Goal: Task Accomplishment & Management: Use online tool/utility

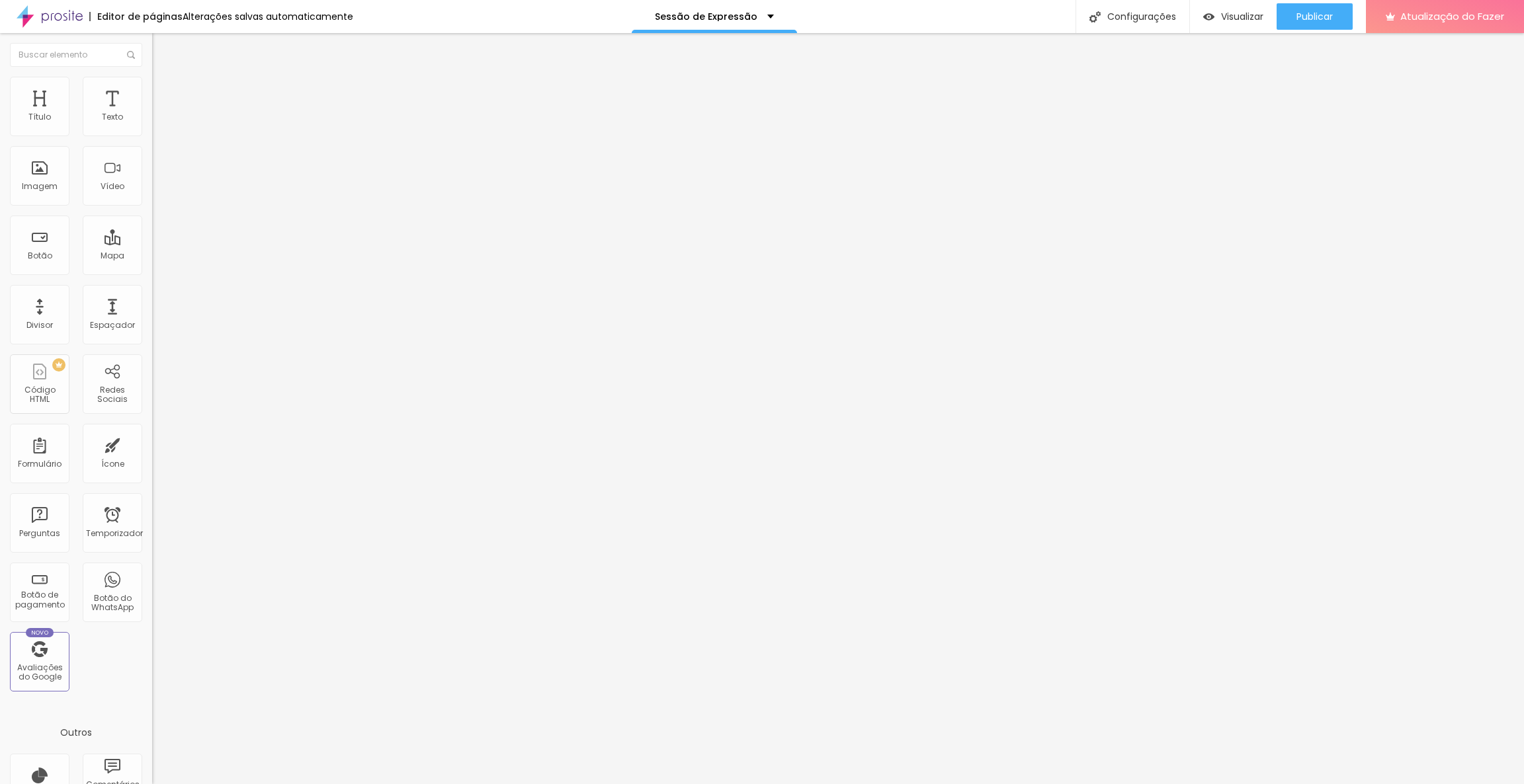
click at [157, 192] on icon "button" at bounding box center [161, 188] width 8 height 8
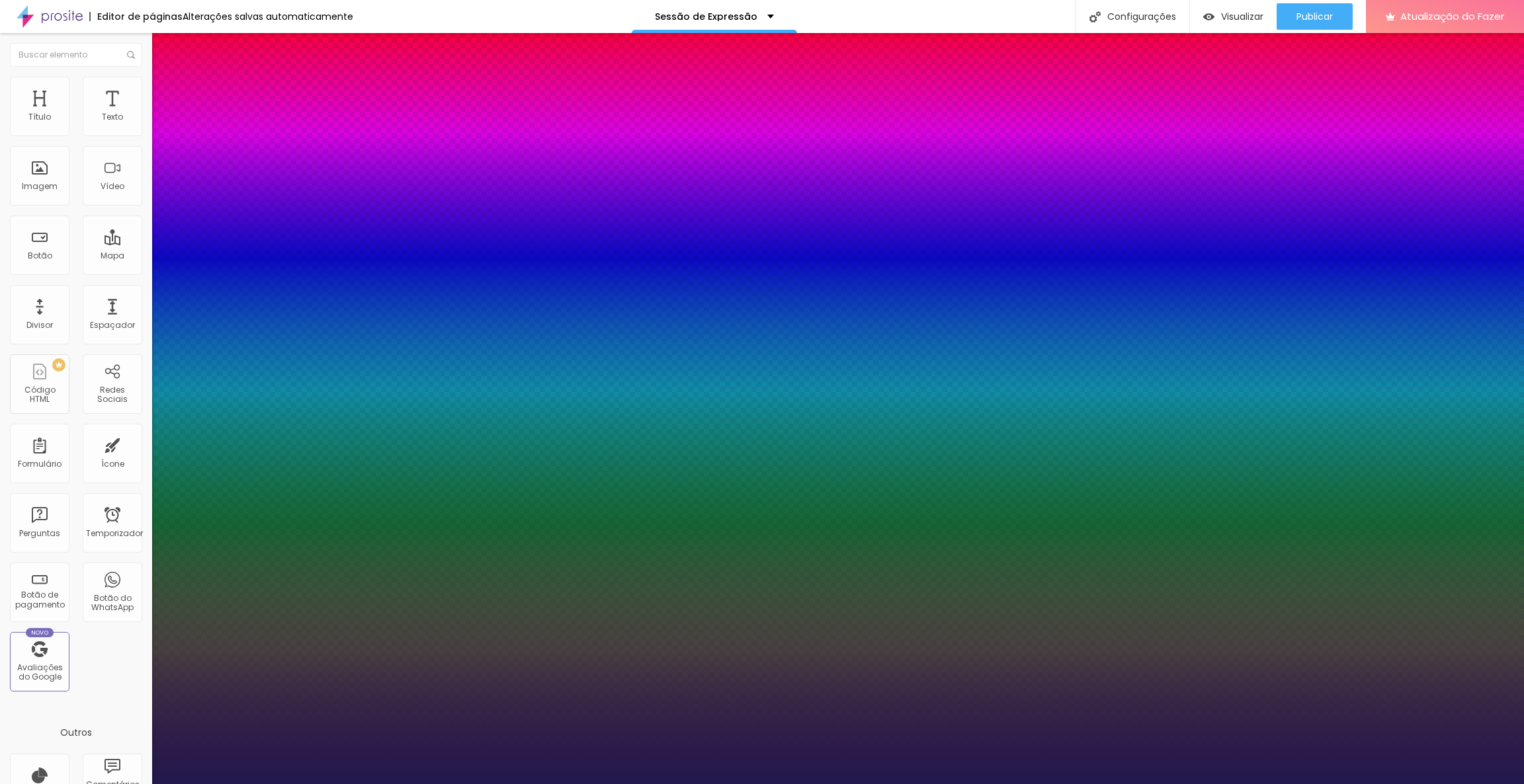
type input "1"
type input "32"
type input "1"
type input "32"
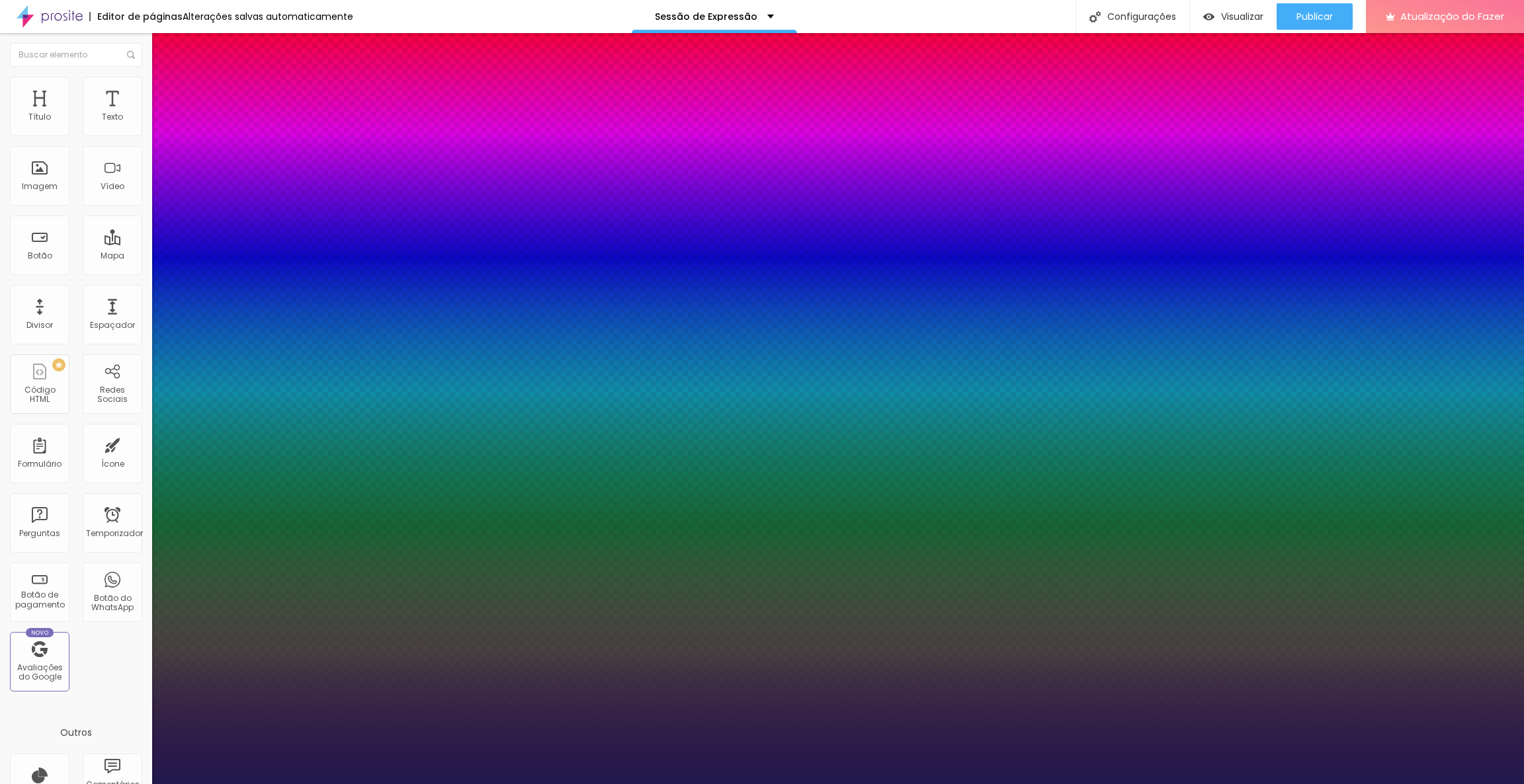
click at [142, 783] on select "AbrilFatface-Regular Actor-Regular Alegreya AlegreyaBlack Alice Allan-Bold Alla…" at bounding box center [71, 799] width 142 height 14
type input "1"
select select "ButterflyKids-Regular"
click at [141, 783] on select "AbrilFatface-Regular Actor-Regular Alegreya AlegreyaBlack Alice Allan-Bold Alla…" at bounding box center [71, 799] width 142 height 14
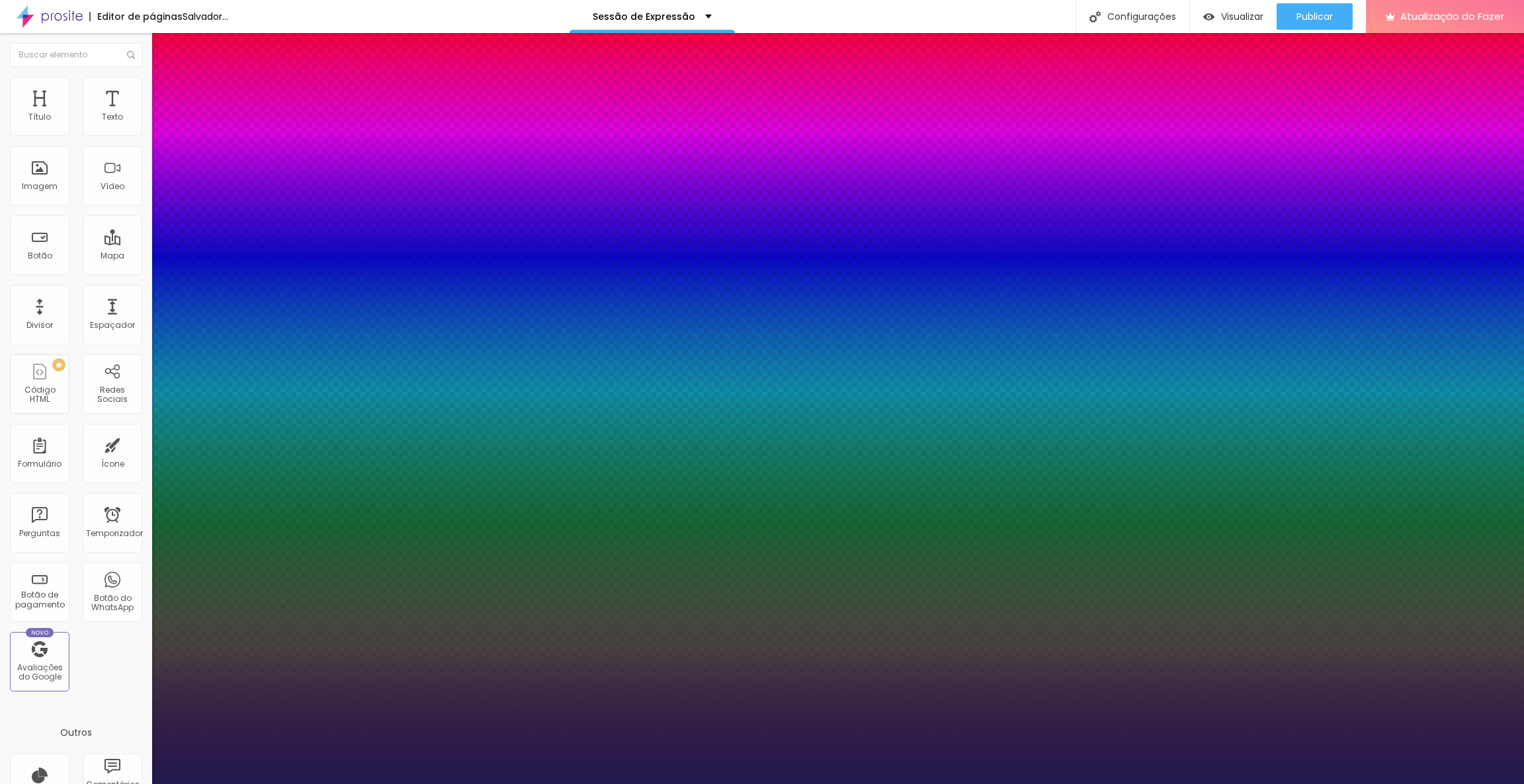
click at [142, 783] on select "AbrilFatface-Regular Actor-Regular Alegreya AlegreyaBlack Alice Allan-Bold Alla…" at bounding box center [71, 799] width 142 height 14
type input "1"
select select "Cookie-Regular"
click at [141, 783] on select "AbrilFatface-Regular Actor-Regular Alegreya AlegreyaBlack Alice Allan-Bold Alla…" at bounding box center [71, 799] width 142 height 14
click at [142, 783] on select "AbrilFatface-Regular Actor-Regular Alegreya AlegreyaBlack Alice Allan-Bold Alla…" at bounding box center [71, 799] width 142 height 14
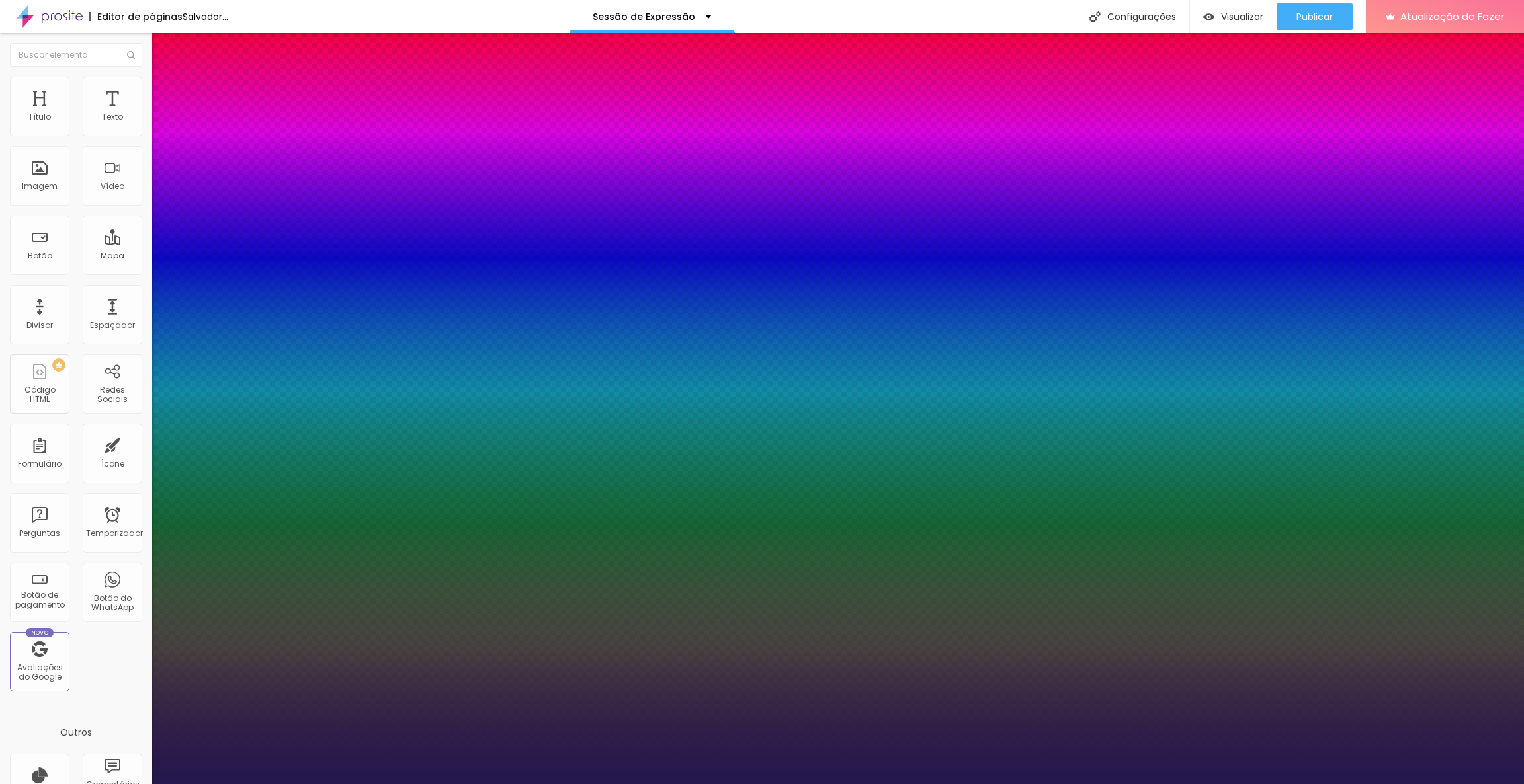
type input "1"
select select "Kalam"
click at [141, 783] on select "AbrilFatface-Regular Actor-Regular Alegreya AlegreyaBlack Alice Allan-Bold Alla…" at bounding box center [71, 799] width 142 height 14
click at [142, 783] on select "AbrilFatface-Regular Actor-Regular Alegreya AlegreyaBlack Alice Allan-Bold Alla…" at bounding box center [71, 799] width 142 height 14
type input "1"
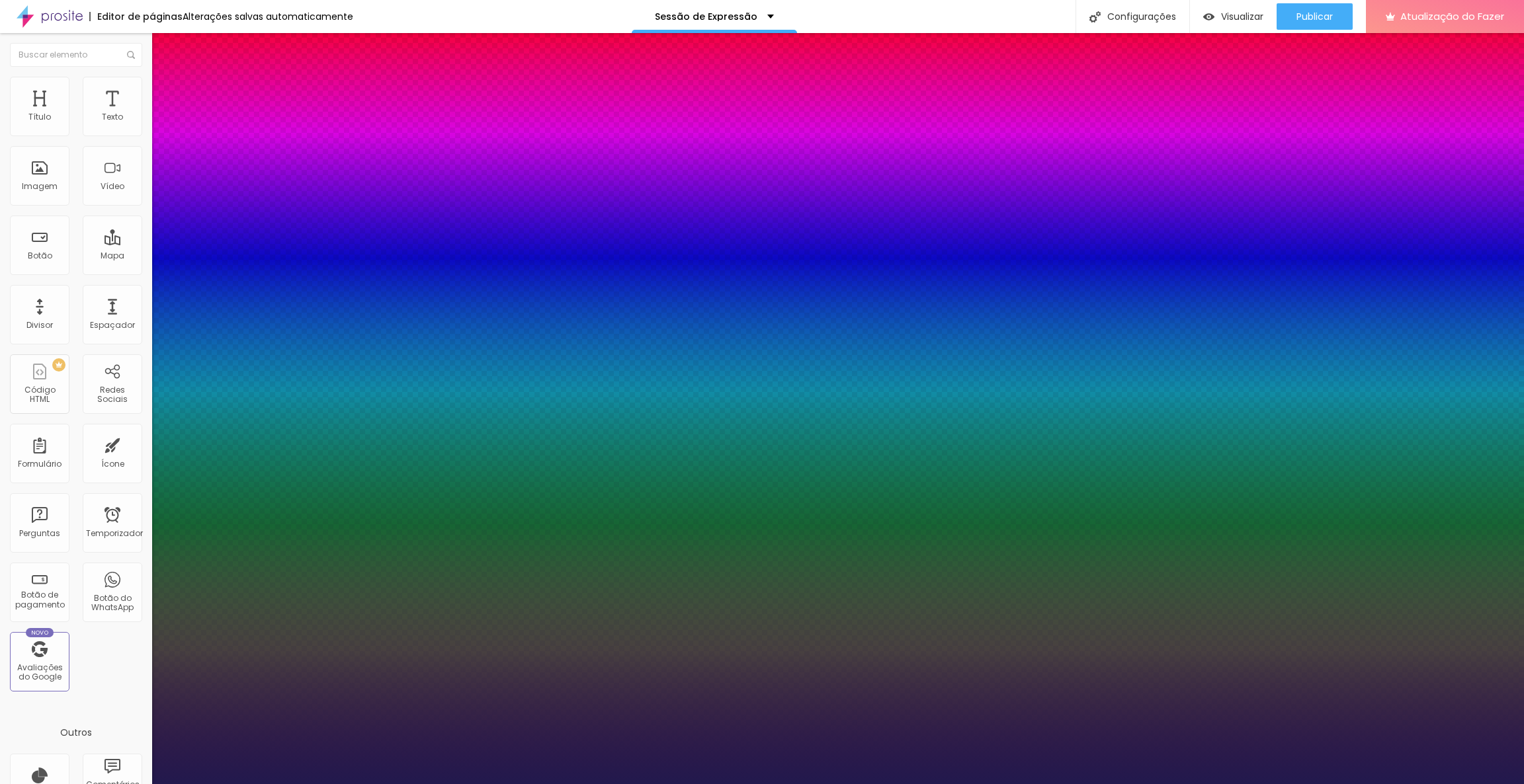
select select "Kreon"
click at [141, 783] on select "AbrilFatface-Regular Actor-Regular Alegreya AlegreyaBlack Alice Allan-Bold Alla…" at bounding box center [71, 799] width 142 height 14
type input "1"
click at [547, 783] on div at bounding box center [762, 784] width 1524 height 0
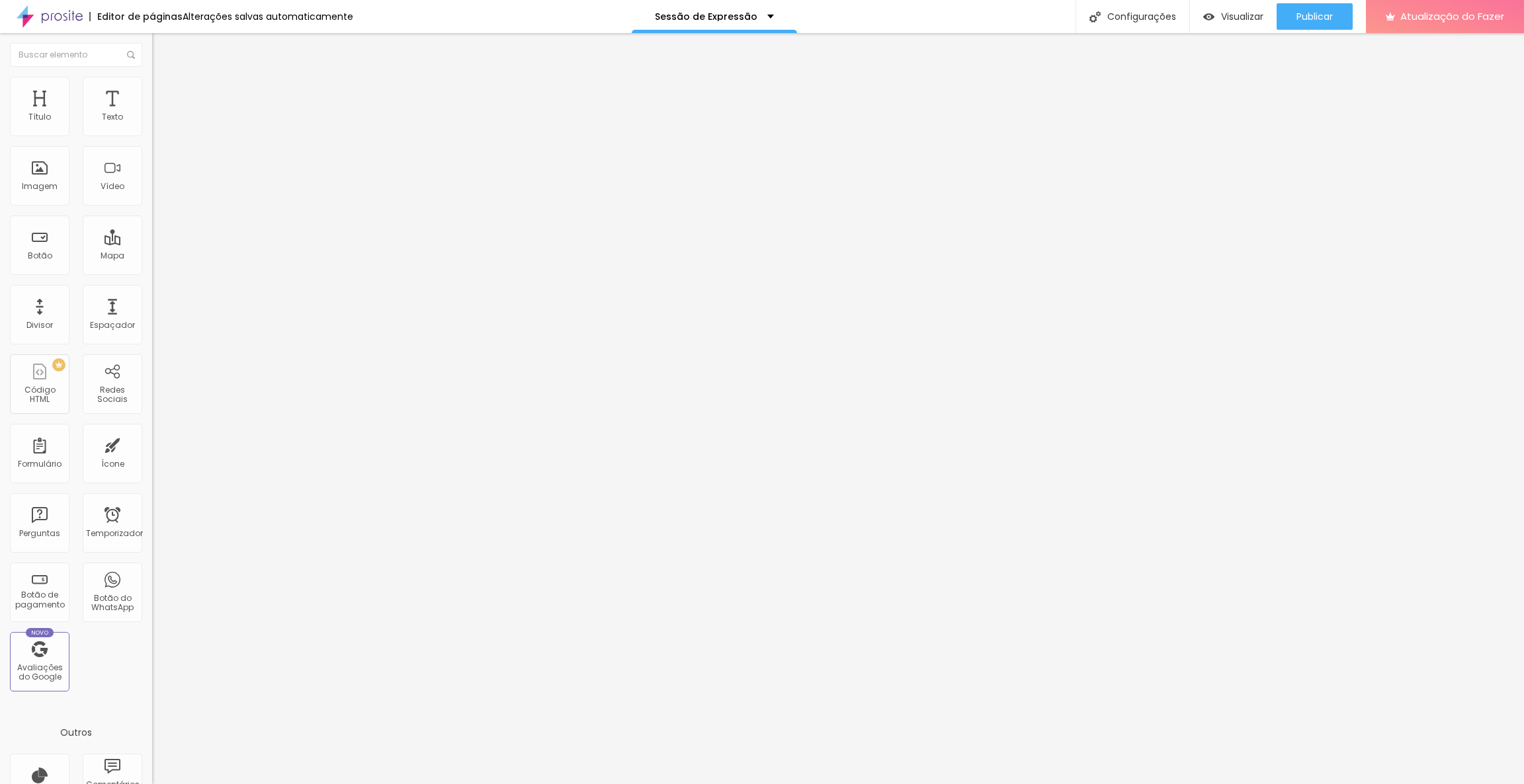
click at [152, 82] on img at bounding box center [158, 83] width 12 height 12
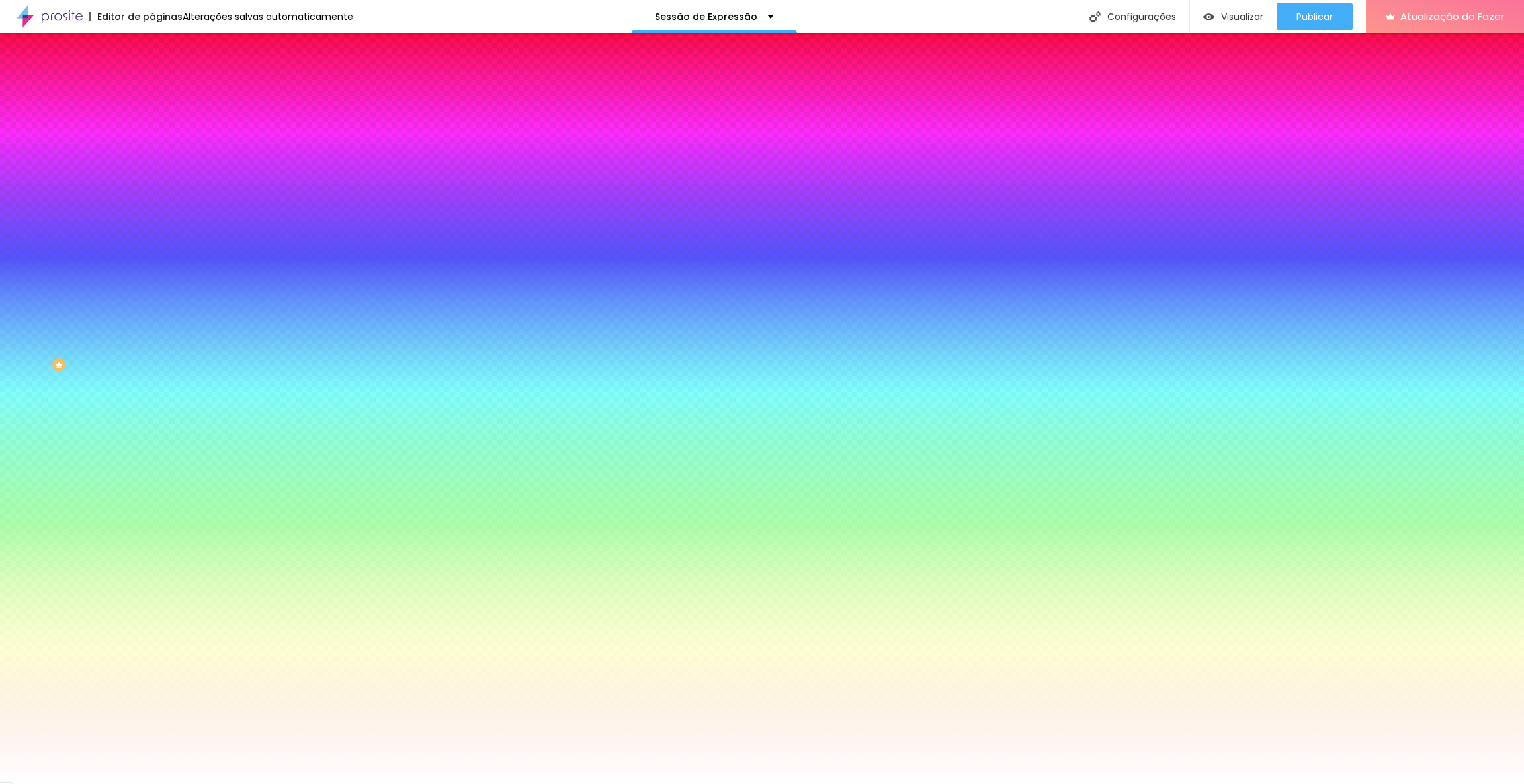
click at [152, 193] on input "#FFFFFF" at bounding box center [231, 187] width 159 height 13
click at [152, 180] on div at bounding box center [228, 180] width 152 height 0
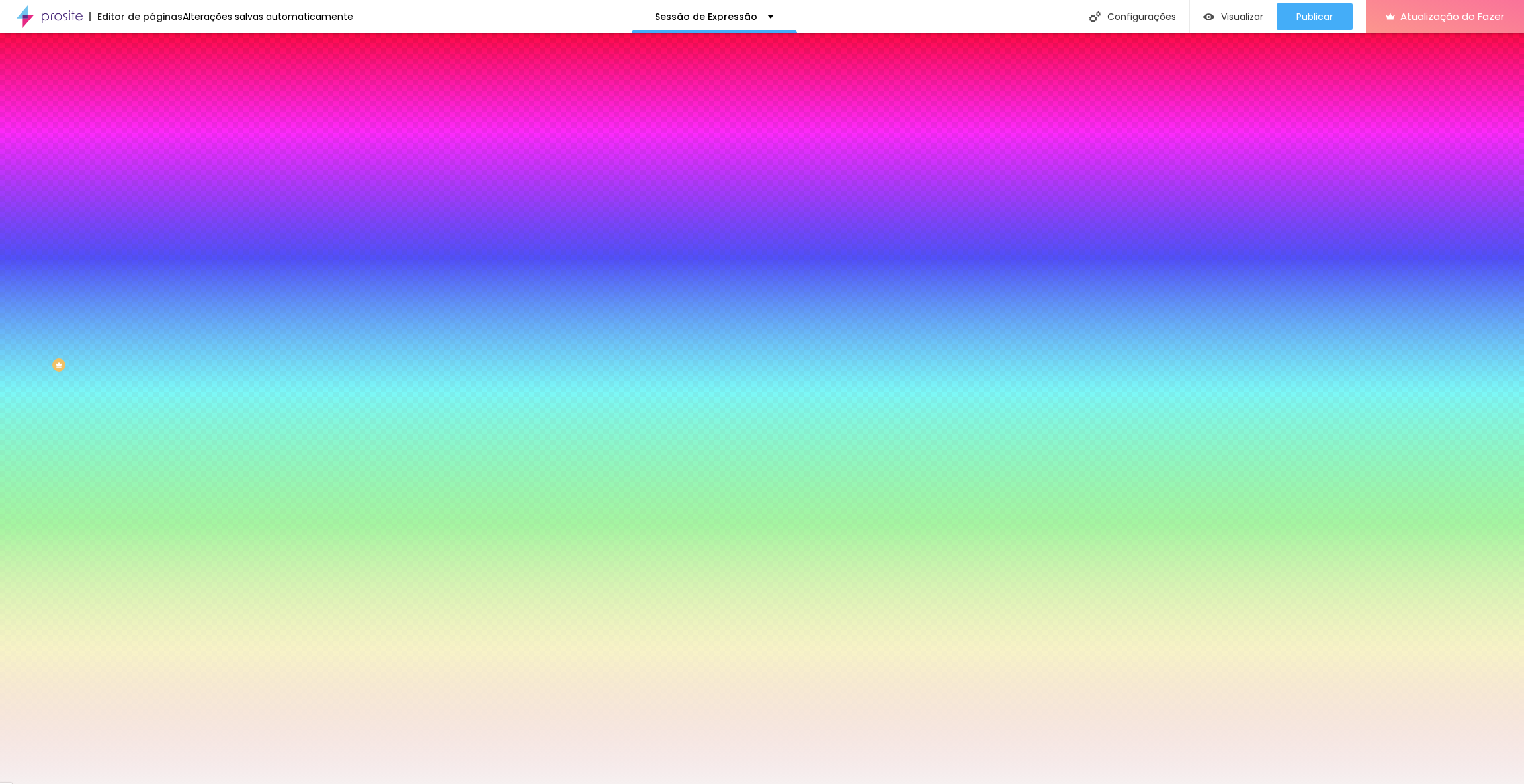
click at [23, 261] on div at bounding box center [762, 392] width 1524 height 784
click at [36, 29] on div at bounding box center [37, 28] width 3 height 3
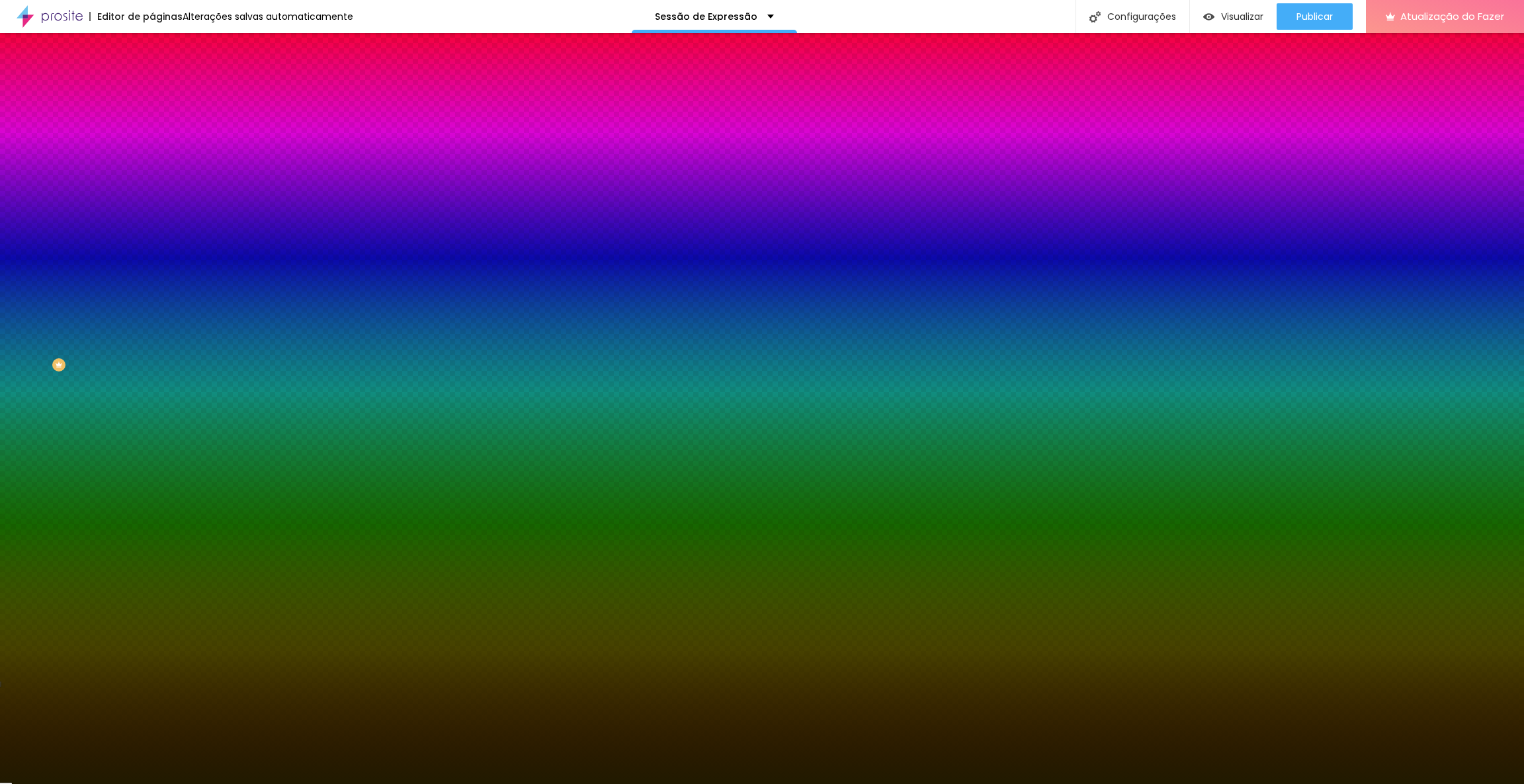
click at [114, 343] on div at bounding box center [762, 392] width 1524 height 784
click at [121, 343] on div at bounding box center [762, 392] width 1524 height 784
click at [114, 343] on div at bounding box center [762, 392] width 1524 height 784
click at [119, 344] on div at bounding box center [762, 392] width 1524 height 784
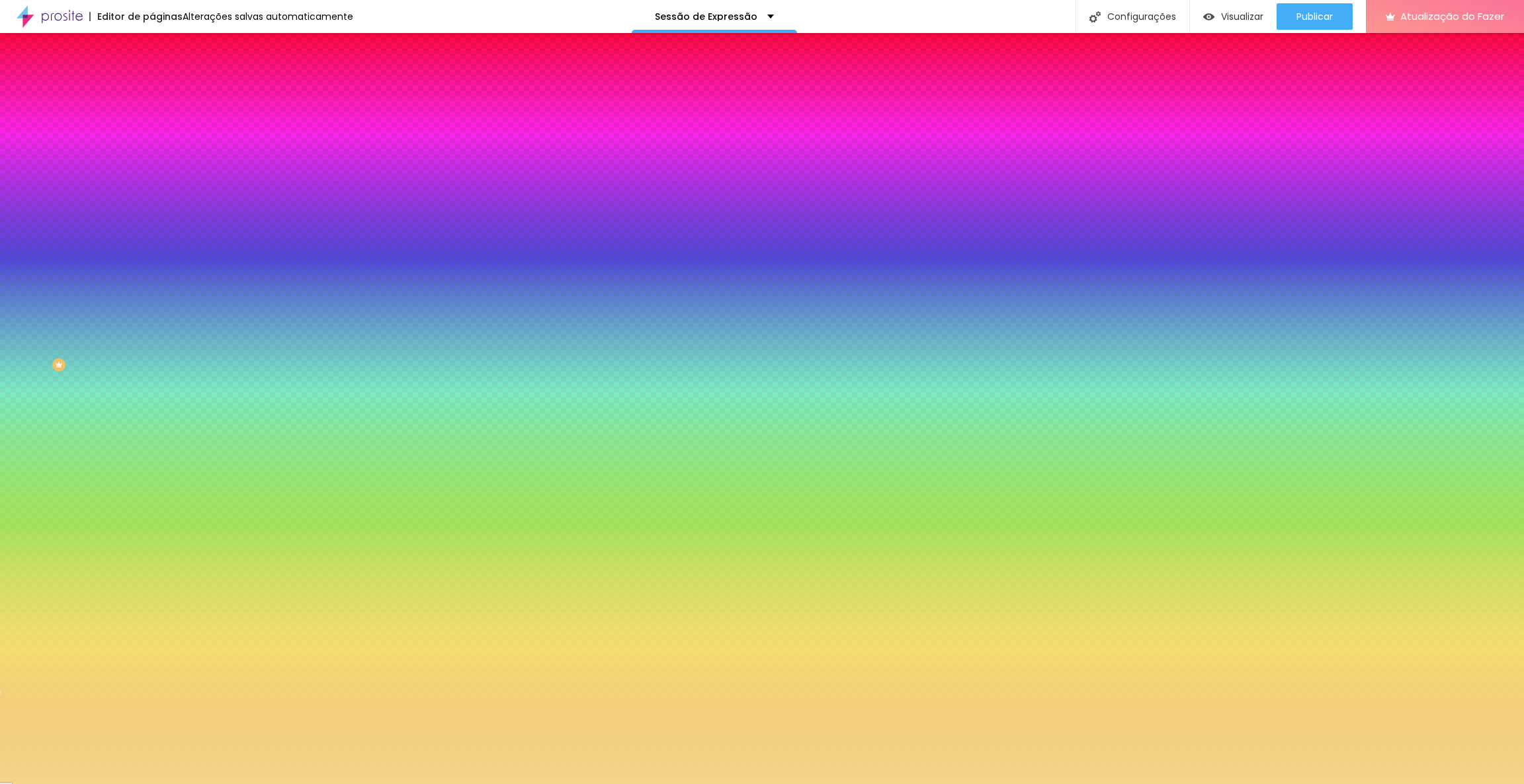
click at [59, 261] on div at bounding box center [762, 392] width 1524 height 784
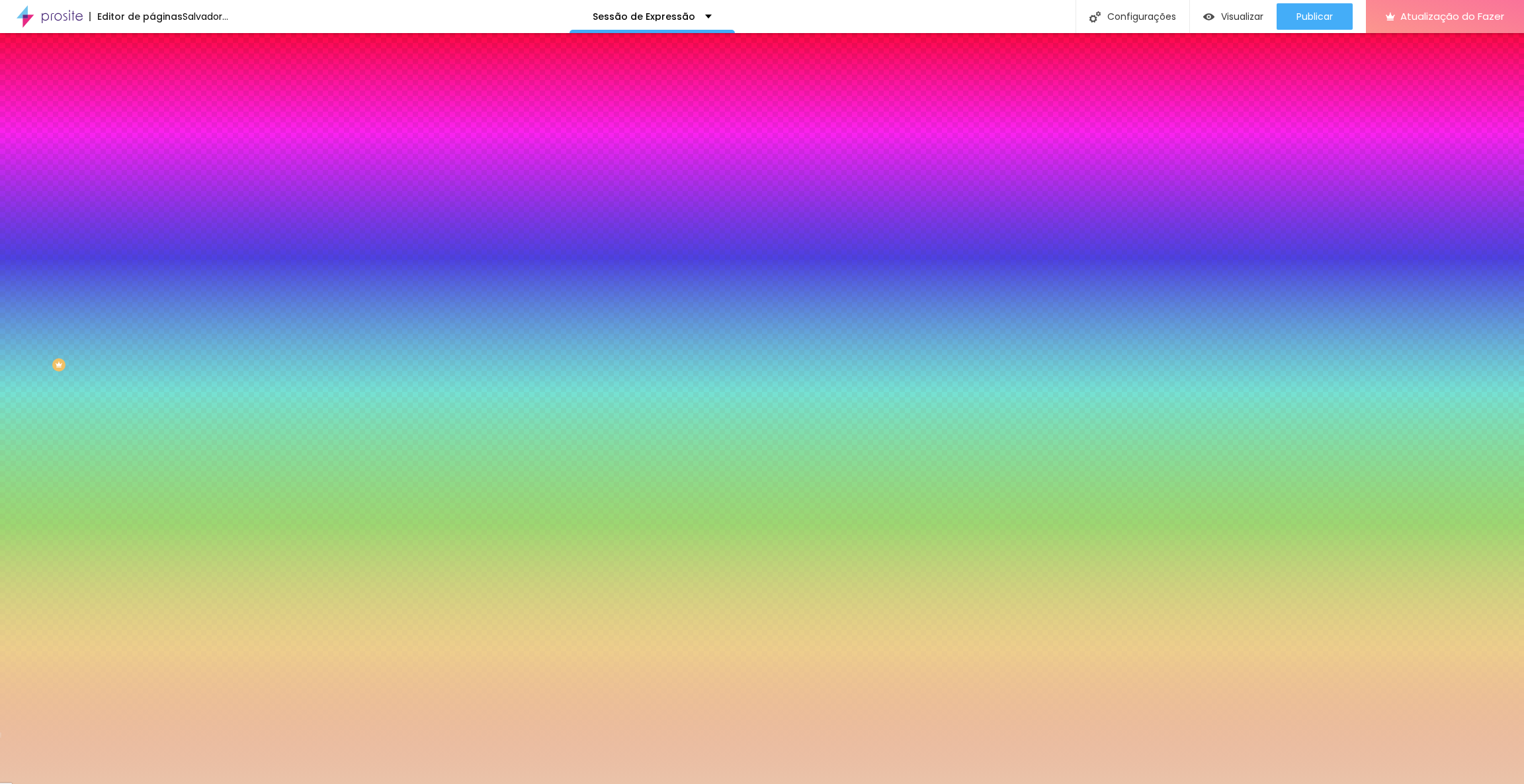
type input "#EAC2A8"
drag, startPoint x: 59, startPoint y: 261, endPoint x: 45, endPoint y: 266, distance: 14.9
click at [432, 72] on div at bounding box center [434, 71] width 3 height 3
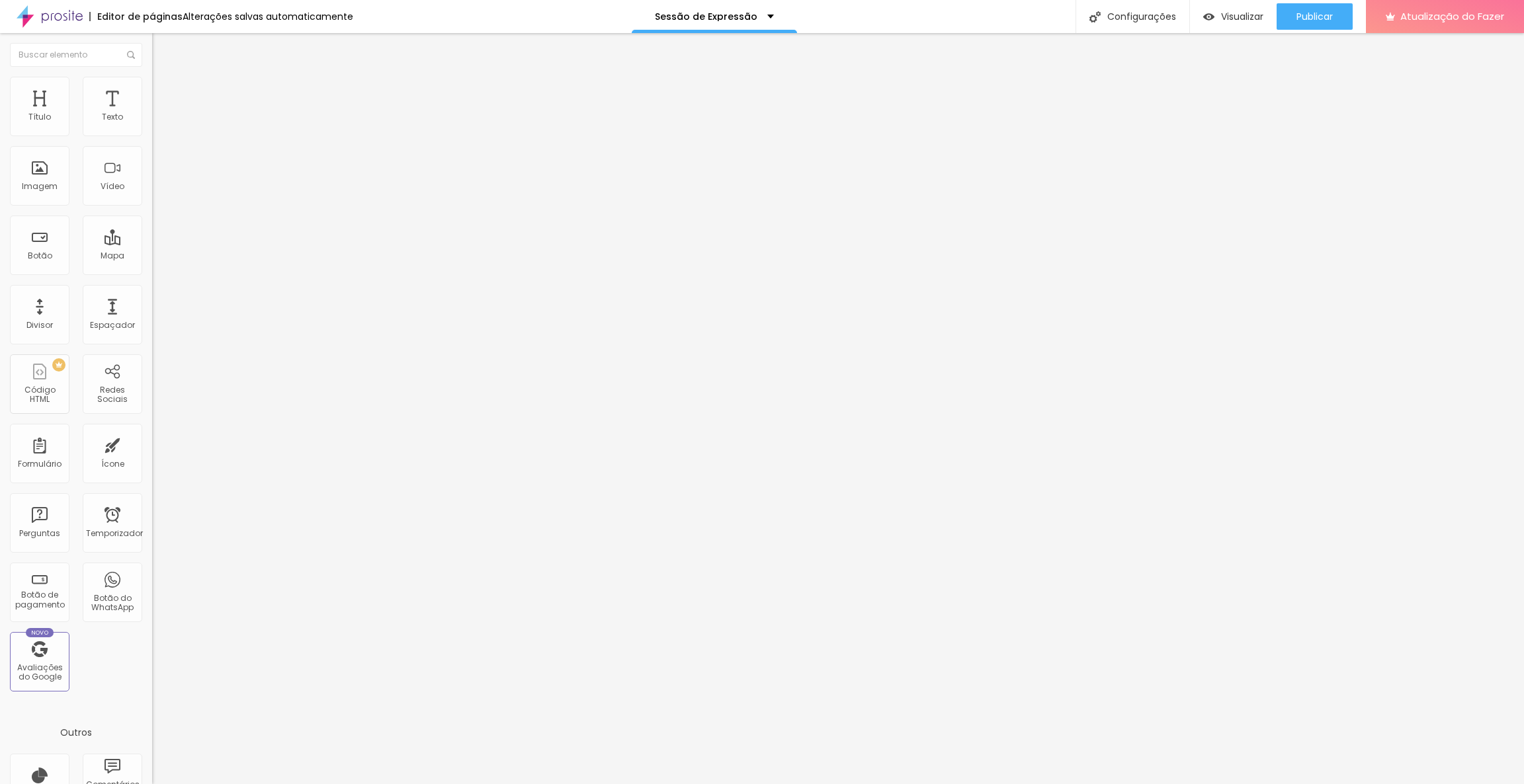
click at [152, 82] on img at bounding box center [158, 83] width 12 height 12
click at [152, 77] on li "Estilo" at bounding box center [228, 70] width 152 height 13
click at [157, 123] on icon "button" at bounding box center [161, 119] width 8 height 8
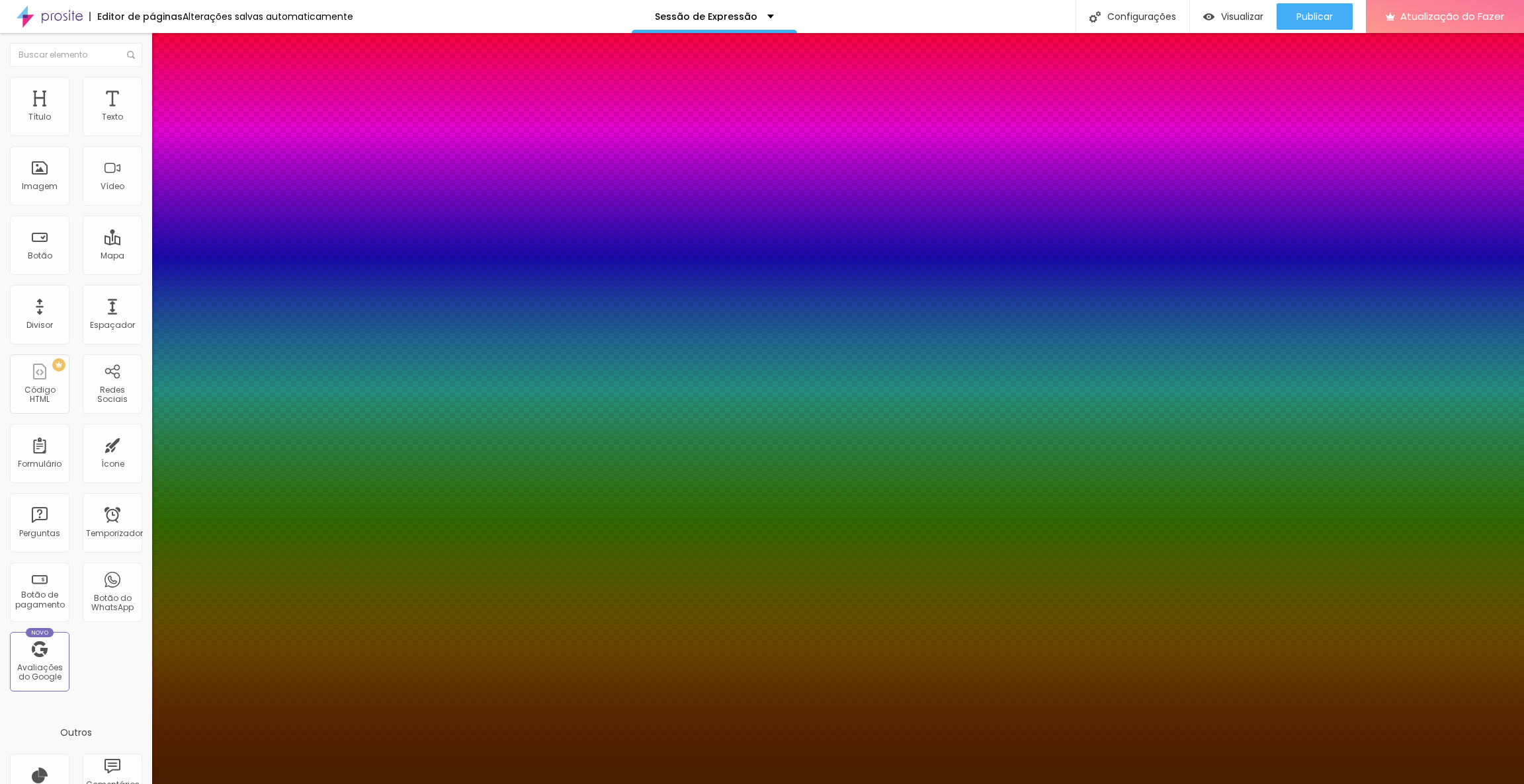
click at [265, 395] on div at bounding box center [762, 392] width 1524 height 784
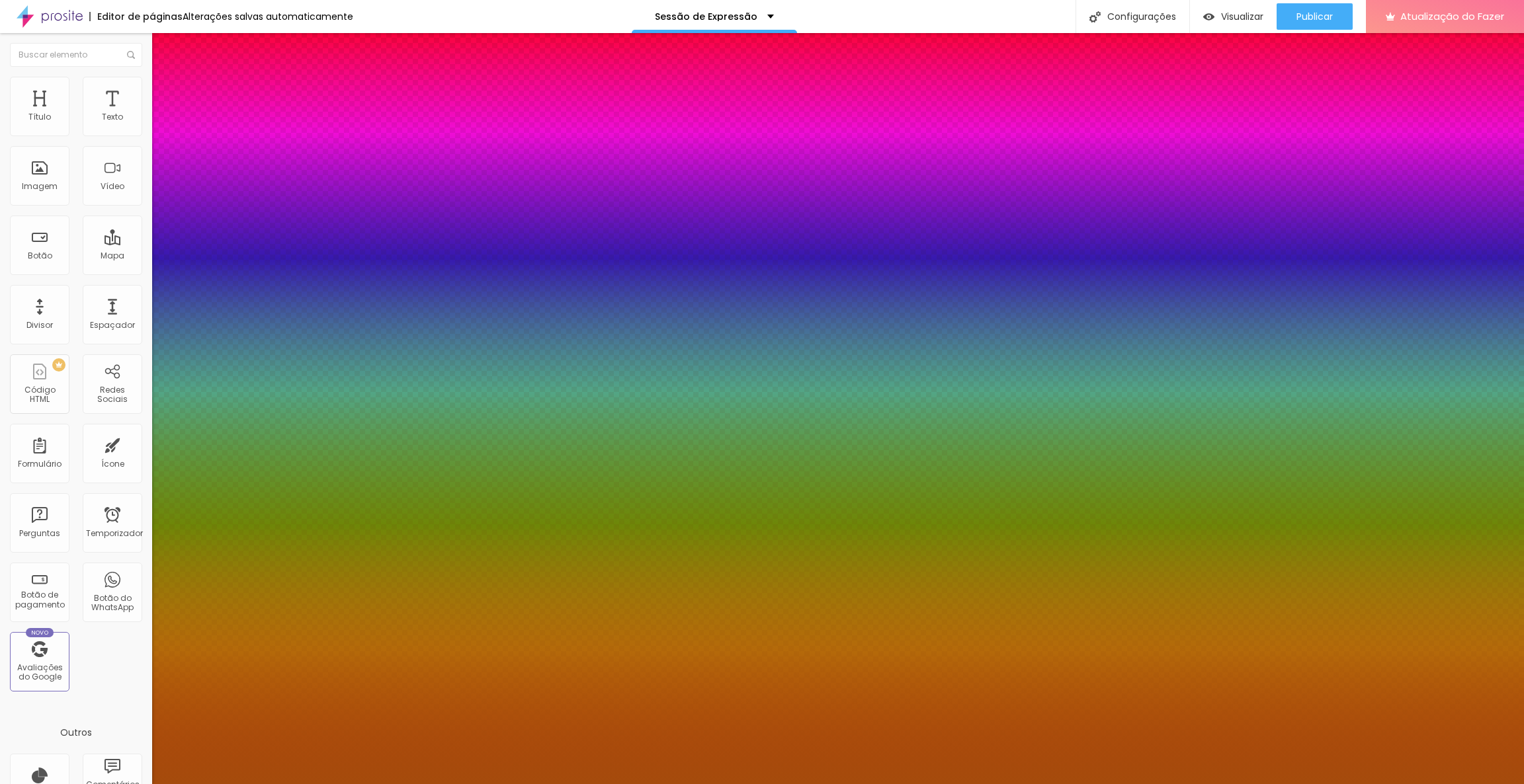
type input "1"
type input "#A54B0C"
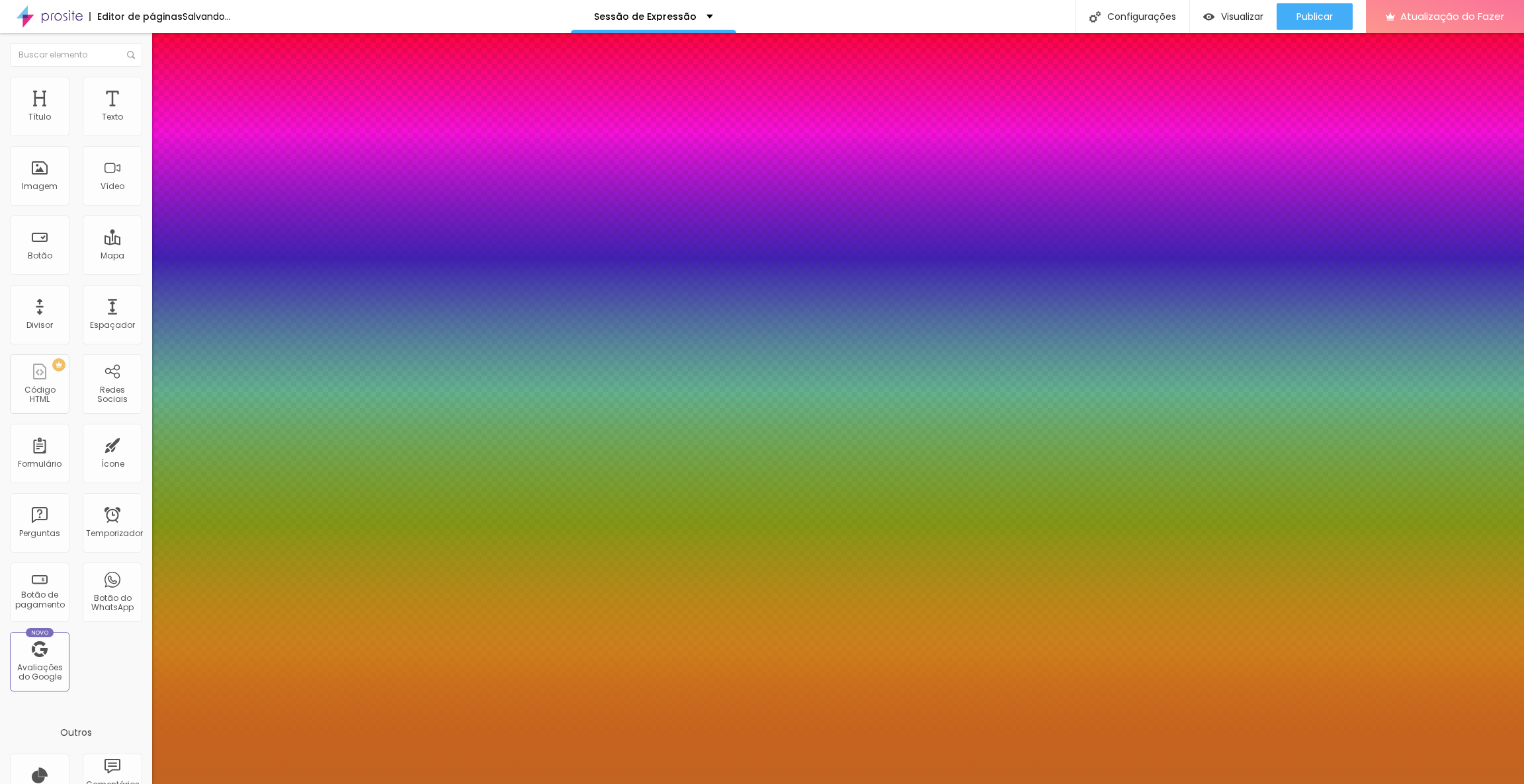
click at [257, 383] on div at bounding box center [762, 392] width 1524 height 784
type input "1"
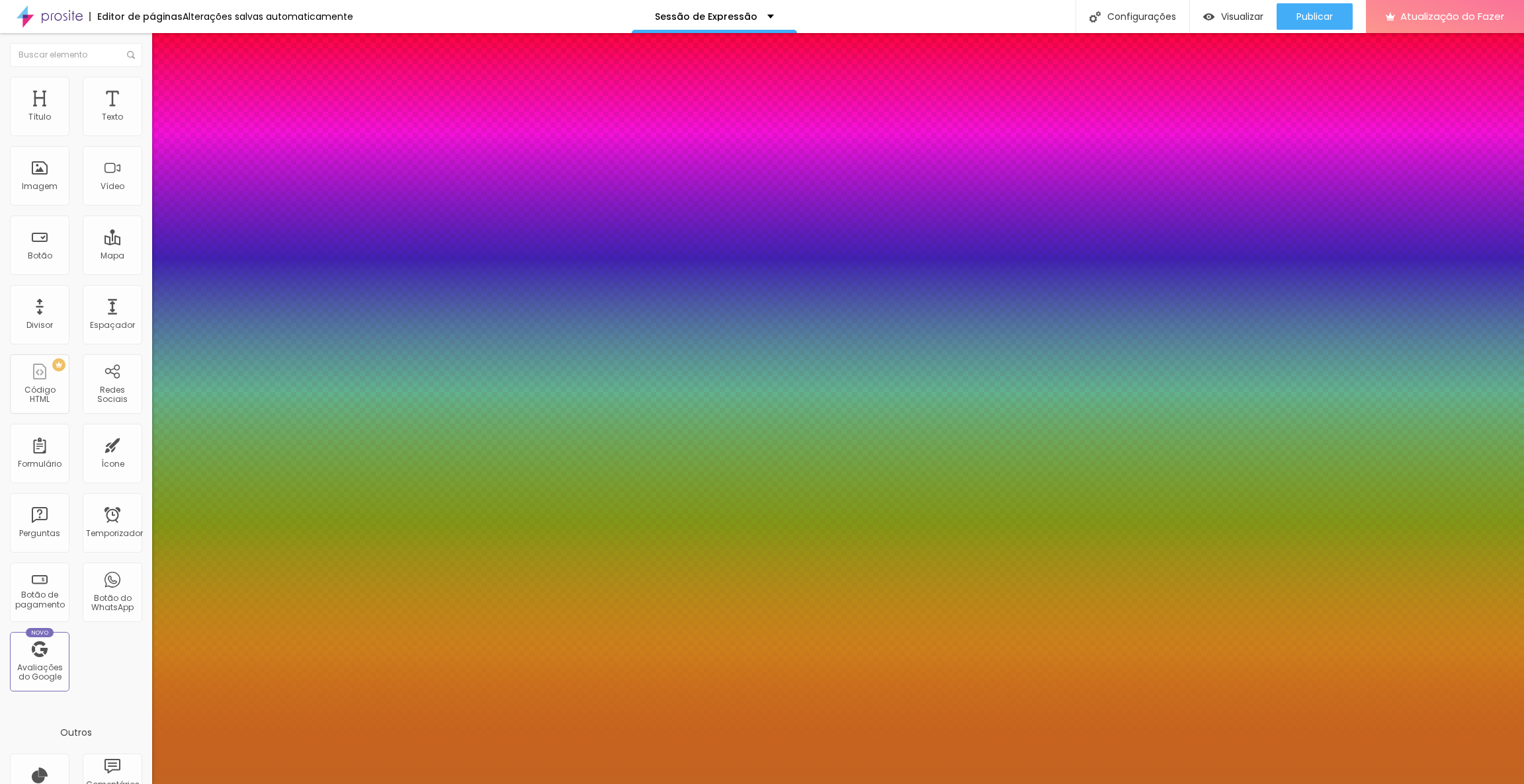
click at [415, 783] on div at bounding box center [762, 784] width 1524 height 0
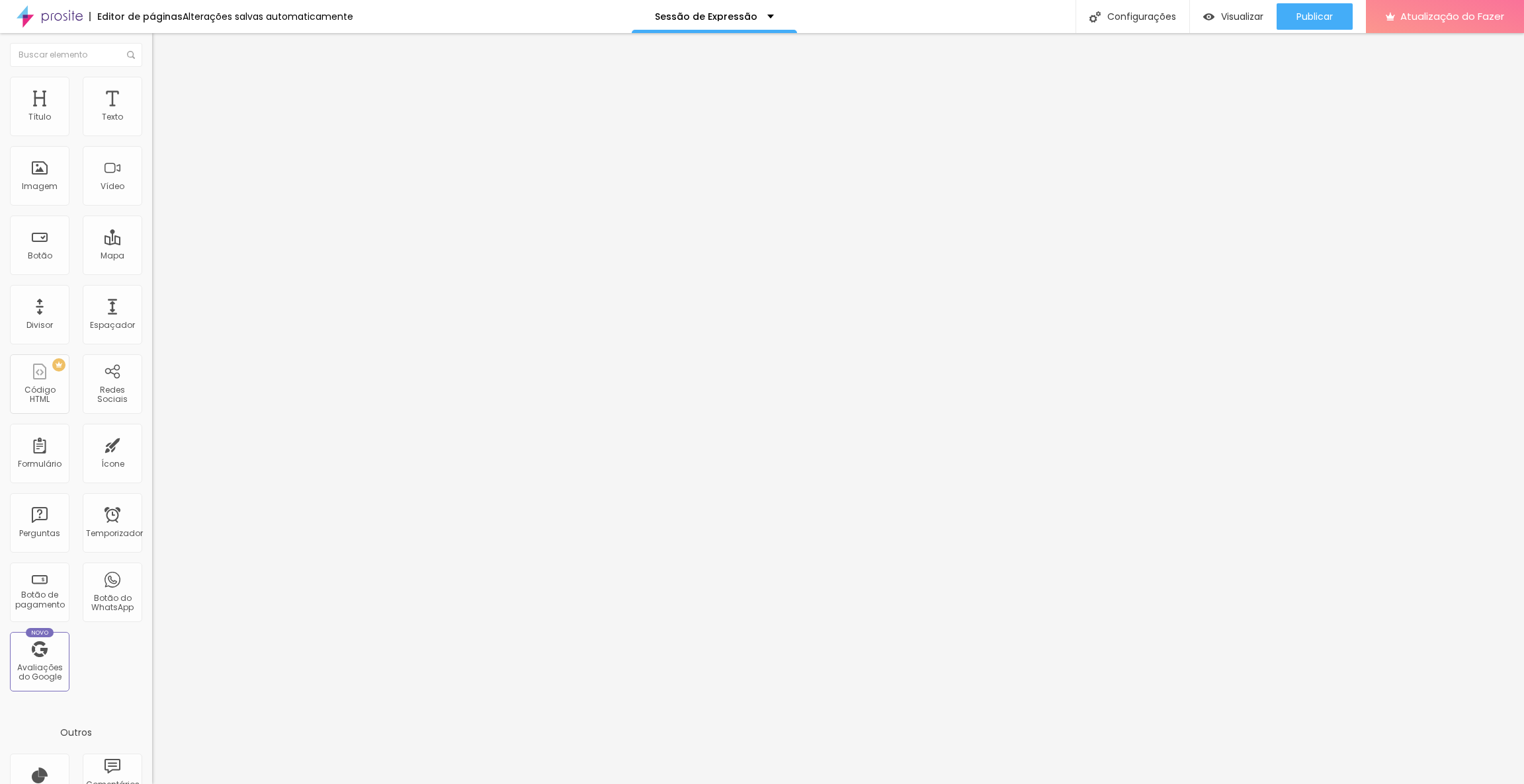
click at [157, 192] on icon "button" at bounding box center [161, 188] width 8 height 8
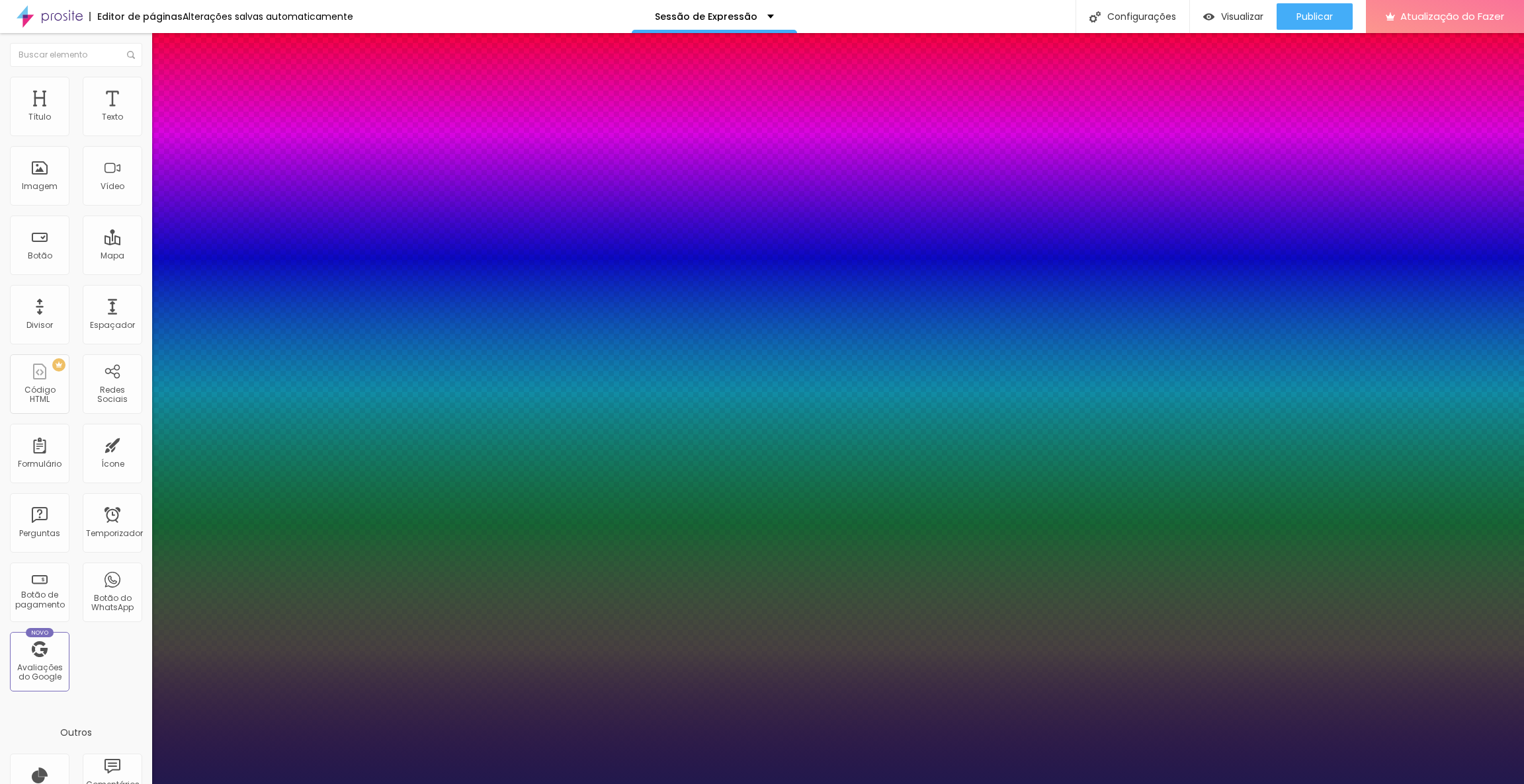
type input "1"
click at [793, 783] on div at bounding box center [762, 784] width 1524 height 0
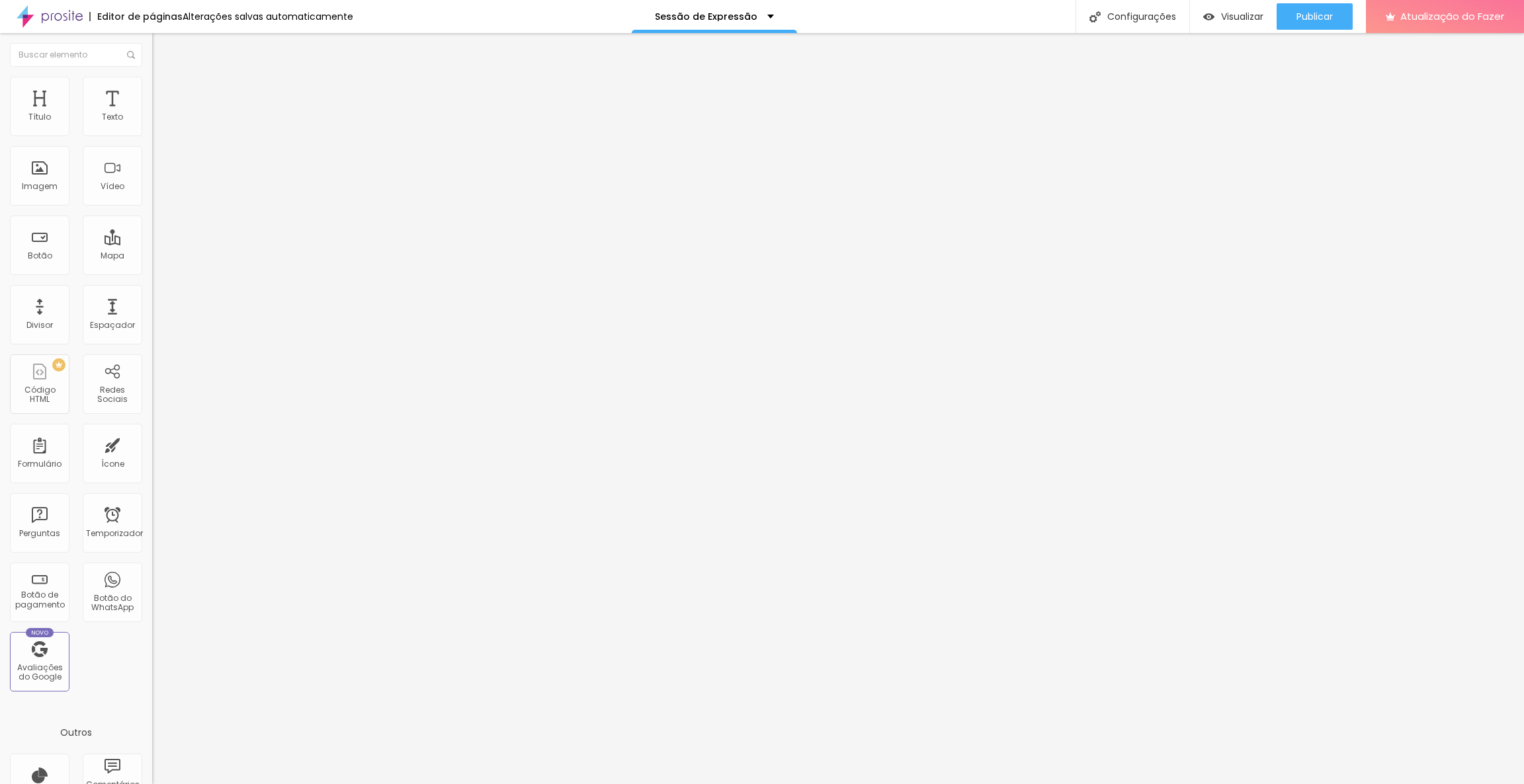
click at [157, 192] on icon "button" at bounding box center [161, 188] width 8 height 8
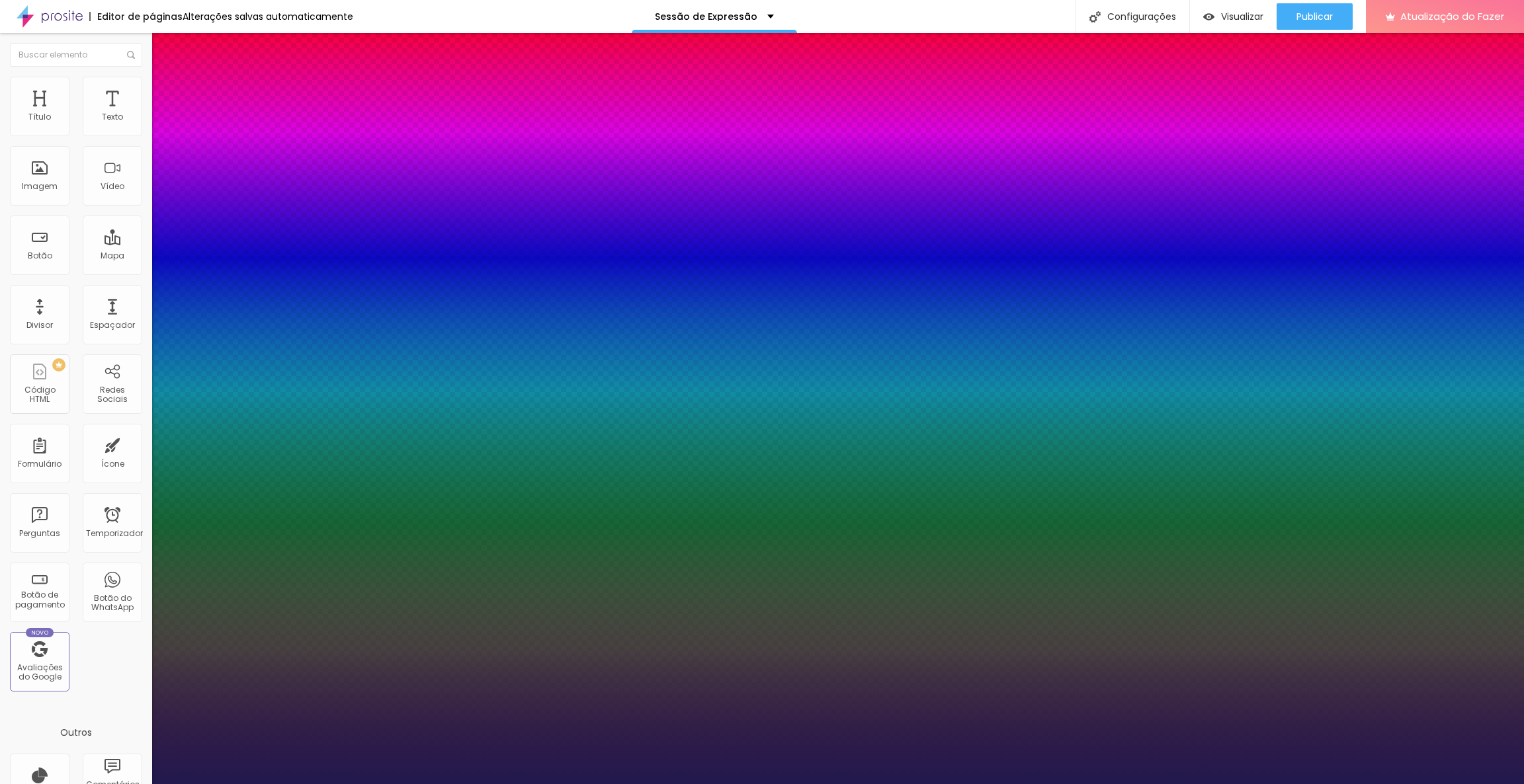
type input "1"
click at [912, 783] on div at bounding box center [762, 784] width 1524 height 0
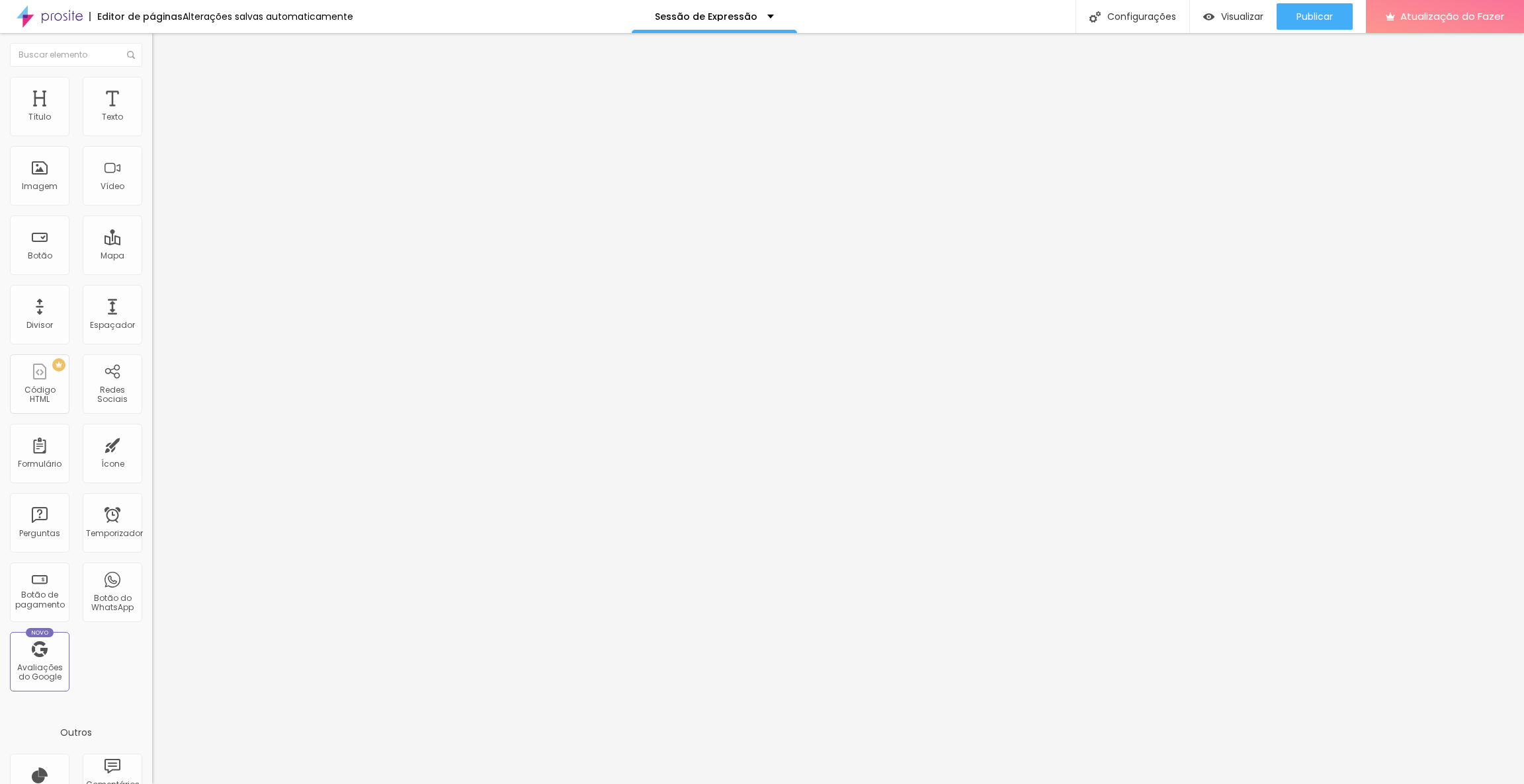
click at [159, 191] on icon "button" at bounding box center [161, 188] width 5 height 5
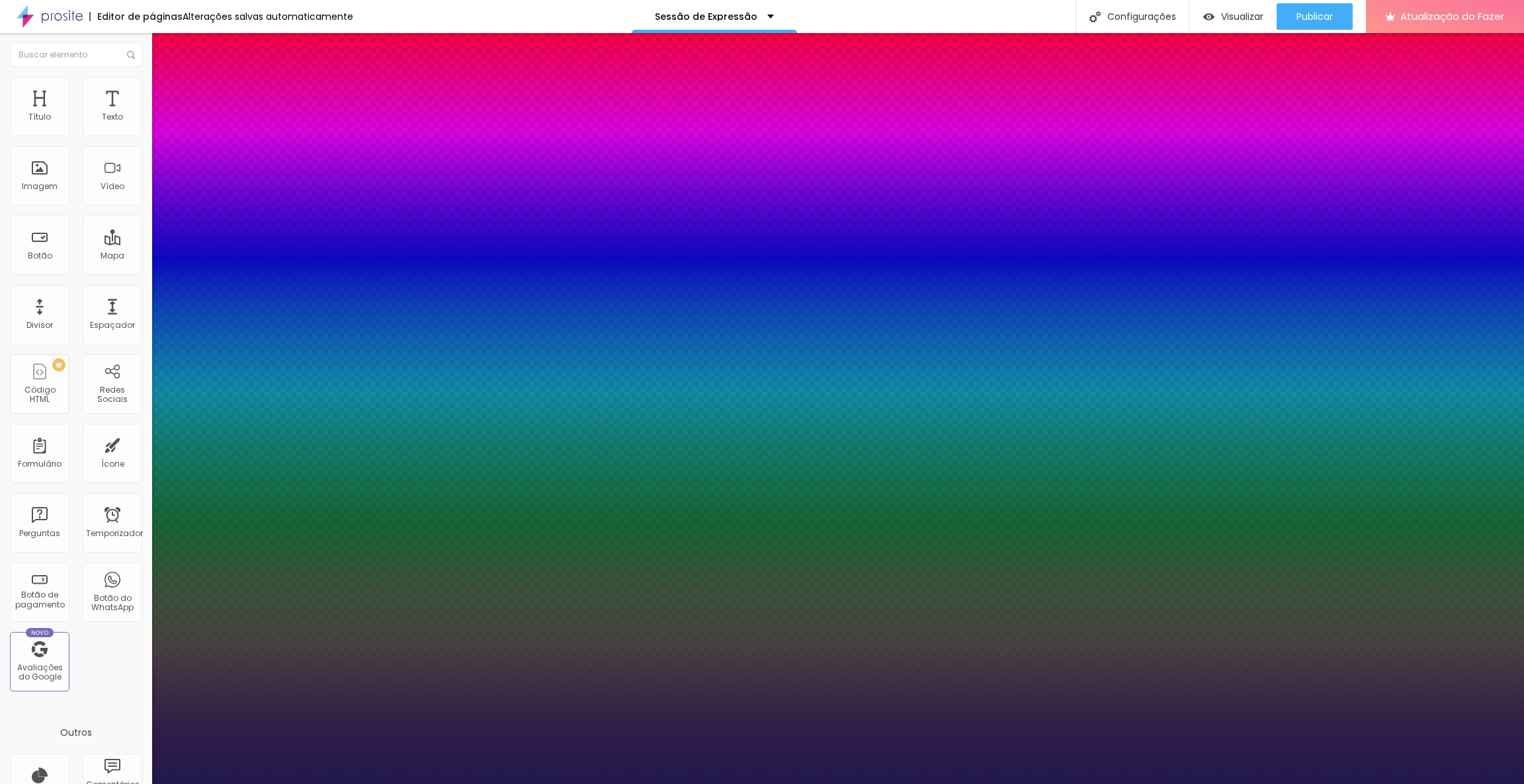
type input "1"
paste input "A54B"
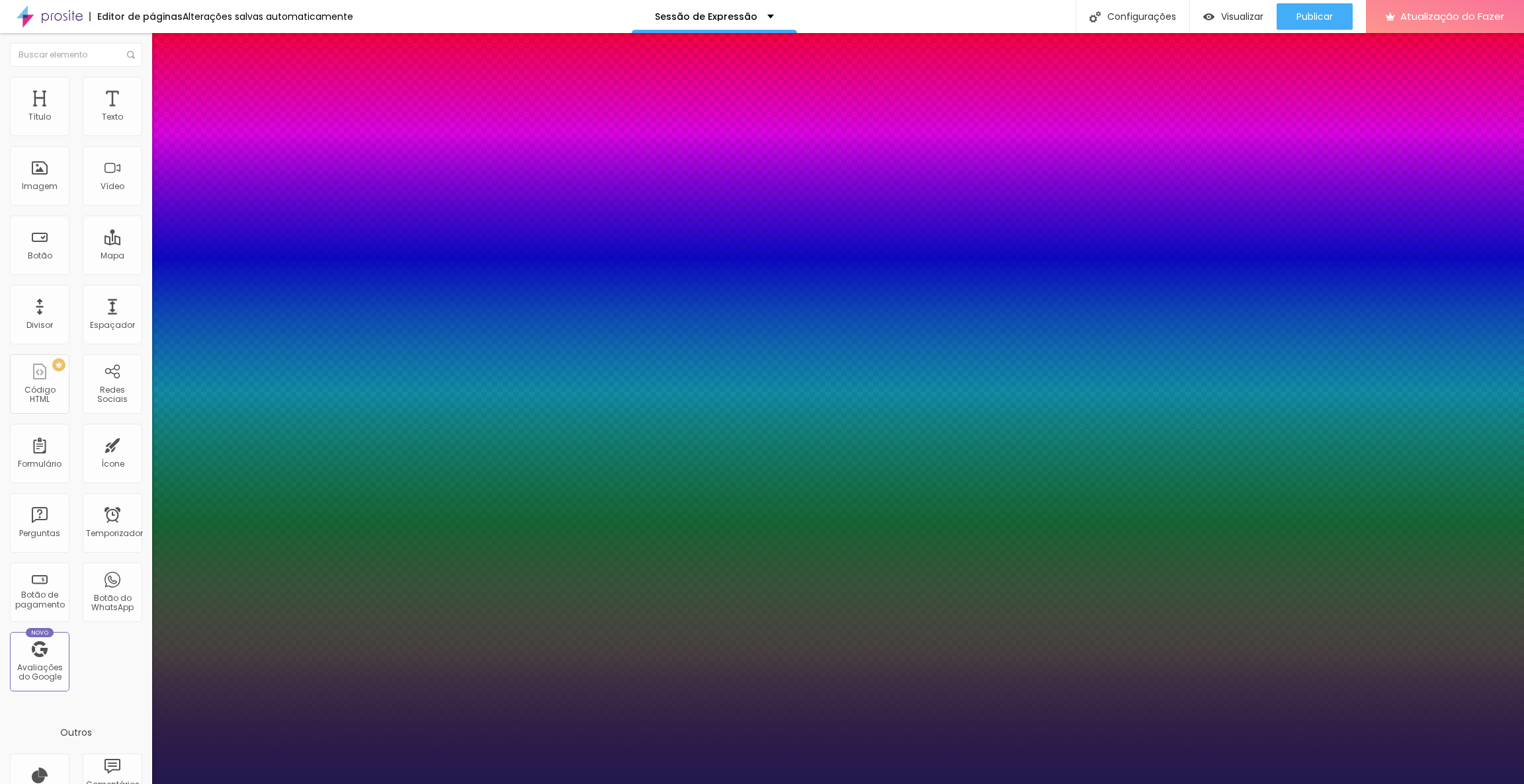
type input "#A54B0"
click at [457, 783] on div at bounding box center [762, 784] width 1524 height 0
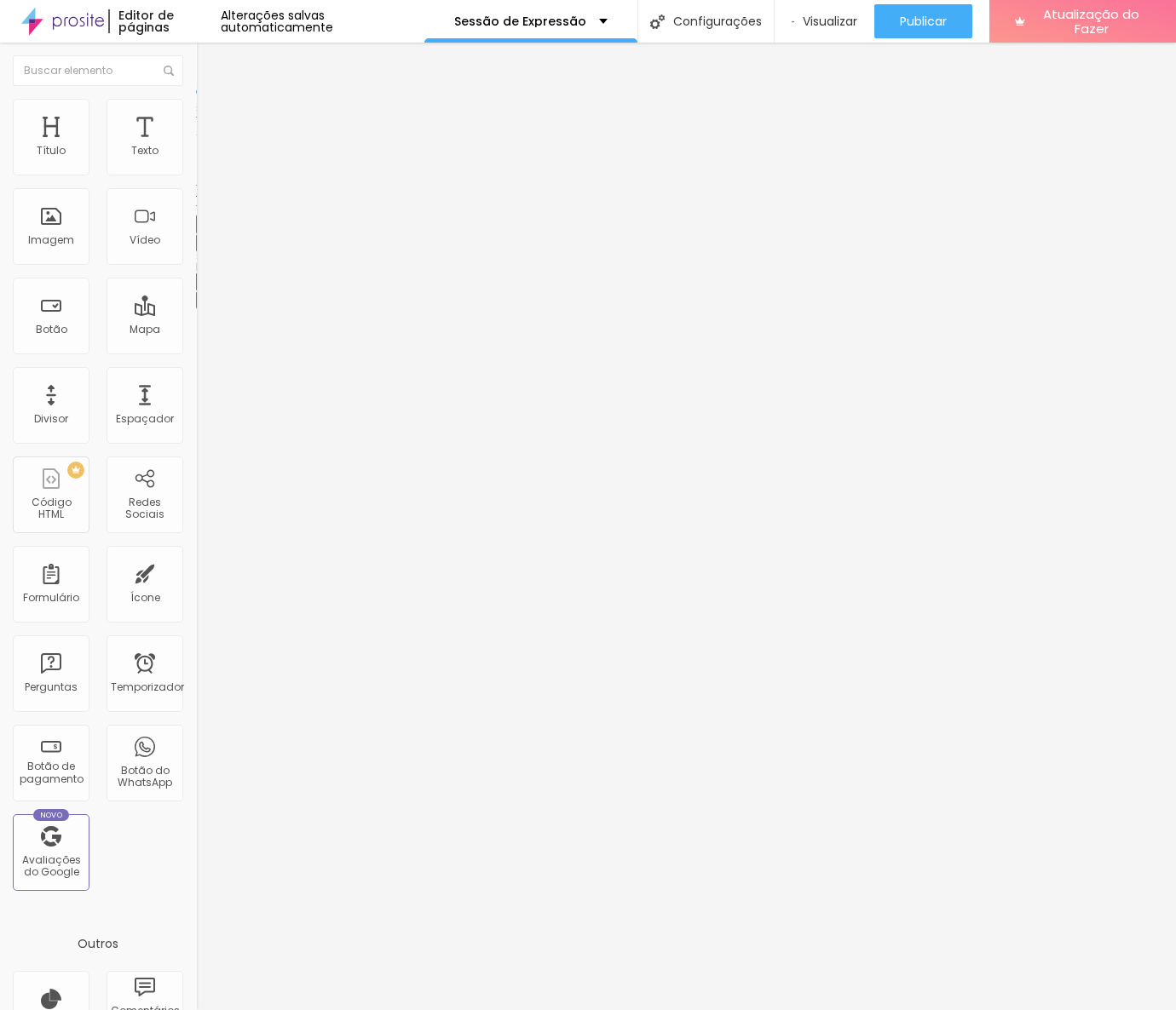
drag, startPoint x: 72, startPoint y: 26, endPoint x: 130, endPoint y: 513, distance: 490.4
click at [196, 513] on div "Editar nulo Estilo Avançado Tamanho Título 1 H1 Título 2 H2 Título 3 H3 Título …" at bounding box center [294, 526] width 196 height 968
click at [813, 18] on font "Visualizar" at bounding box center [829, 21] width 54 height 17
click at [196, 174] on font "Título 3" at bounding box center [221, 165] width 50 height 20
click at [196, 489] on div "Editar nulo Estilo Avançado Tamanho Título 1 H1 Título 2 H2 Título 3 H3 Título …" at bounding box center [294, 526] width 196 height 968
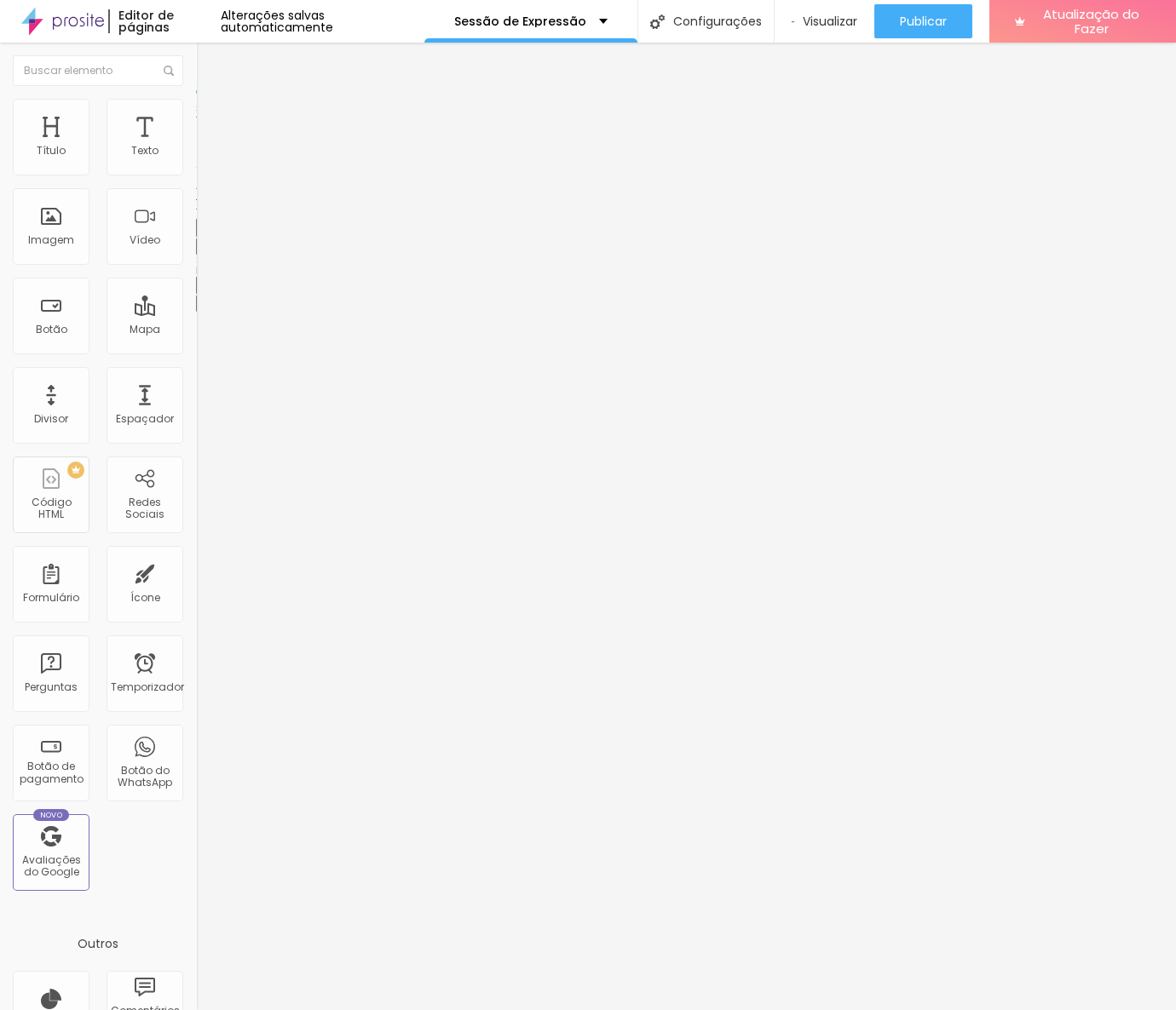
click at [196, 147] on font "Título 1" at bounding box center [224, 135] width 57 height 24
click at [196, 161] on font "Título 2" at bounding box center [223, 150] width 56 height 21
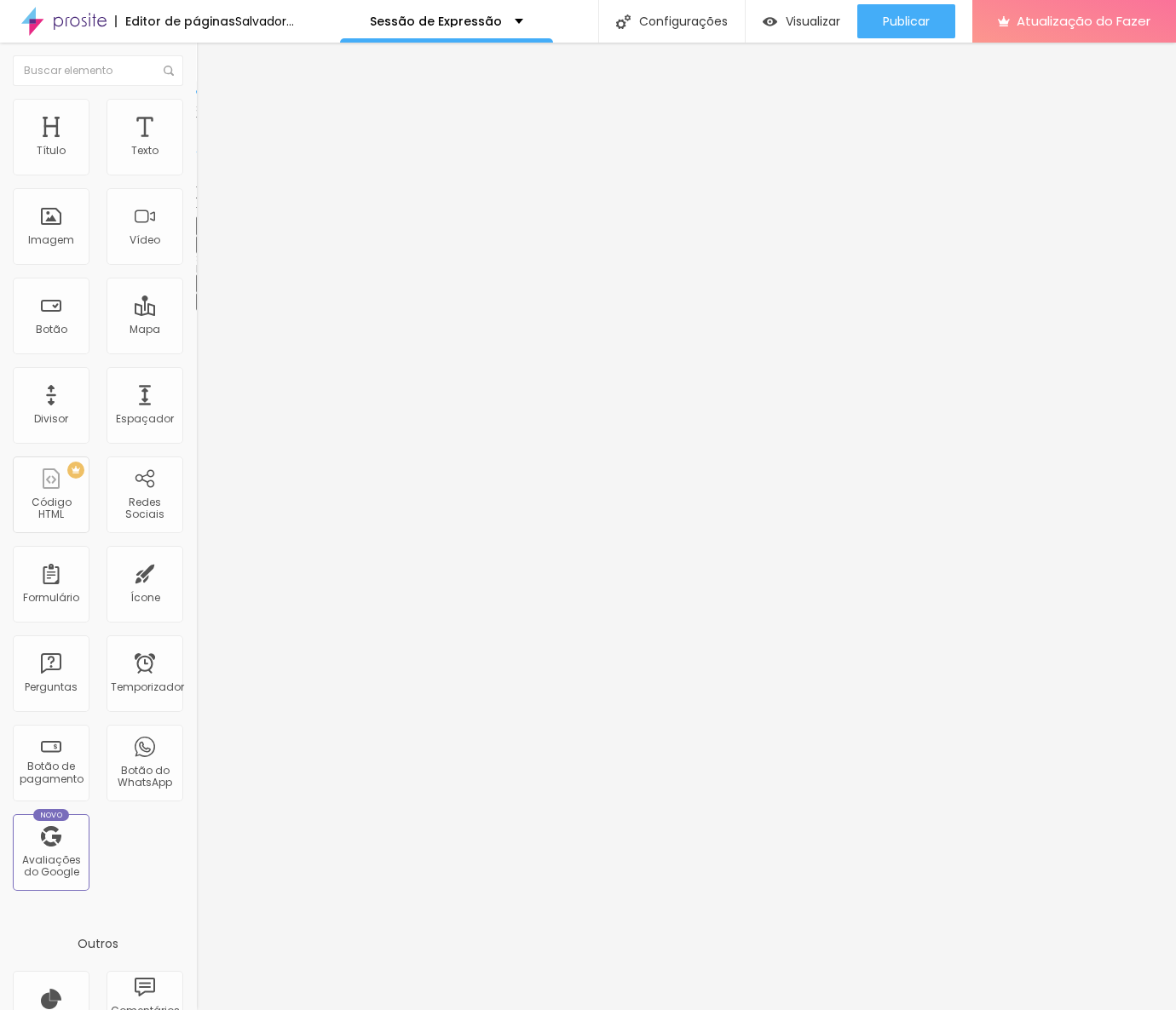
click at [196, 147] on font "Título 1" at bounding box center [224, 135] width 57 height 24
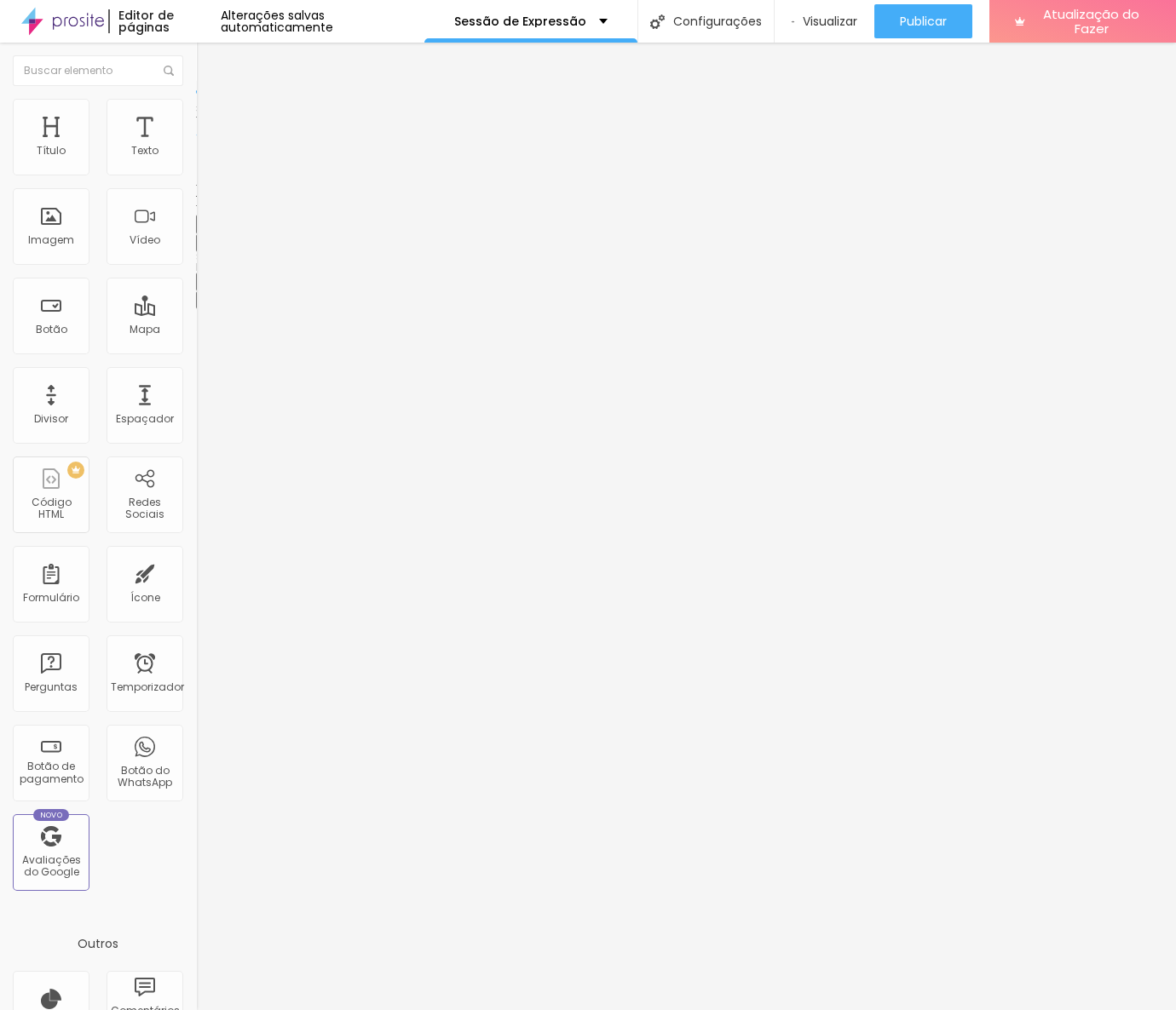
click at [196, 161] on font "Título 2" at bounding box center [223, 150] width 56 height 21
click at [196, 176] on font "Título 3" at bounding box center [221, 166] width 50 height 20
click at [210, 178] on font "Título 3" at bounding box center [235, 167] width 50 height 20
click at [196, 210] on font "Título 6" at bounding box center [212, 203] width 33 height 13
click at [196, 147] on font "Título 1" at bounding box center [224, 135] width 57 height 24
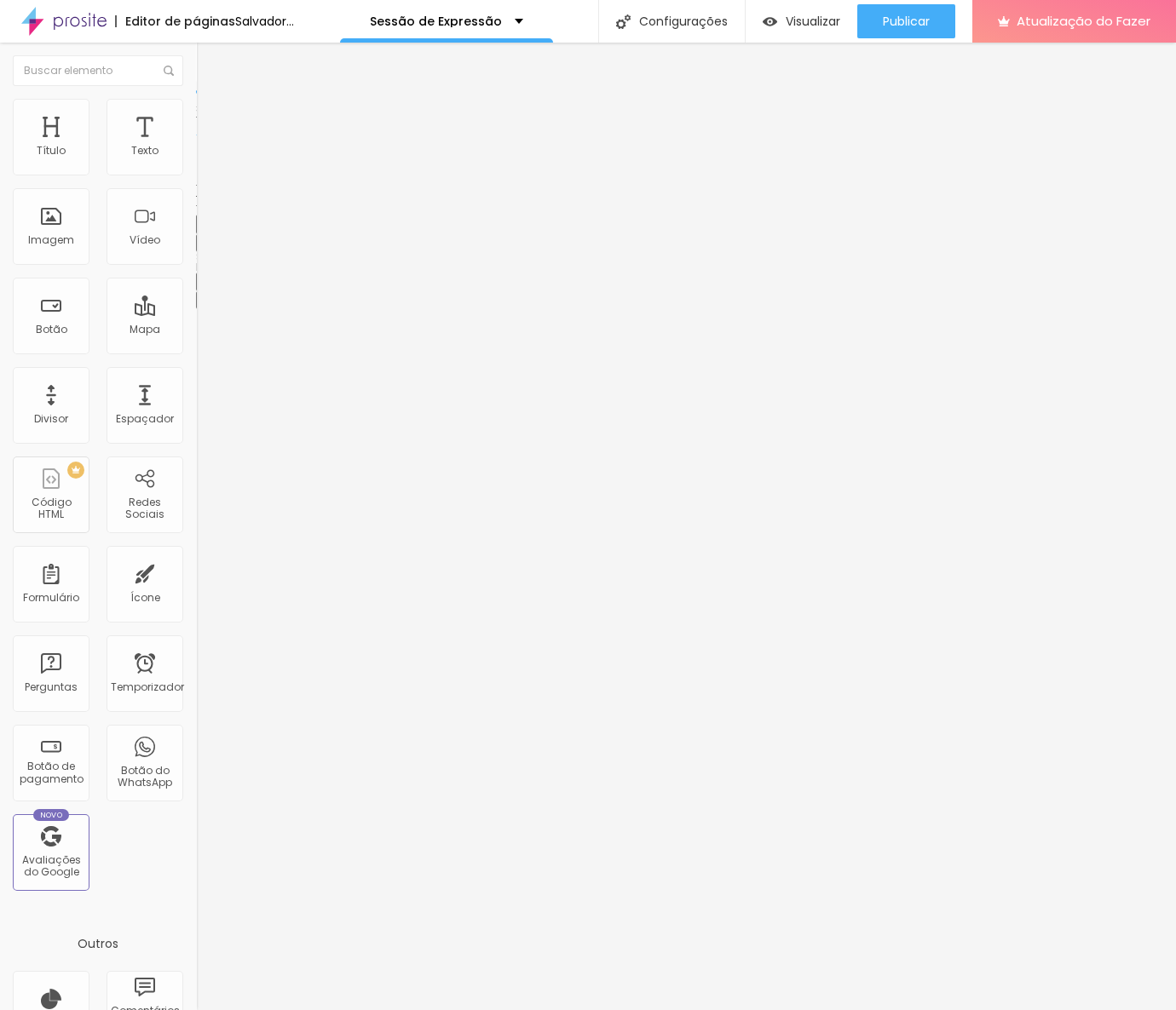
click at [204, 246] on icon "button" at bounding box center [208, 242] width 7 height 7
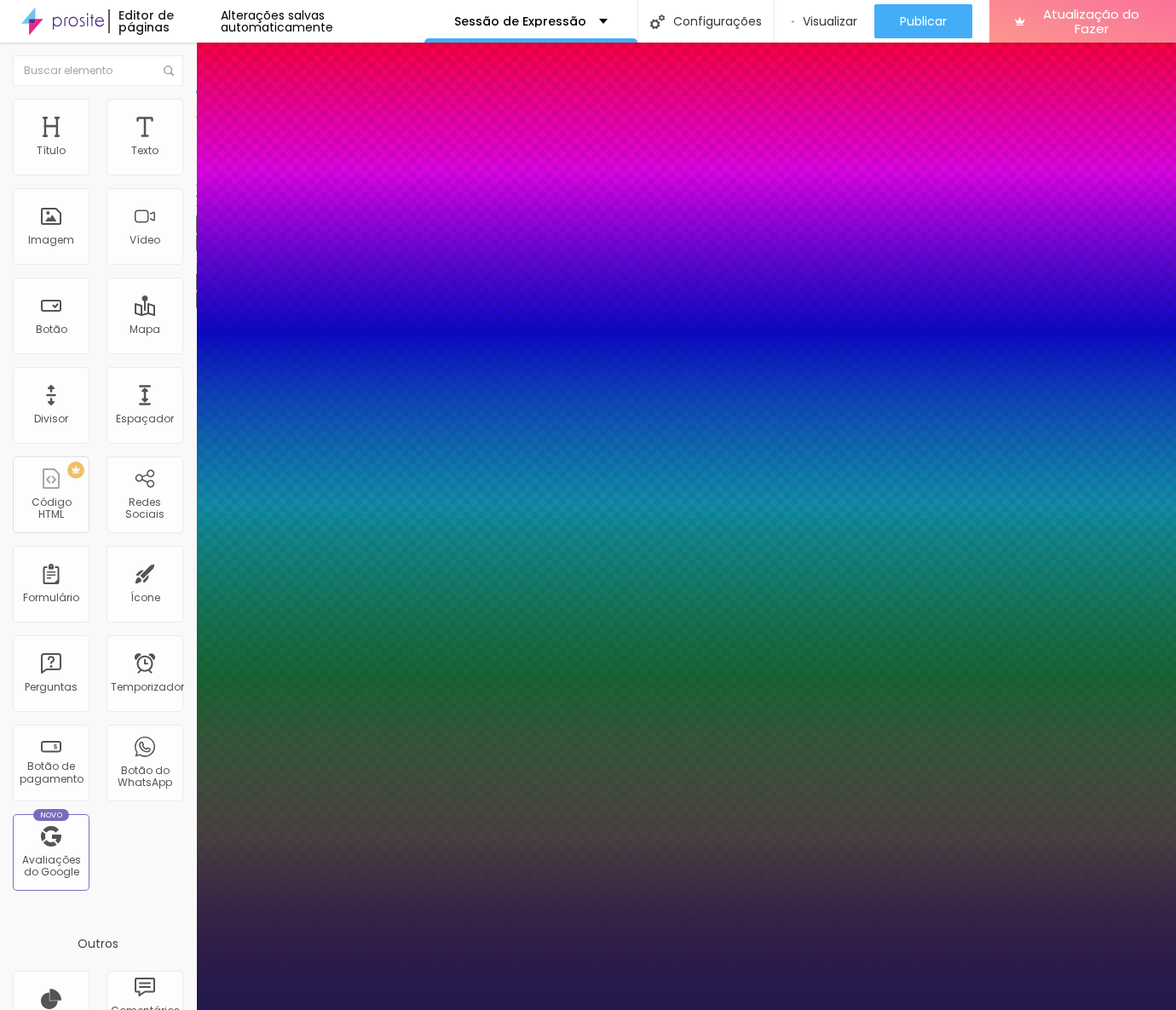
type input "1"
type input "8"
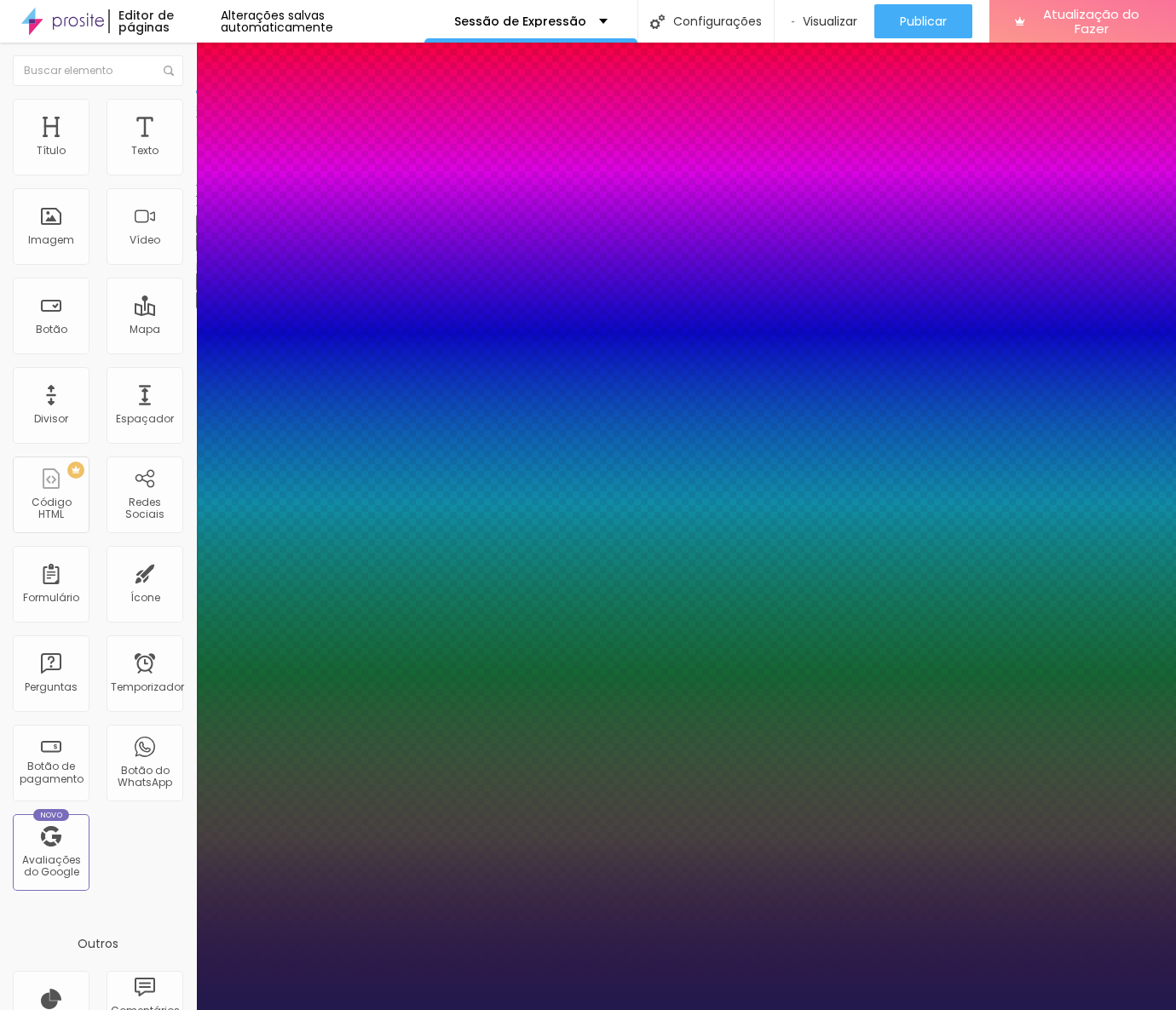
type input "2"
type input "1"
type input "22"
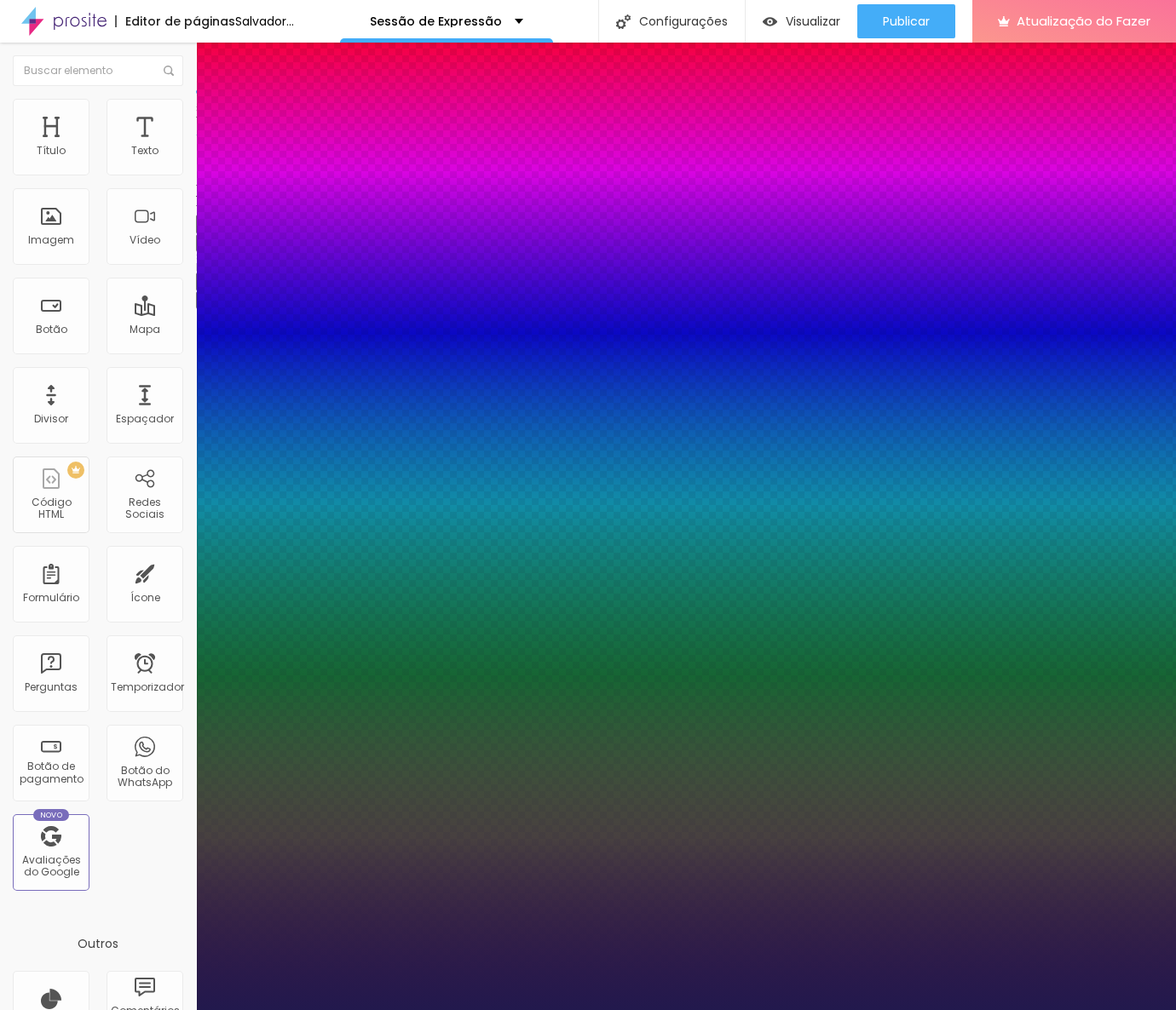
type input "1"
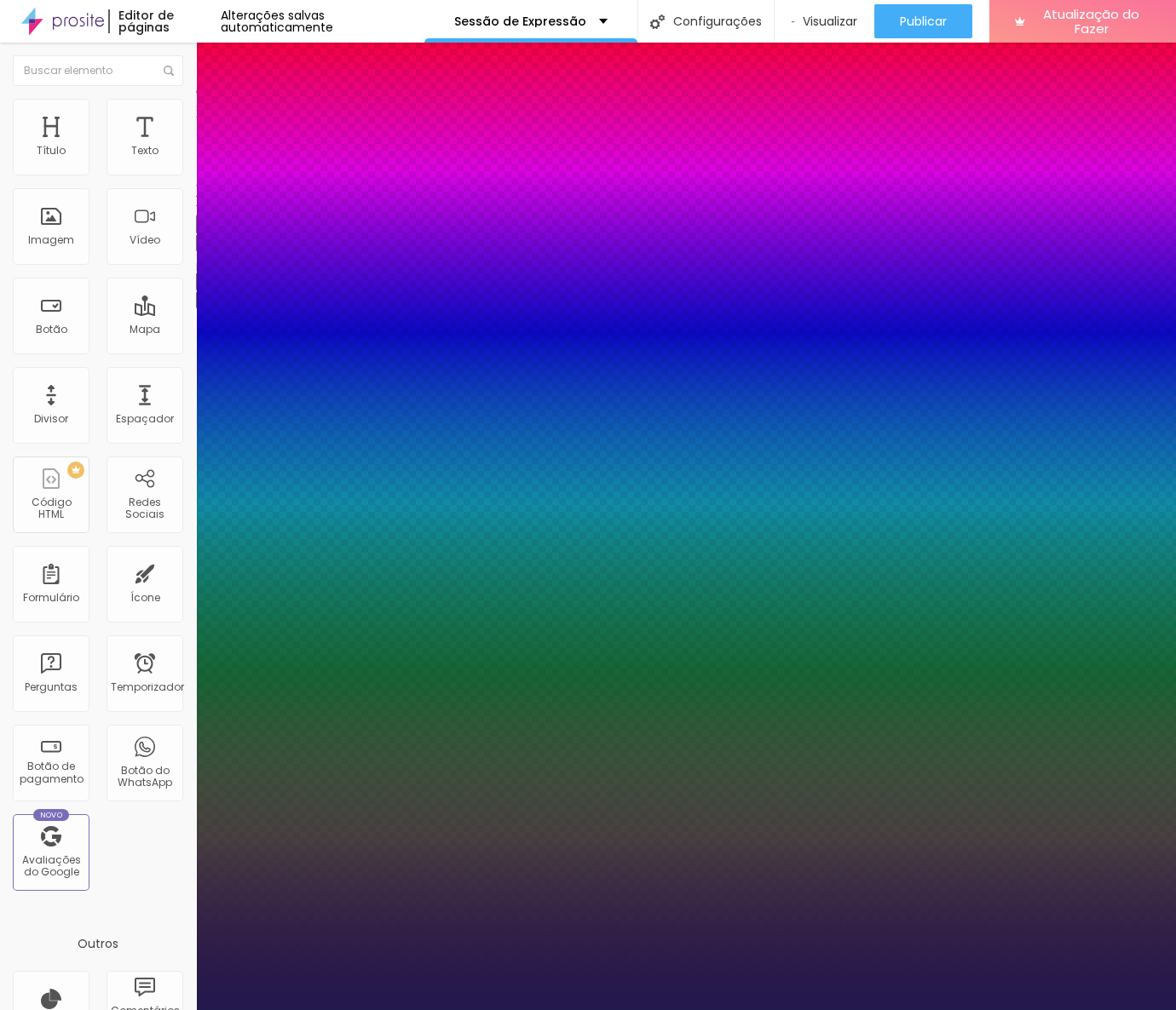
type input "22"
click at [549, 1009] on div at bounding box center [588, 1010] width 1176 height 0
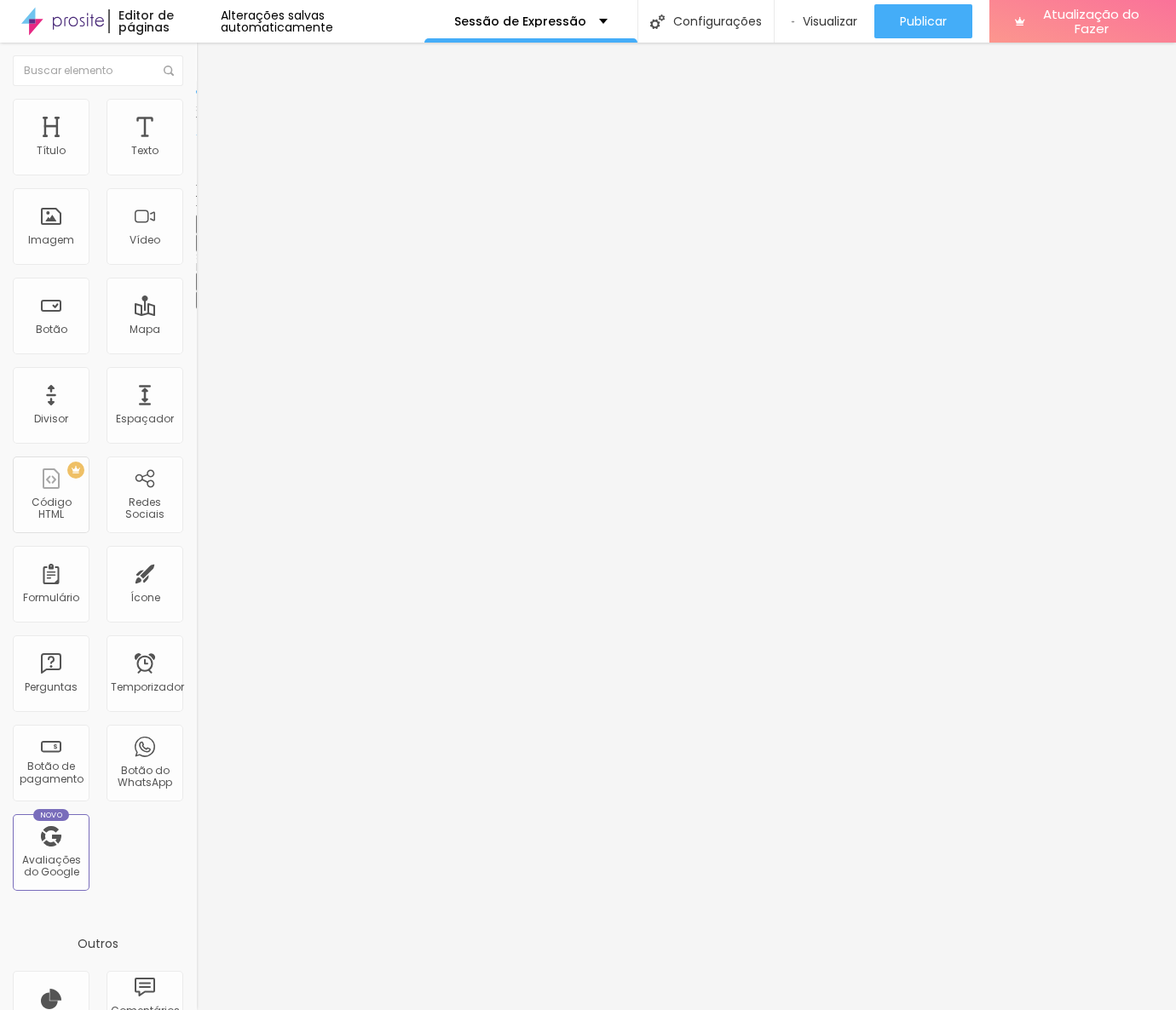
click at [196, 111] on li "Avançado" at bounding box center [294, 107] width 196 height 17
type input "3"
type input "2"
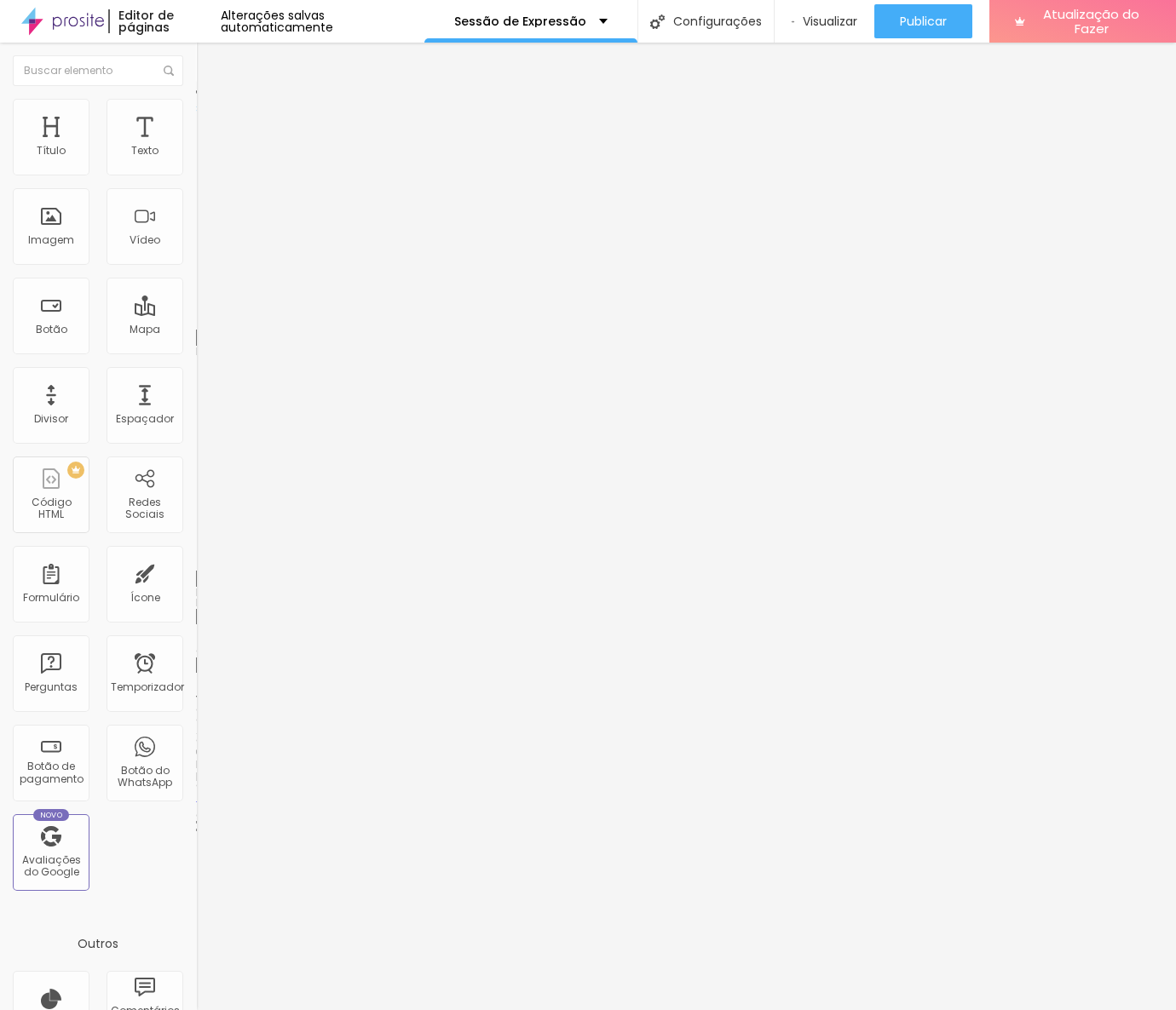
type input "0"
drag, startPoint x: 47, startPoint y: 198, endPoint x: 13, endPoint y: 198, distance: 34.0
type input "0"
click at [196, 555] on input "range" at bounding box center [251, 562] width 110 height 14
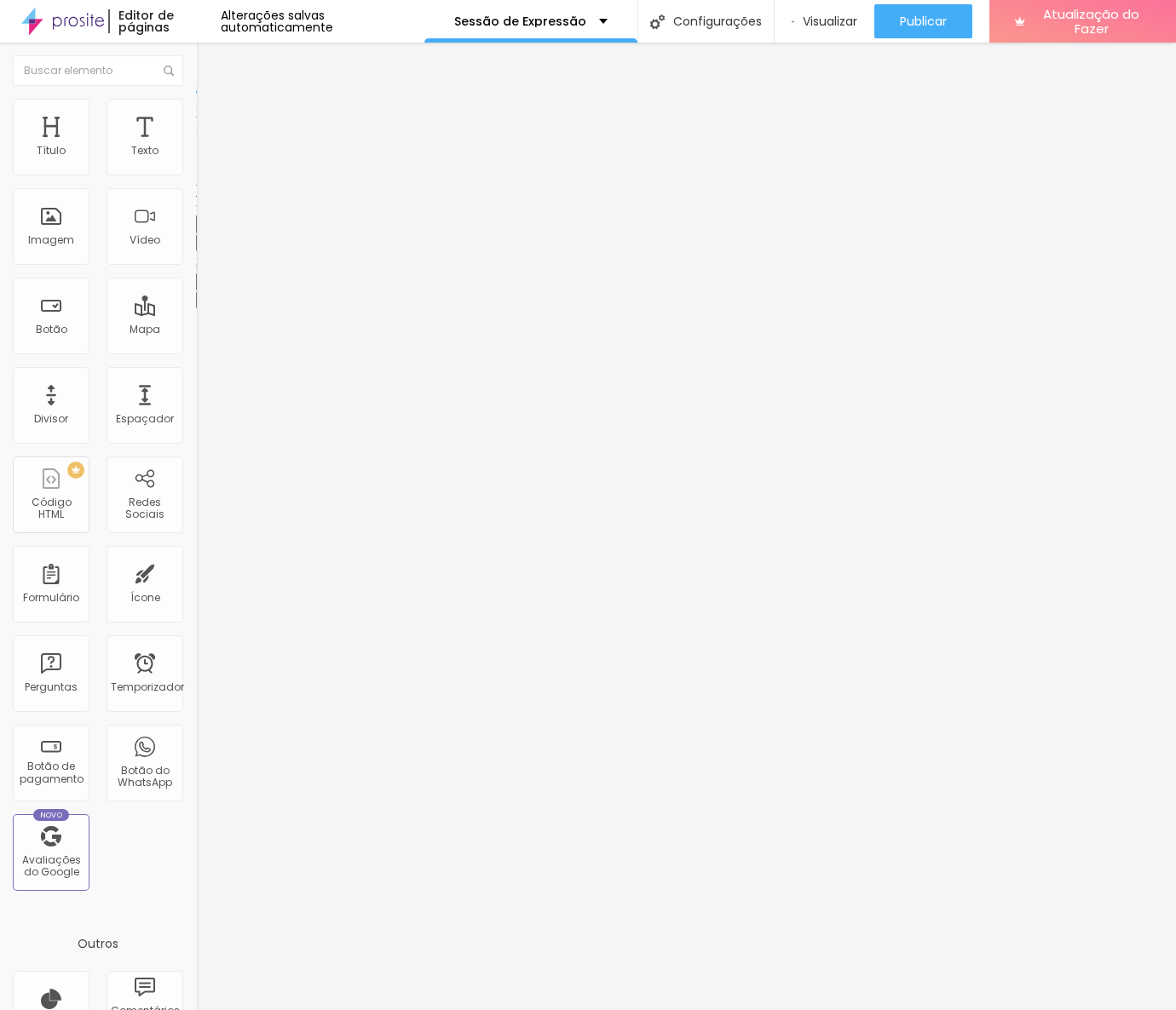
click at [211, 118] on font "Avançado" at bounding box center [239, 110] width 56 height 15
type input "2"
type input "0"
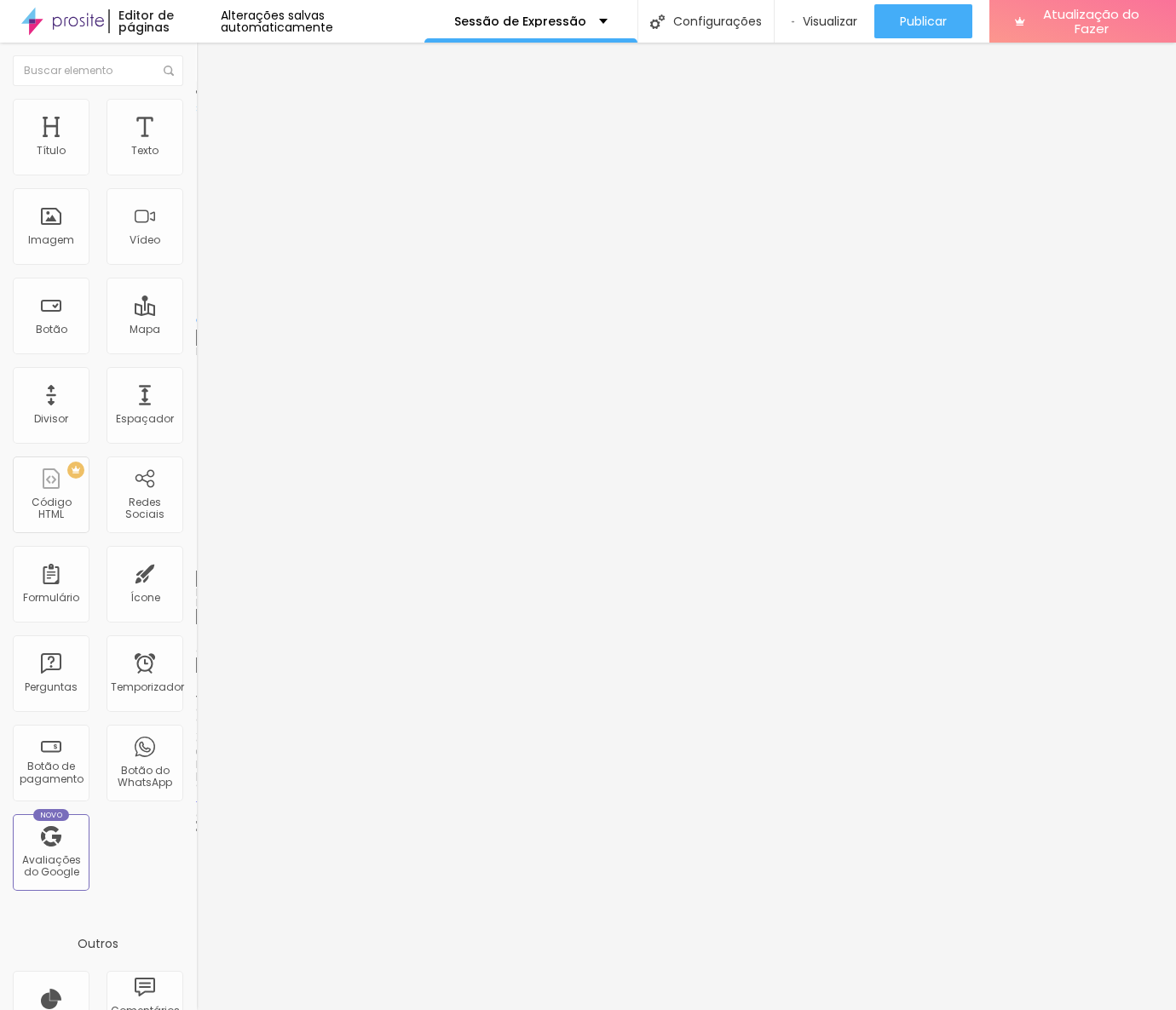
drag, startPoint x: 48, startPoint y: 166, endPoint x: 9, endPoint y: 167, distance: 39.0
type input "0"
click at [196, 313] on input "range" at bounding box center [251, 320] width 110 height 14
click at [196, 105] on li "Avançado" at bounding box center [294, 107] width 196 height 17
type input "0"
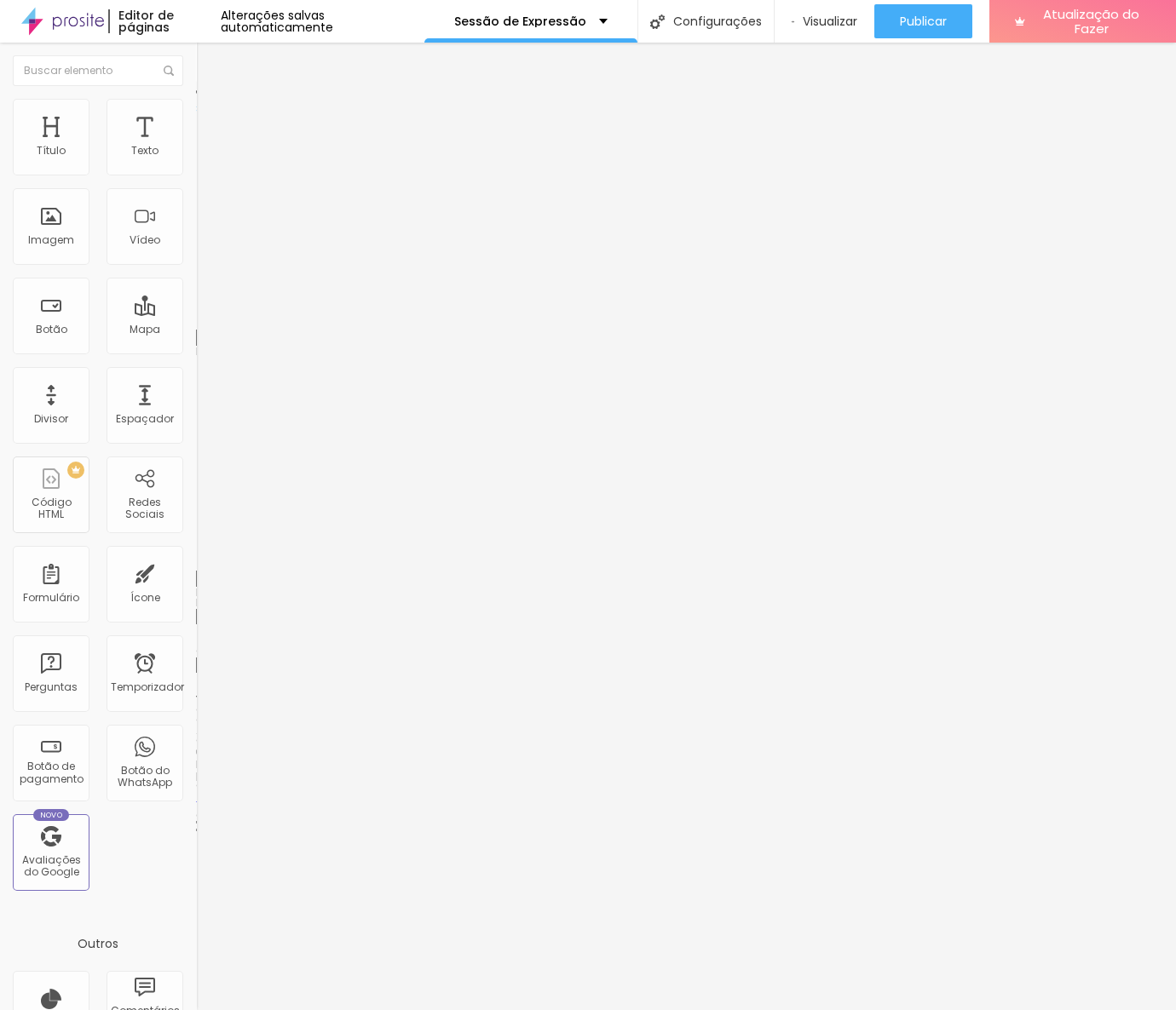
type input "0"
drag, startPoint x: 49, startPoint y: 199, endPoint x: 20, endPoint y: 201, distance: 29.1
type input "0"
click at [196, 555] on input "range" at bounding box center [251, 562] width 110 height 14
click at [196, 101] on img at bounding box center [204, 106] width 15 height 15
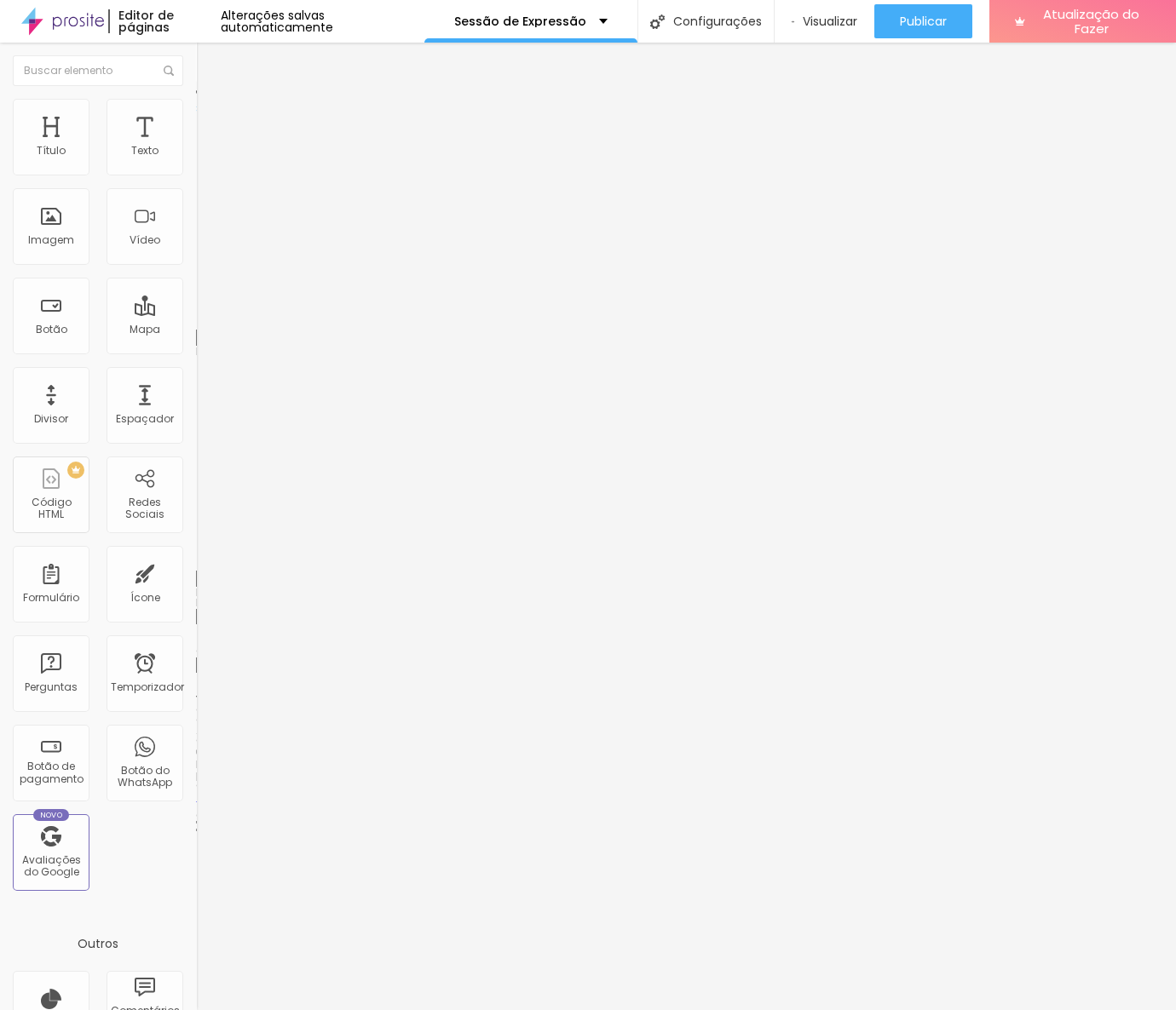
type input "8"
type input "4"
type input "0"
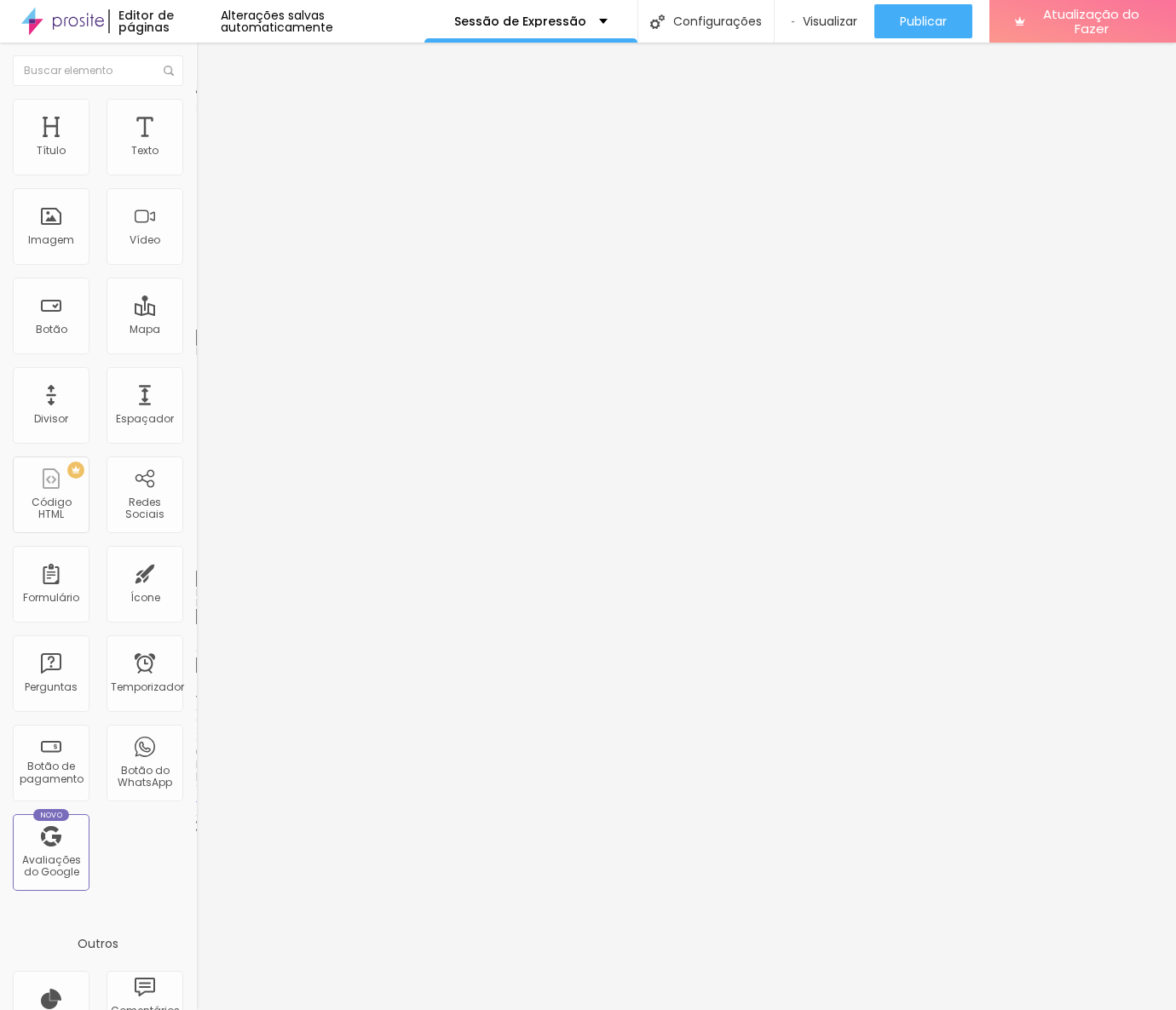
type input "0"
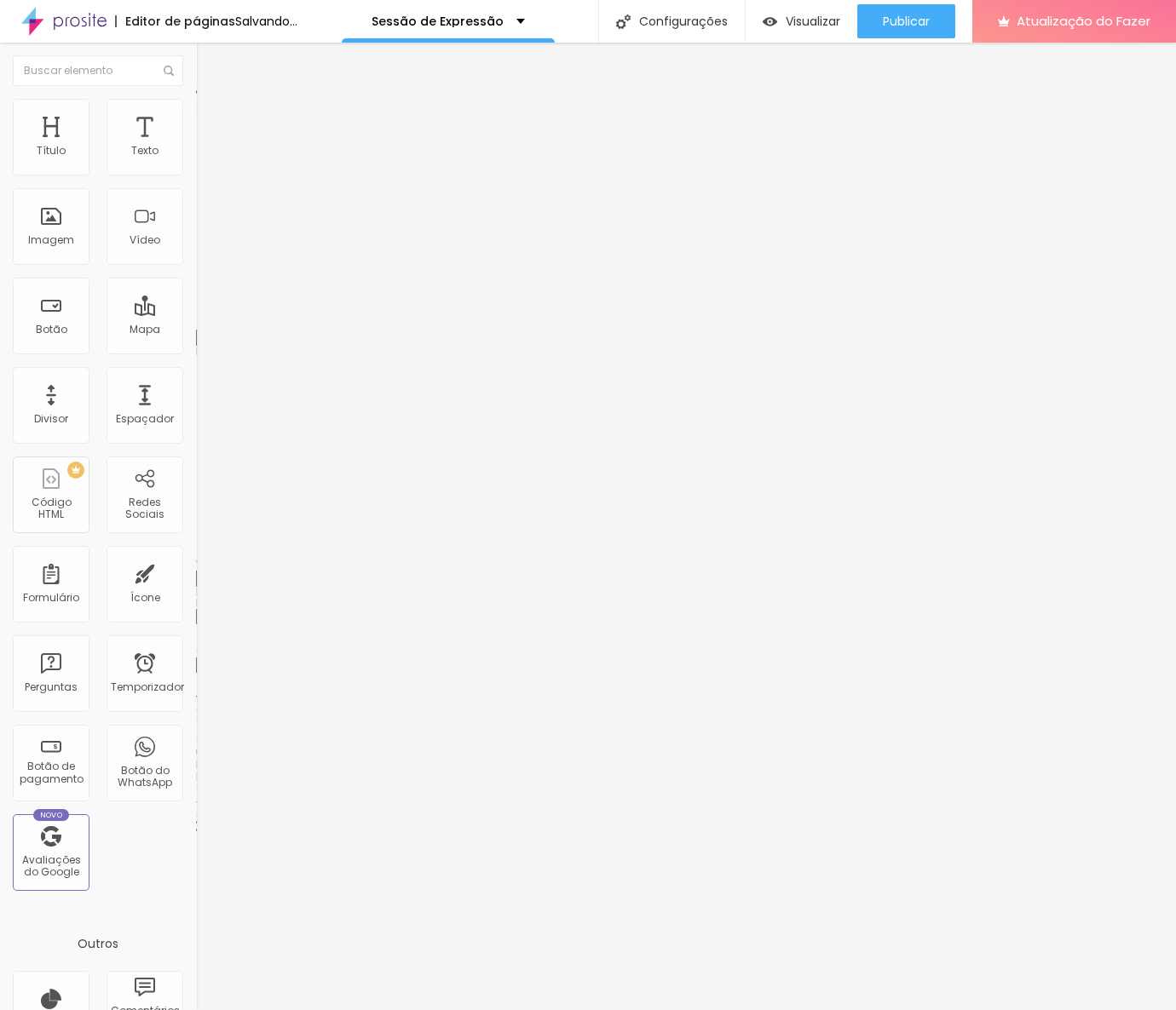
drag, startPoint x: 49, startPoint y: 198, endPoint x: 21, endPoint y: 201, distance: 28.2
type input "0"
click at [196, 555] on input "range" at bounding box center [251, 562] width 110 height 14
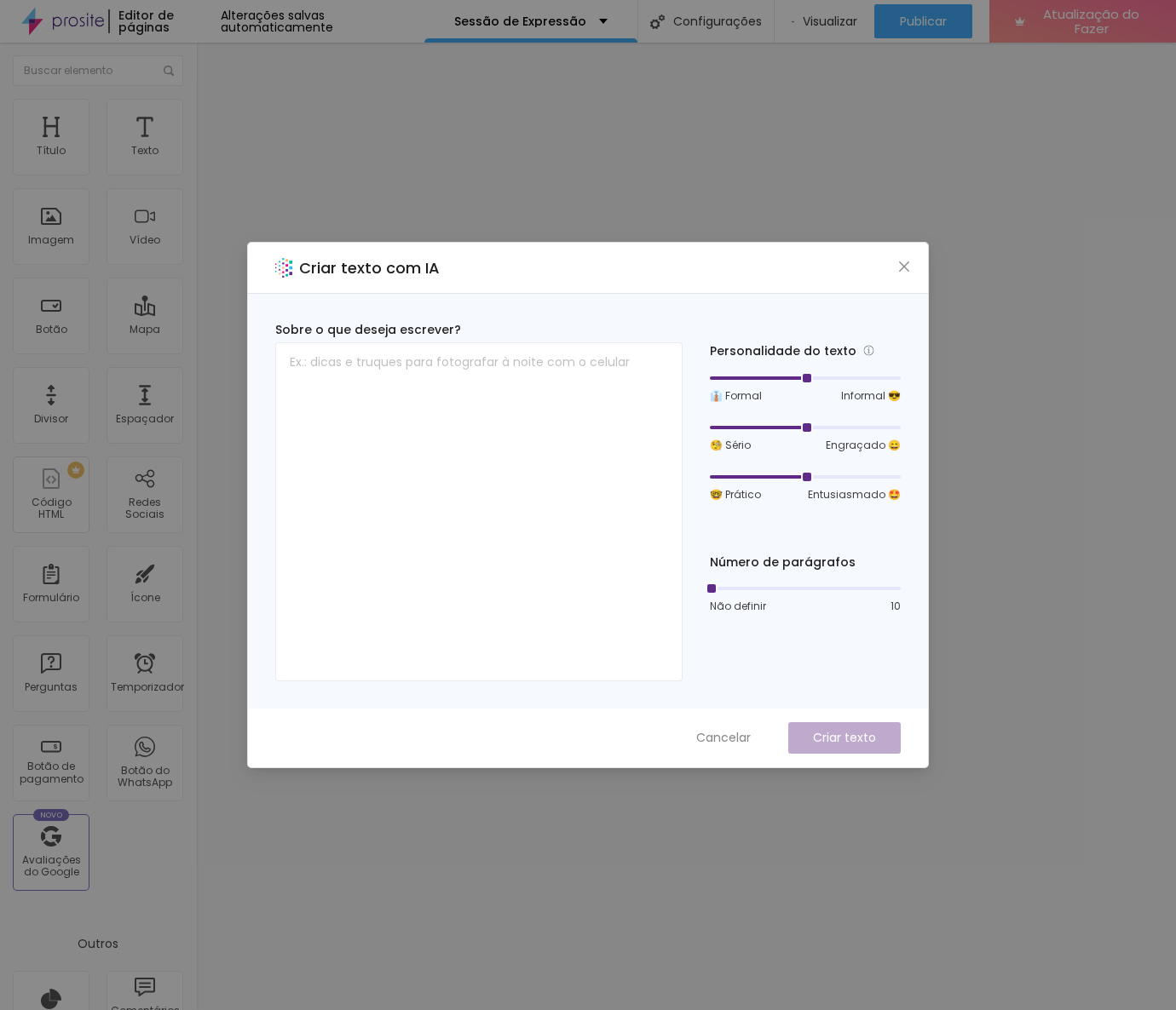
click at [901, 278] on div "Criar texto com IA" at bounding box center [588, 269] width 679 height 52
click at [907, 271] on icon "fechar" at bounding box center [904, 266] width 10 height 10
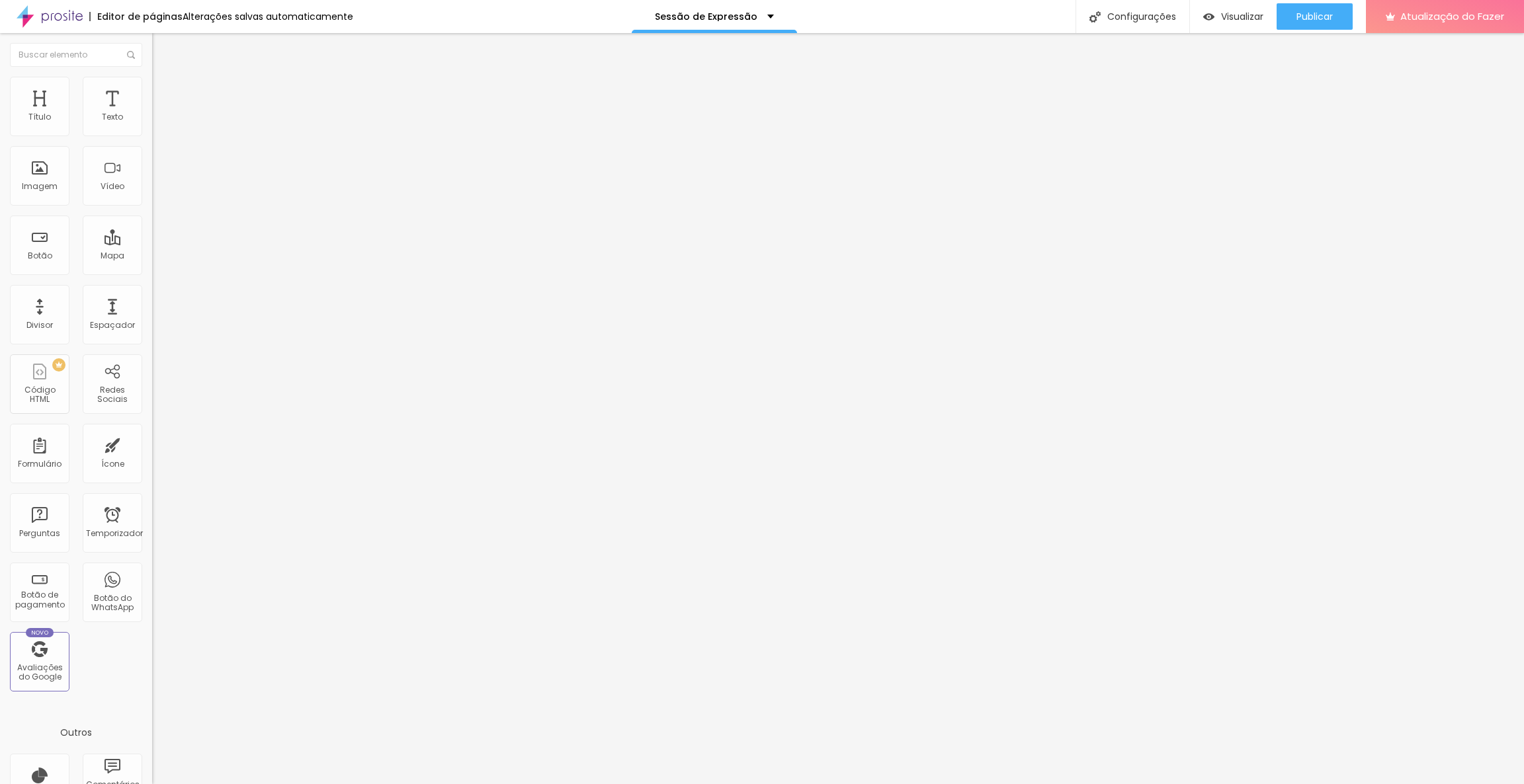
click at [152, 83] on img at bounding box center [158, 83] width 12 height 12
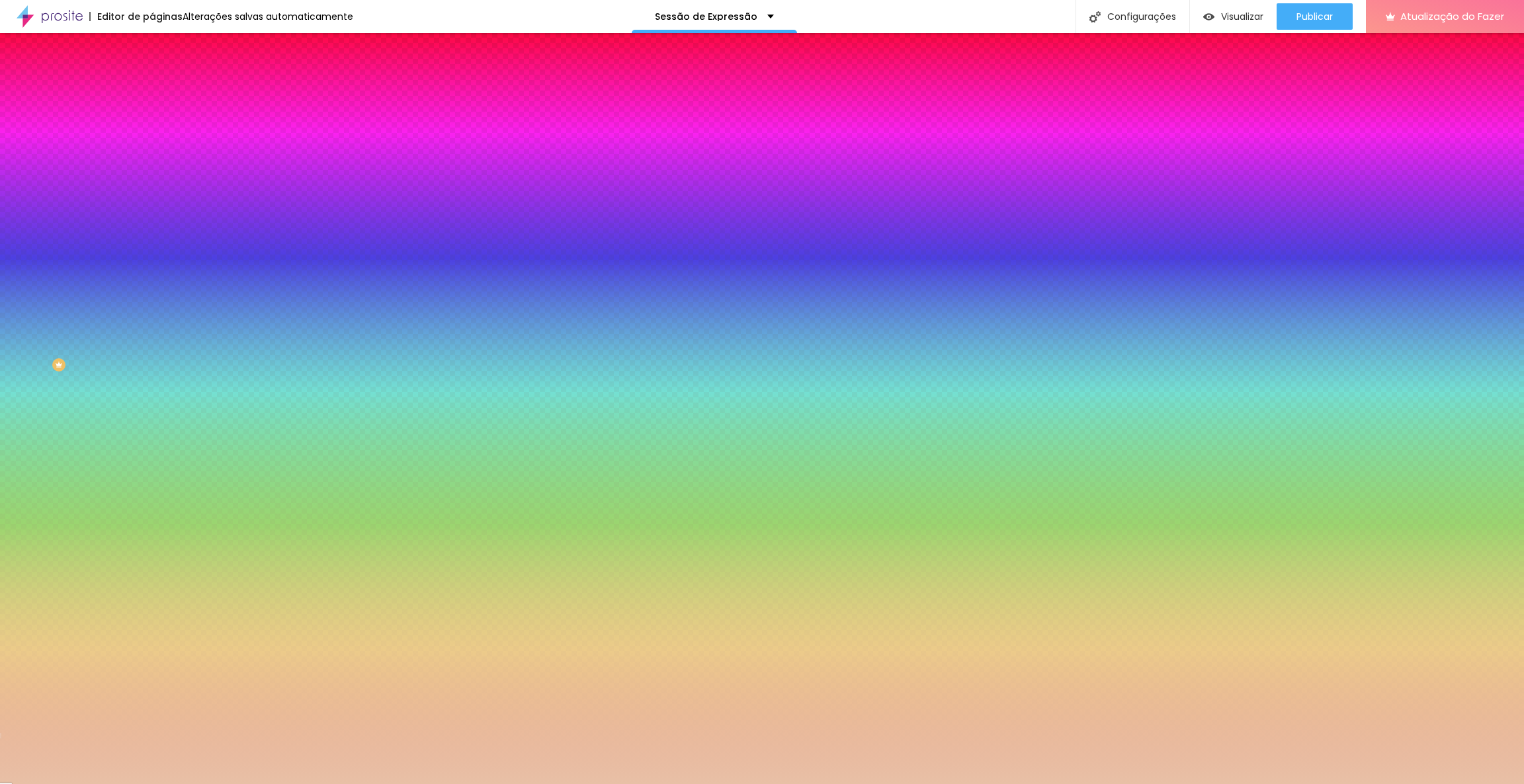
click at [152, 193] on input "#E8C0A6" at bounding box center [231, 187] width 159 height 13
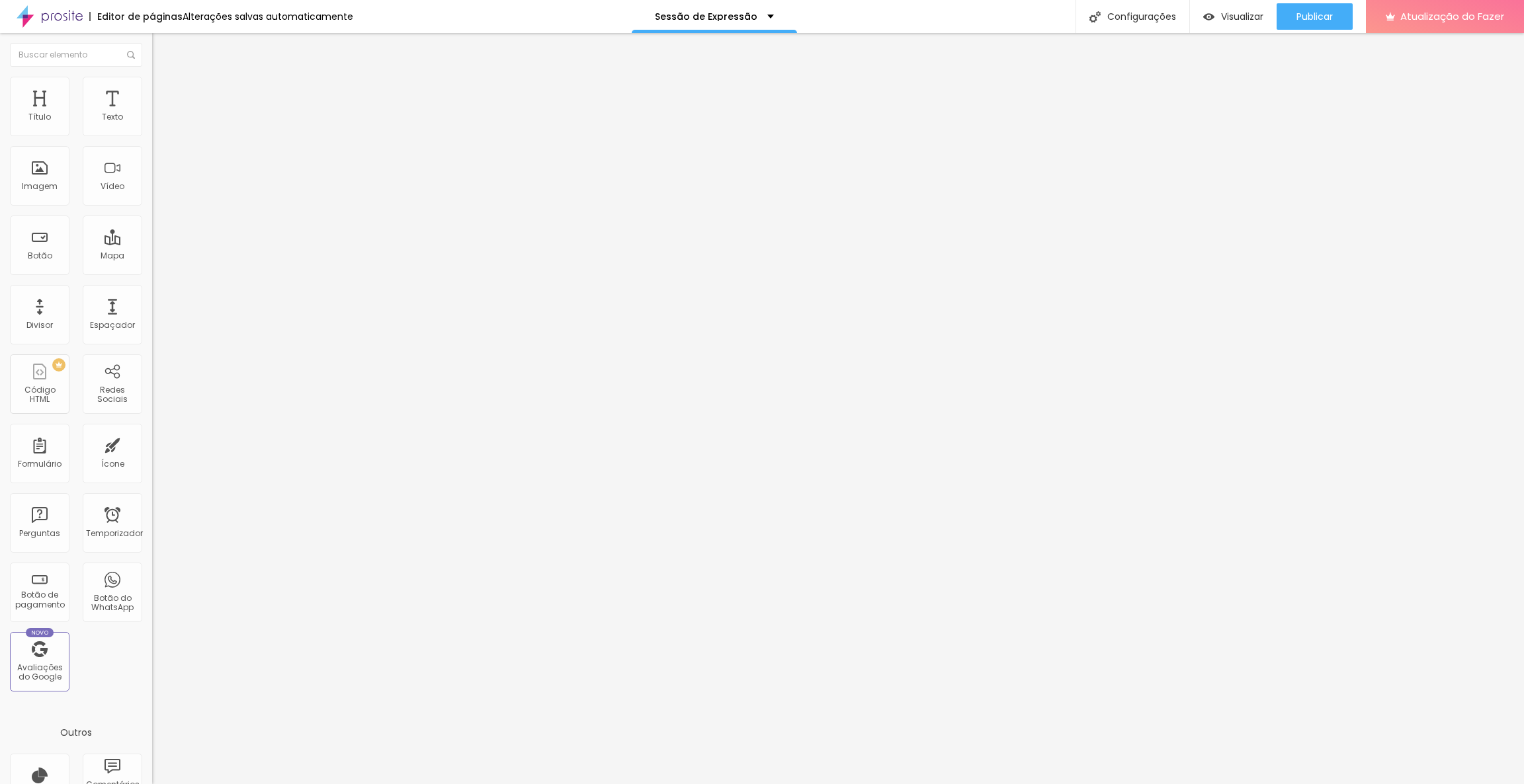
click at [152, 77] on img at bounding box center [158, 83] width 12 height 12
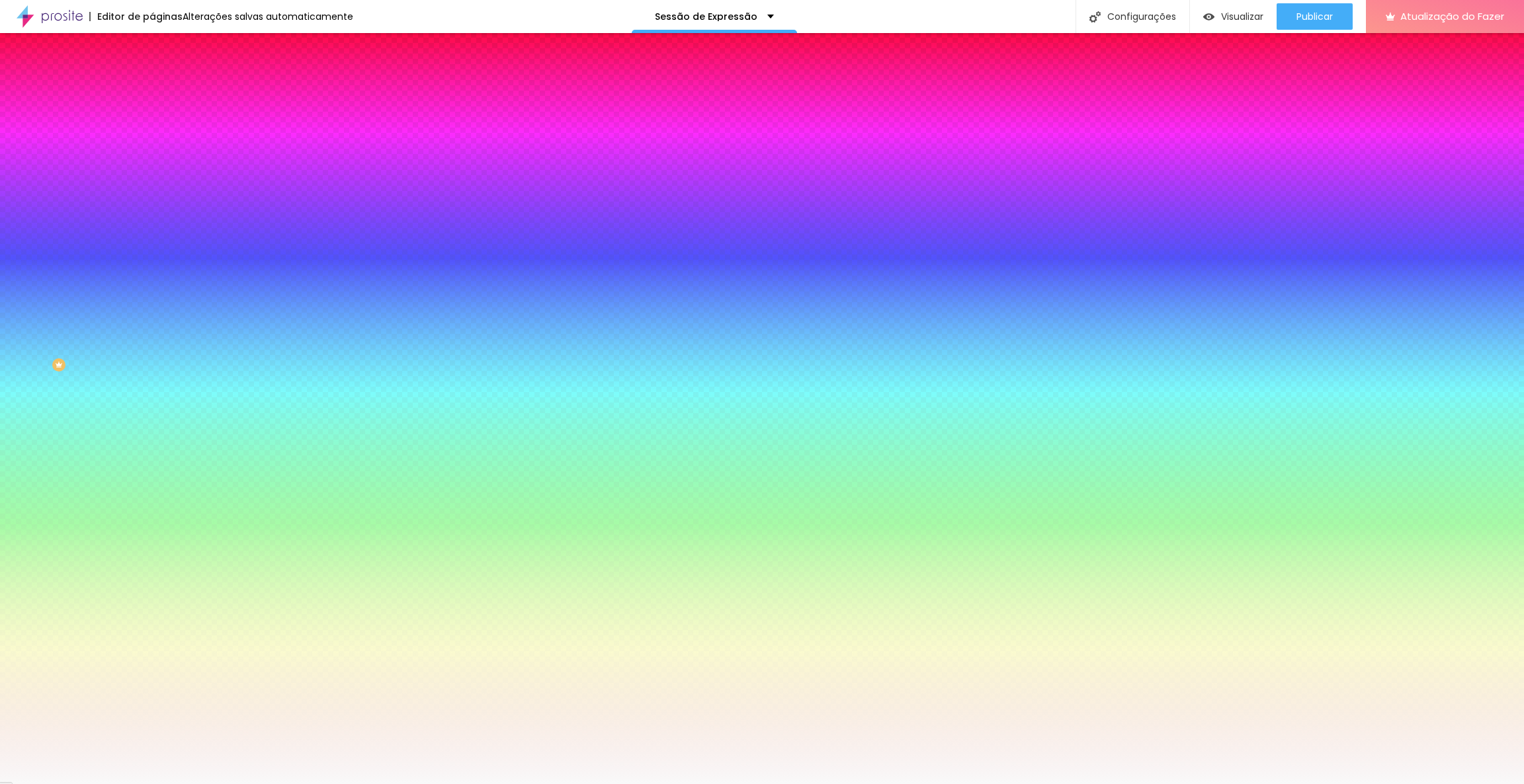
click at [152, 134] on input "#F9F9F9" at bounding box center [231, 133] width 159 height 13
paste input "E8C0A6"
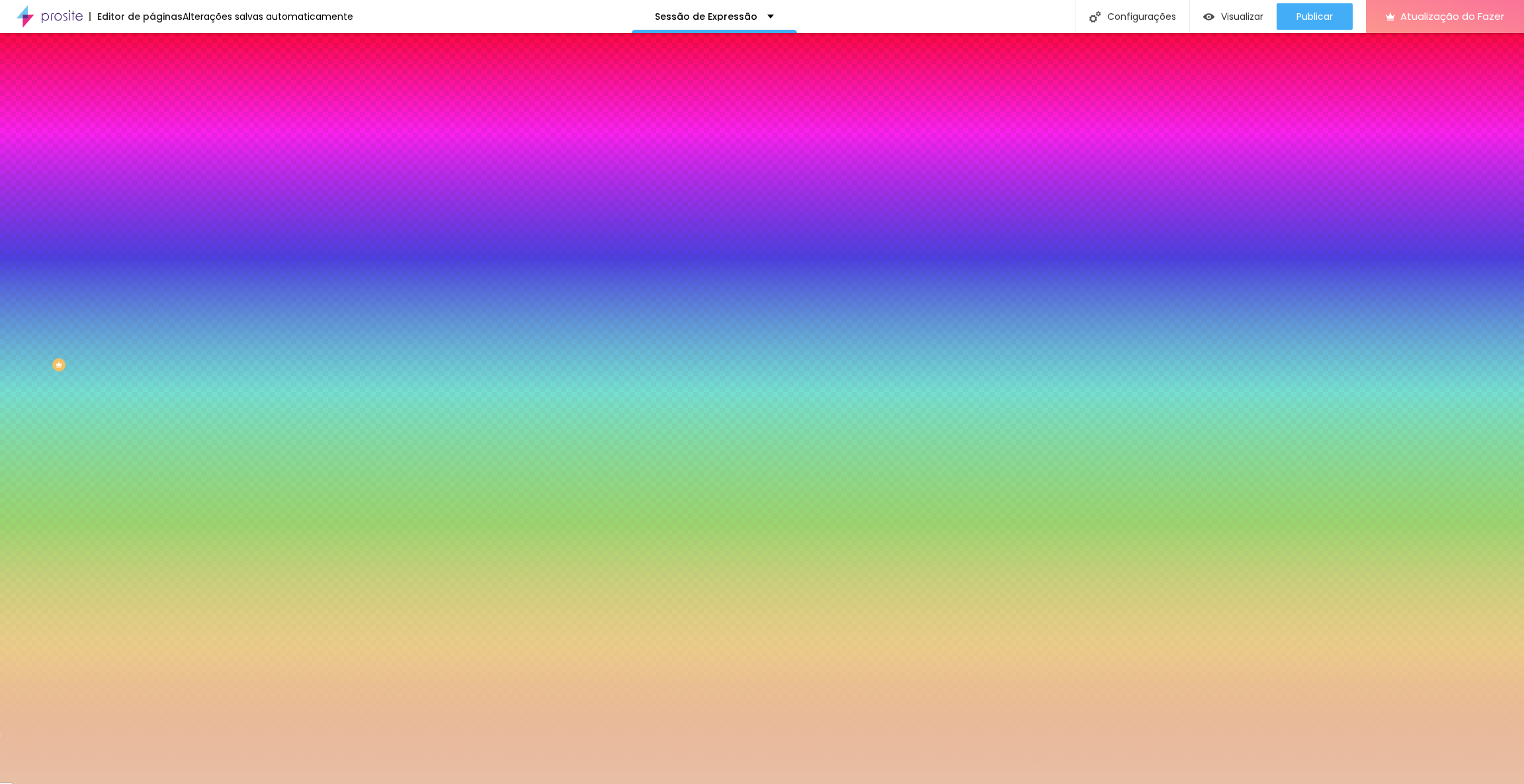
type input "#E8C0A6"
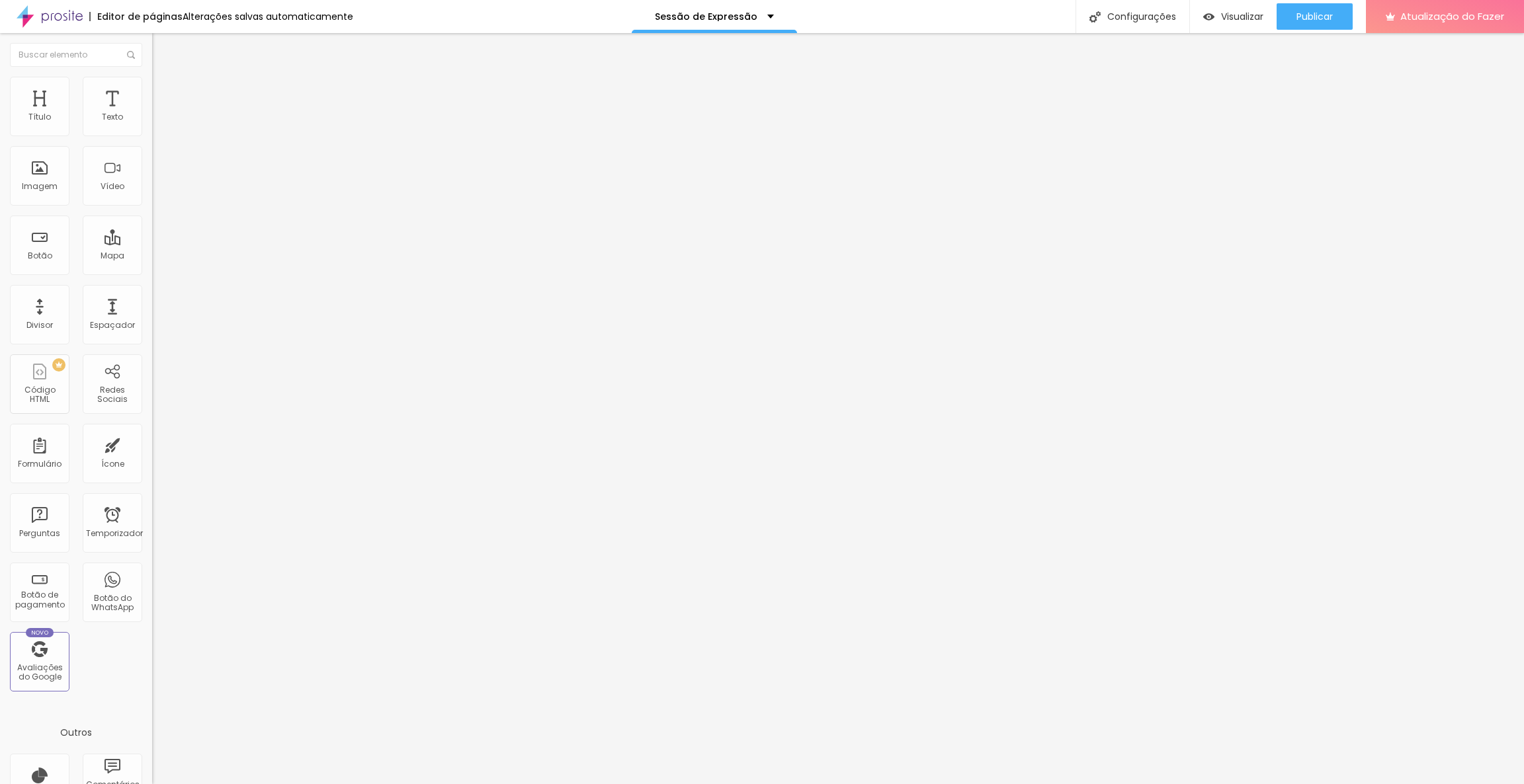
click at [152, 83] on img at bounding box center [158, 83] width 12 height 12
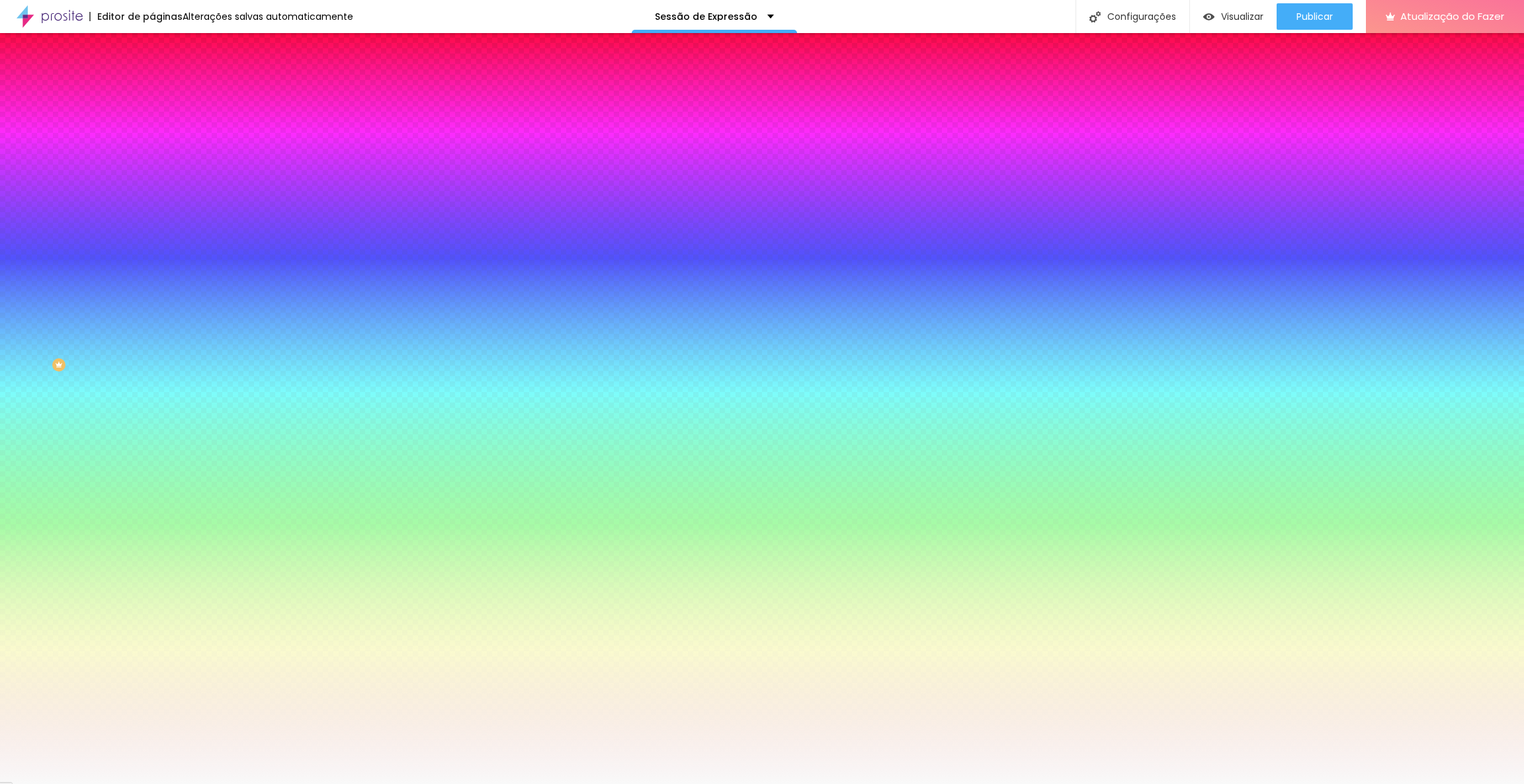
click at [152, 193] on input "#F9F9F9" at bounding box center [231, 187] width 159 height 13
paste input "E8C0A6"
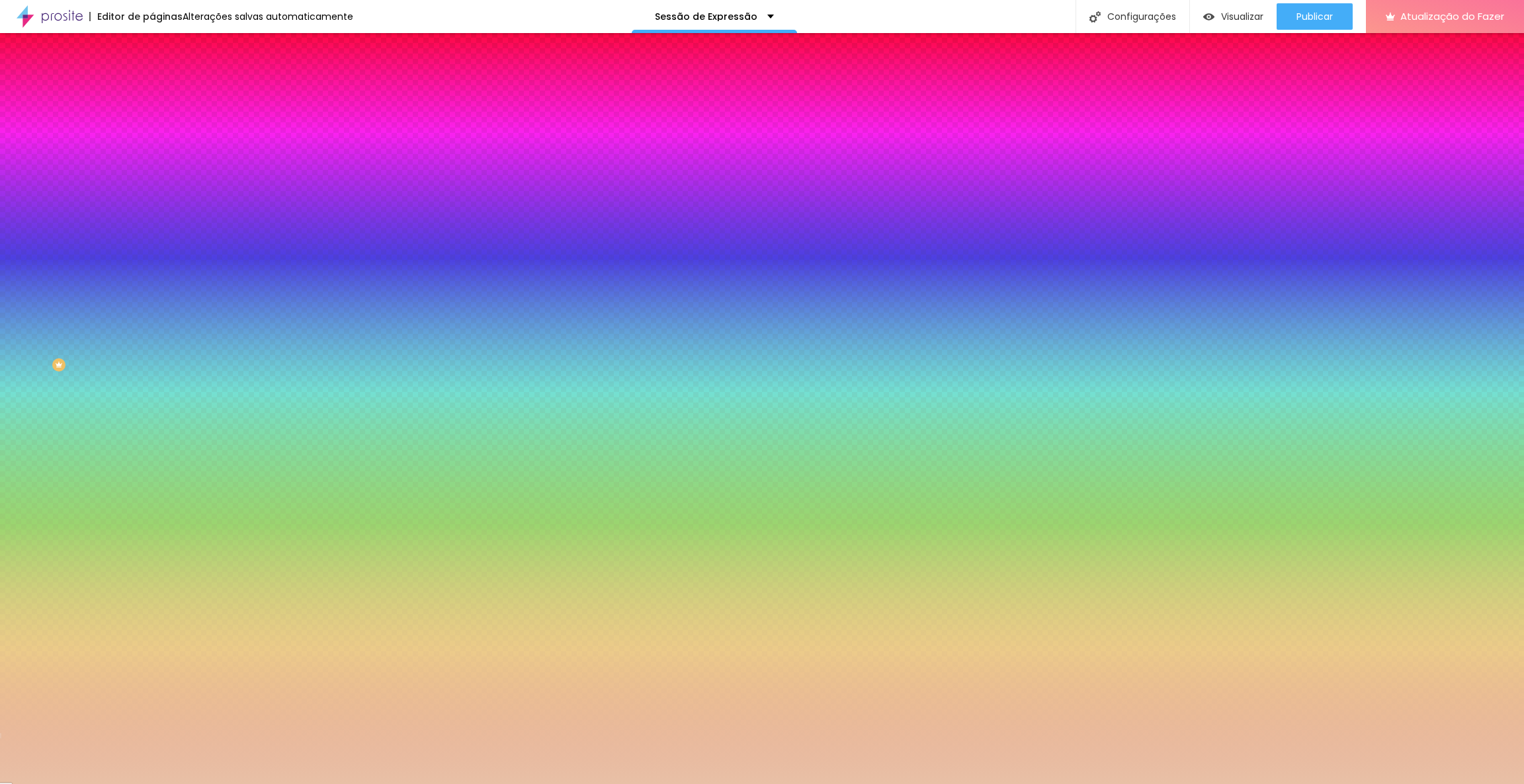
type input "#E8C0A6"
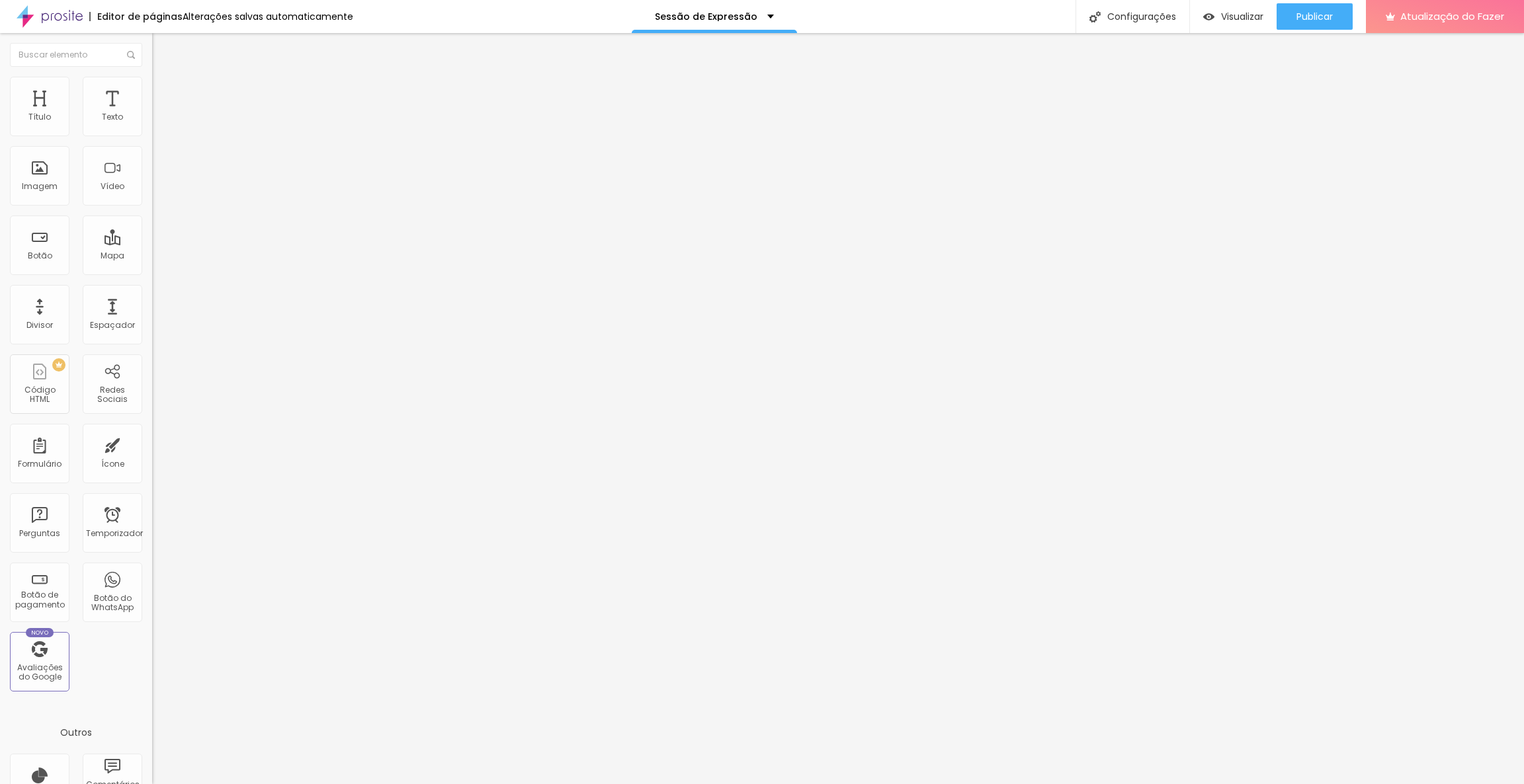
click at [164, 90] on font "Estilo" at bounding box center [174, 85] width 21 height 11
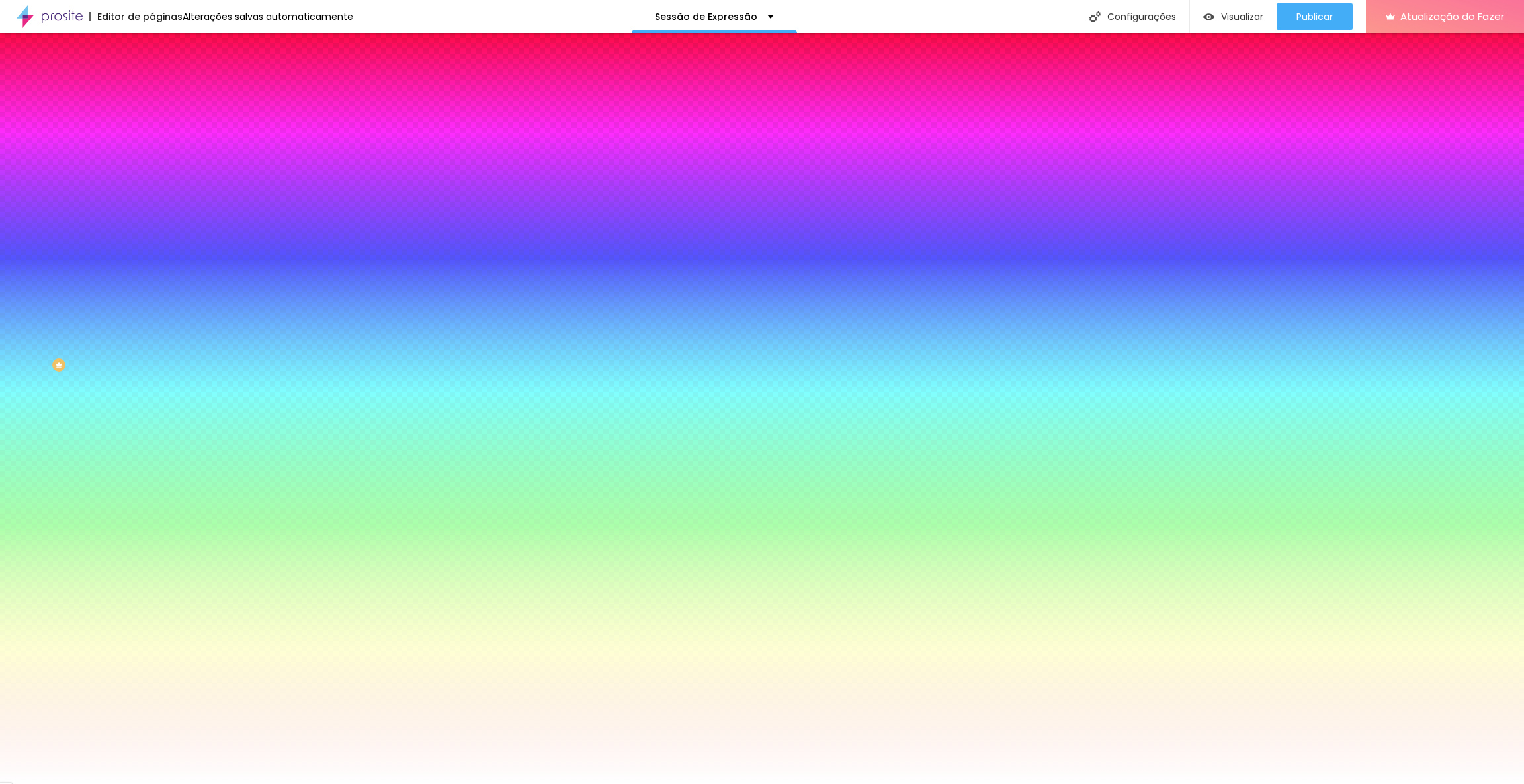
click at [152, 193] on div "#FFFFFF" at bounding box center [228, 187] width 152 height 13
click at [152, 193] on input "#FFFFFF" at bounding box center [231, 187] width 159 height 13
paste input "E8C0A6"
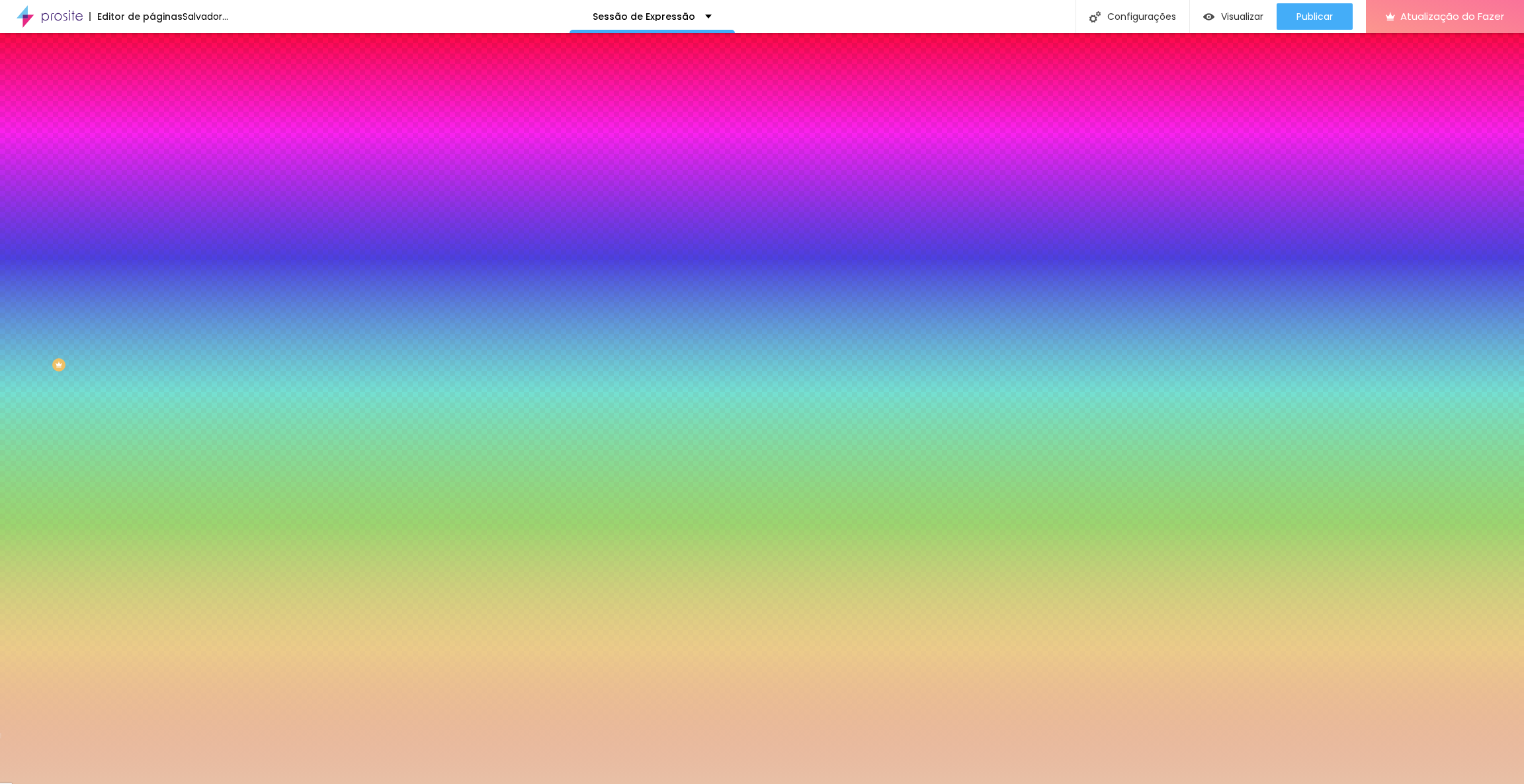
type input "#E8C0A6"
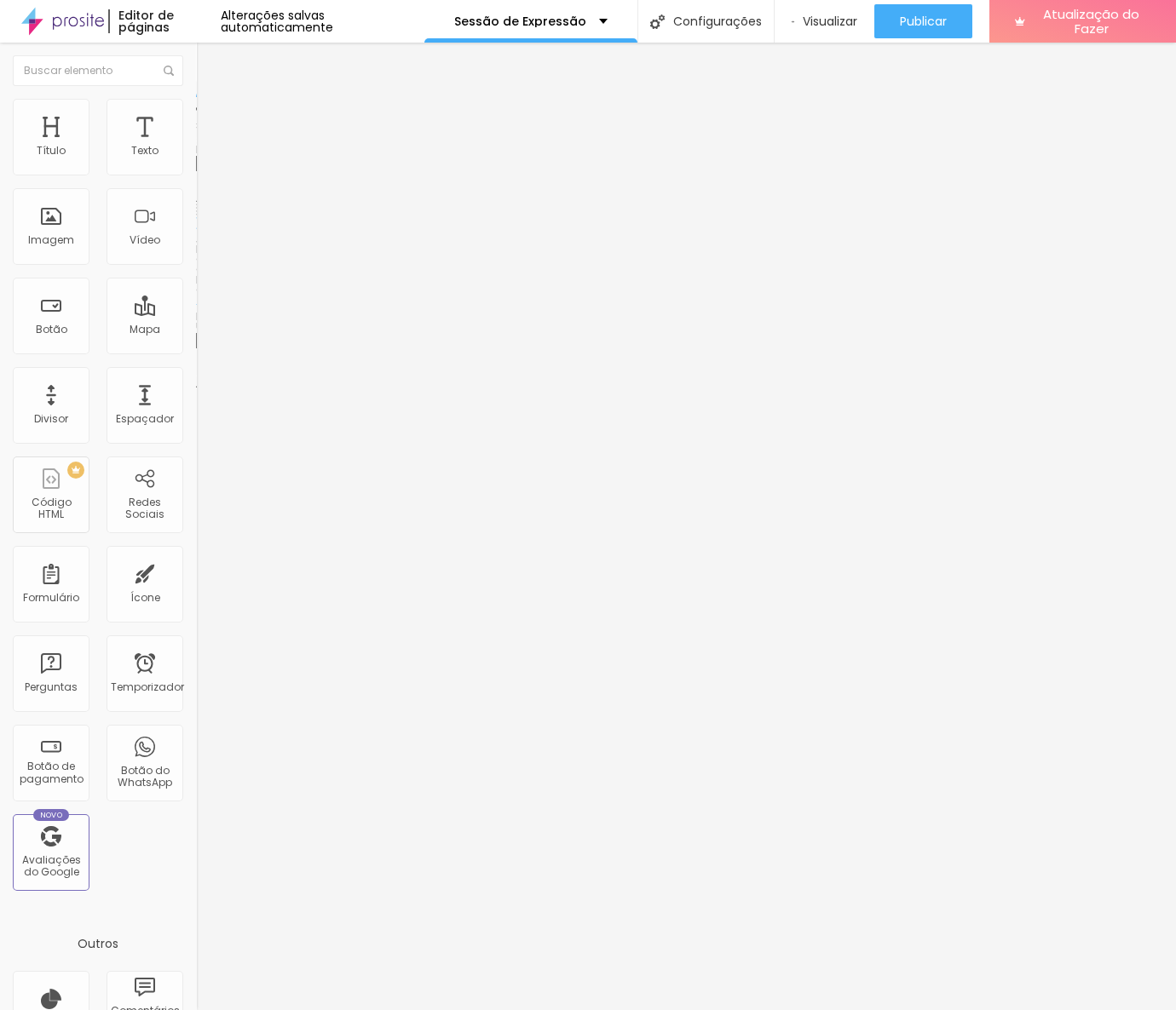
click at [196, 100] on li "Estilo" at bounding box center [294, 107] width 196 height 17
click at [196, 116] on img at bounding box center [204, 124] width 15 height 15
type input "37"
click at [196, 331] on input "range" at bounding box center [251, 338] width 110 height 14
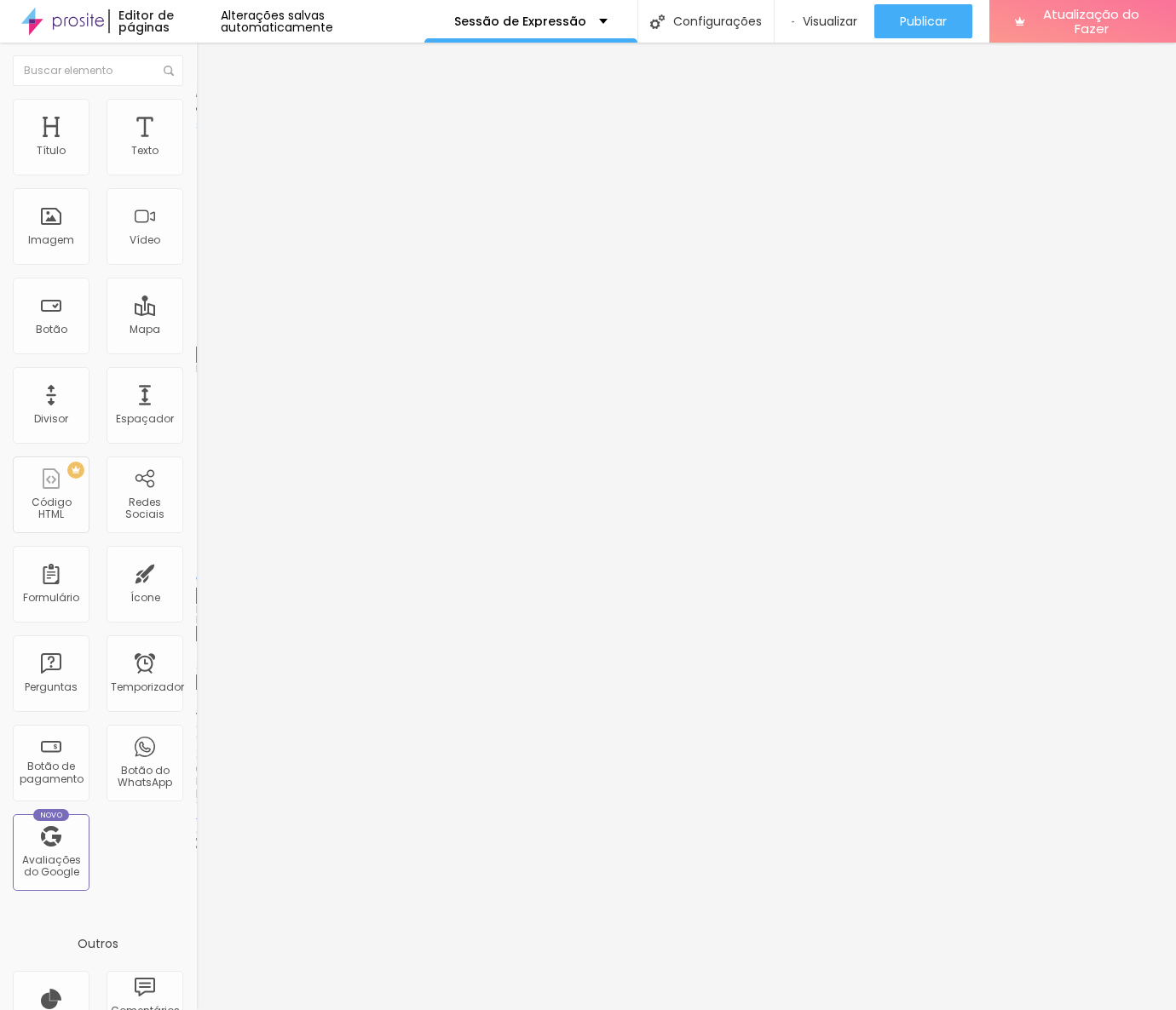
type input "34"
type input "33"
type input "32"
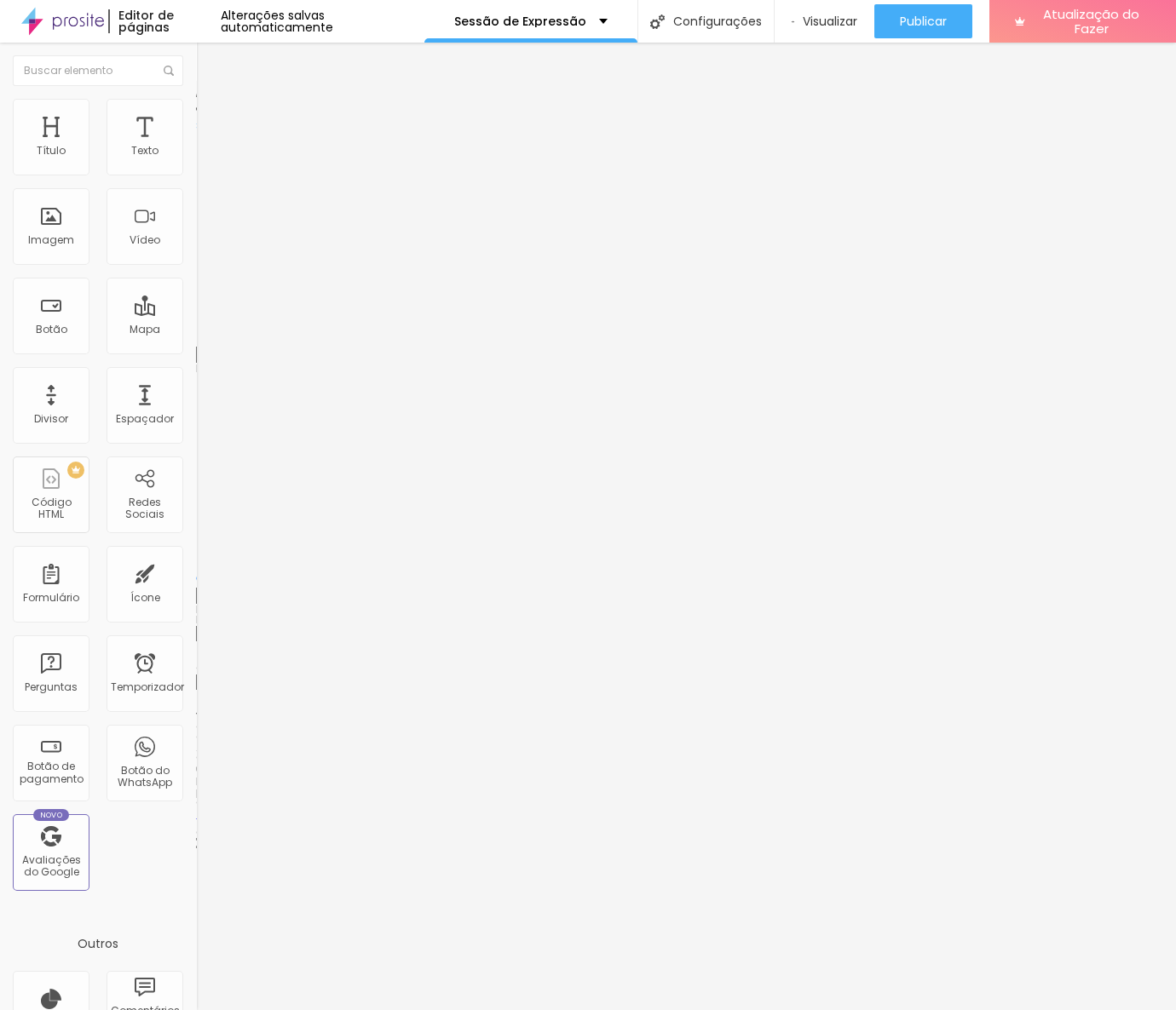
type input "32"
type input "31"
type input "29"
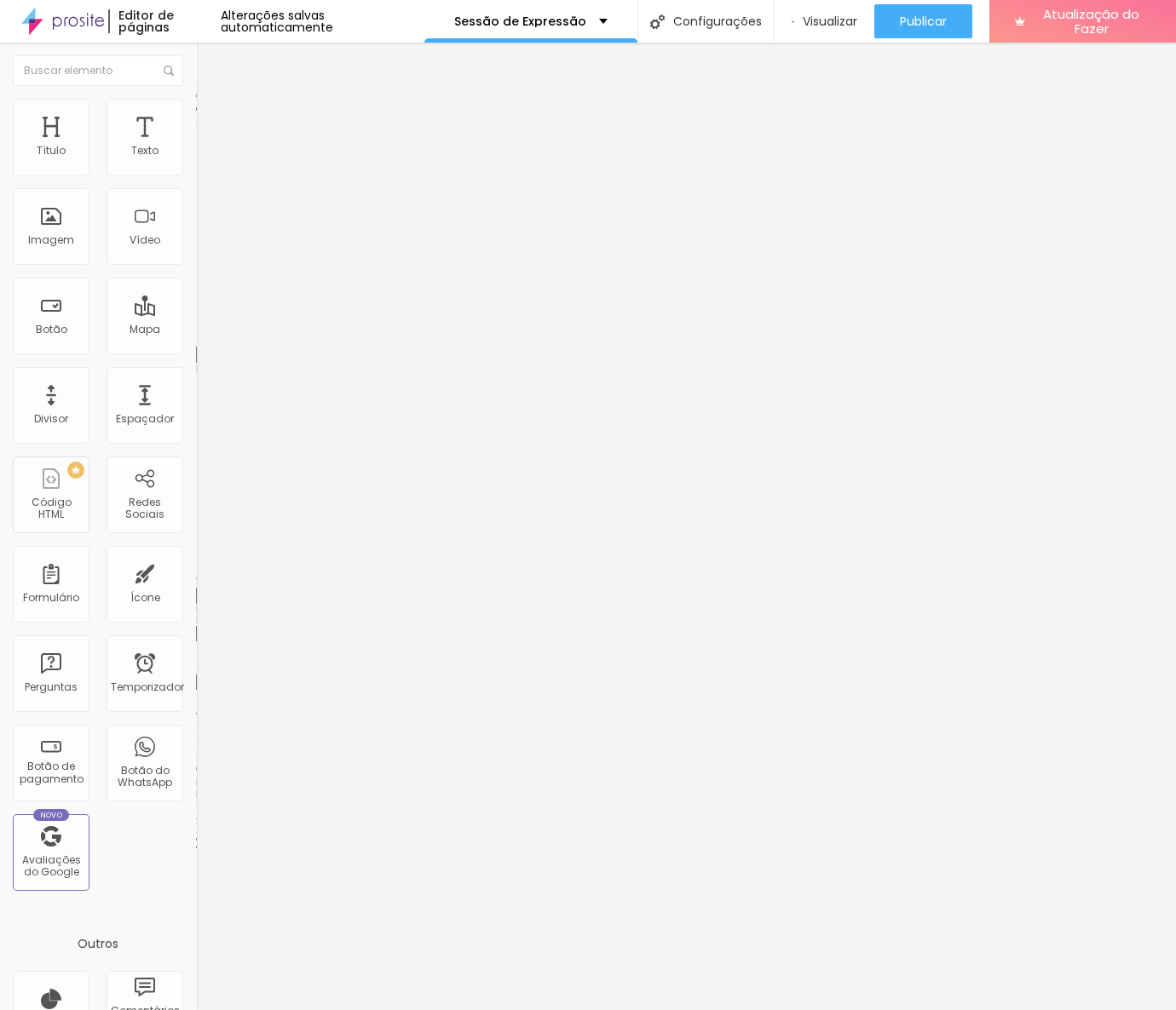
type input "28"
type input "27"
type input "26"
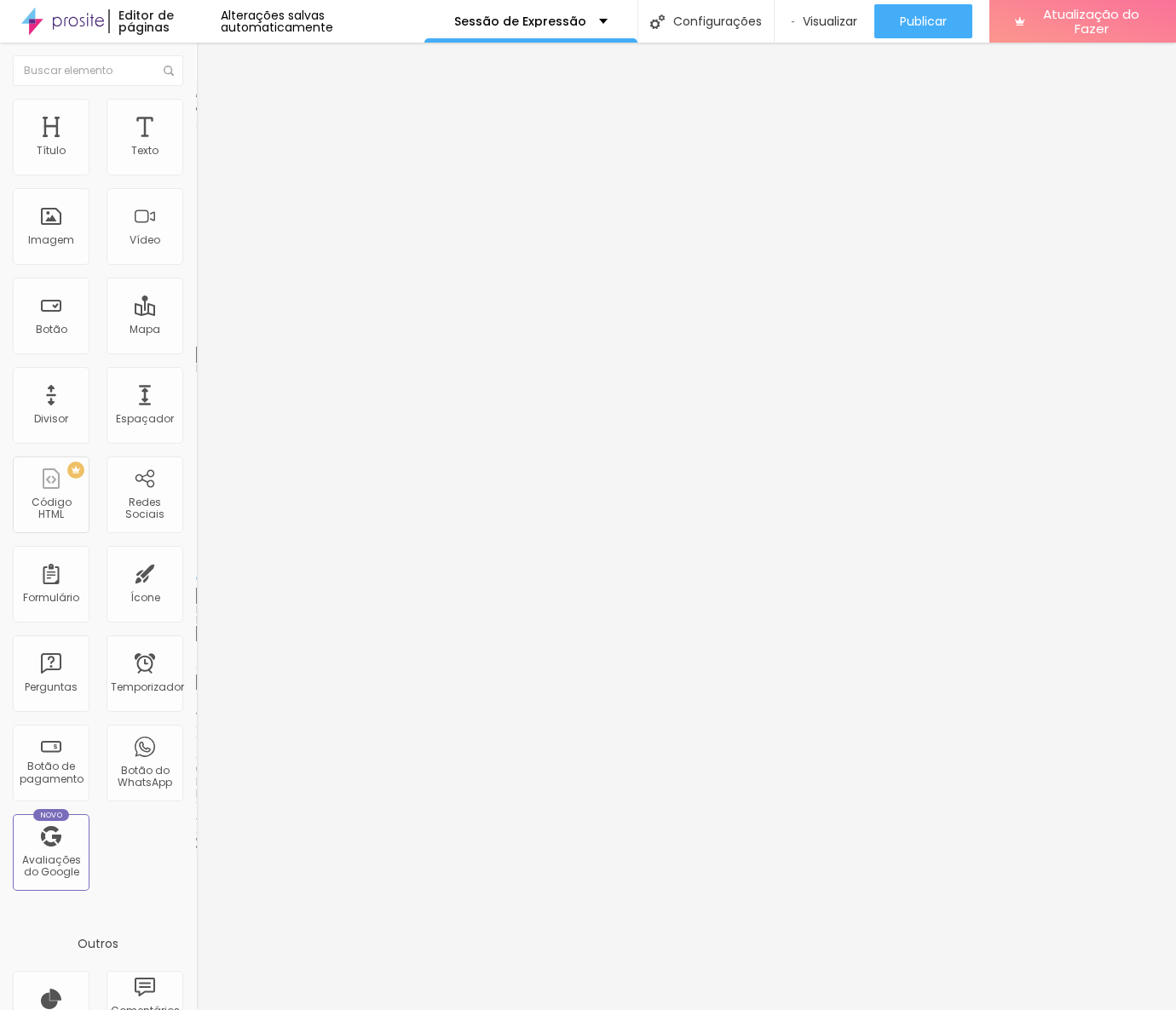
type input "26"
type input "25"
type input "24"
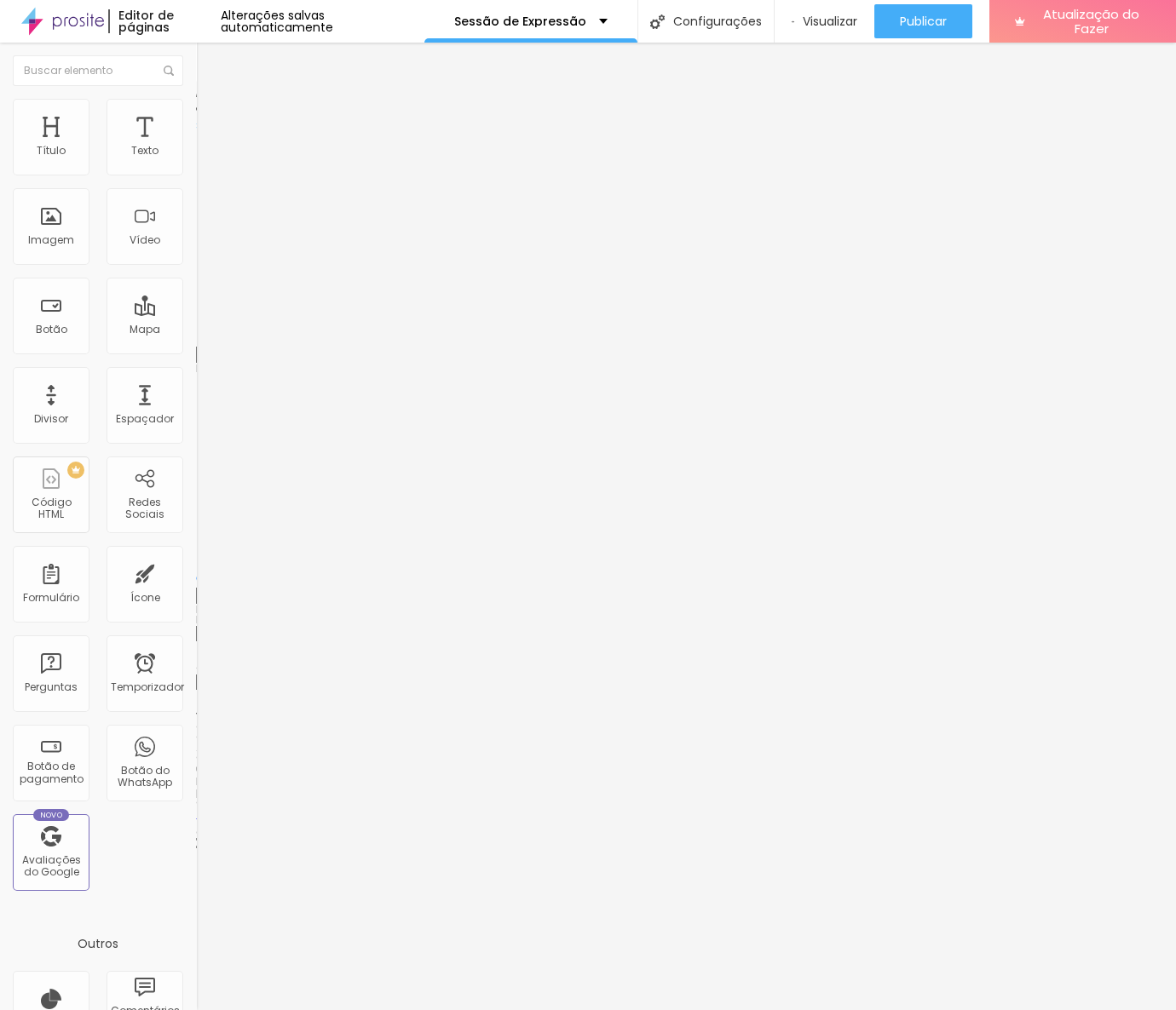
type input "22"
type input "20"
type input "18"
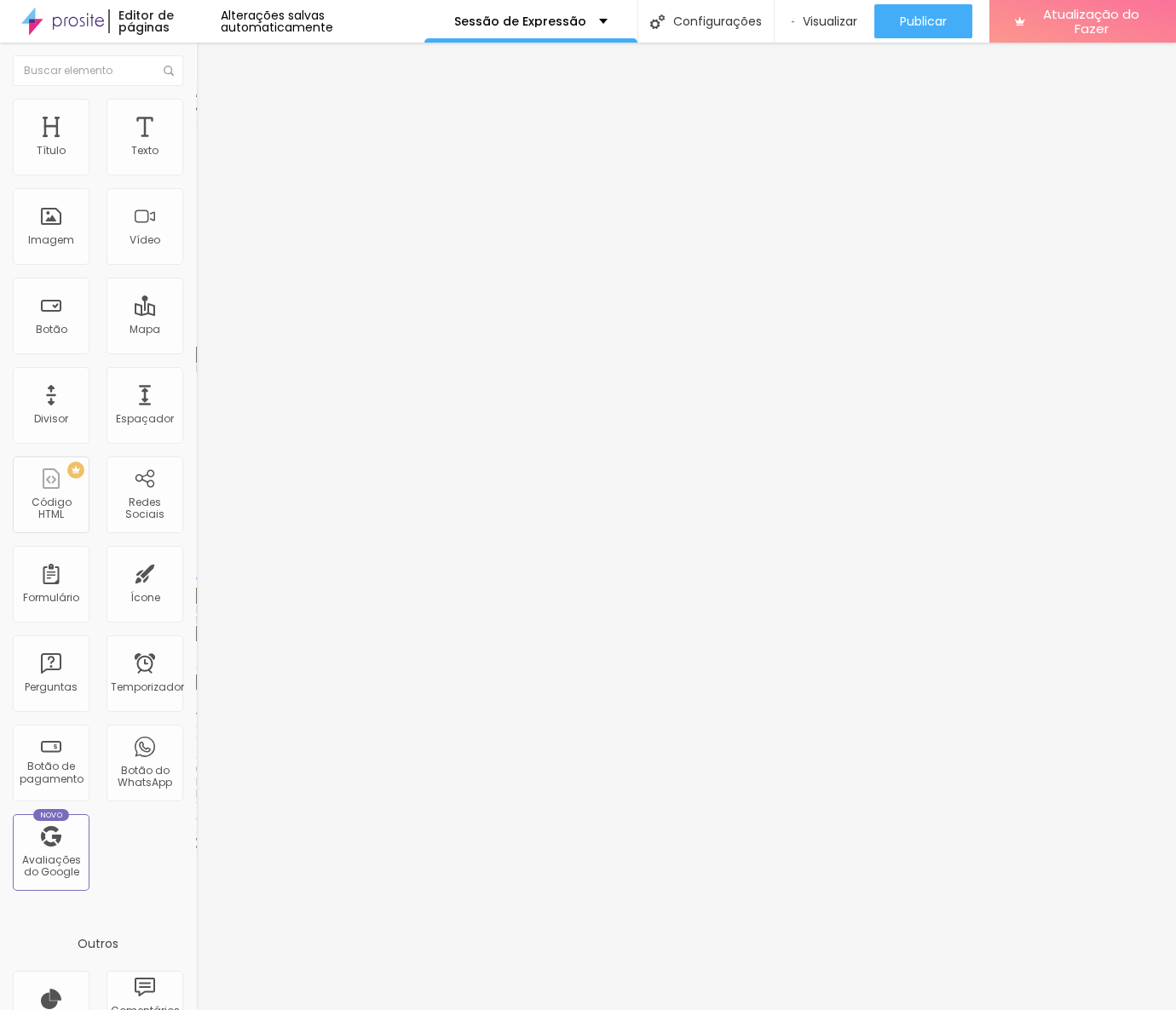
type input "18"
type input "17"
type input "16"
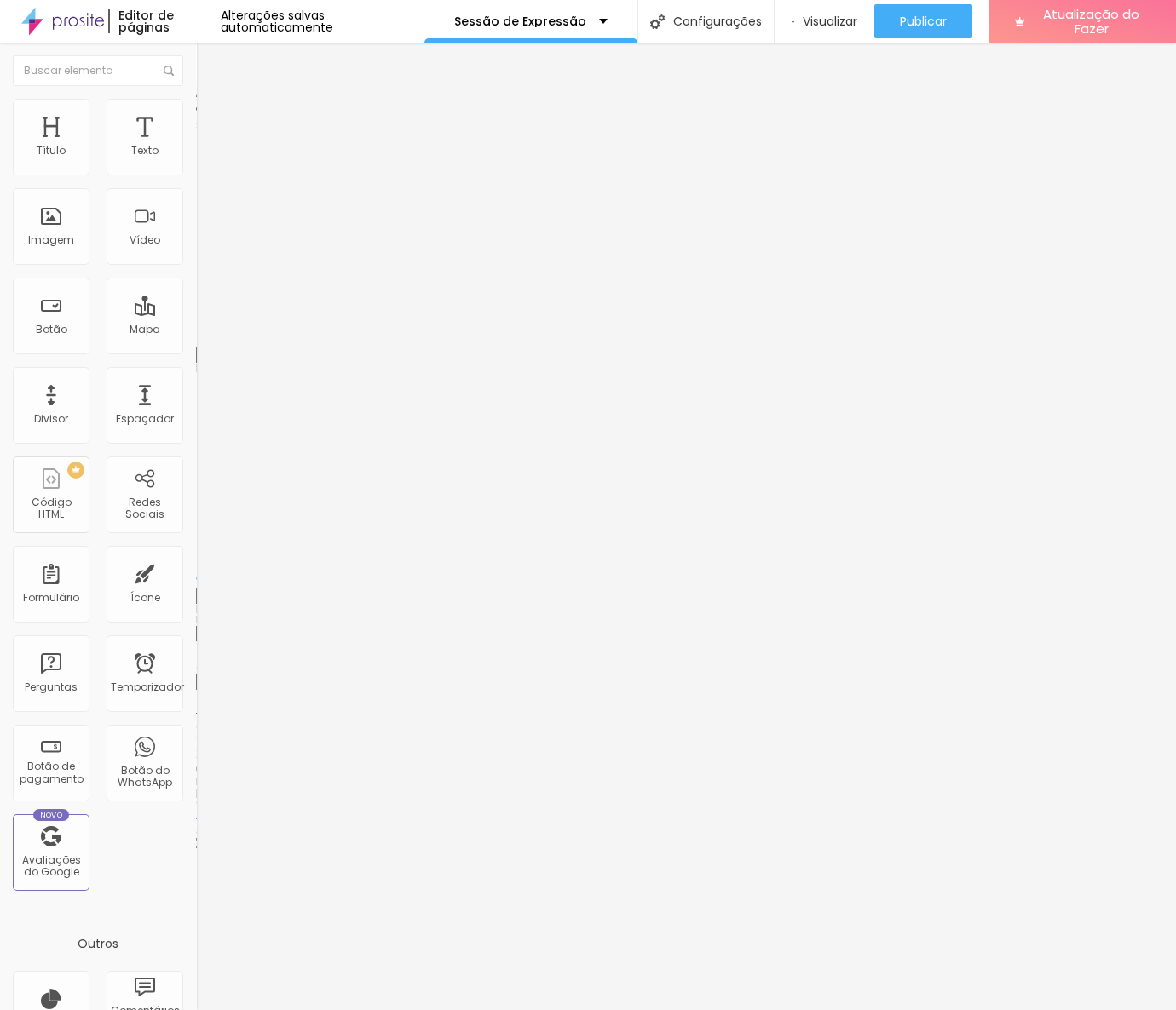
type input "15"
type input "14"
type input "12"
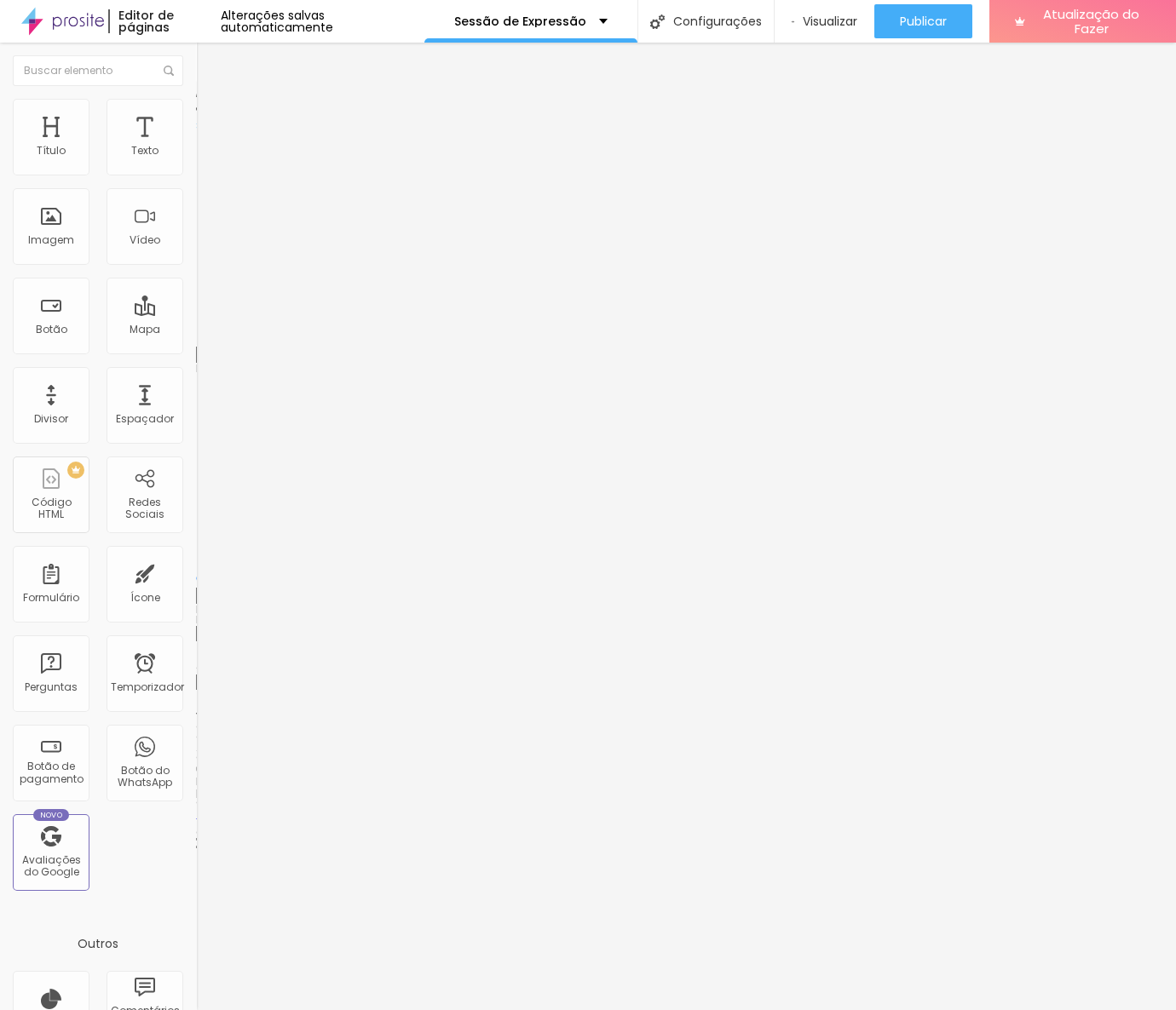
type input "12"
type input "11"
type input "10"
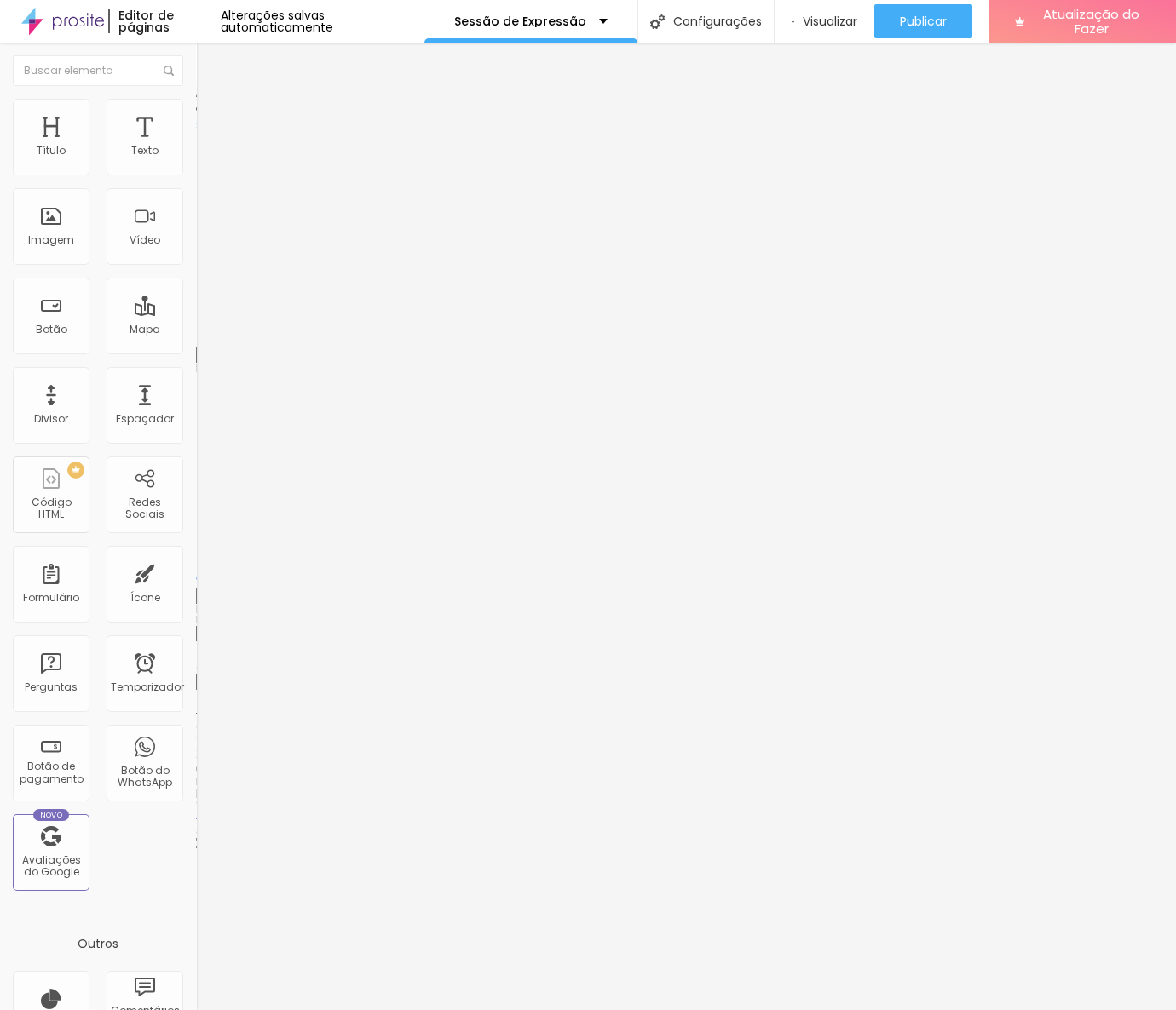
type input "9"
type input "8"
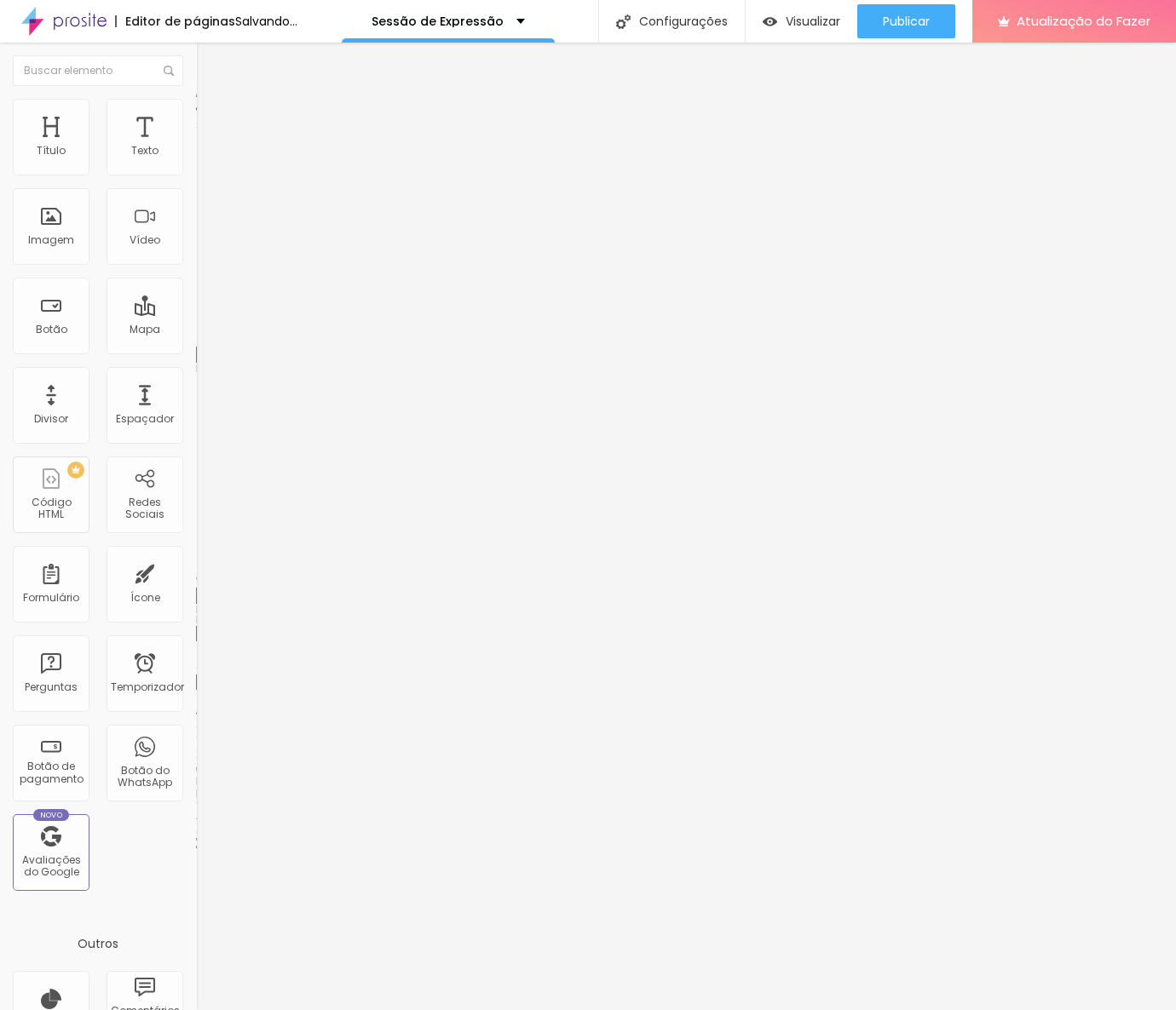
type input "7"
type input "6"
type input "5"
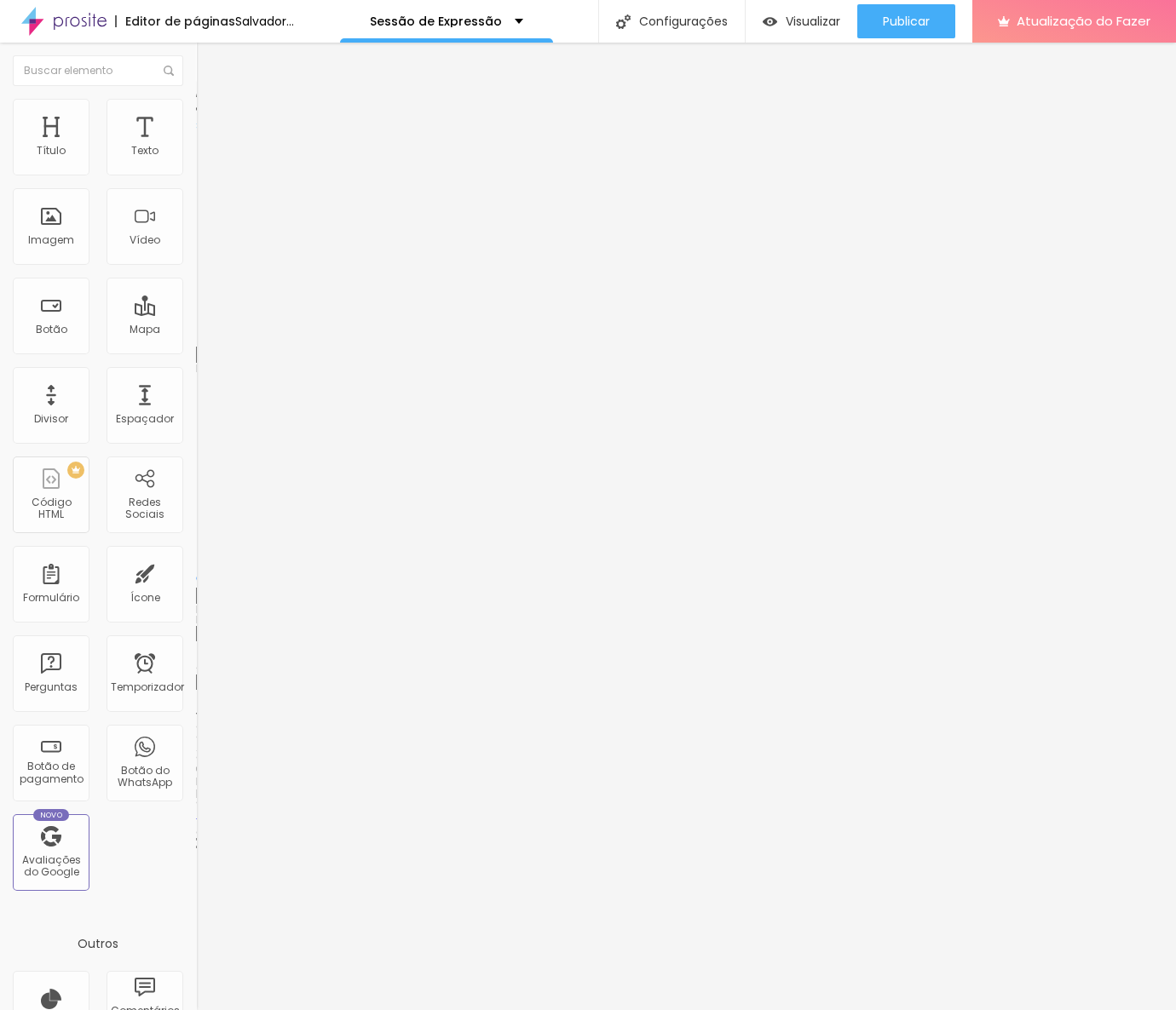
type input "5"
type input "4"
type input "3"
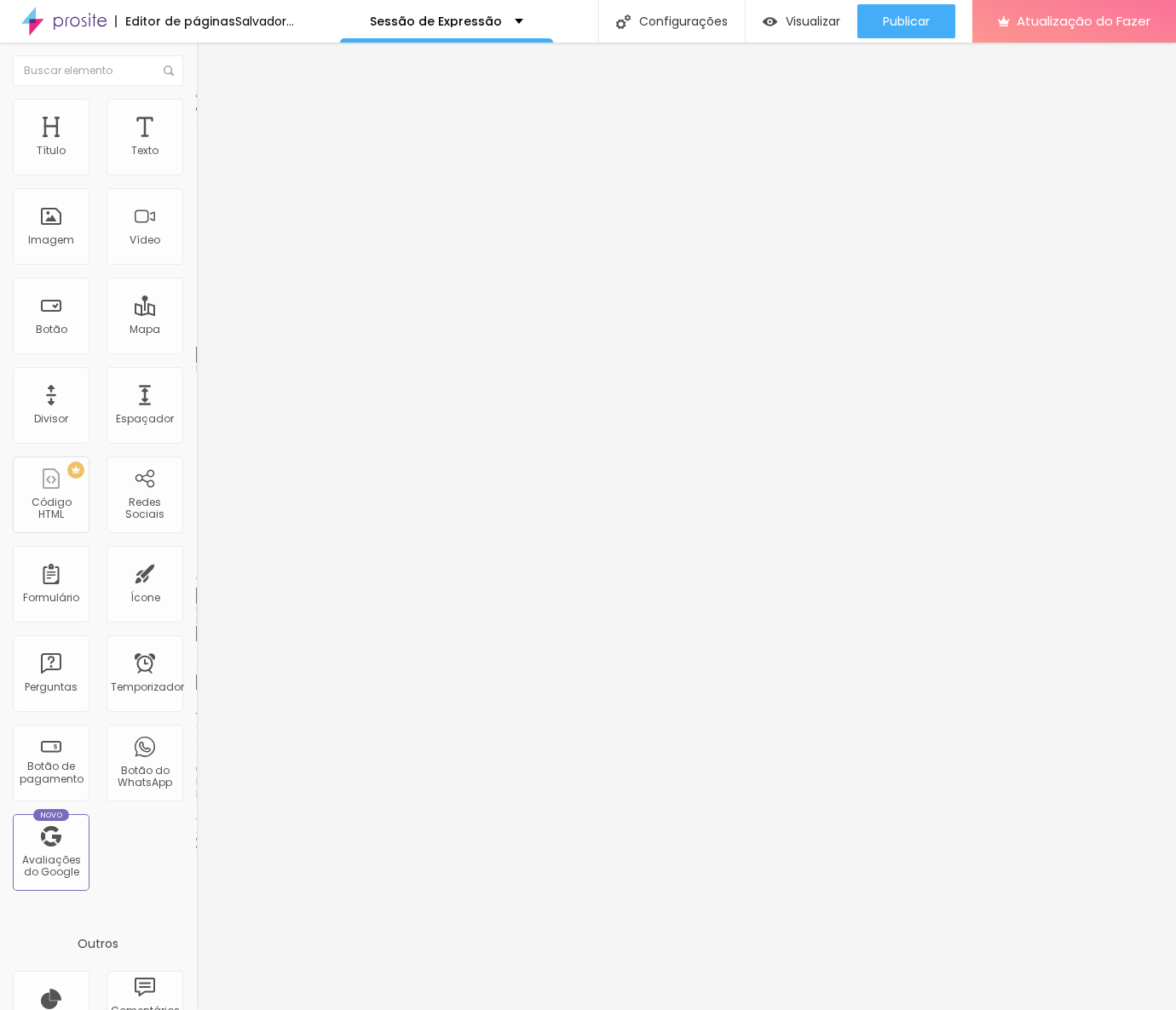
type input "1"
type input "0"
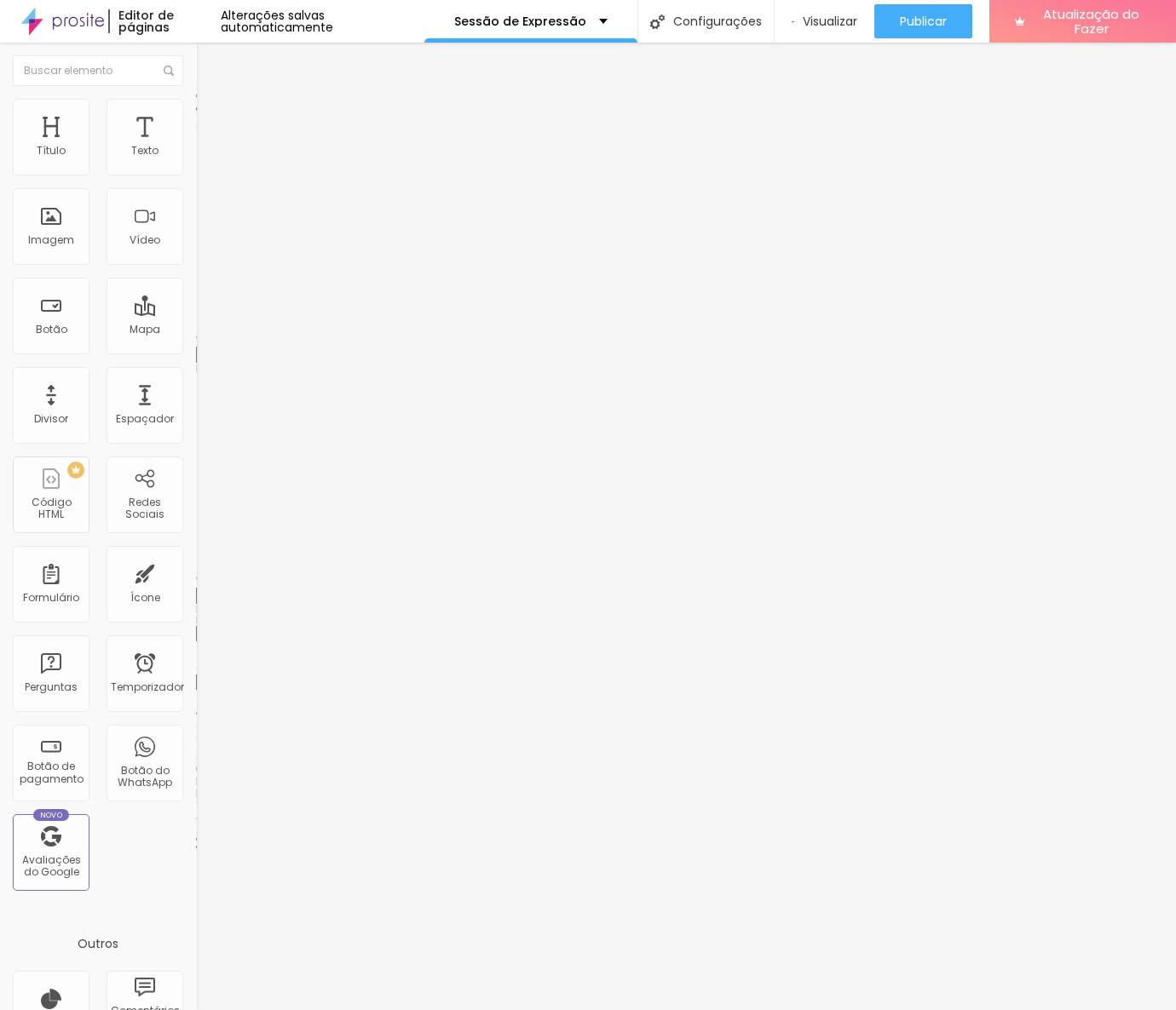
type input "2"
type input "3"
type input "24"
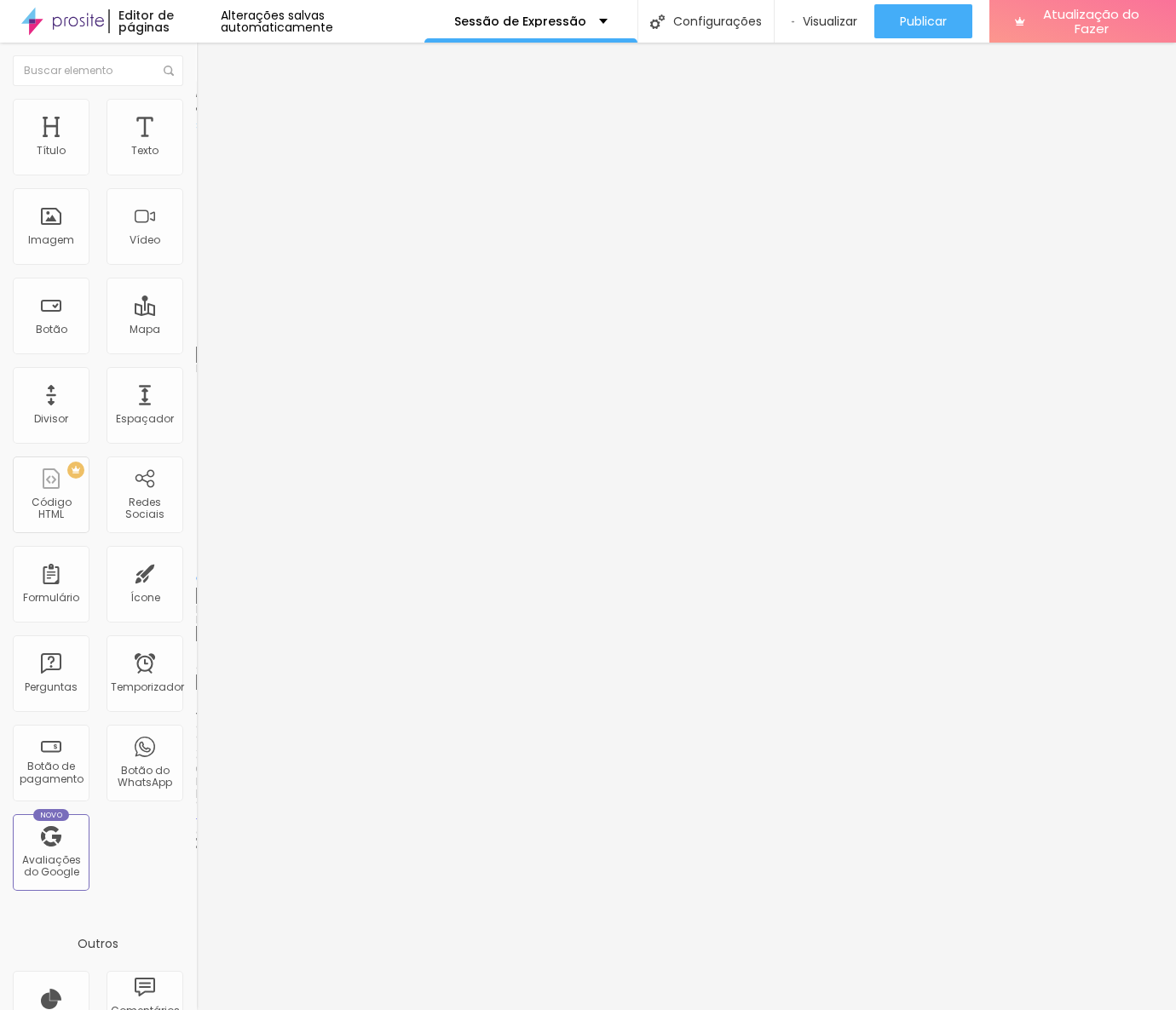
type input "24"
type input "28"
type input "31"
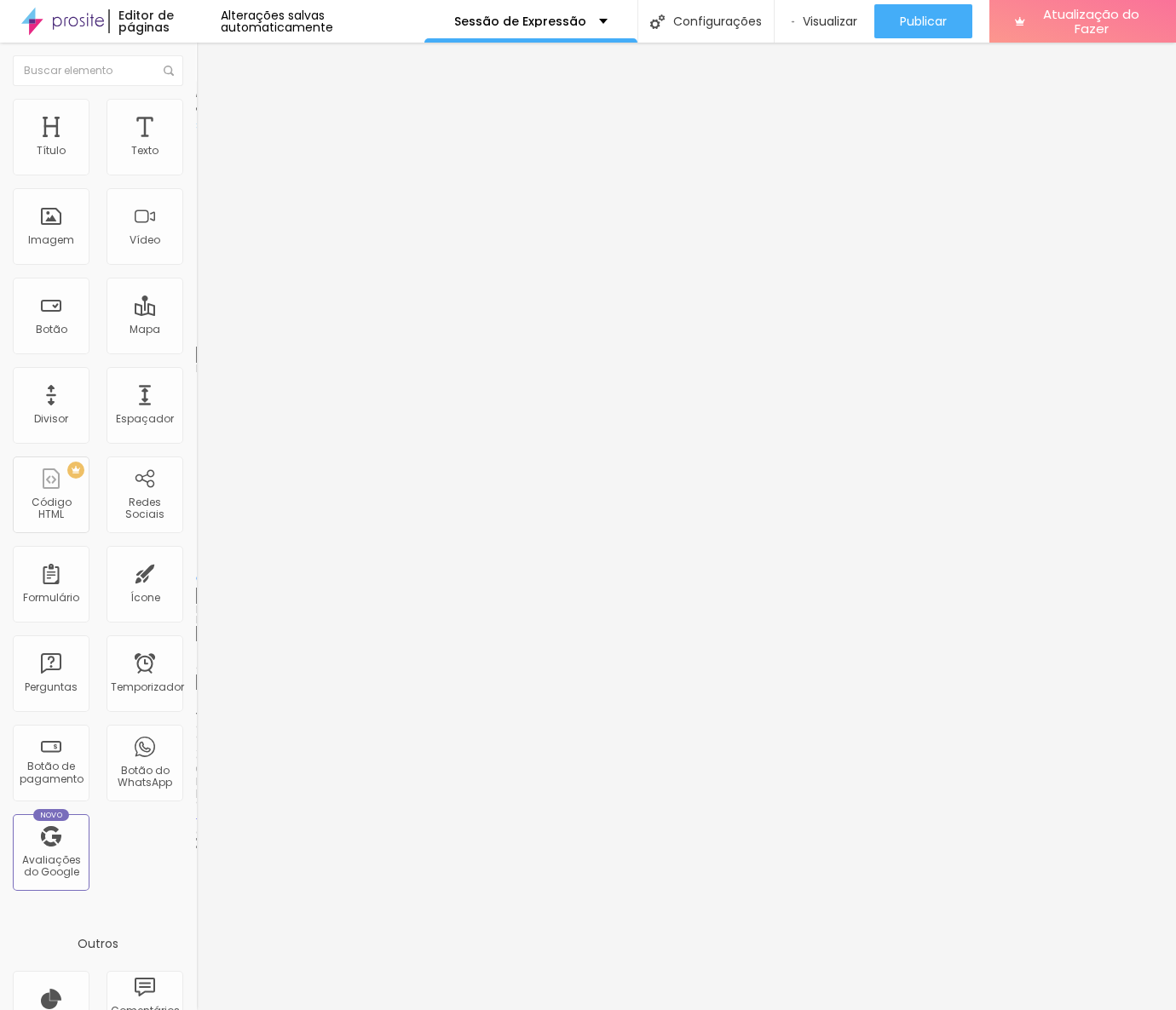
type input "35"
type input "36"
type input "37"
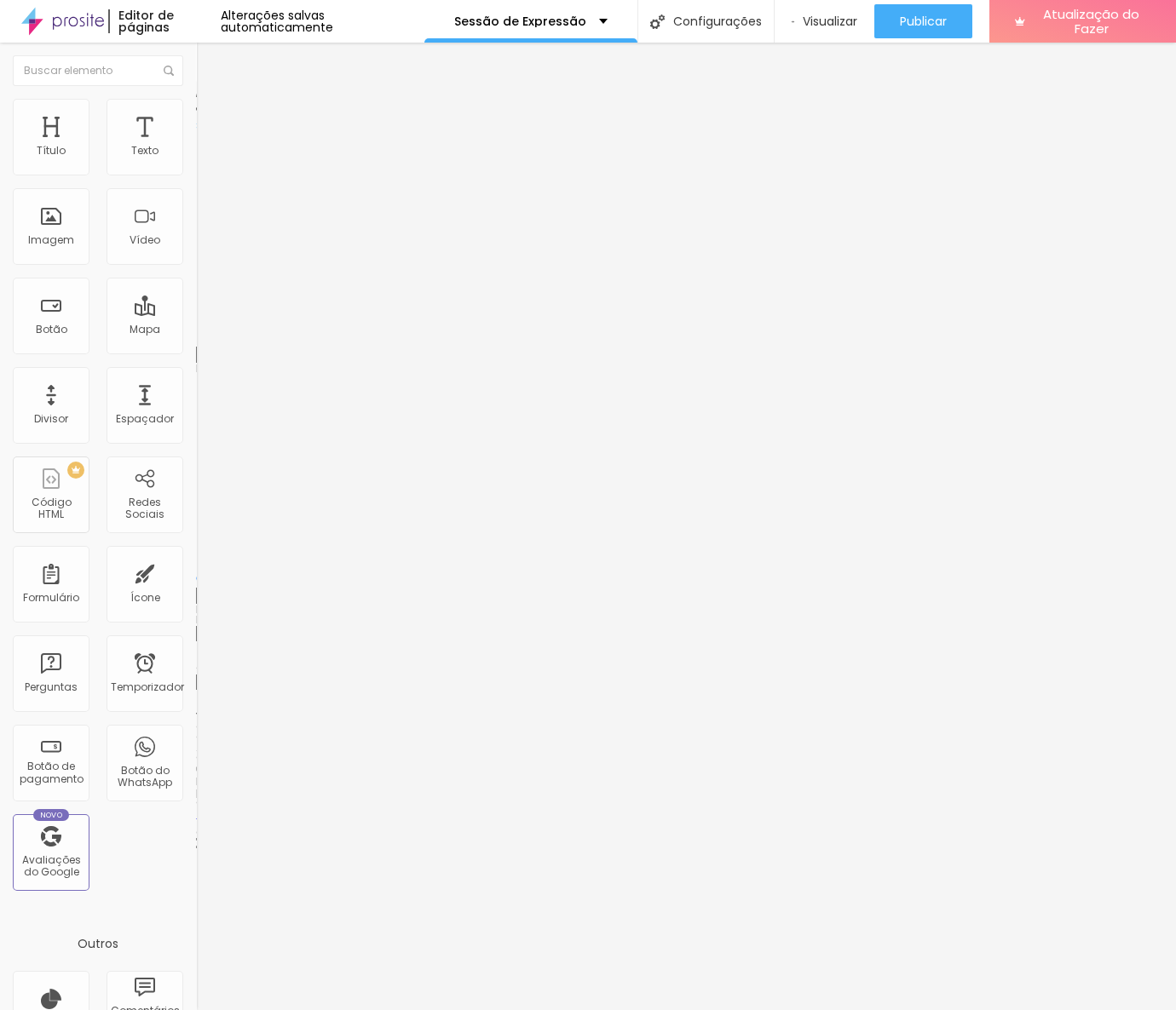
type input "37"
type input "38"
type input "40"
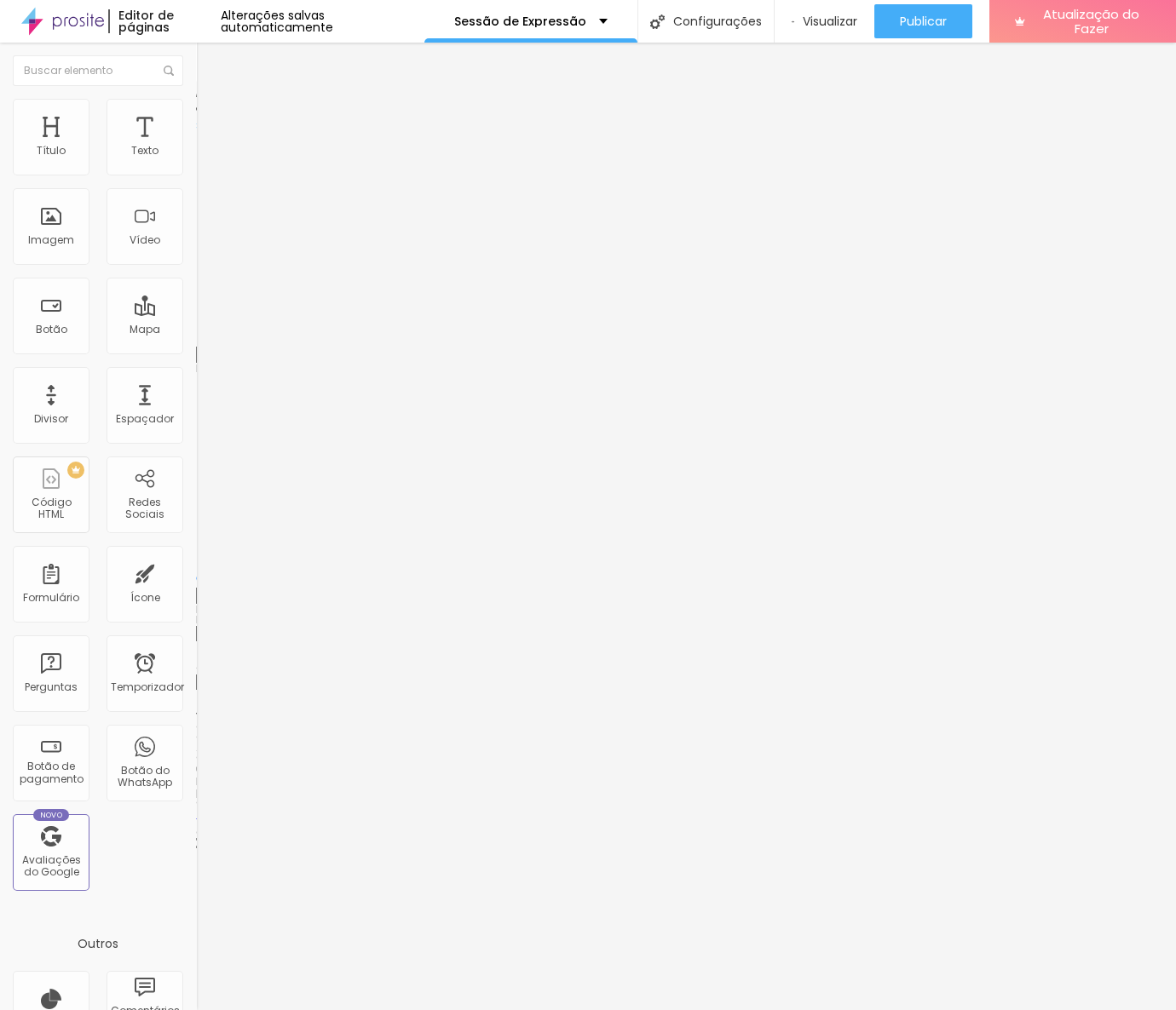
type input "43"
type input "46"
type input "50"
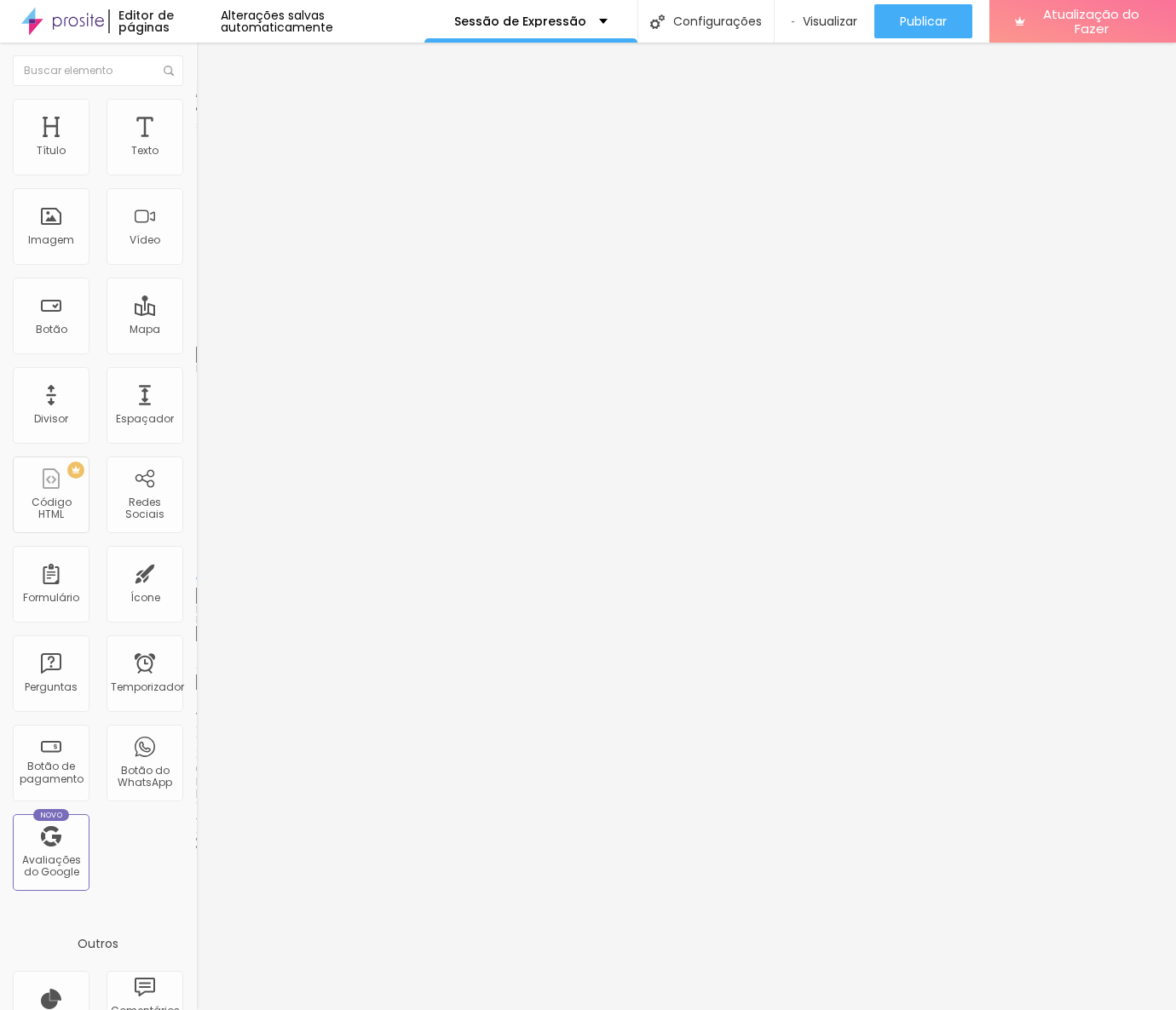
type input "50"
type input "51"
type input "54"
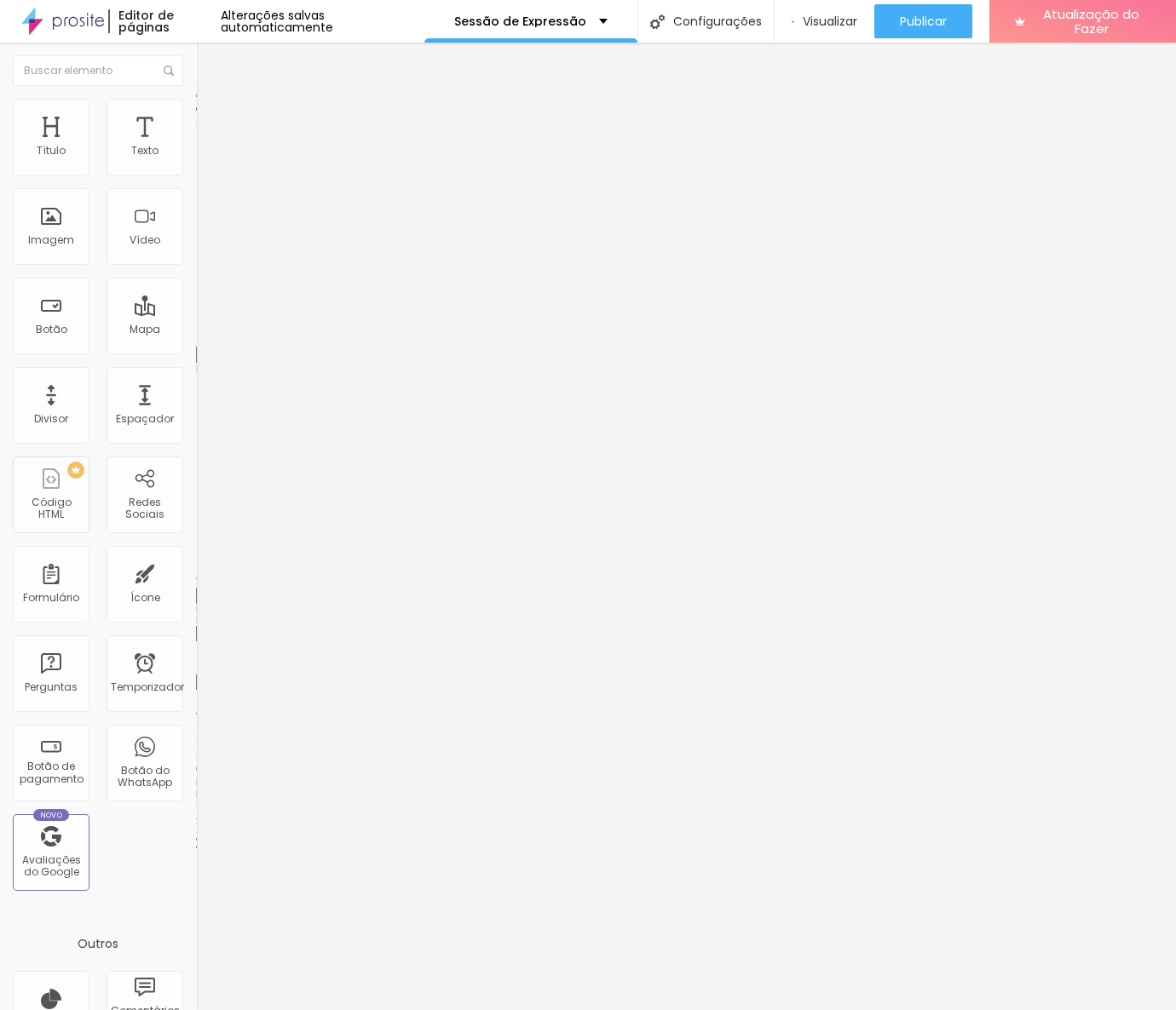
type input "57"
type input "61"
type input "66"
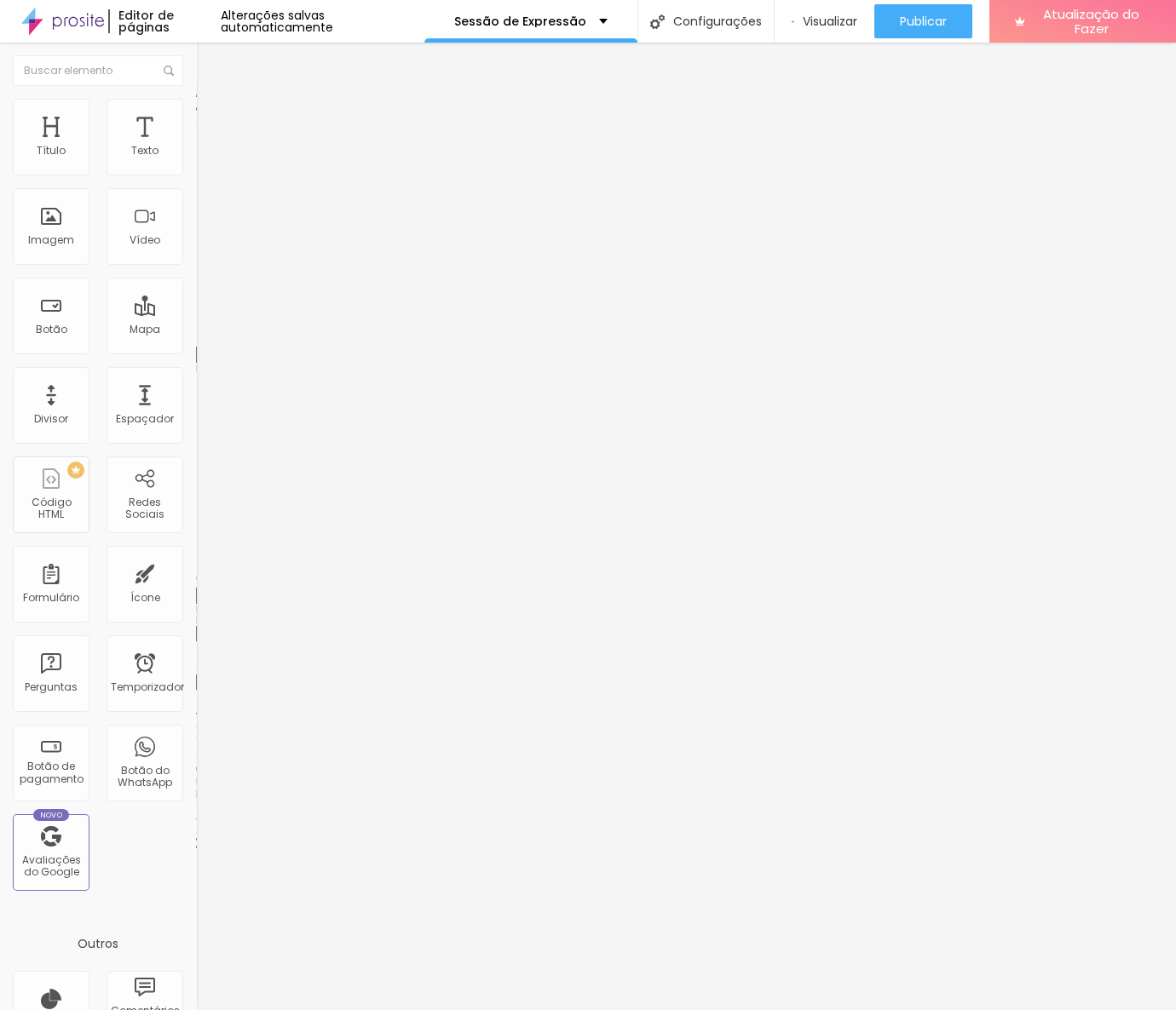
type input "66"
type input "72"
type input "75"
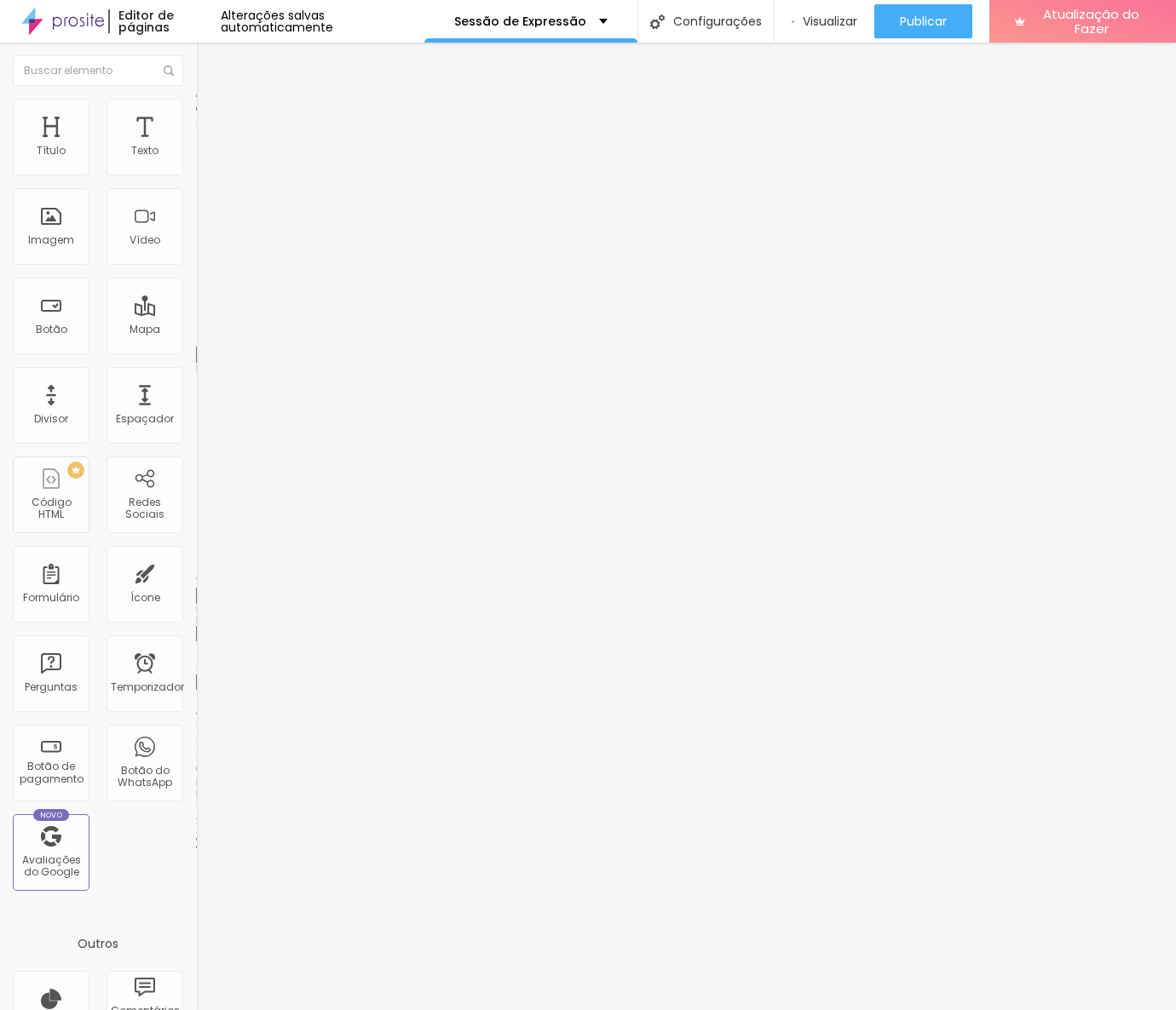
type input "79"
type input "84"
type input "85"
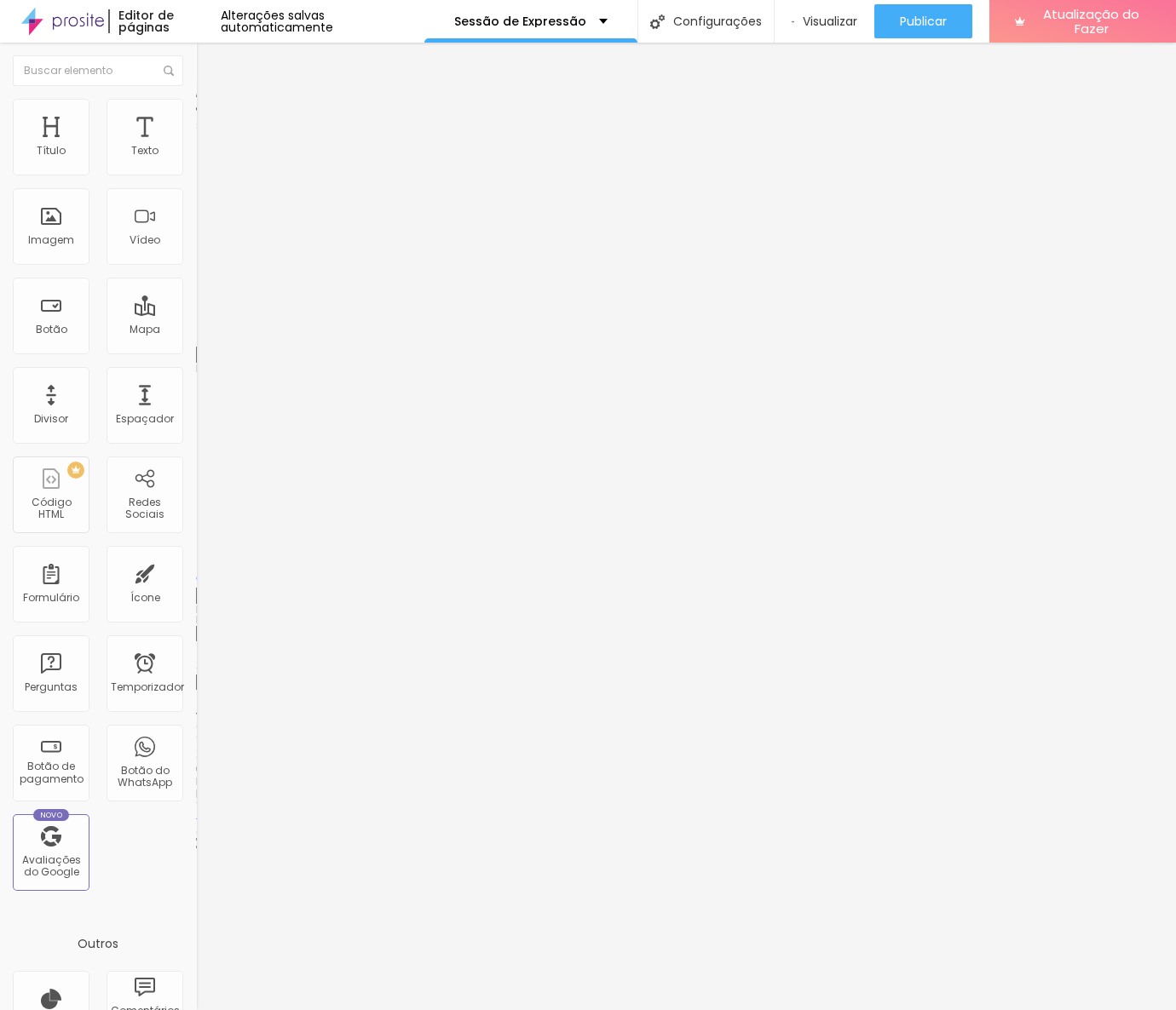
type input "85"
type input "86"
type input "87"
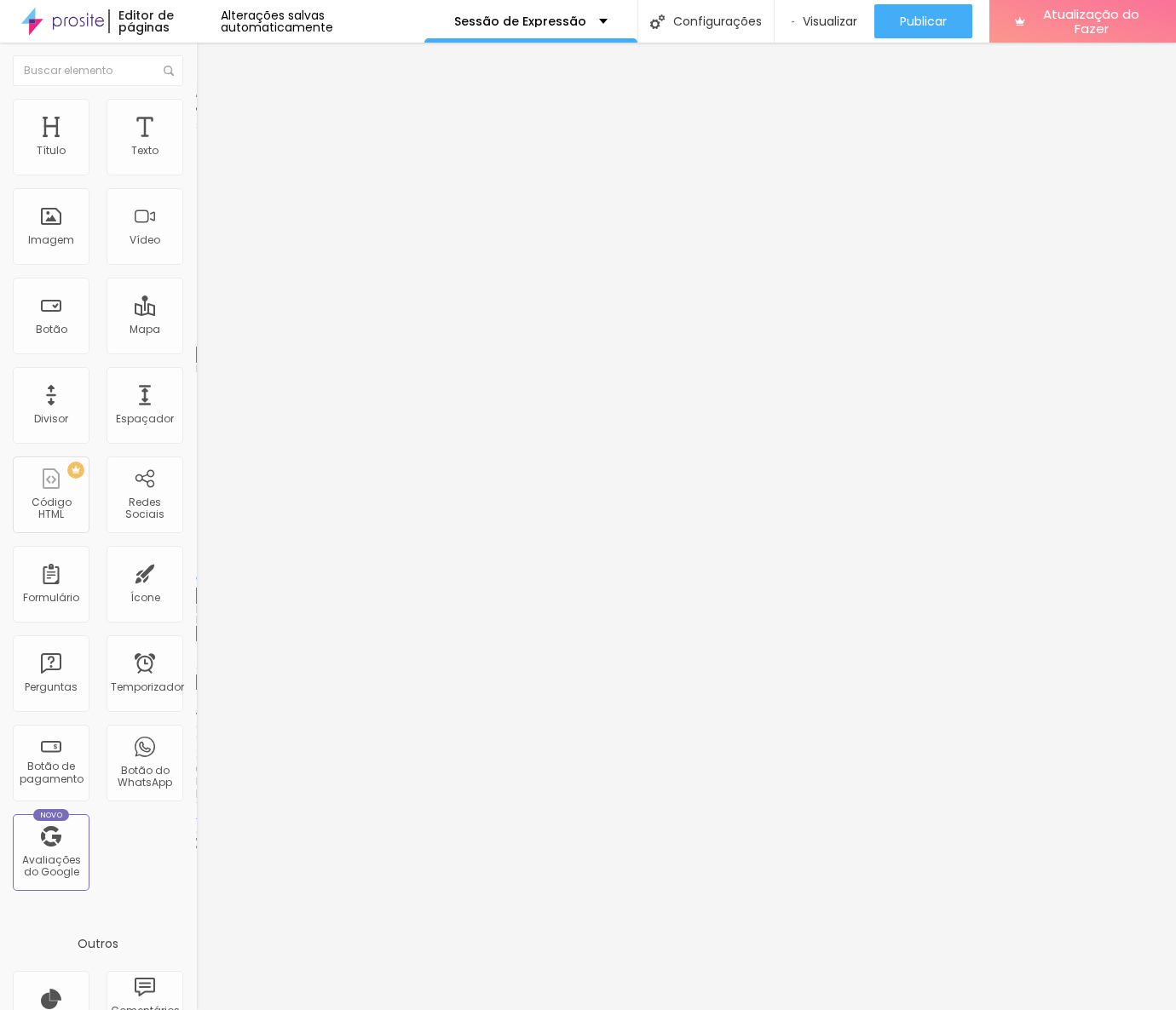
type input "90"
type input "92"
type input "94"
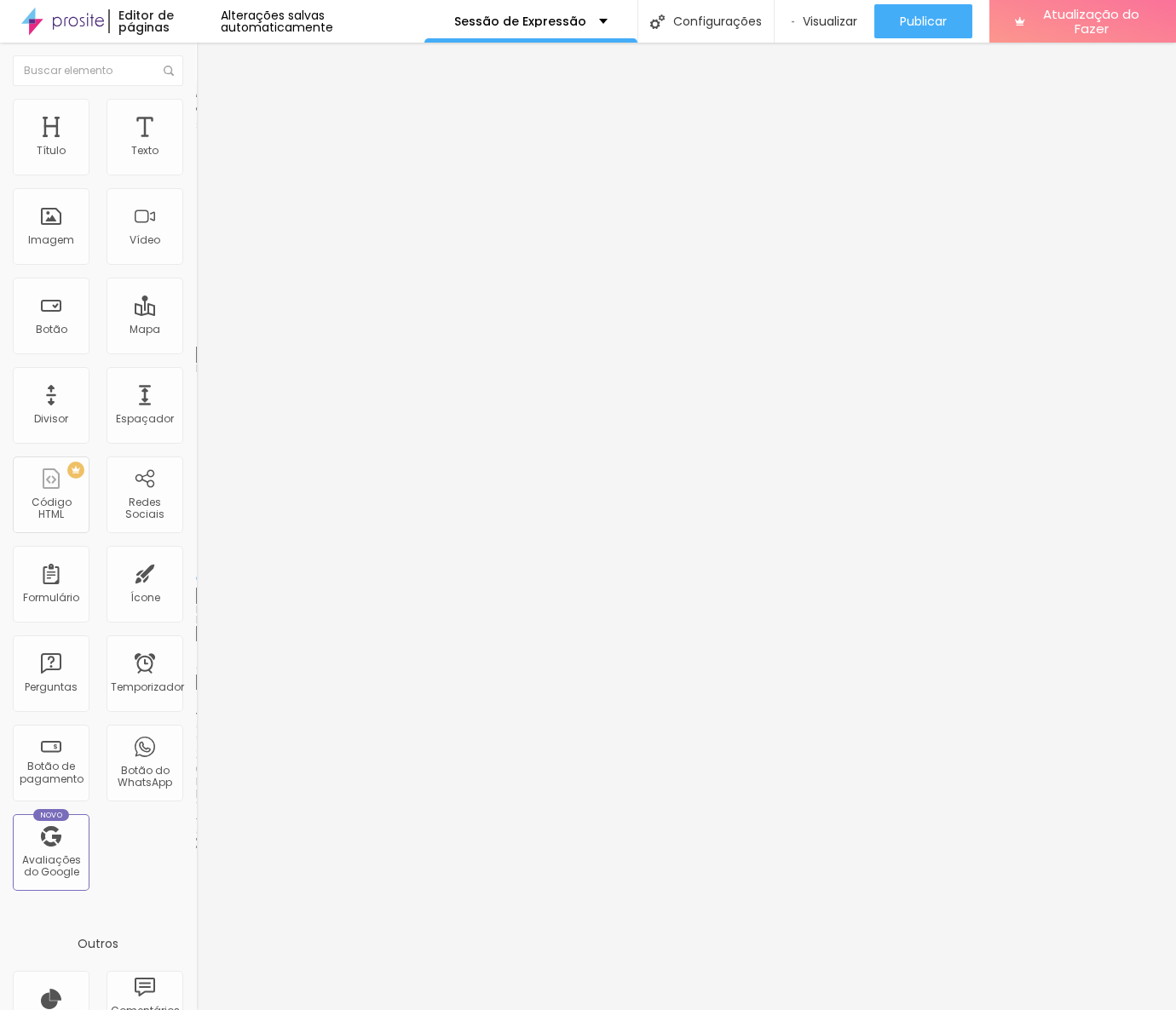
type input "94"
type input "95"
type input "94"
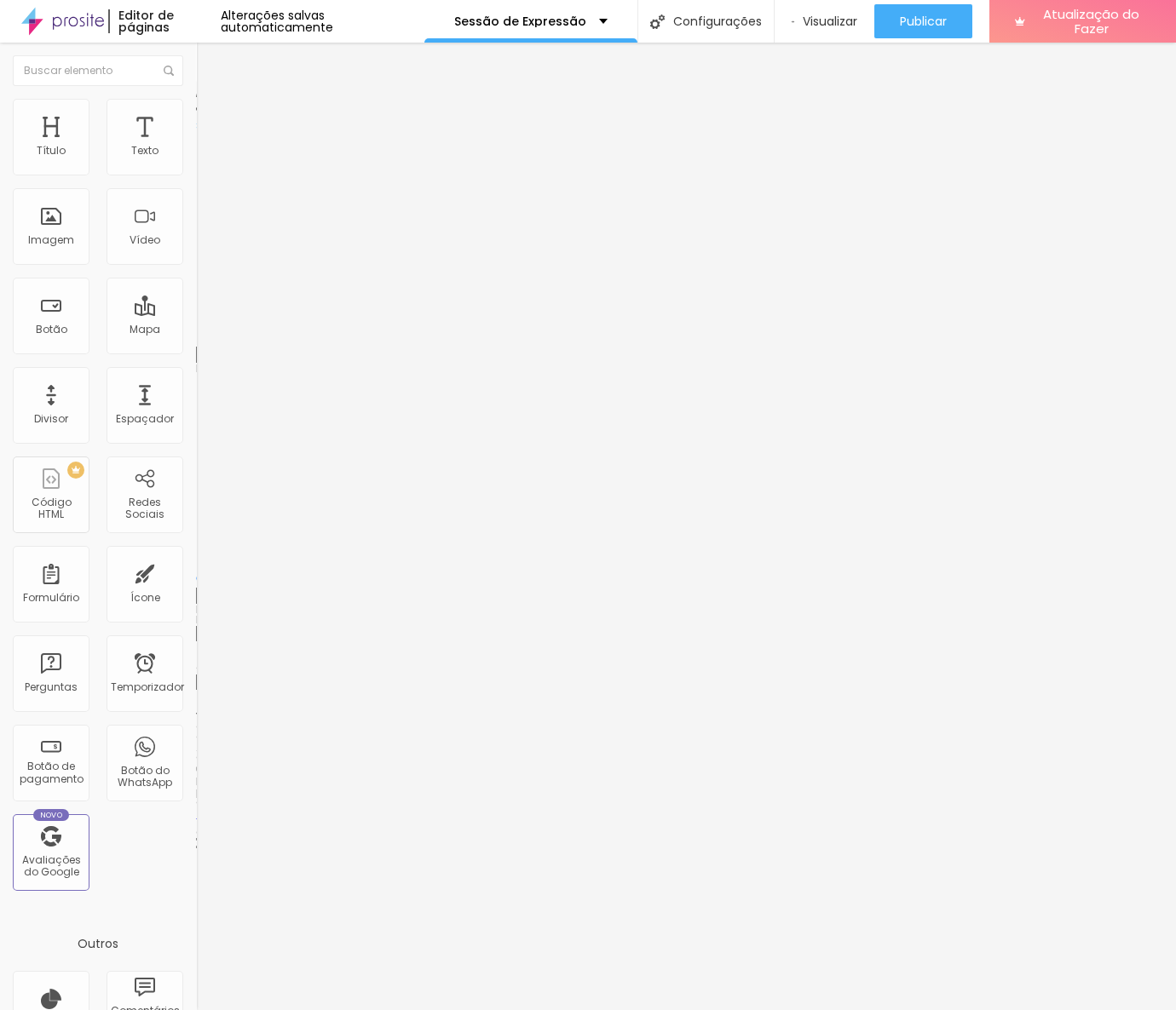
type input "93"
type input "91"
type input "87"
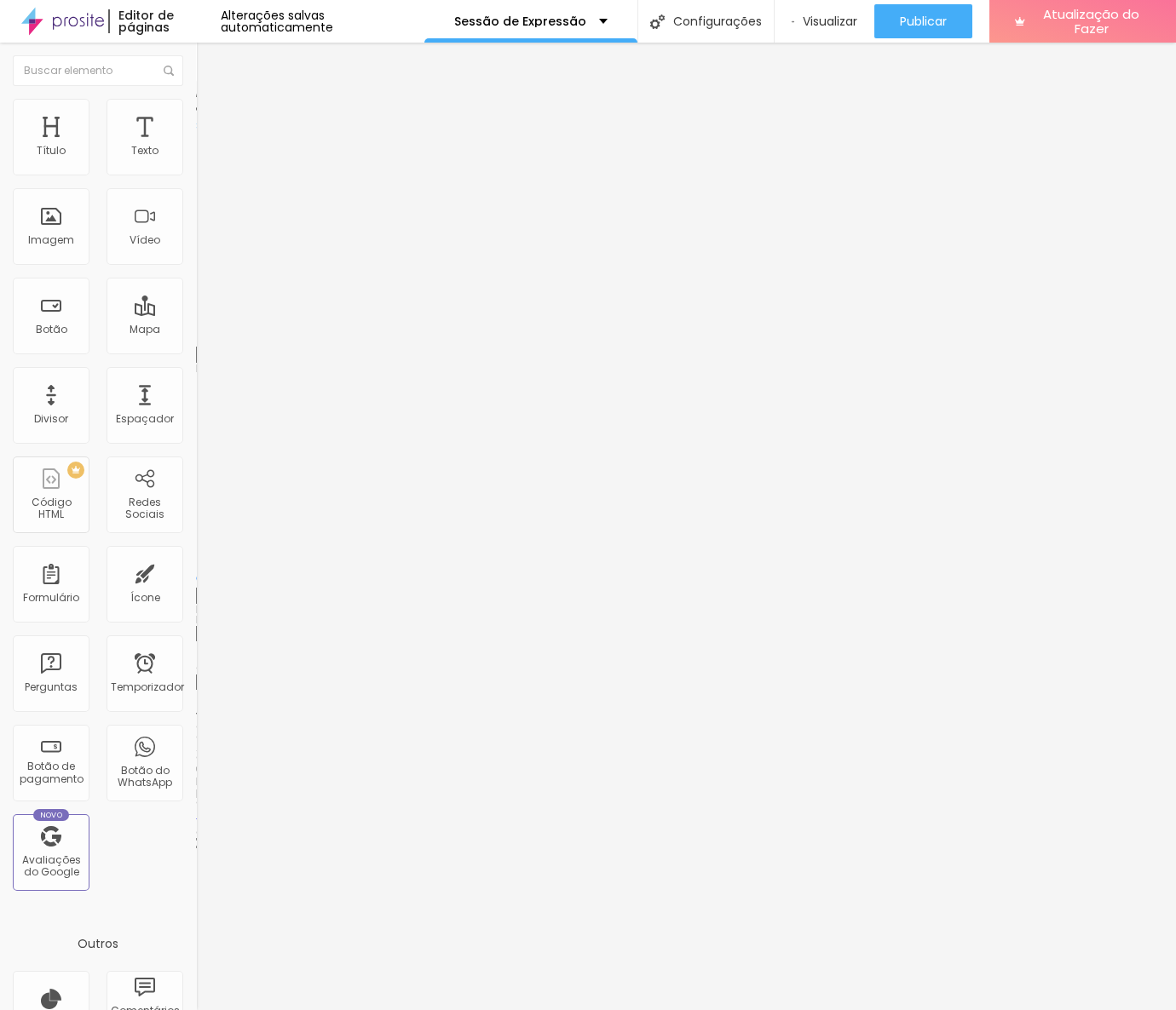
type input "87"
type input "82"
type input "76"
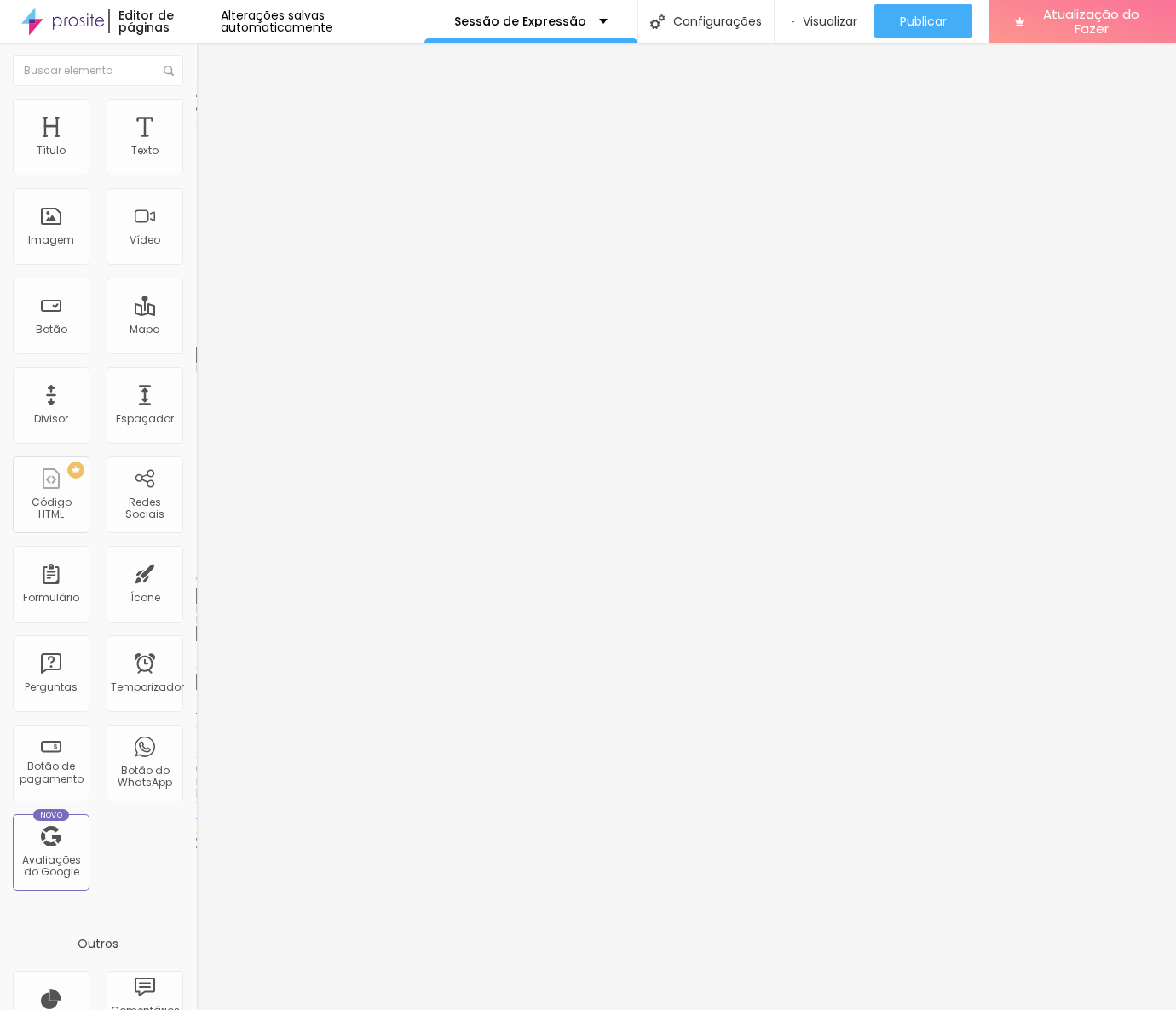
type input "70"
type input "62"
type input "57"
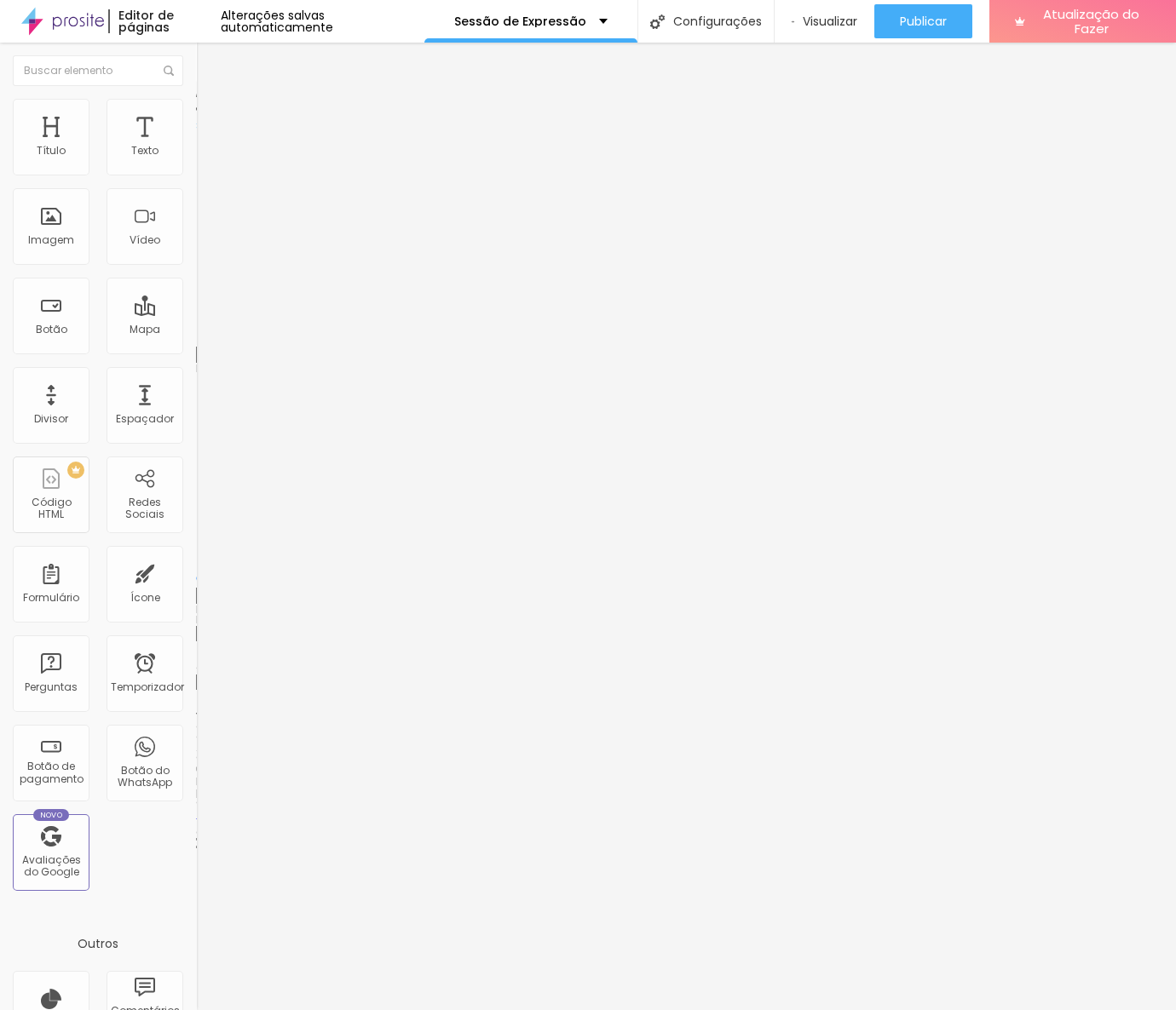
type input "57"
type input "52"
type input "51"
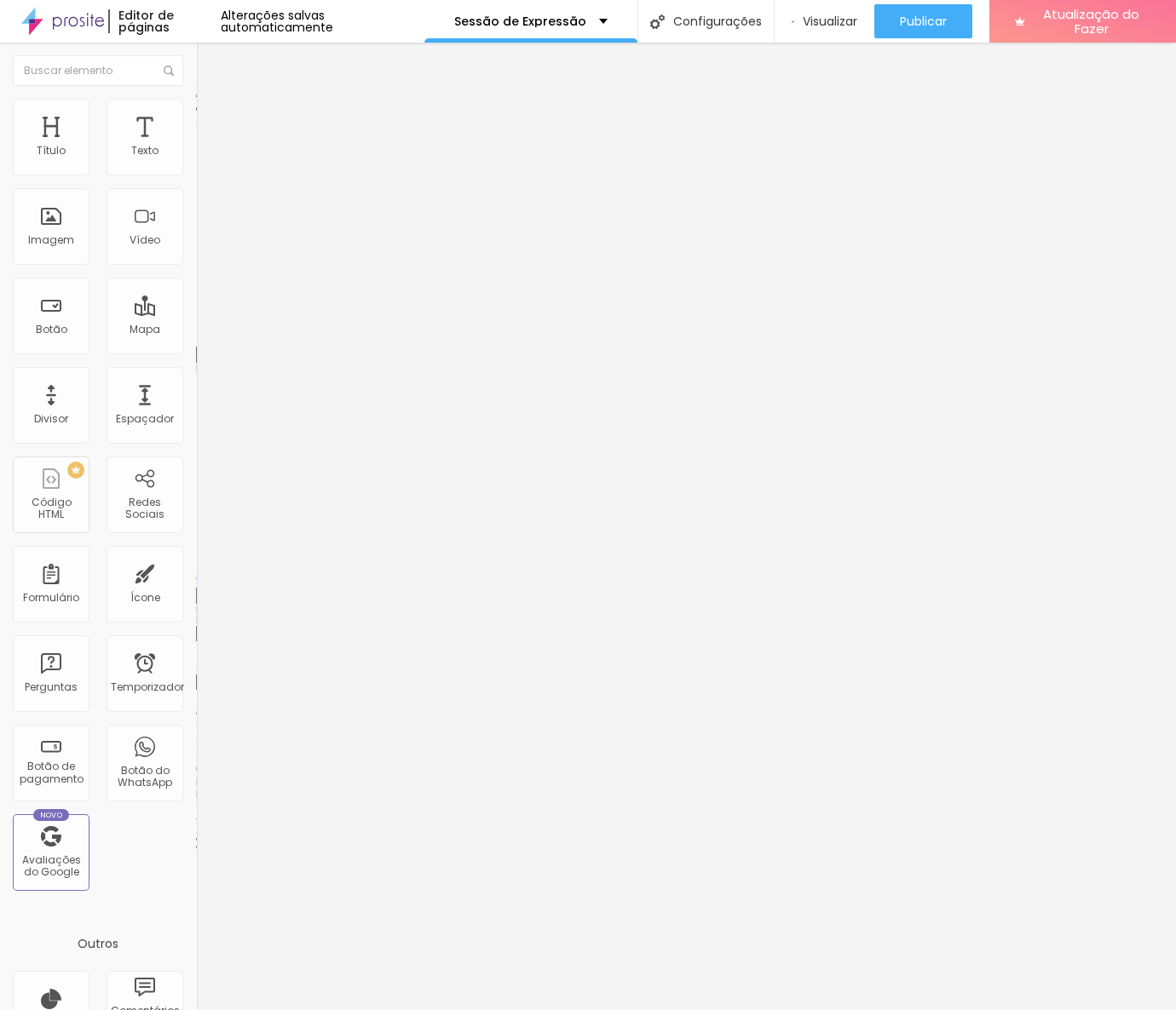
type input "49"
type input "48"
type input "46"
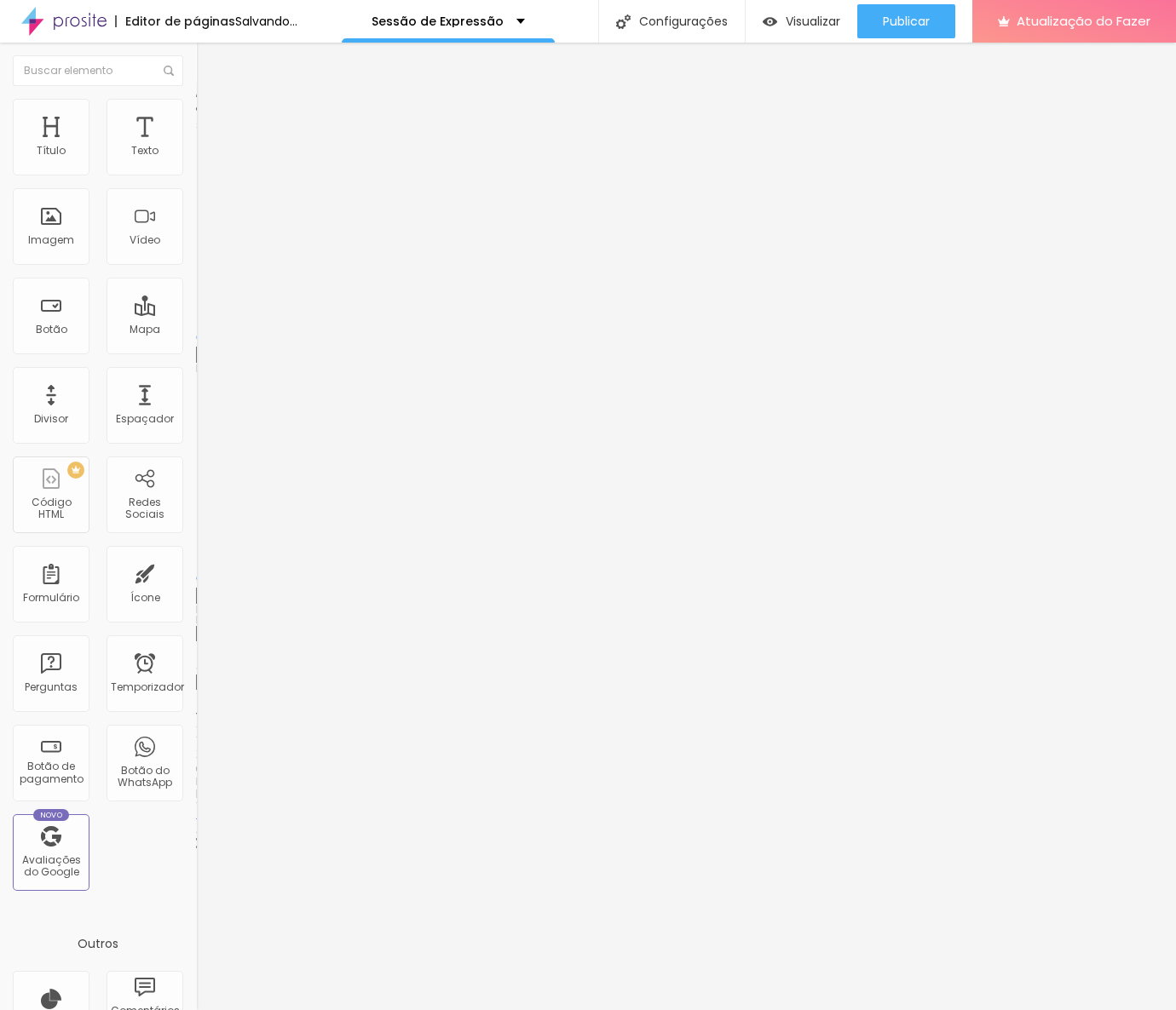
drag, startPoint x: 78, startPoint y: 165, endPoint x: 34, endPoint y: 172, distance: 44.6
click at [196, 331] on input "range" at bounding box center [251, 338] width 110 height 14
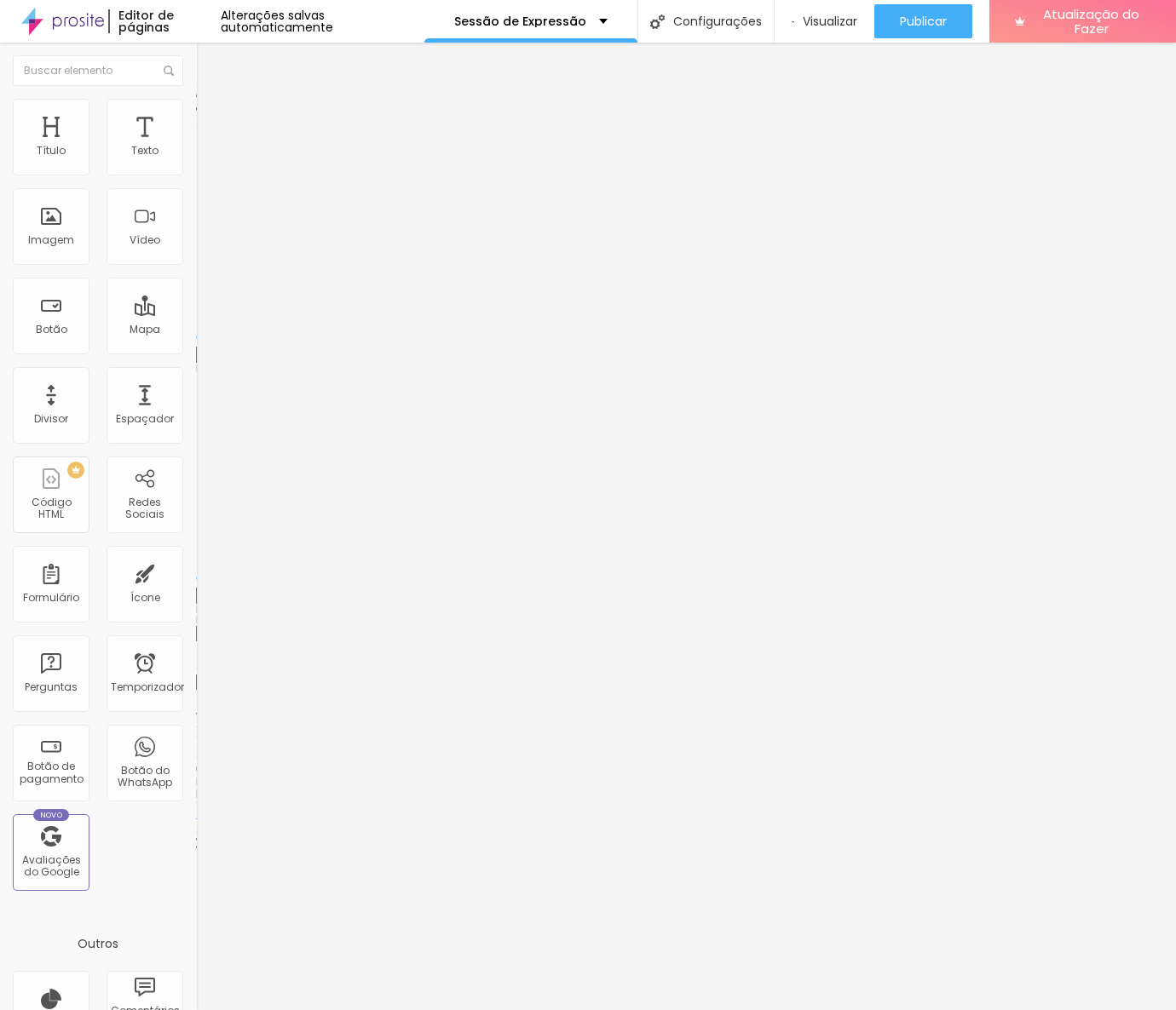
click at [211, 114] on font "Estilo" at bounding box center [224, 110] width 27 height 15
click at [196, 97] on img at bounding box center [204, 89] width 15 height 15
click at [196, 266] on span "Original" at bounding box center [216, 259] width 41 height 15
click at [196, 297] on font "Quadrado" at bounding box center [223, 289] width 55 height 15
click at [196, 313] on font "Original" at bounding box center [216, 306] width 41 height 15
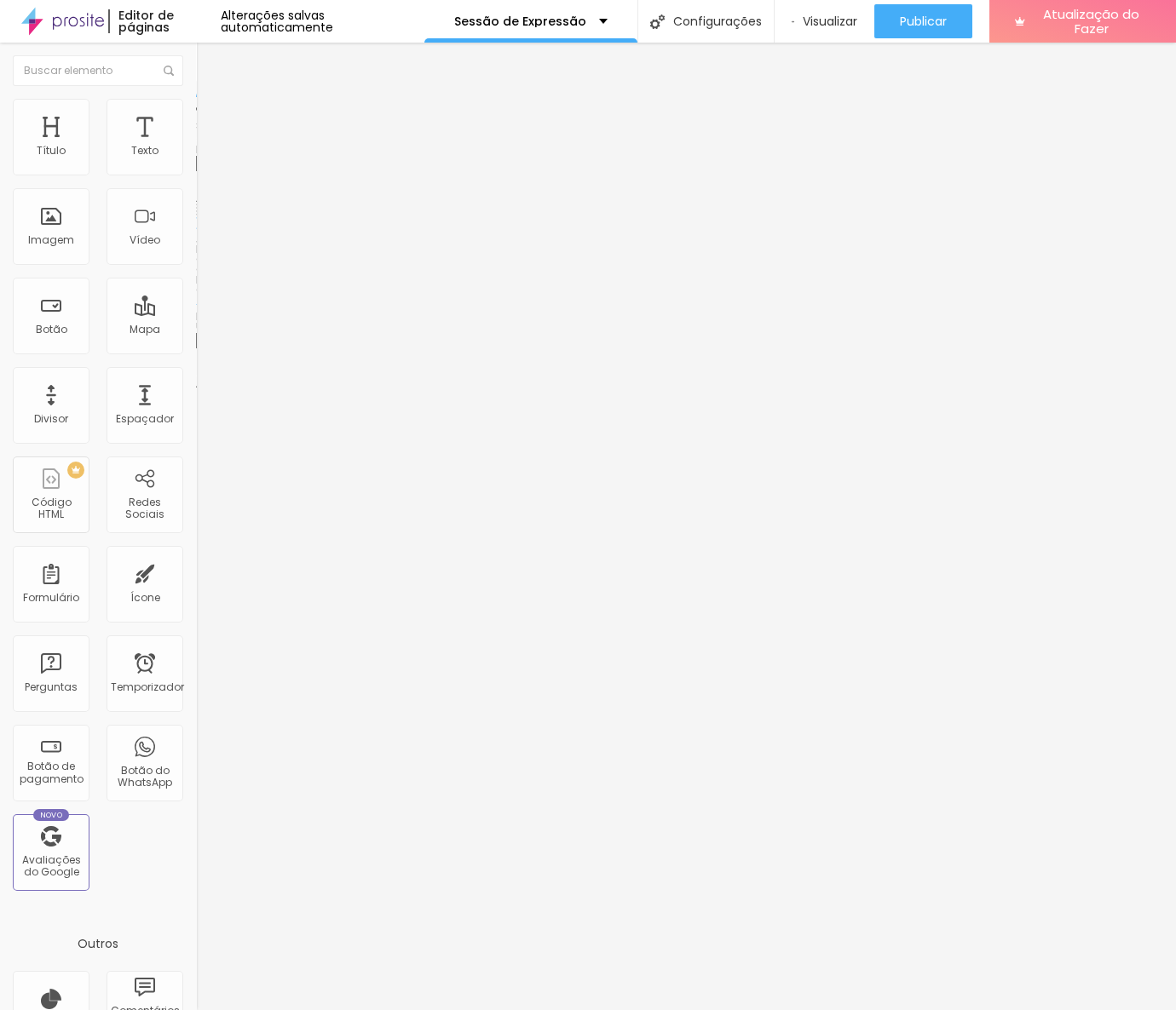
click at [196, 379] on img at bounding box center [200, 374] width 9 height 9
click at [196, 370] on div at bounding box center [294, 370] width 196 height 0
click at [196, 216] on img at bounding box center [202, 210] width 12 height 12
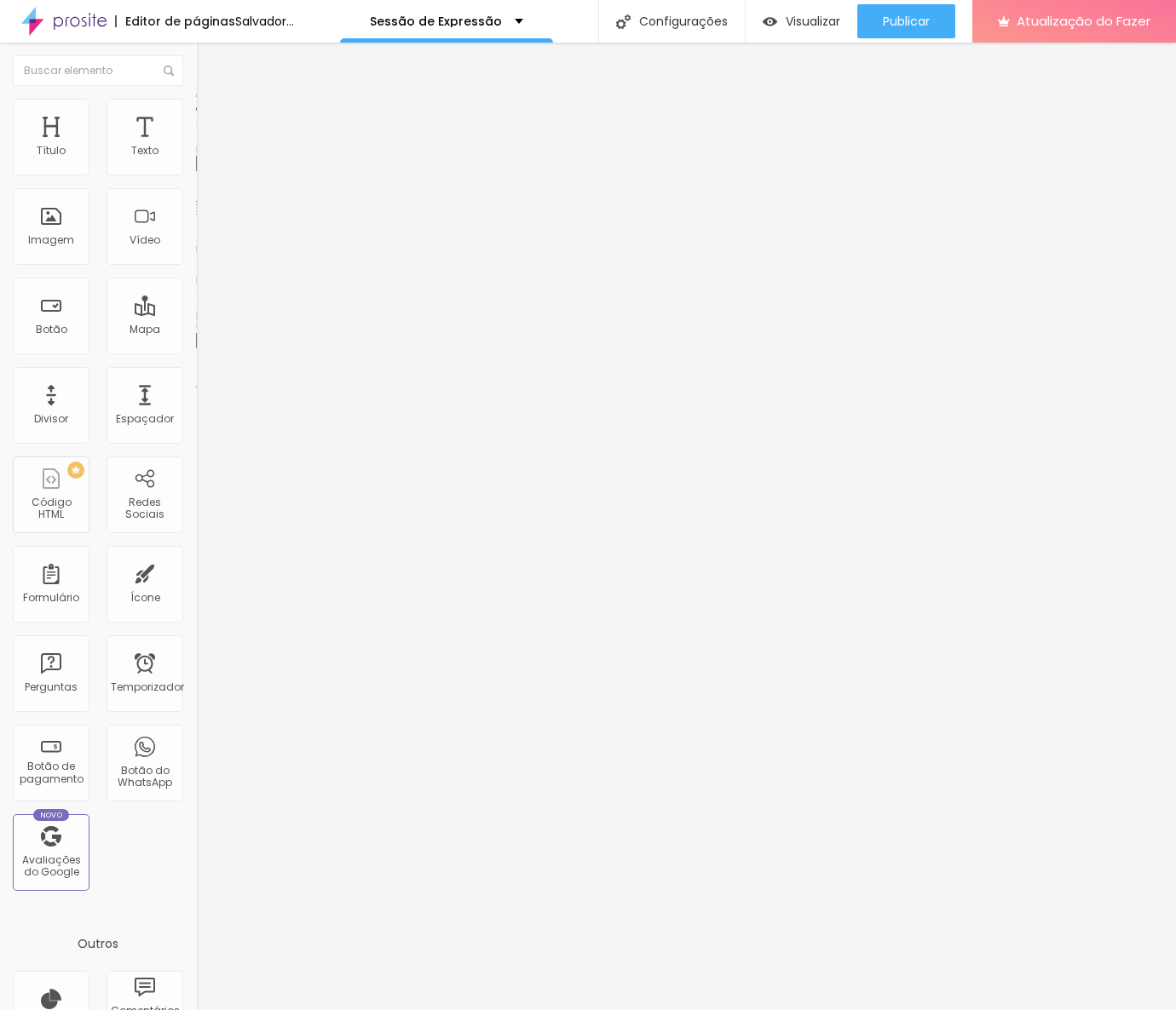
click at [196, 243] on img at bounding box center [202, 237] width 12 height 12
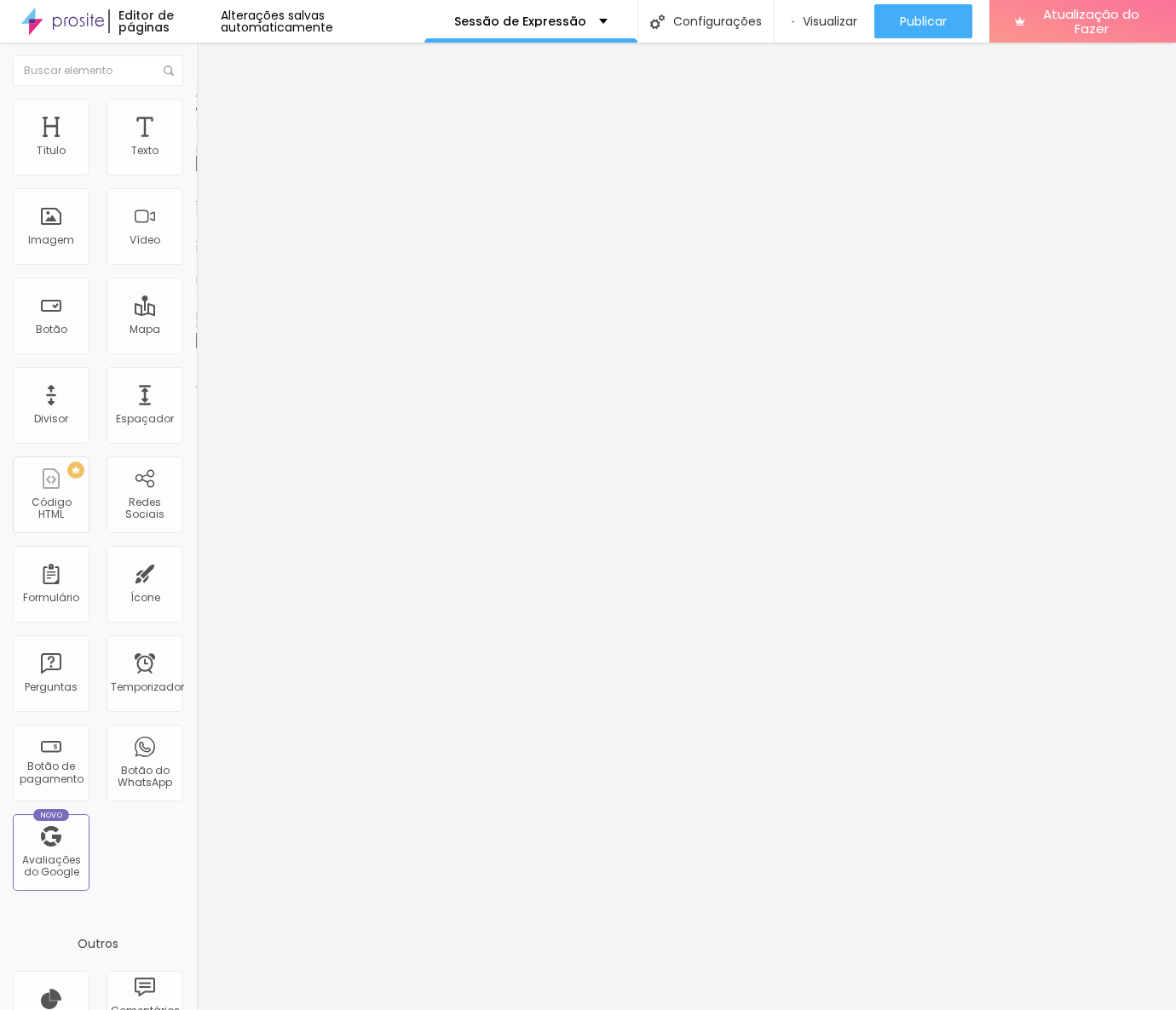
click at [196, 229] on img at bounding box center [202, 223] width 12 height 12
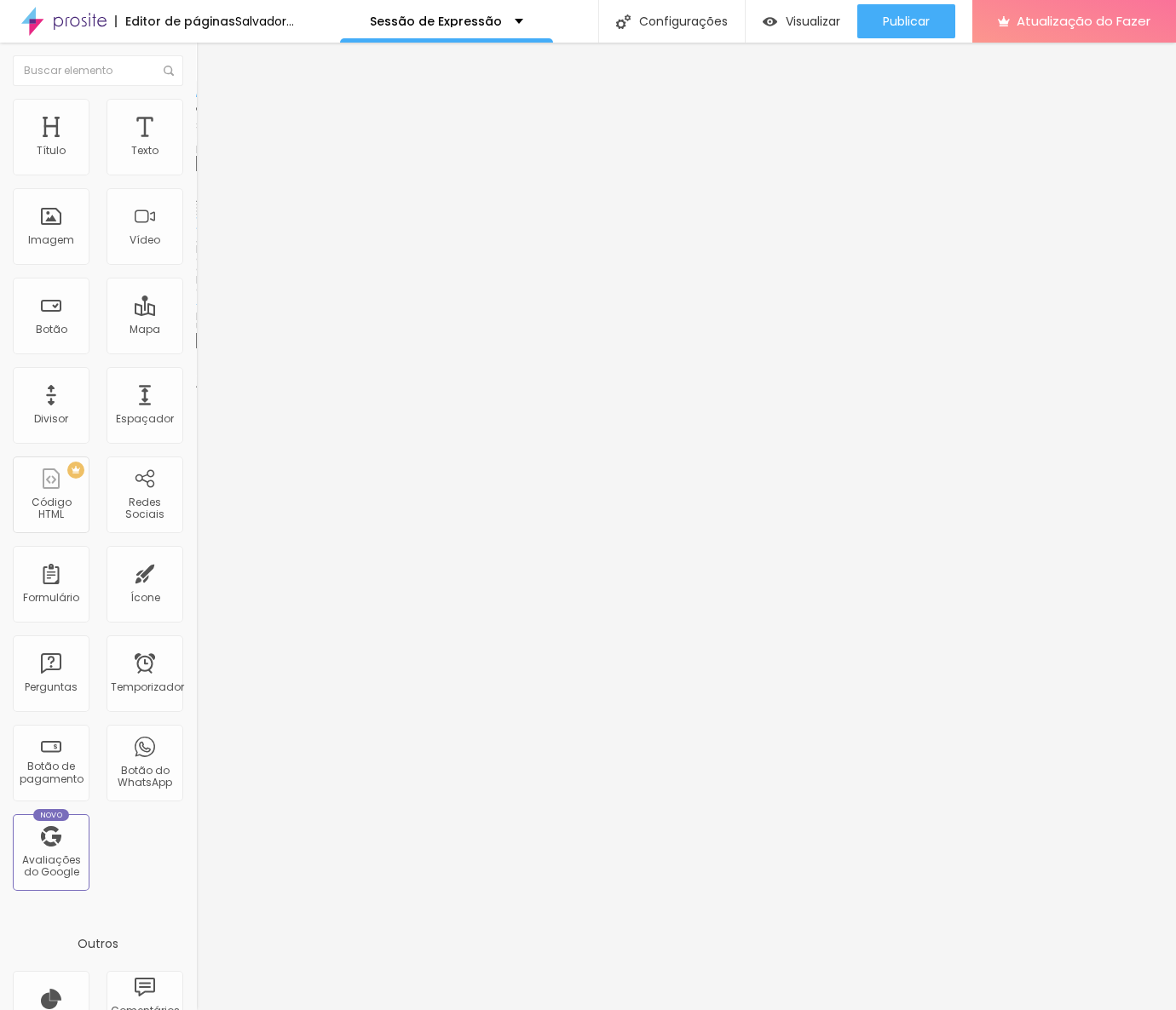
click at [211, 118] on font "Estilo" at bounding box center [224, 110] width 27 height 15
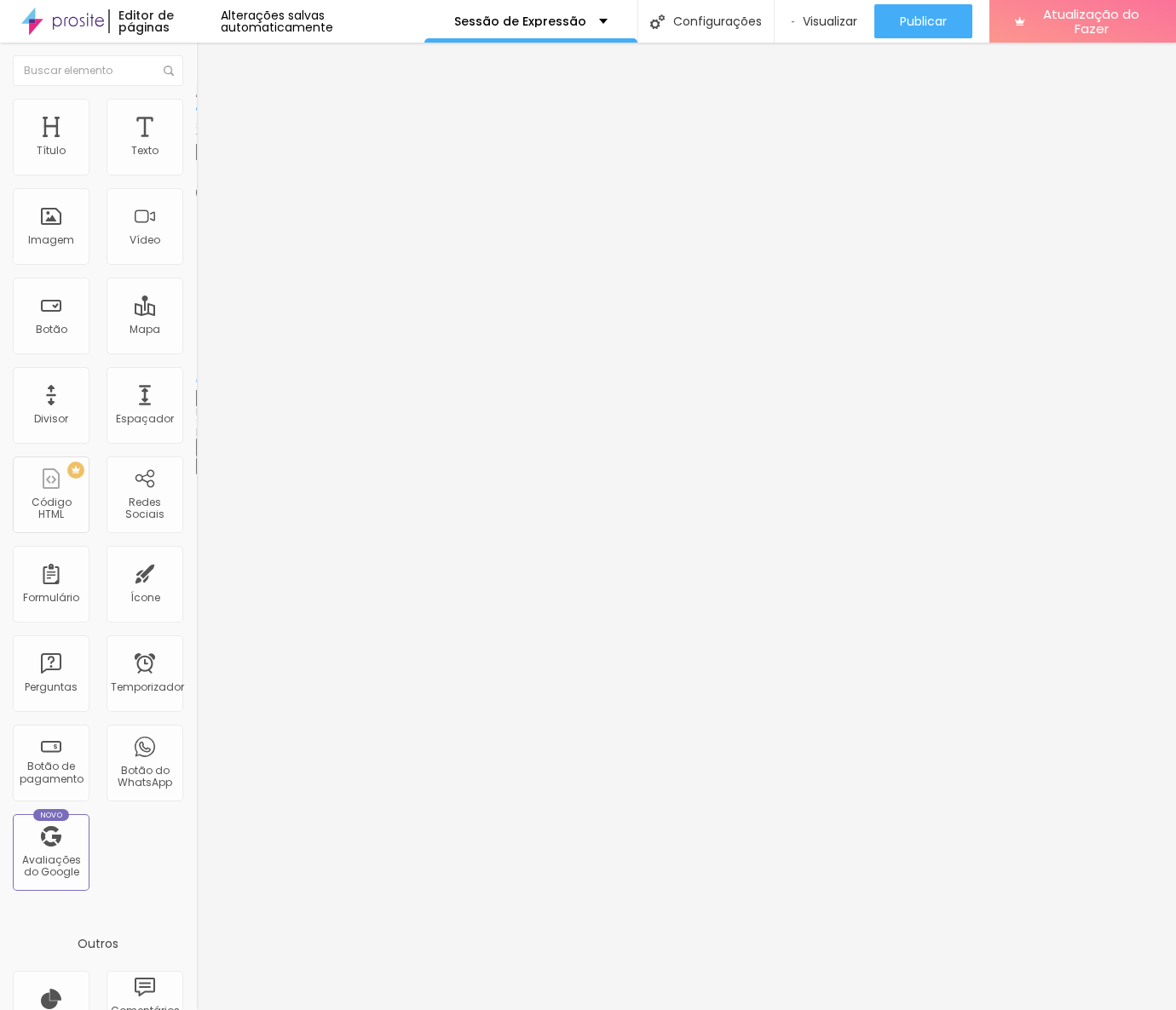
click at [211, 120] on font "Avançado" at bounding box center [239, 127] width 56 height 15
click at [196, 667] on div "Editar nulo Conteúdo Estilo Avançado 0 Espaço de cima 0 Espaço de baixo ID HTML…" at bounding box center [294, 526] width 196 height 968
click at [831, 13] on font "Visualizar" at bounding box center [829, 21] width 54 height 17
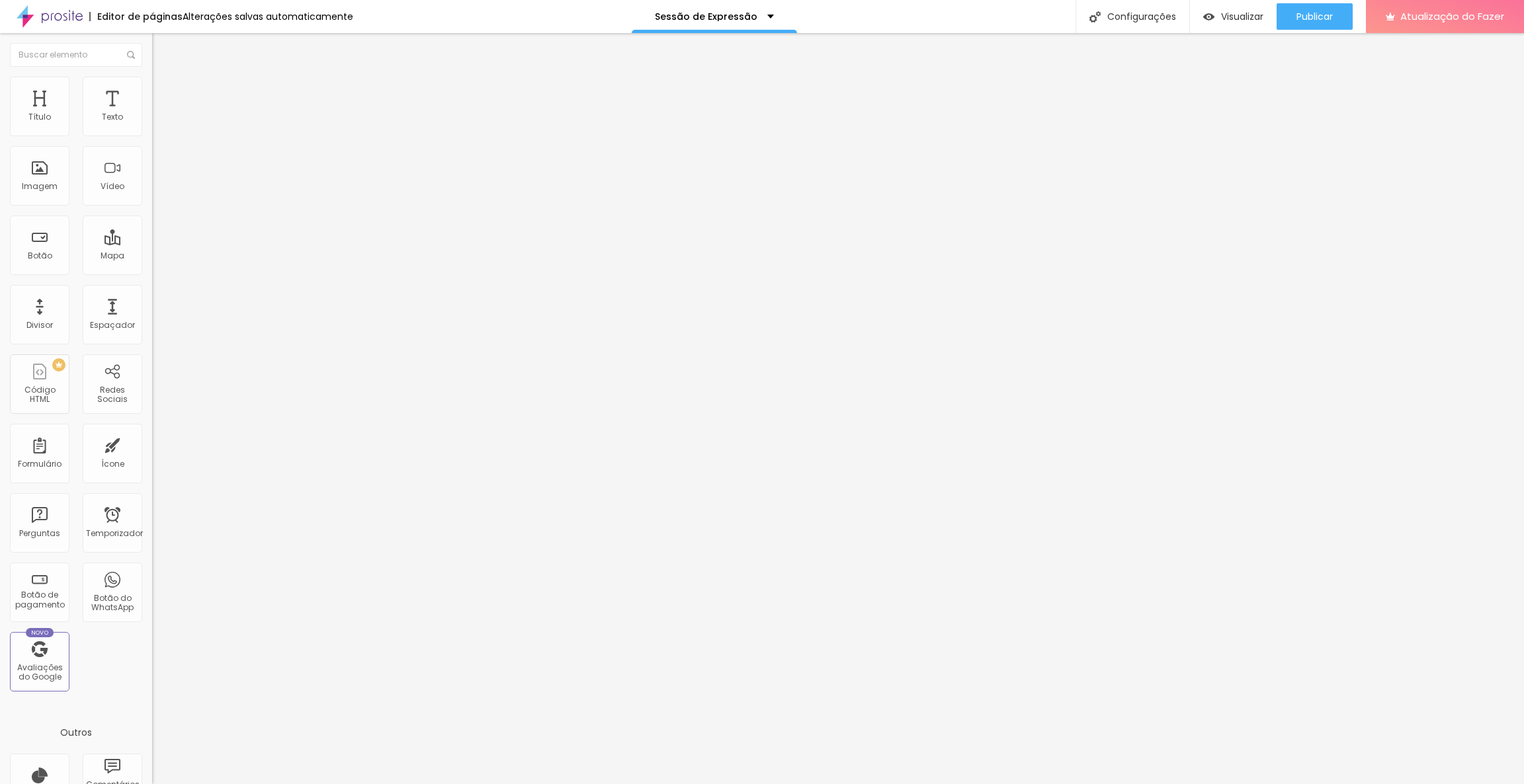
click at [152, 207] on span "Original" at bounding box center [168, 201] width 32 height 11
click at [152, 215] on span "Cinema" at bounding box center [169, 209] width 33 height 11
click at [152, 207] on span "Original" at bounding box center [168, 201] width 32 height 11
click at [152, 215] on span "Cinema" at bounding box center [169, 209] width 33 height 11
click at [152, 113] on div "Trocar imagem" at bounding box center [228, 108] width 152 height 9
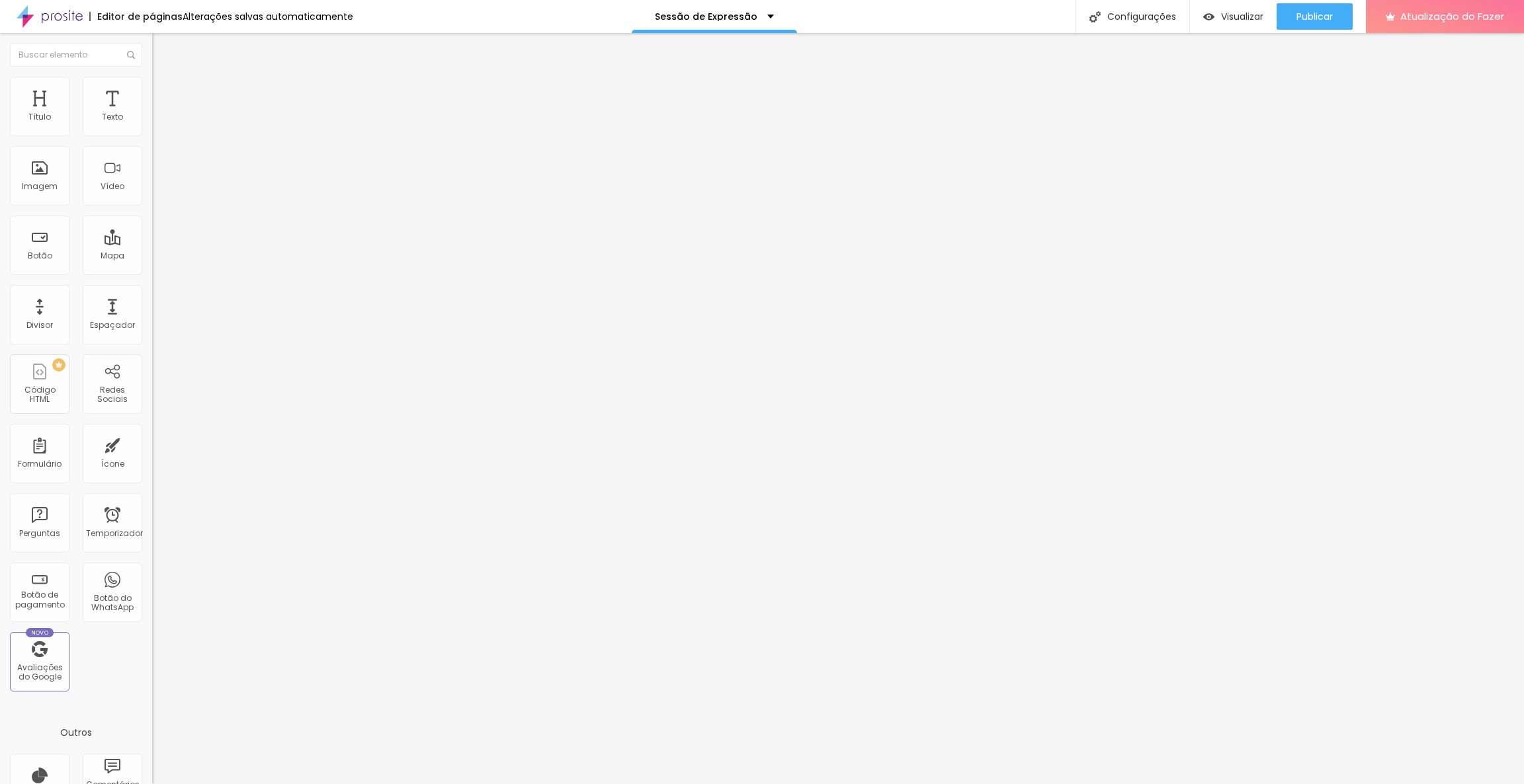
click at [152, 113] on div "Trocar imagem" at bounding box center [228, 108] width 152 height 9
click at [152, 90] on li "Avançado" at bounding box center [228, 97] width 152 height 13
click at [152, 257] on input "range" at bounding box center [195, 262] width 85 height 11
click at [164, 93] on font "Avançado" at bounding box center [185, 99] width 43 height 11
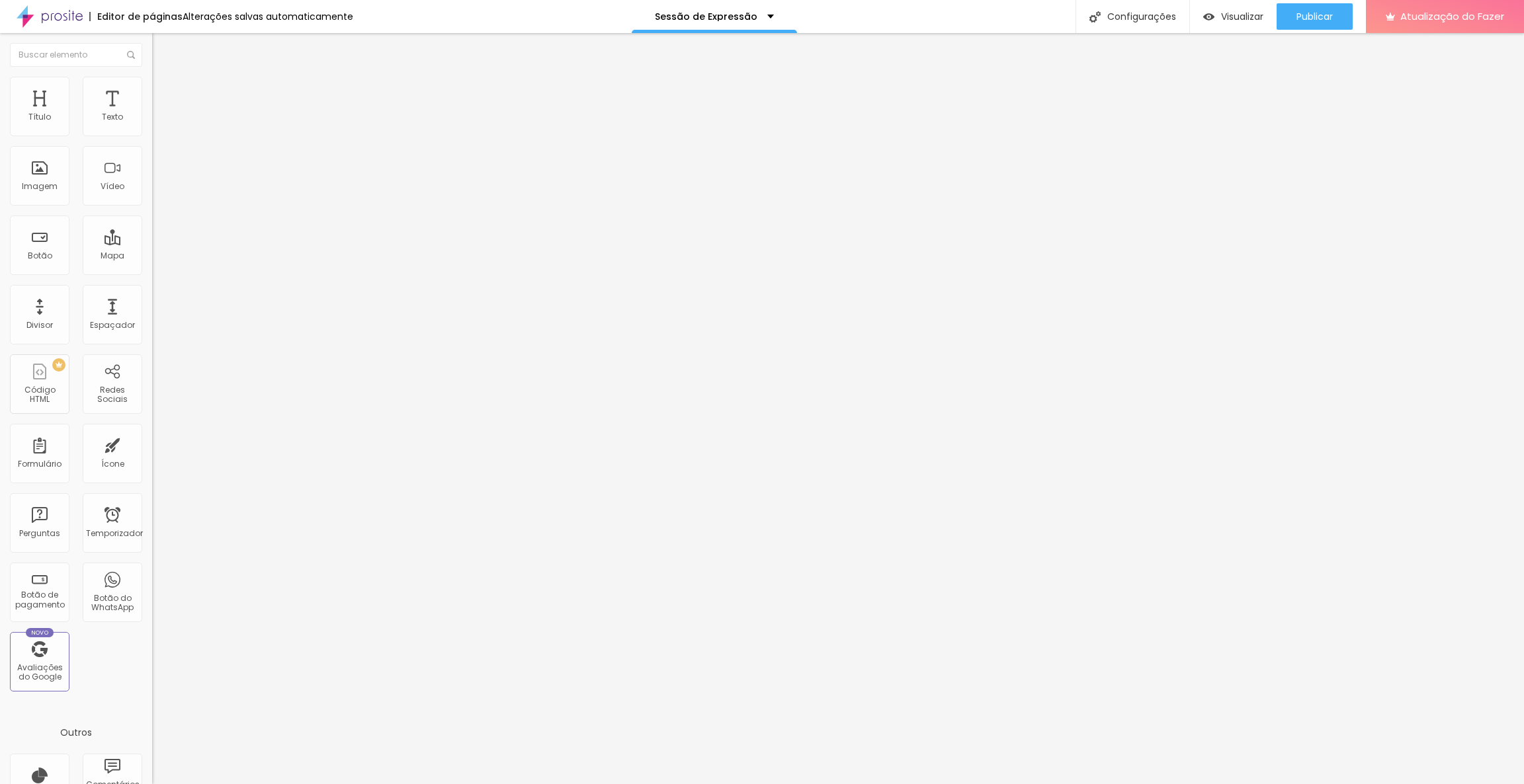
click at [152, 90] on li "Avançado" at bounding box center [228, 97] width 152 height 13
drag, startPoint x: 45, startPoint y: 127, endPoint x: 0, endPoint y: 140, distance: 46.8
click at [152, 257] on input "range" at bounding box center [195, 262] width 85 height 11
drag, startPoint x: 45, startPoint y: 156, endPoint x: 0, endPoint y: 161, distance: 45.3
click at [152, 443] on input "range" at bounding box center [195, 449] width 85 height 11
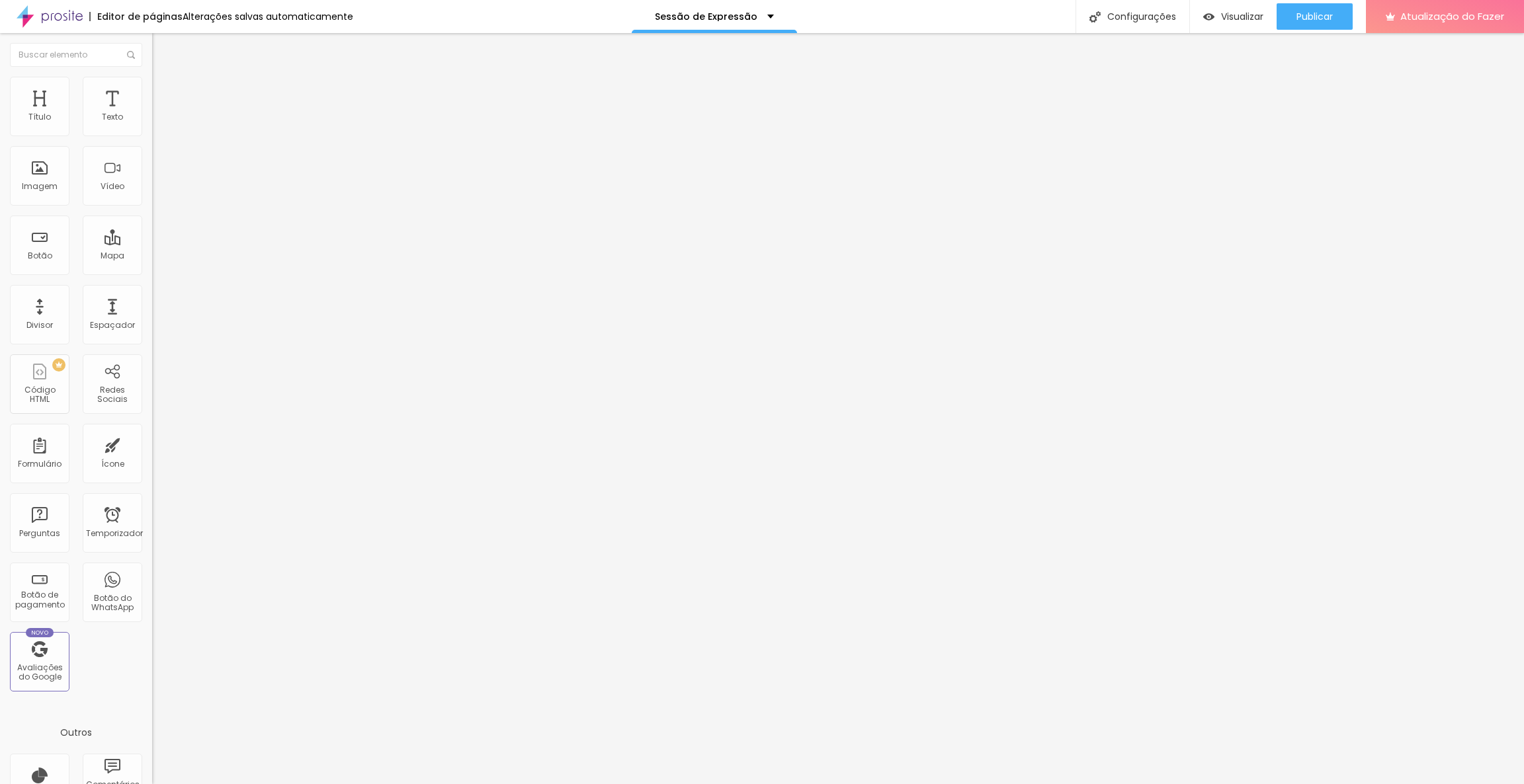
click at [152, 75] on img at bounding box center [158, 69] width 12 height 12
click at [152, 207] on span "Cinema 16:9" at bounding box center [177, 201] width 50 height 11
click at [152, 243] on font "Original" at bounding box center [168, 237] width 32 height 11
click at [163, 243] on font "Original" at bounding box center [179, 237] width 32 height 11
click at [163, 243] on span "Original" at bounding box center [179, 237] width 32 height 11
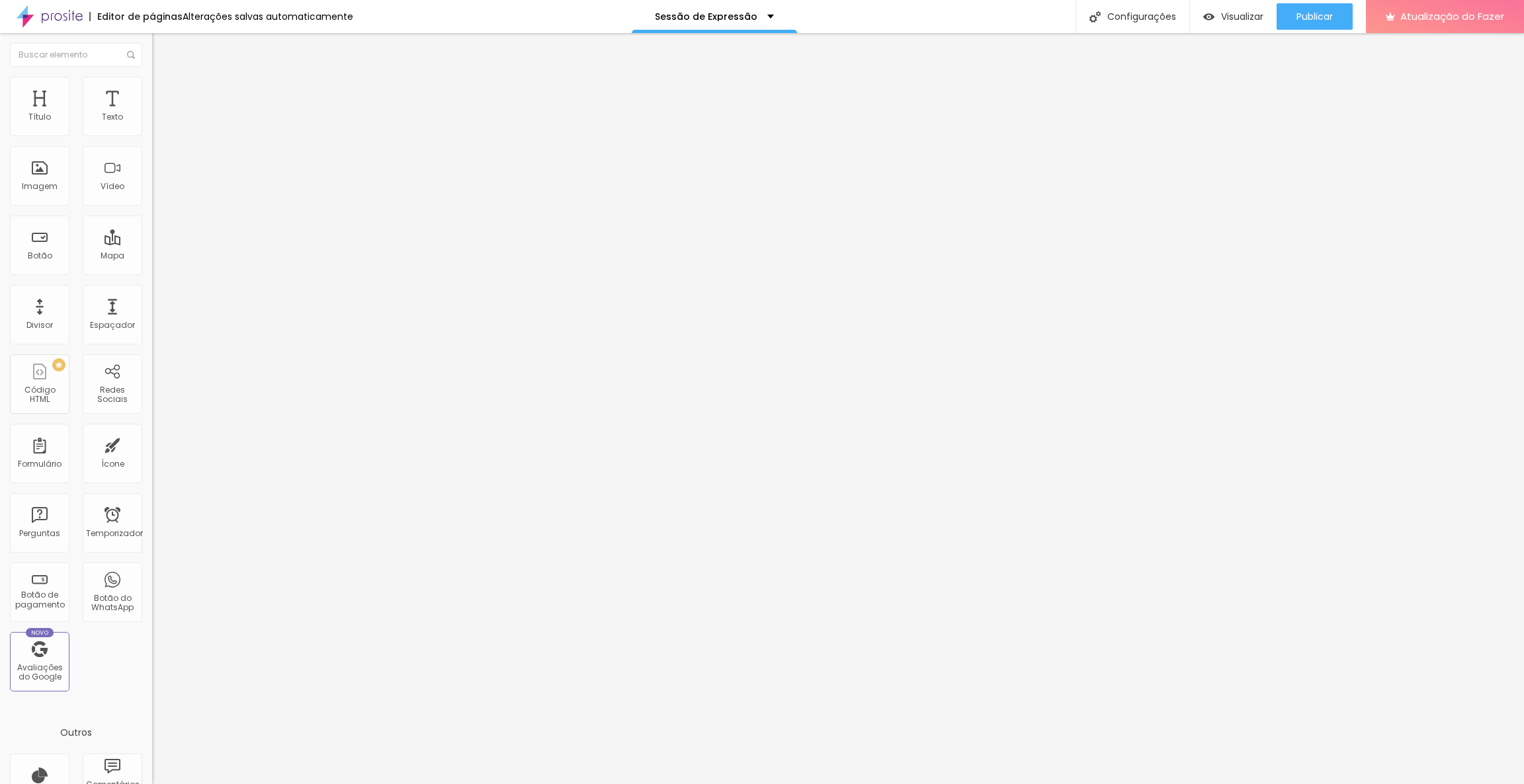
click at [163, 243] on font "Original" at bounding box center [179, 237] width 32 height 11
click at [163, 243] on span "Original" at bounding box center [179, 237] width 32 height 11
click at [152, 207] on font "Cinema 16:9" at bounding box center [177, 201] width 50 height 11
click at [152, 243] on span "Original" at bounding box center [168, 237] width 32 height 11
click at [1221, 10] on font "Visualizar" at bounding box center [1242, 17] width 42 height 13
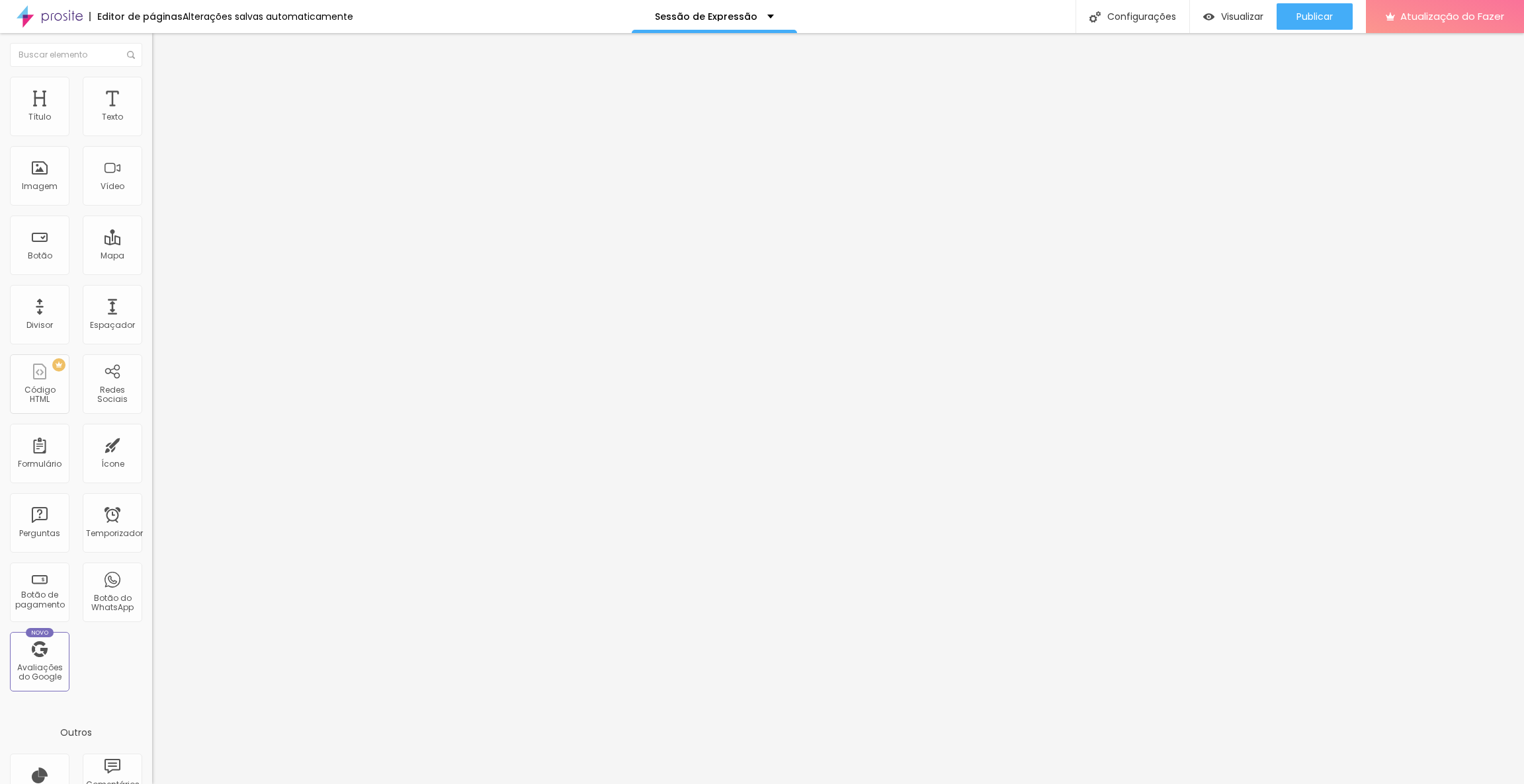
click at [162, 47] on img "button" at bounding box center [167, 48] width 11 height 11
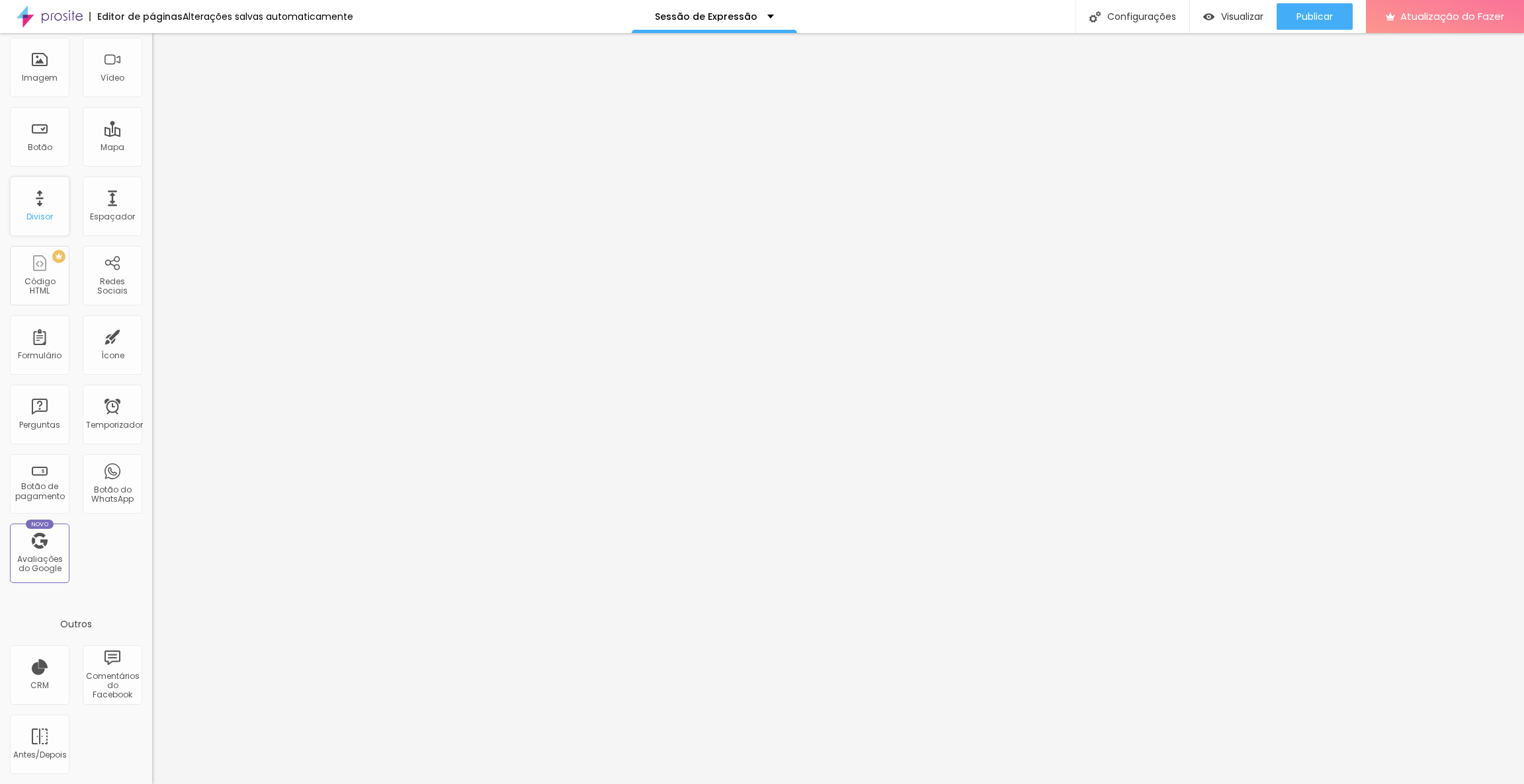
scroll to position [510, 0]
click at [83, 363] on div "Ícone" at bounding box center [112, 345] width 59 height 59
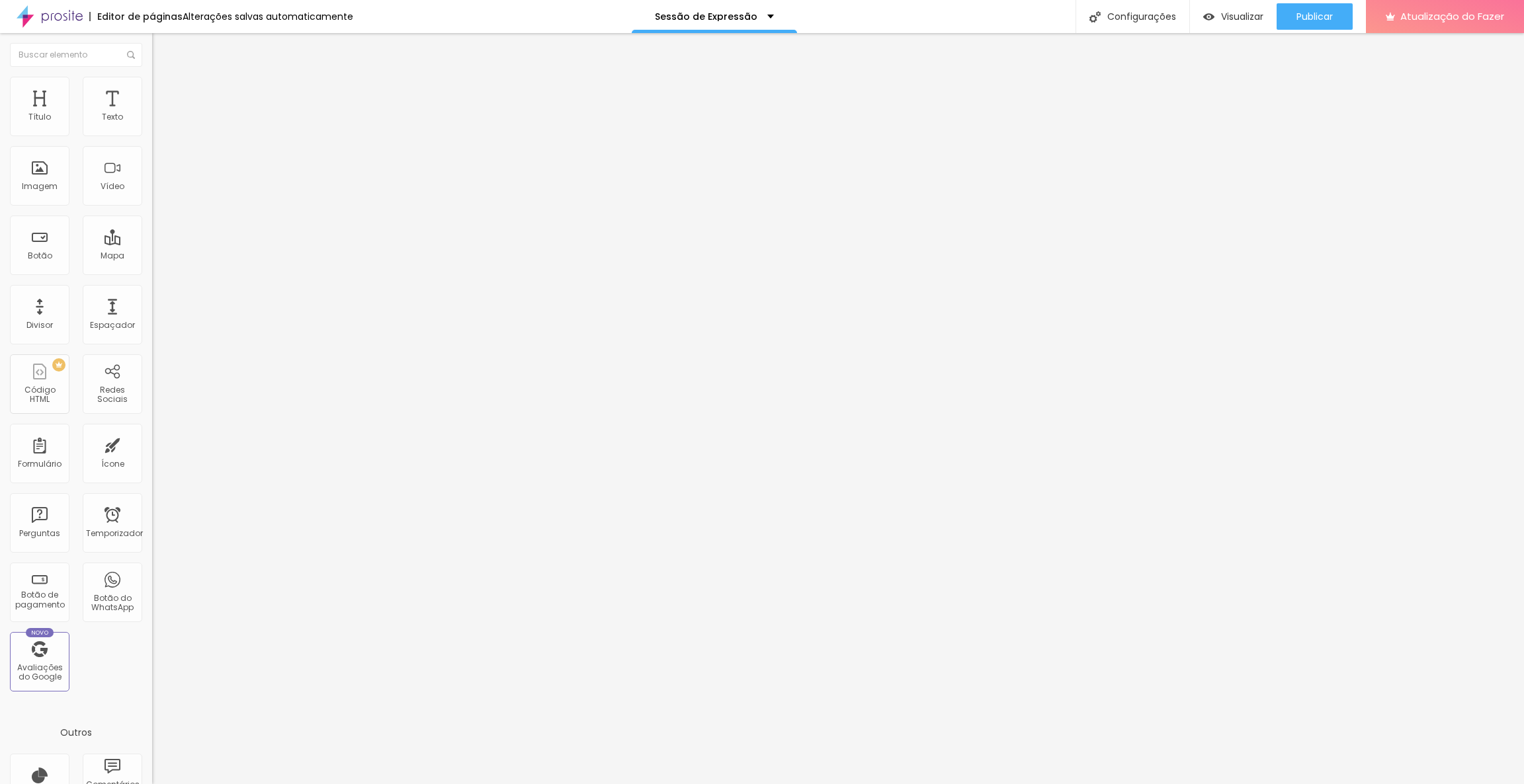
click at [160, 121] on span "Ícone de trocarte" at bounding box center [199, 116] width 77 height 11
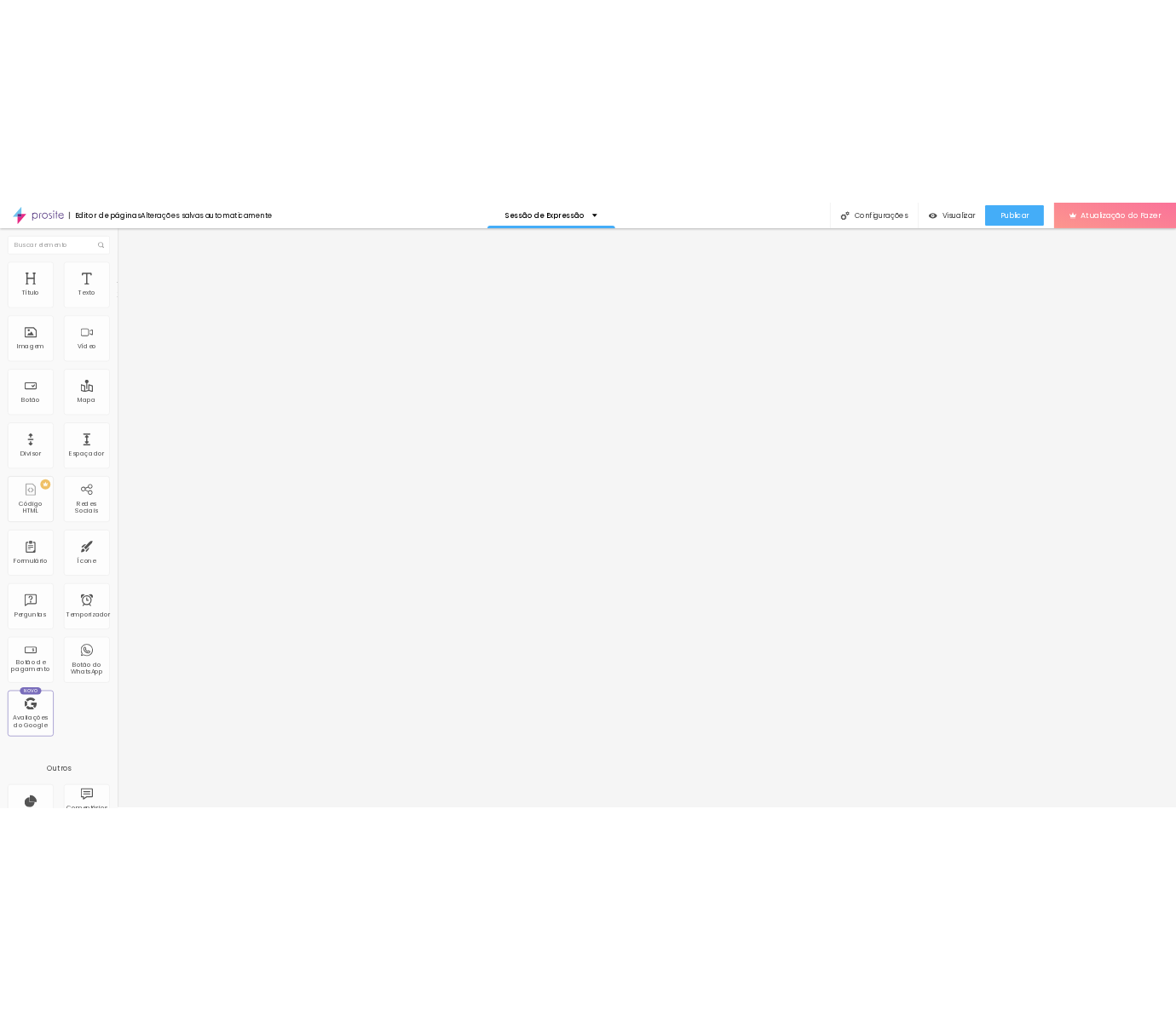
scroll to position [12568, 0]
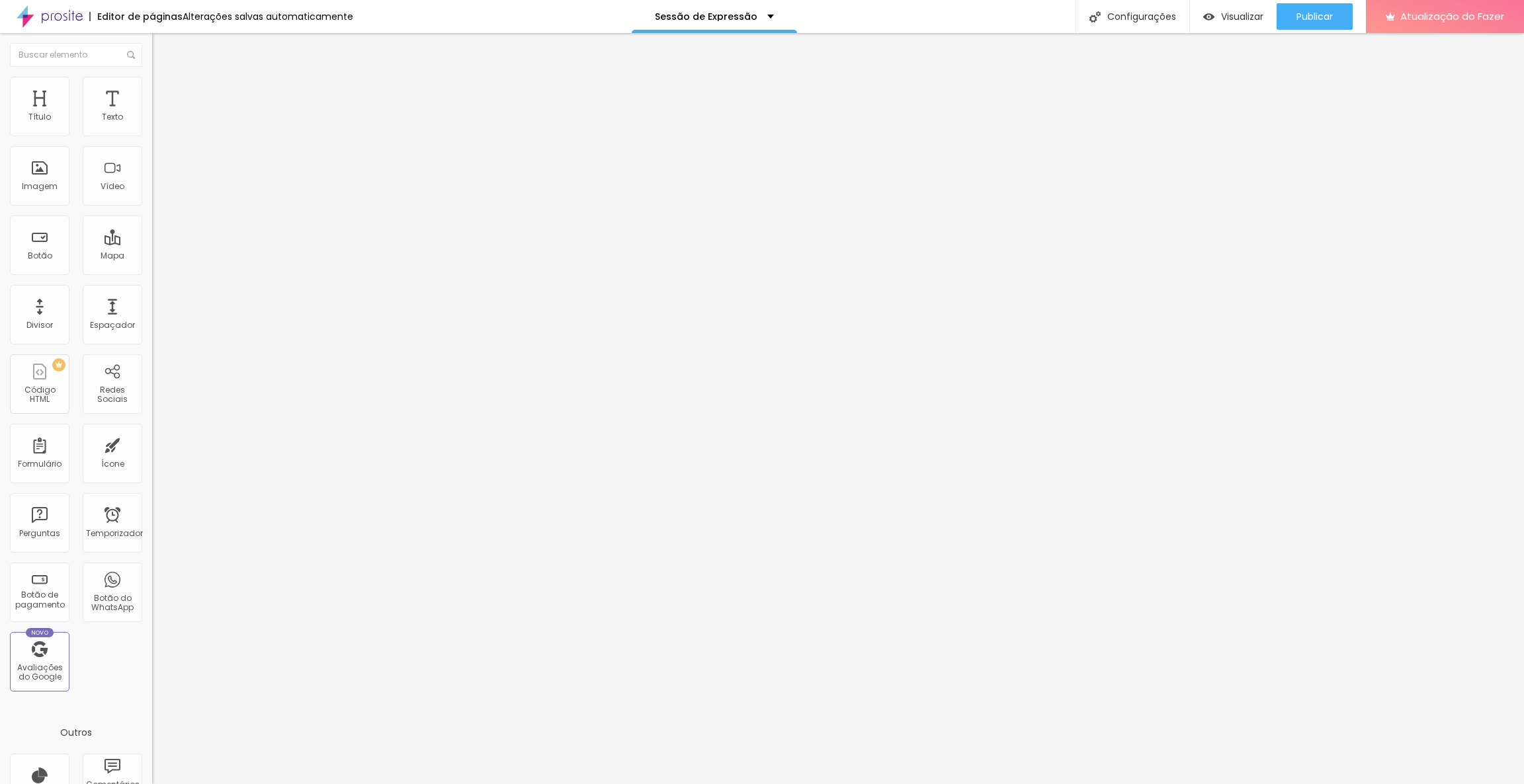
click at [152, 207] on span "Original" at bounding box center [168, 201] width 32 height 11
click at [152, 223] on span "Padrão" at bounding box center [167, 217] width 30 height 11
click at [152, 207] on span "Original" at bounding box center [168, 201] width 32 height 11
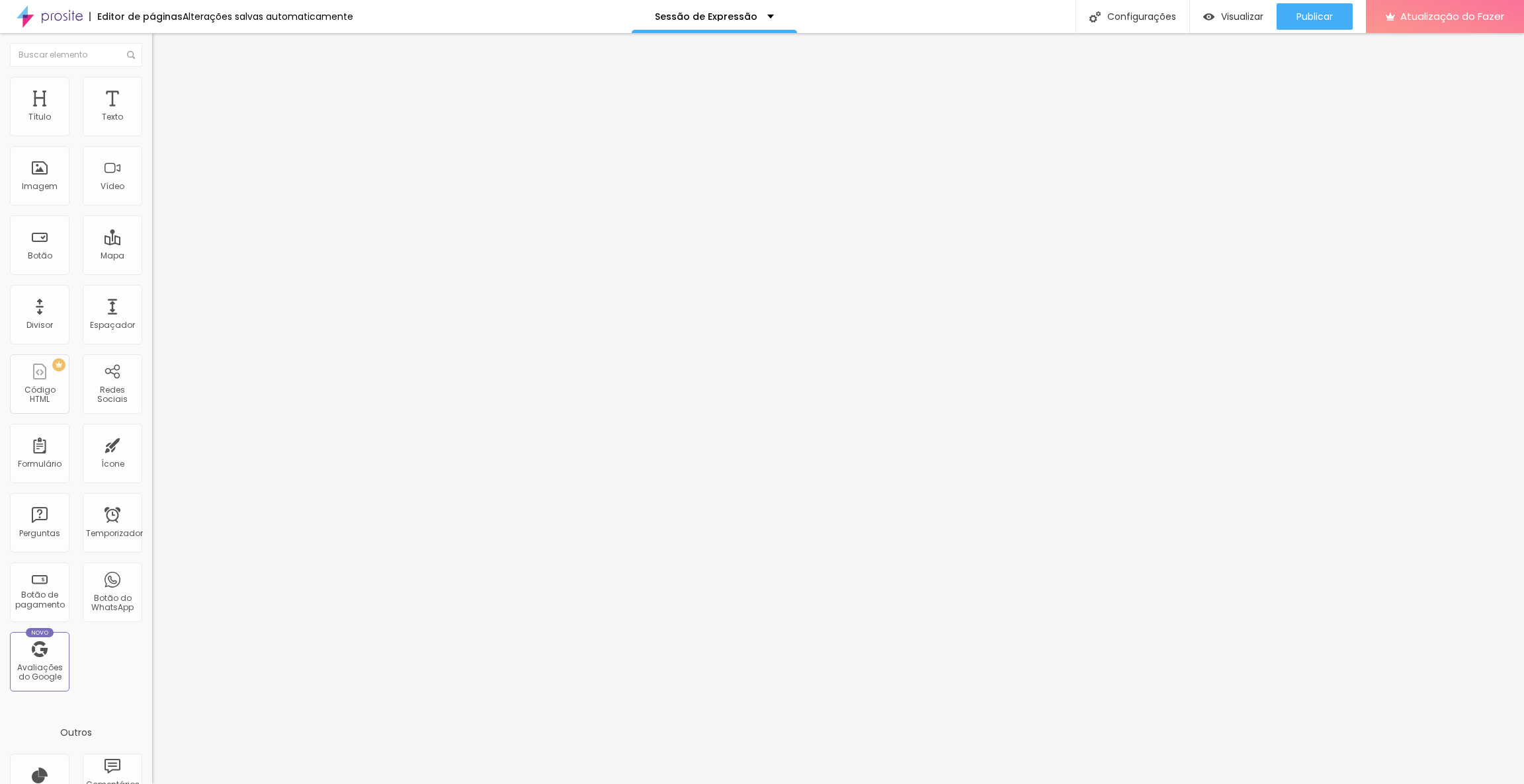
click at [152, 223] on span "Padrão" at bounding box center [167, 217] width 30 height 11
click at [152, 207] on span "Original" at bounding box center [168, 201] width 32 height 11
click at [152, 223] on span "Padrão" at bounding box center [167, 217] width 30 height 11
click at [163, 227] on span "Padrão" at bounding box center [178, 221] width 30 height 11
click at [152, 79] on img at bounding box center [158, 83] width 12 height 12
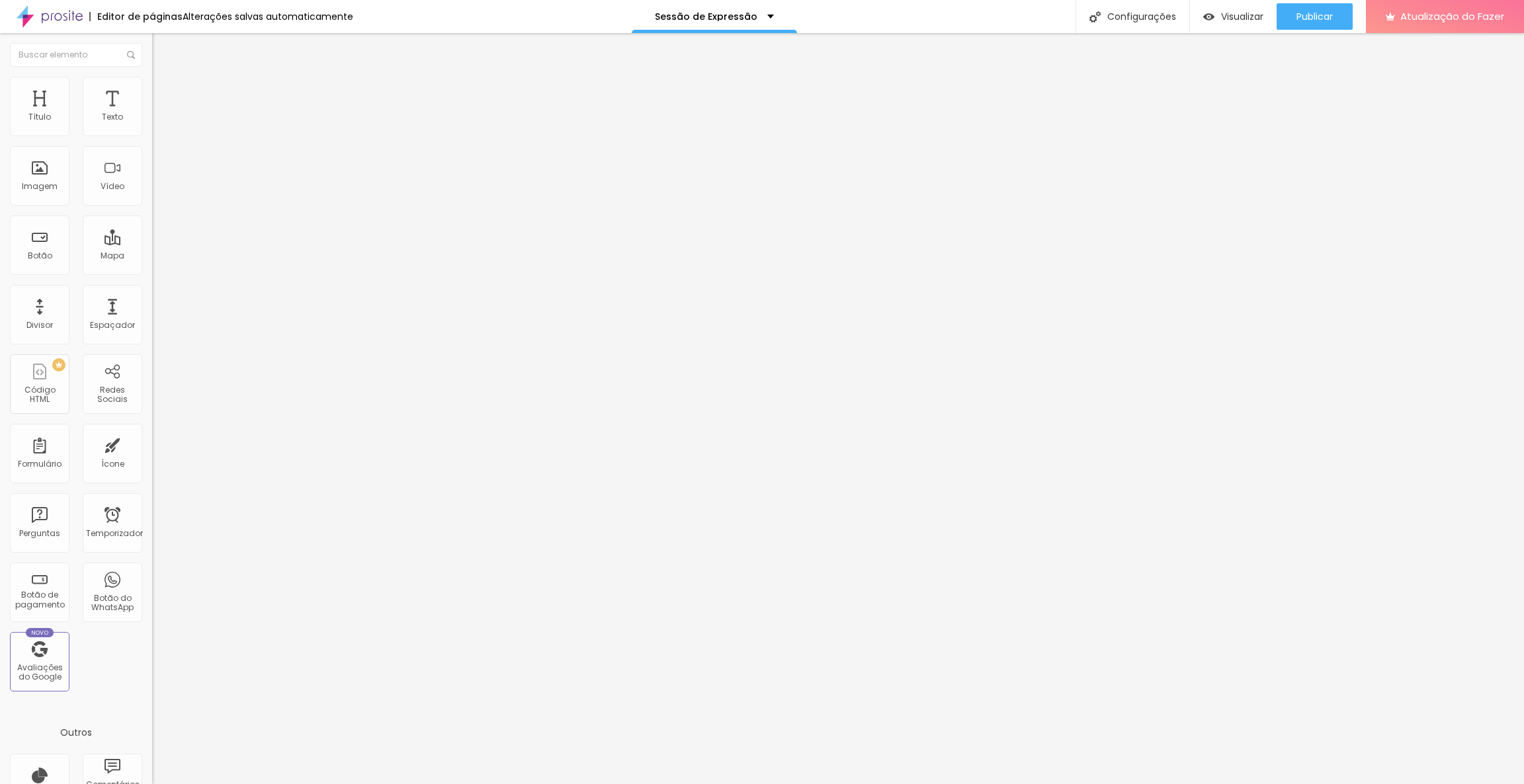
click at [152, 90] on li "Avançado" at bounding box center [228, 97] width 152 height 13
click at [152, 90] on img at bounding box center [158, 96] width 12 height 12
click at [152, 103] on li "Avançado" at bounding box center [228, 97] width 152 height 13
click at [160, 114] on font "Trocar imagem" at bounding box center [192, 108] width 64 height 11
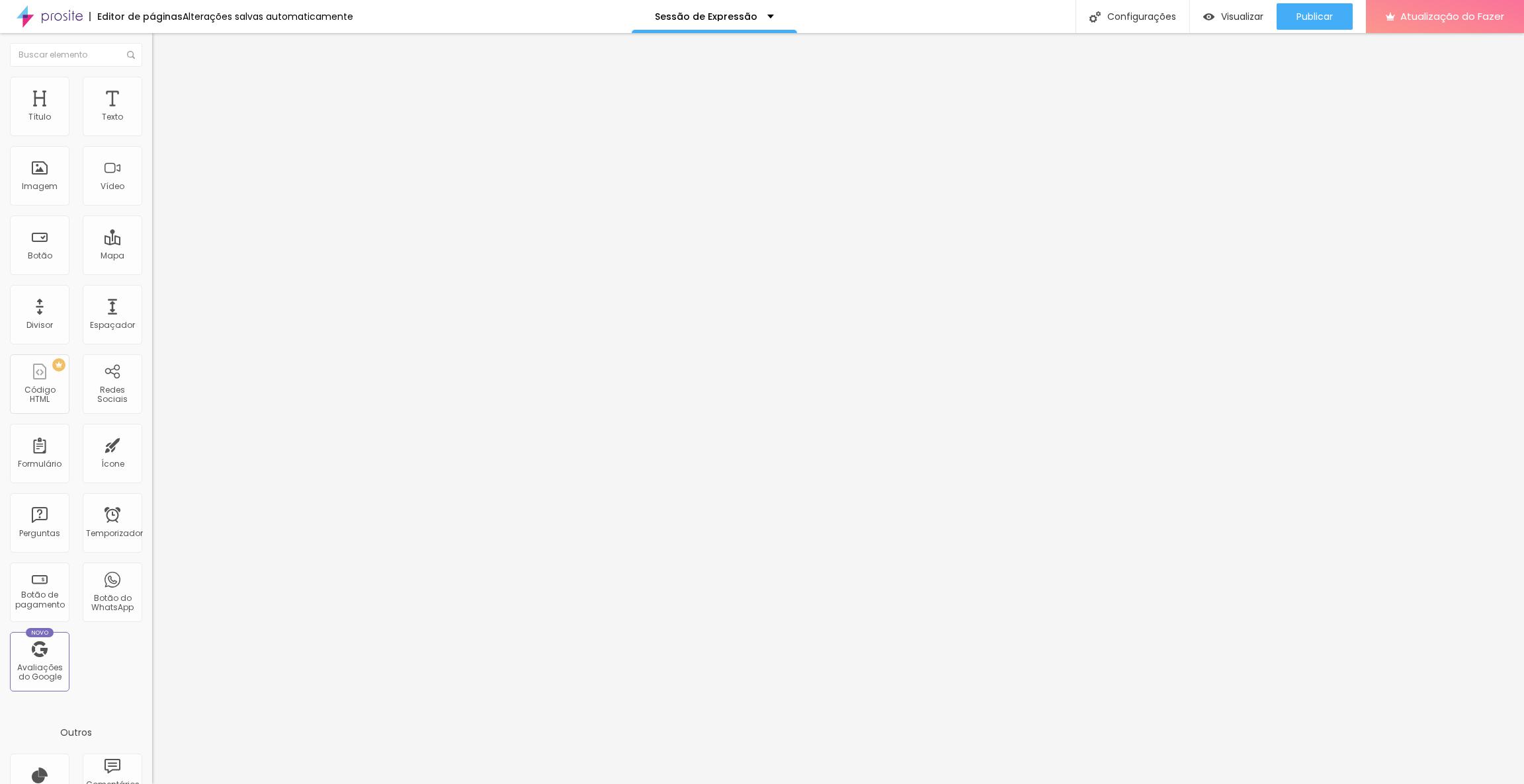
click at [164, 93] on font "Avançado" at bounding box center [185, 99] width 43 height 11
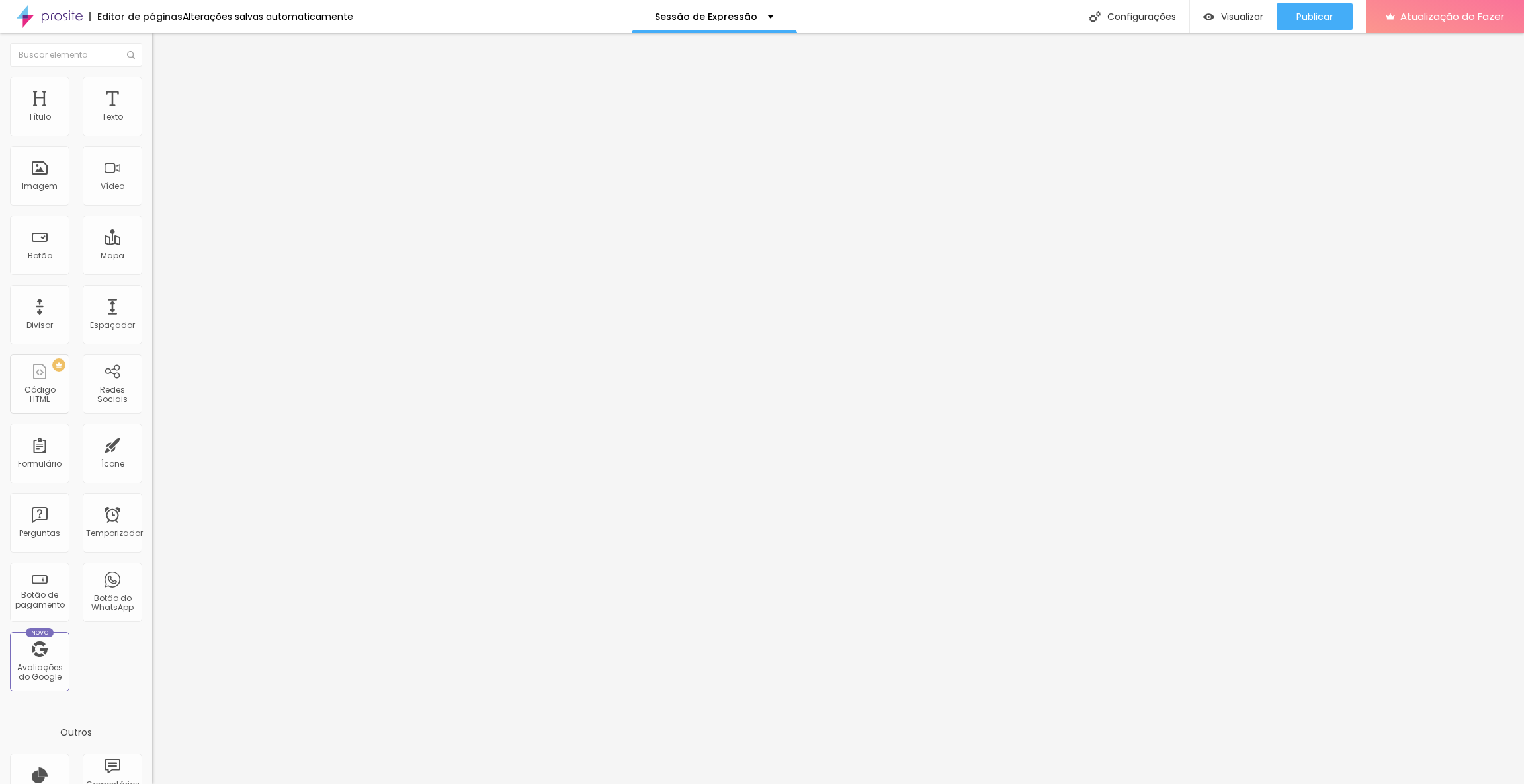
click at [164, 91] on font "Estilo" at bounding box center [174, 85] width 21 height 11
click at [152, 75] on img at bounding box center [158, 69] width 12 height 12
click at [152, 207] on font "Original" at bounding box center [168, 201] width 32 height 11
click at [182, 223] on font "4:3" at bounding box center [188, 217] width 12 height 11
click at [152, 207] on font "Original" at bounding box center [168, 201] width 32 height 11
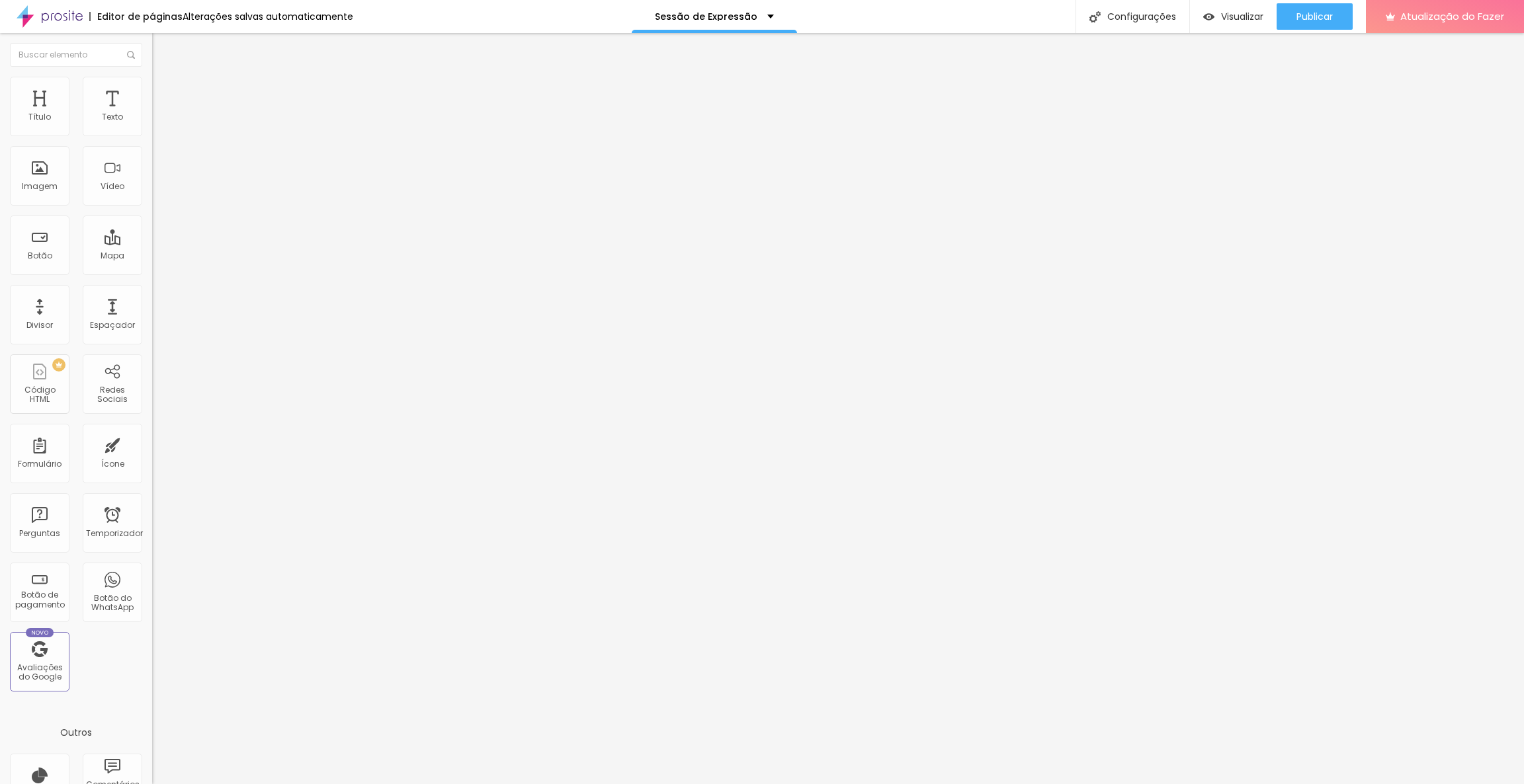
click at [152, 223] on span "Padrão" at bounding box center [167, 217] width 30 height 11
click at [152, 85] on li "Estilo" at bounding box center [228, 83] width 152 height 13
click at [152, 90] on img at bounding box center [158, 96] width 12 height 12
drag, startPoint x: 65, startPoint y: 131, endPoint x: 0, endPoint y: 121, distance: 65.8
click at [152, 257] on input "range" at bounding box center [195, 262] width 85 height 11
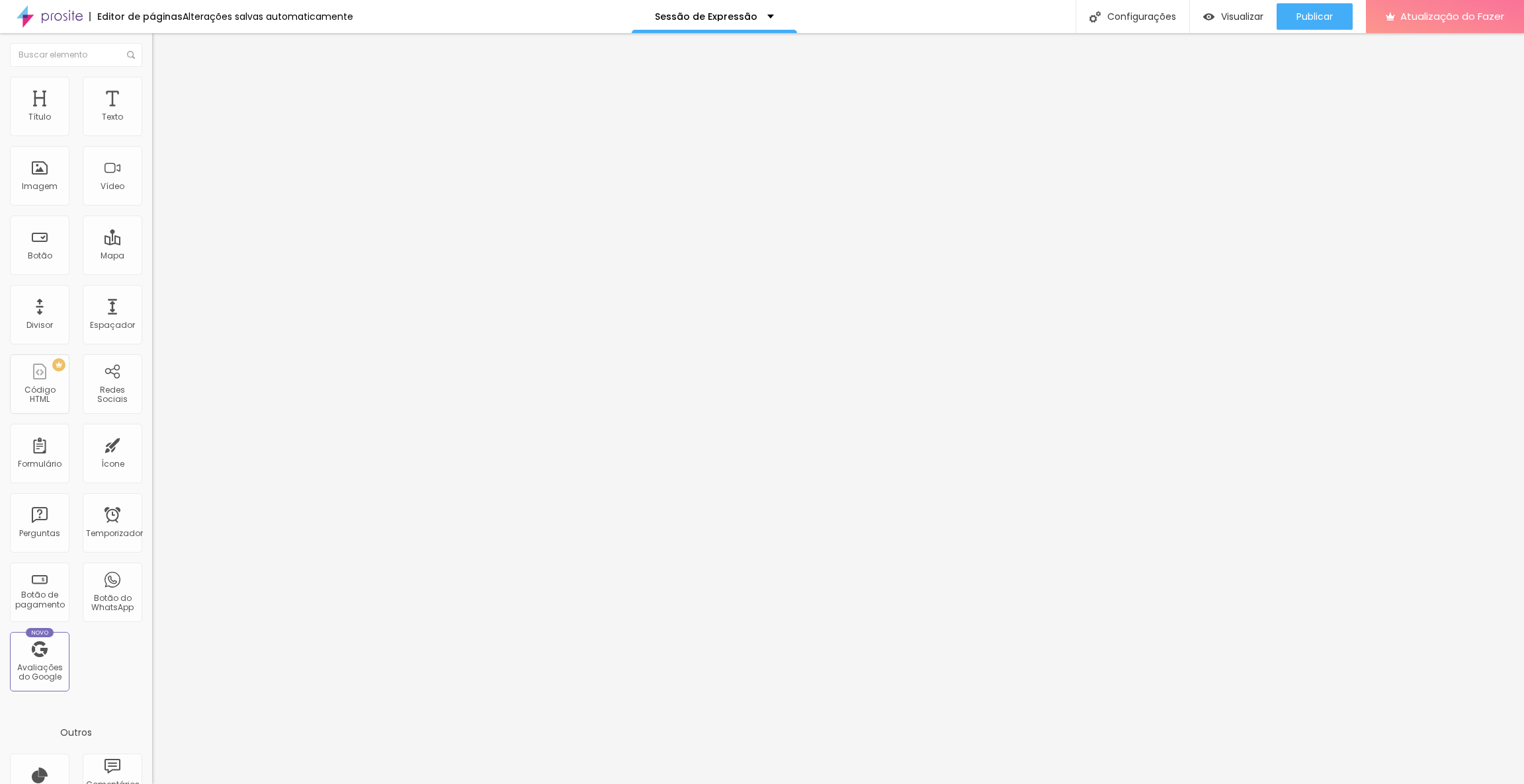
drag, startPoint x: 61, startPoint y: 155, endPoint x: 0, endPoint y: 153, distance: 61.0
click at [152, 443] on input "range" at bounding box center [195, 449] width 85 height 11
click at [159, 121] on icon "button" at bounding box center [161, 119] width 5 height 5
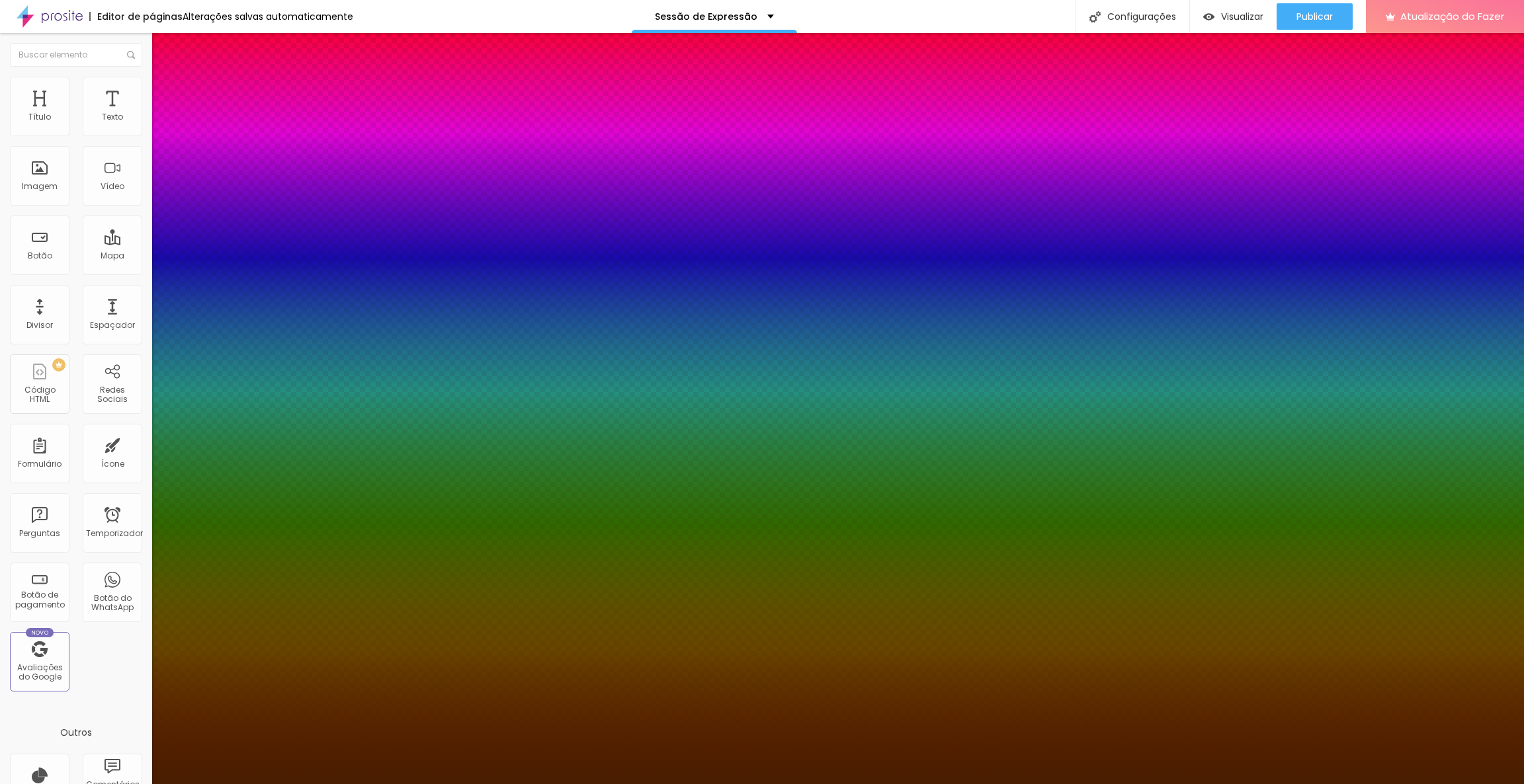
click at [850, 783] on div at bounding box center [762, 784] width 1524 height 0
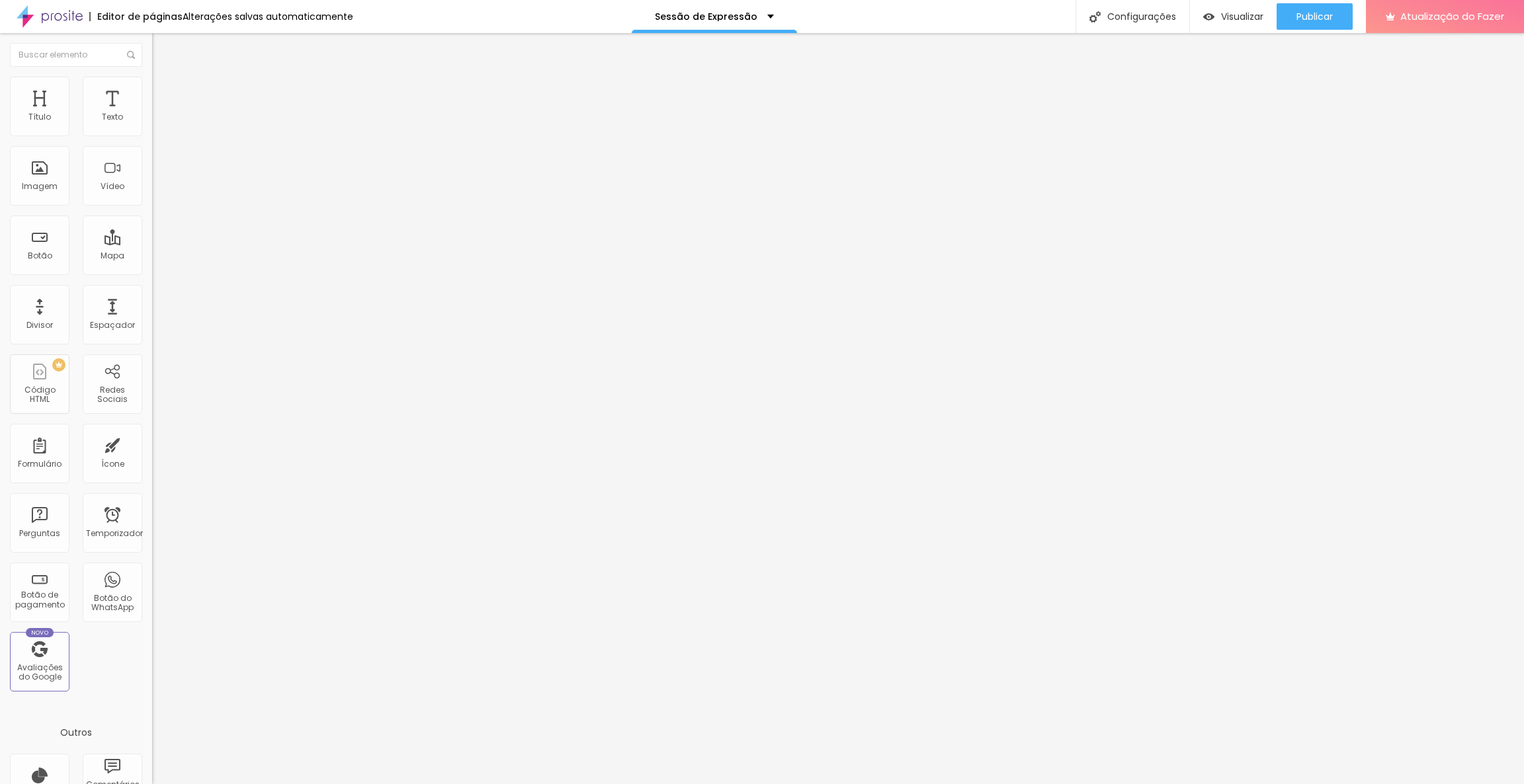
click at [152, 127] on button "button" at bounding box center [161, 120] width 19 height 14
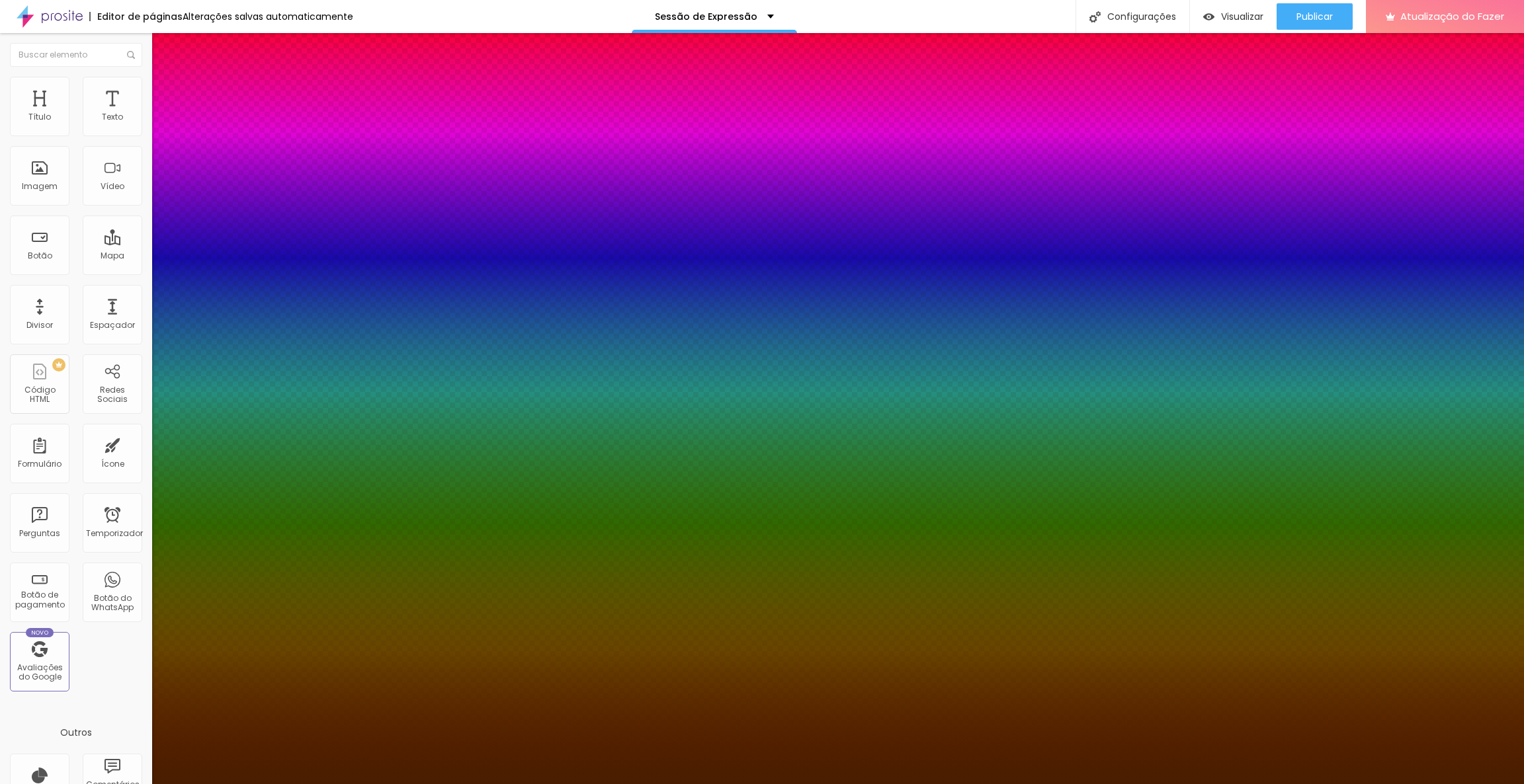
click at [1140, 783] on div at bounding box center [762, 784] width 1524 height 0
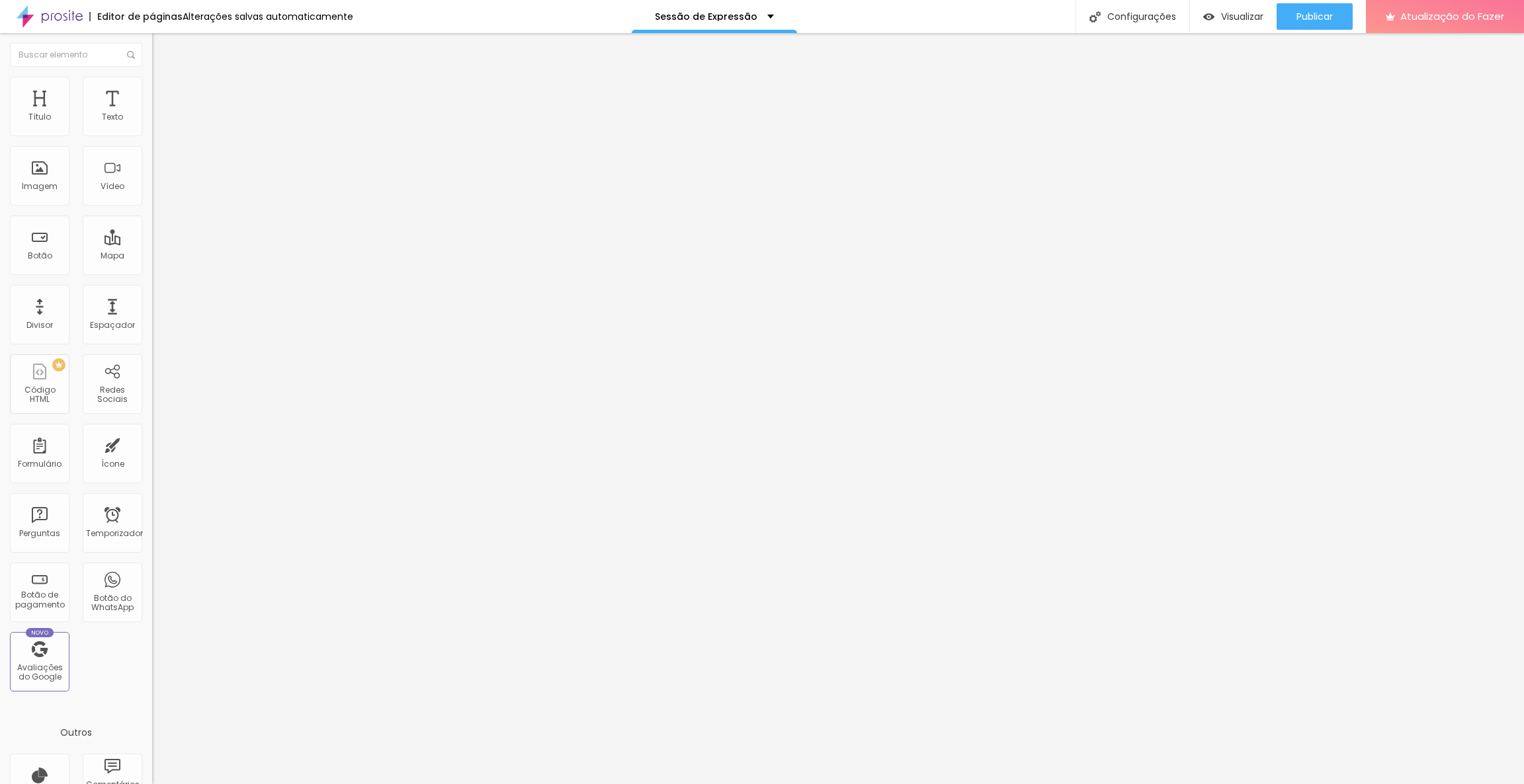
click at [164, 89] on font "Avançado" at bounding box center [185, 85] width 43 height 11
click at [164, 78] on font "Estilo" at bounding box center [174, 72] width 21 height 11
click at [152, 127] on button "button" at bounding box center [161, 120] width 19 height 14
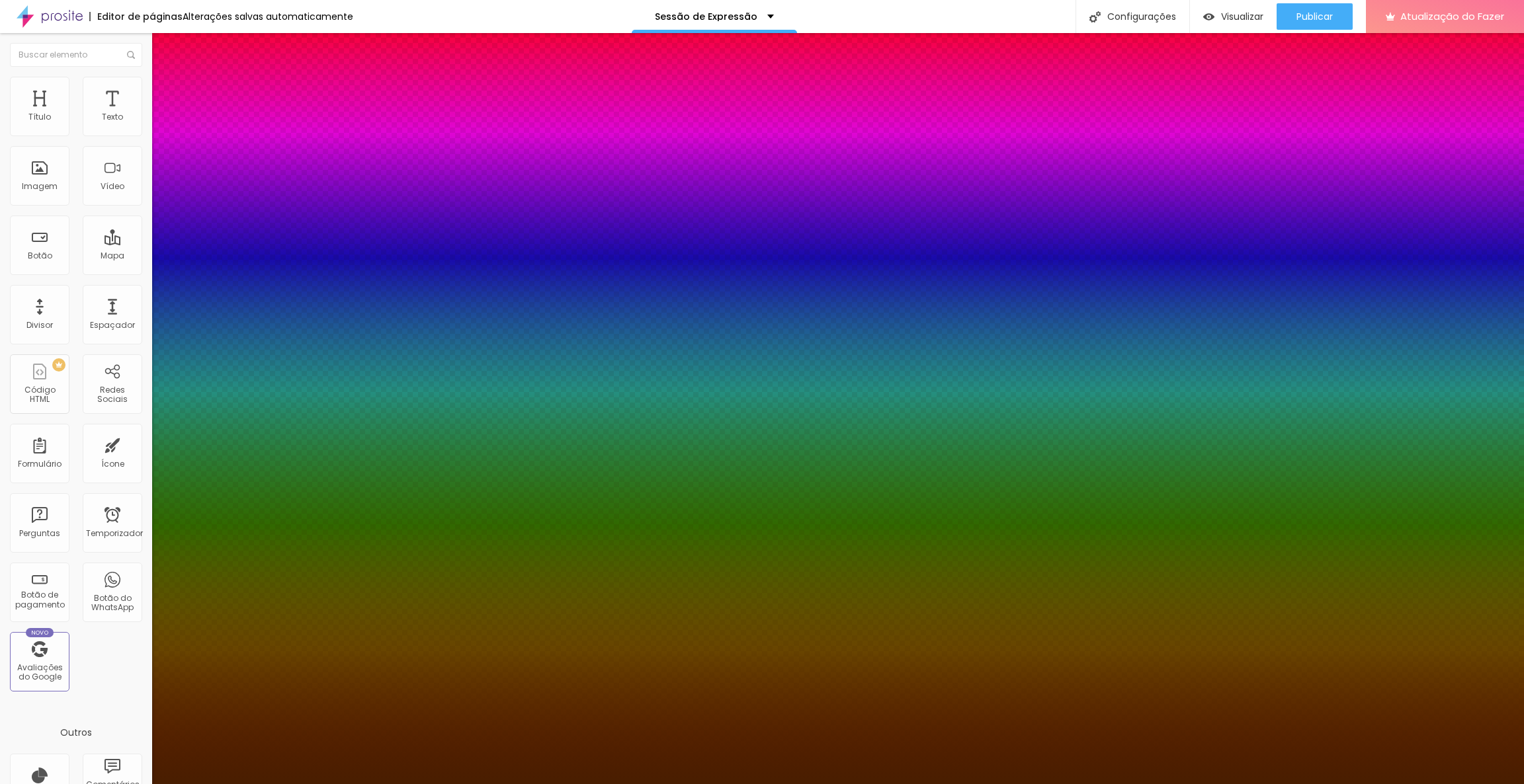
click at [1120, 783] on div at bounding box center [762, 784] width 1524 height 0
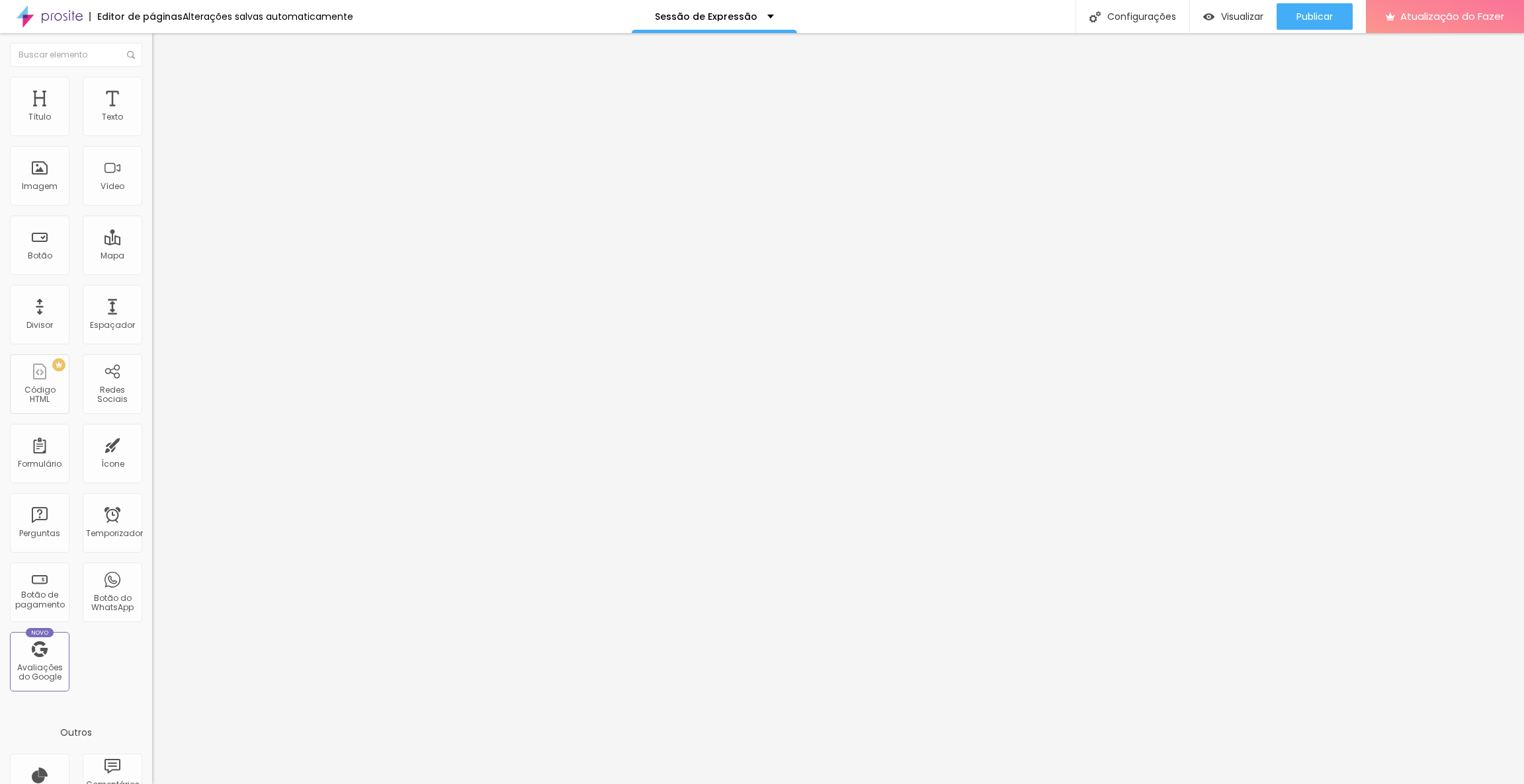
click at [152, 207] on font "Original" at bounding box center [168, 201] width 32 height 11
click at [152, 223] on span "Padrão" at bounding box center [167, 217] width 30 height 11
click at [152, 90] on img at bounding box center [158, 96] width 12 height 12
drag, startPoint x: 39, startPoint y: 128, endPoint x: 0, endPoint y: 125, distance: 39.1
click at [152, 257] on input "range" at bounding box center [195, 262] width 85 height 11
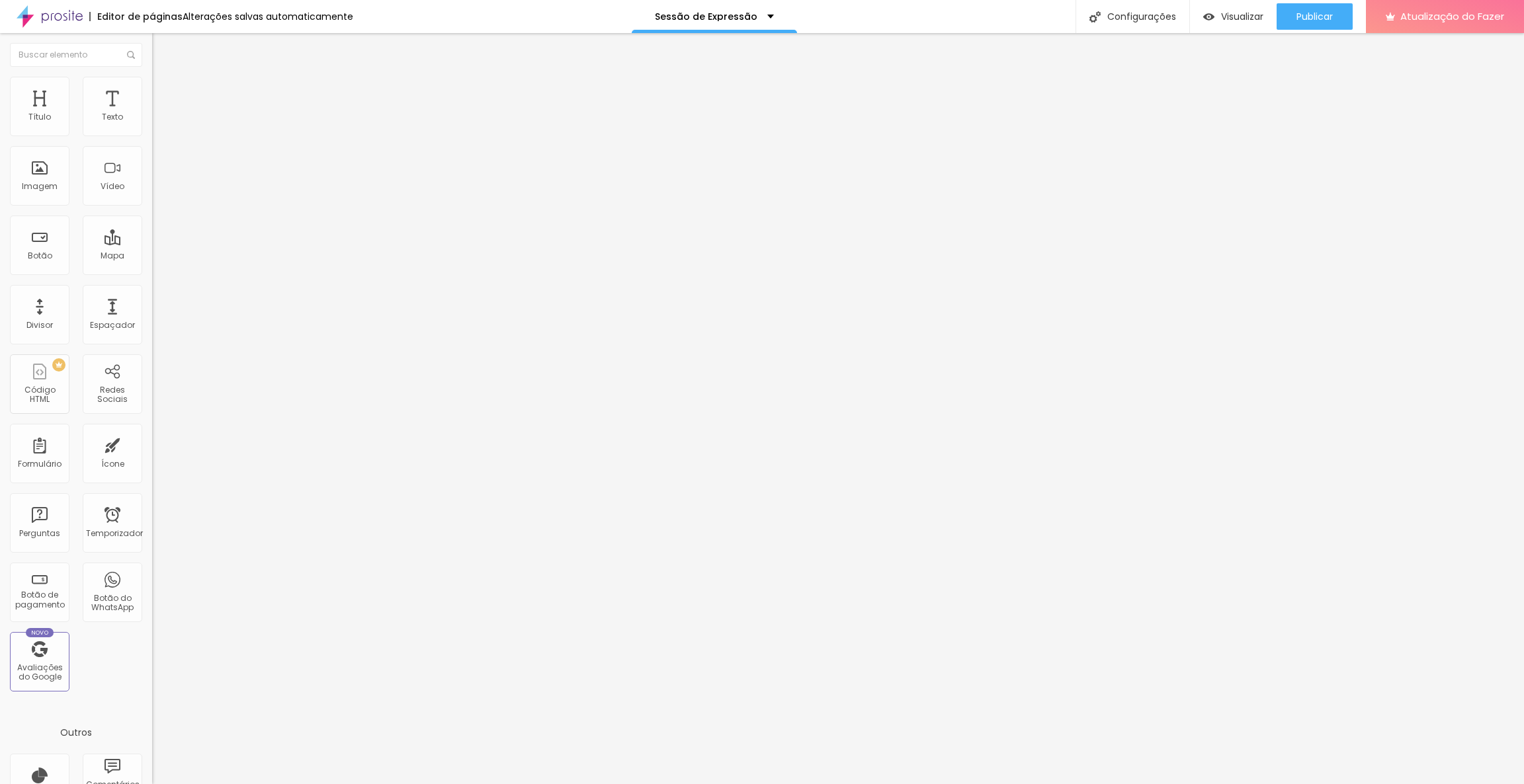
drag, startPoint x: 41, startPoint y: 154, endPoint x: 7, endPoint y: 154, distance: 34.0
click at [152, 443] on input "range" at bounding box center [195, 449] width 85 height 11
click at [164, 91] on font "Avançado" at bounding box center [185, 85] width 43 height 11
drag, startPoint x: 37, startPoint y: 155, endPoint x: 56, endPoint y: 156, distance: 19.0
click at [152, 431] on input "range" at bounding box center [195, 436] width 85 height 11
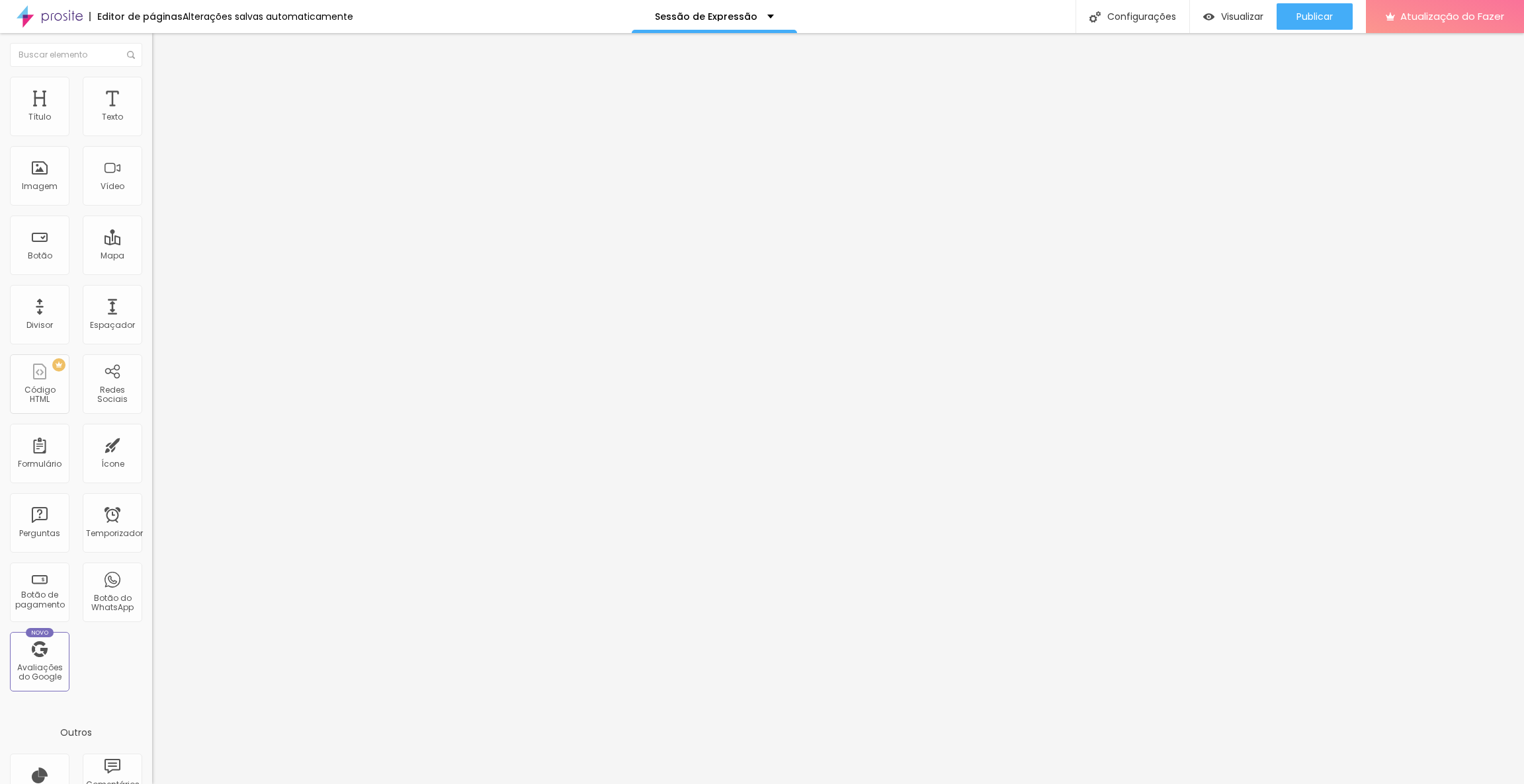
drag, startPoint x: 56, startPoint y: 156, endPoint x: 46, endPoint y: 155, distance: 10.0
click at [152, 431] on input "range" at bounding box center [195, 436] width 85 height 11
click at [152, 83] on img at bounding box center [158, 83] width 12 height 12
drag, startPoint x: 39, startPoint y: 129, endPoint x: 47, endPoint y: 131, distance: 8.2
click at [152, 243] on input "range" at bounding box center [195, 249] width 85 height 11
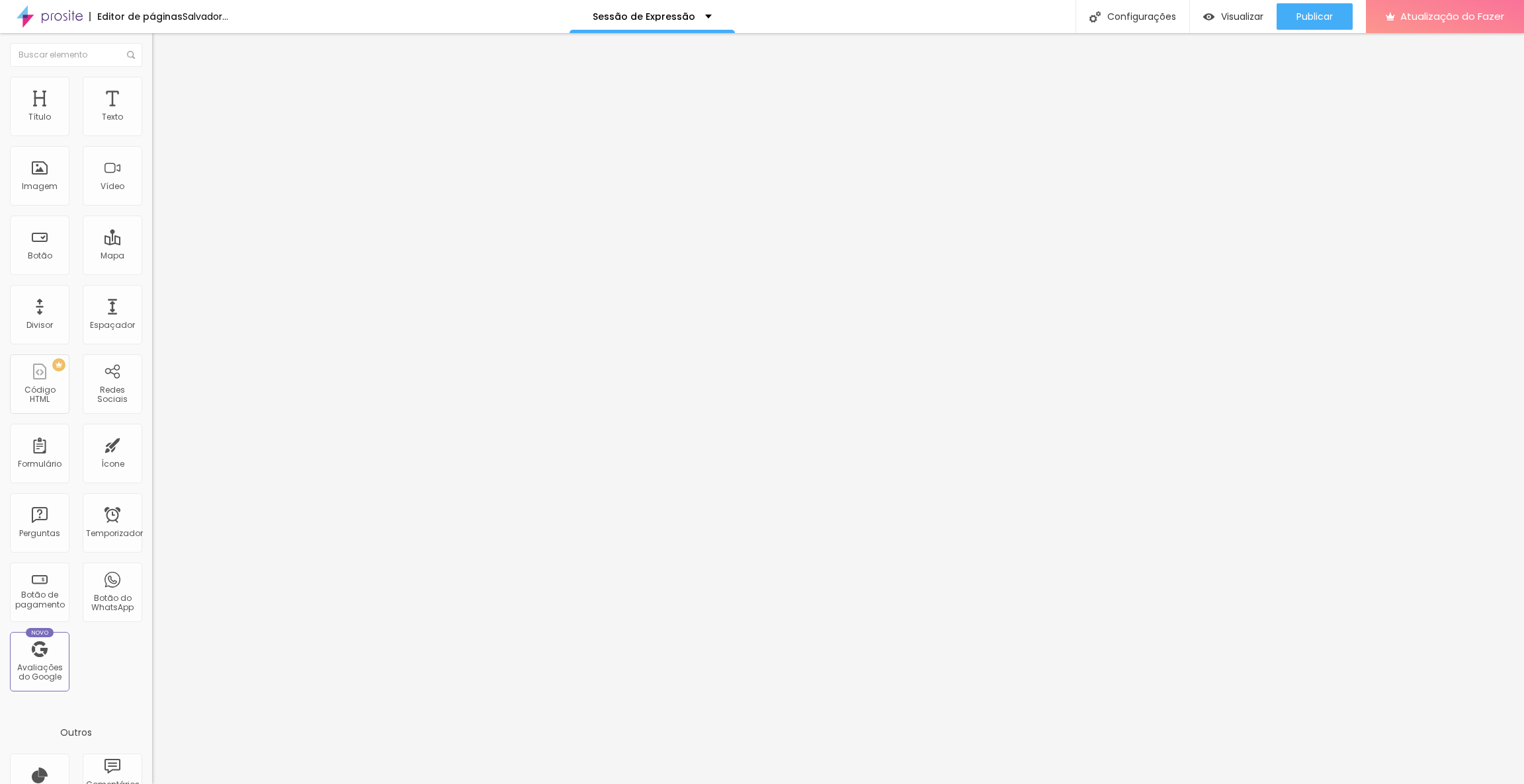
click at [152, 243] on input "range" at bounding box center [195, 249] width 85 height 11
click at [152, 255] on input "20" at bounding box center [180, 262] width 57 height 14
click at [164, 91] on font "Avançado" at bounding box center [185, 85] width 43 height 11
click at [152, 443] on input "20" at bounding box center [180, 449] width 57 height 14
click at [152, 77] on img at bounding box center [158, 83] width 12 height 12
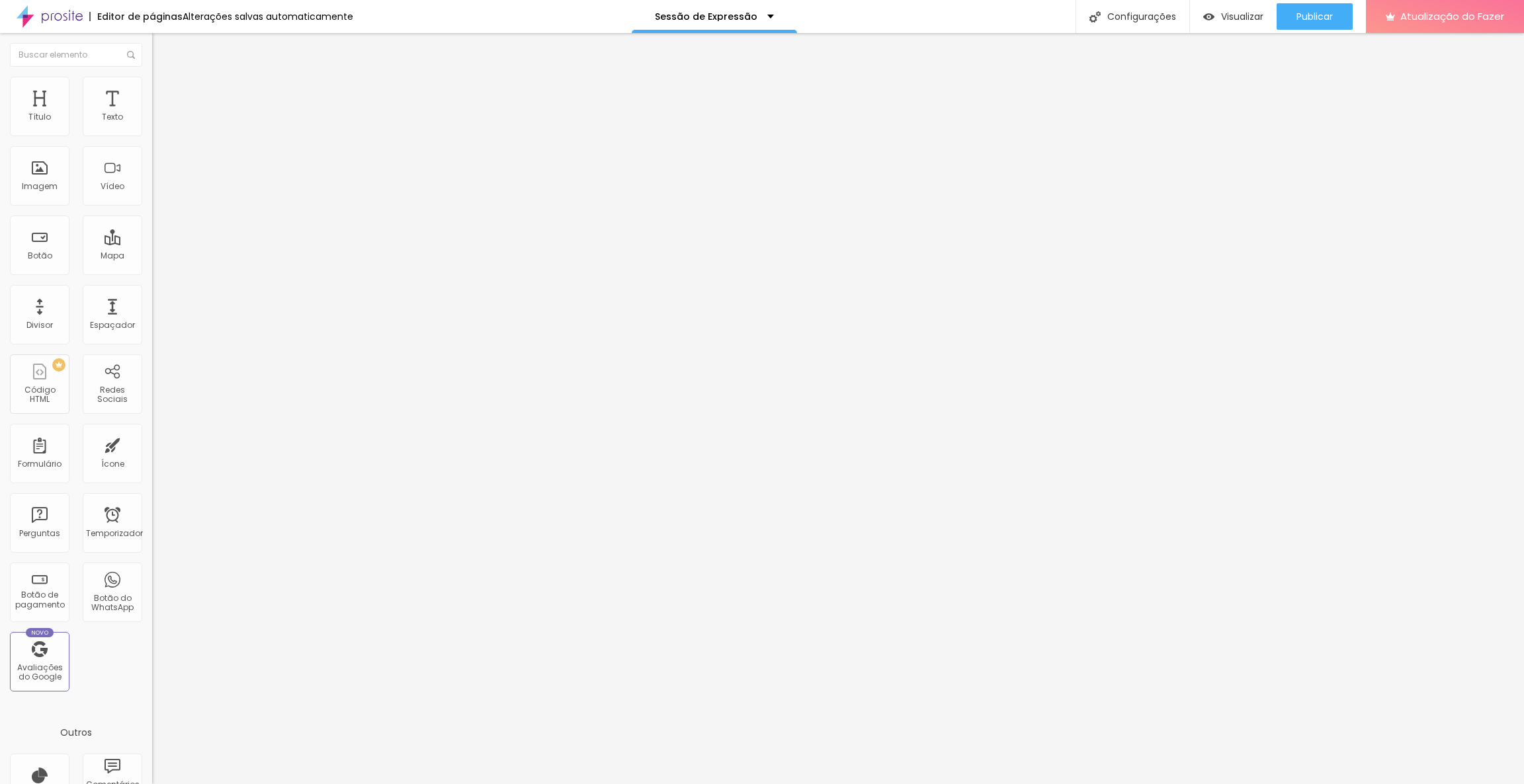
click at [152, 255] on input "10" at bounding box center [180, 262] width 57 height 14
click at [164, 91] on font "Avançado" at bounding box center [185, 85] width 43 height 11
click at [152, 443] on input "10" at bounding box center [180, 449] width 57 height 14
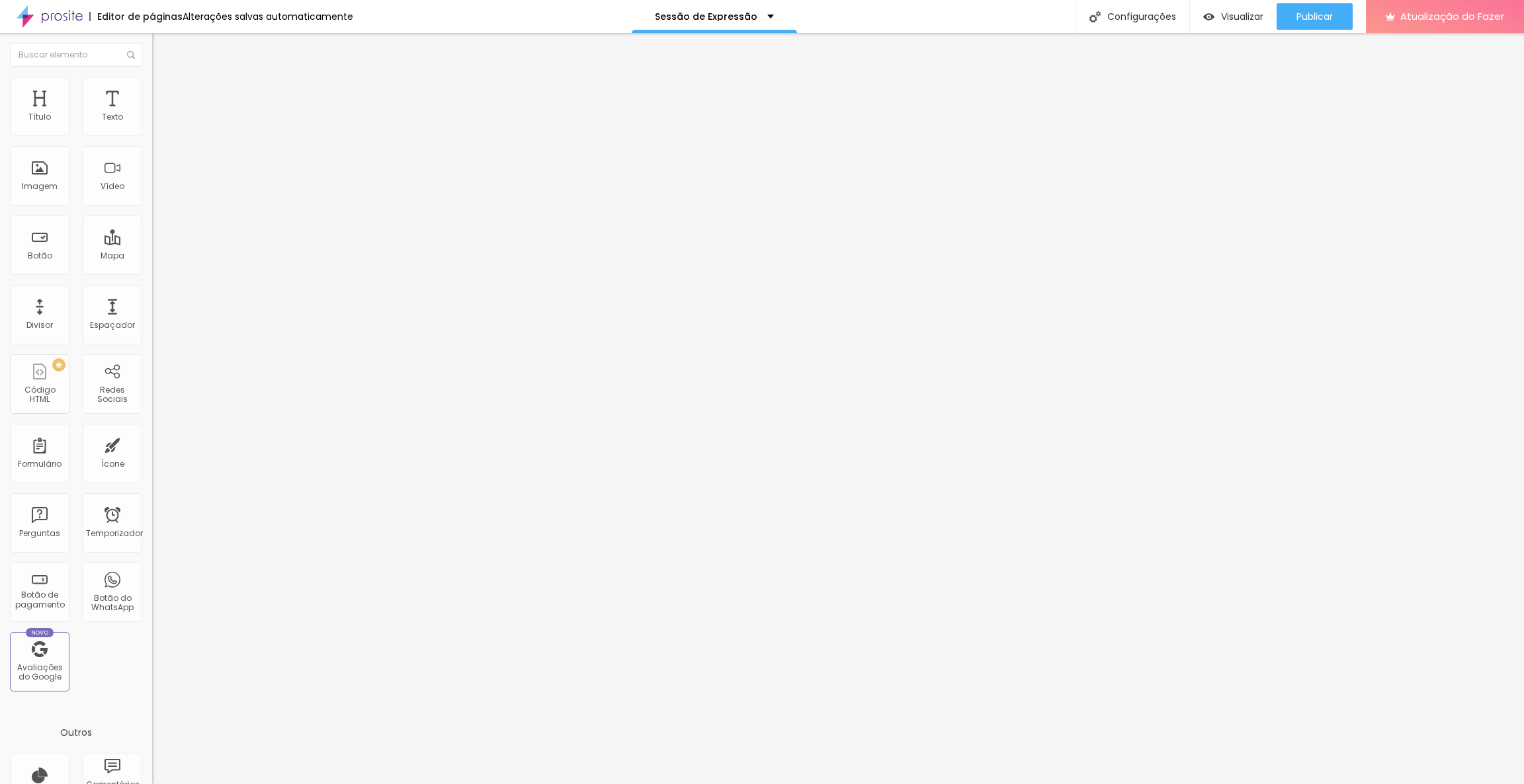
click at [152, 79] on li "Avançado" at bounding box center [228, 83] width 152 height 13
click at [152, 255] on input "10" at bounding box center [180, 262] width 57 height 14
click at [152, 81] on li "Avançado" at bounding box center [228, 83] width 152 height 13
click at [152, 443] on input "10" at bounding box center [180, 449] width 57 height 14
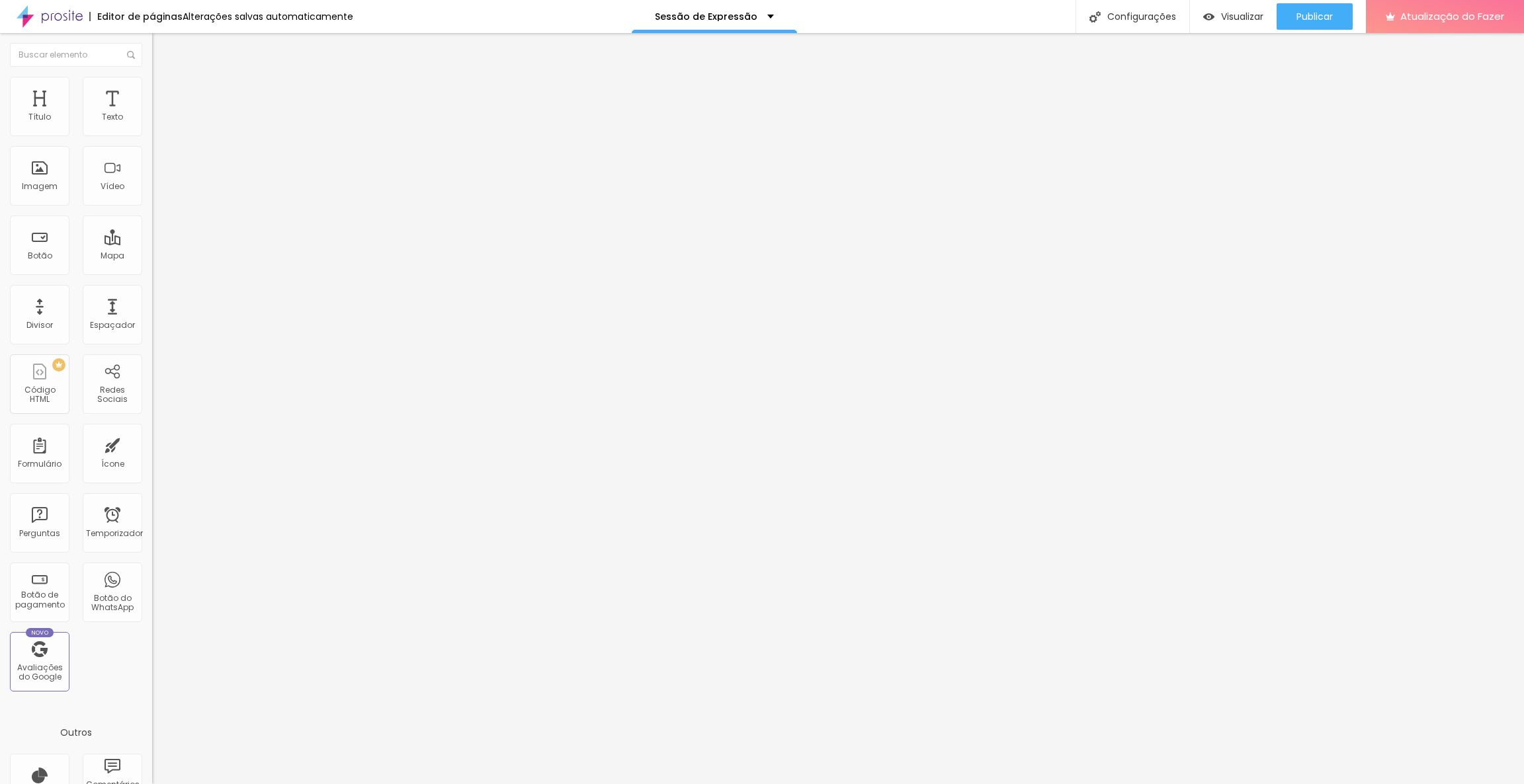
click at [152, 443] on input "10" at bounding box center [180, 449] width 57 height 14
click at [152, 207] on font "Padrão 4:3" at bounding box center [173, 201] width 43 height 11
click at [152, 243] on span "Original" at bounding box center [168, 237] width 32 height 11
click at [152, 207] on span "Padrão 4:3" at bounding box center [173, 201] width 43 height 11
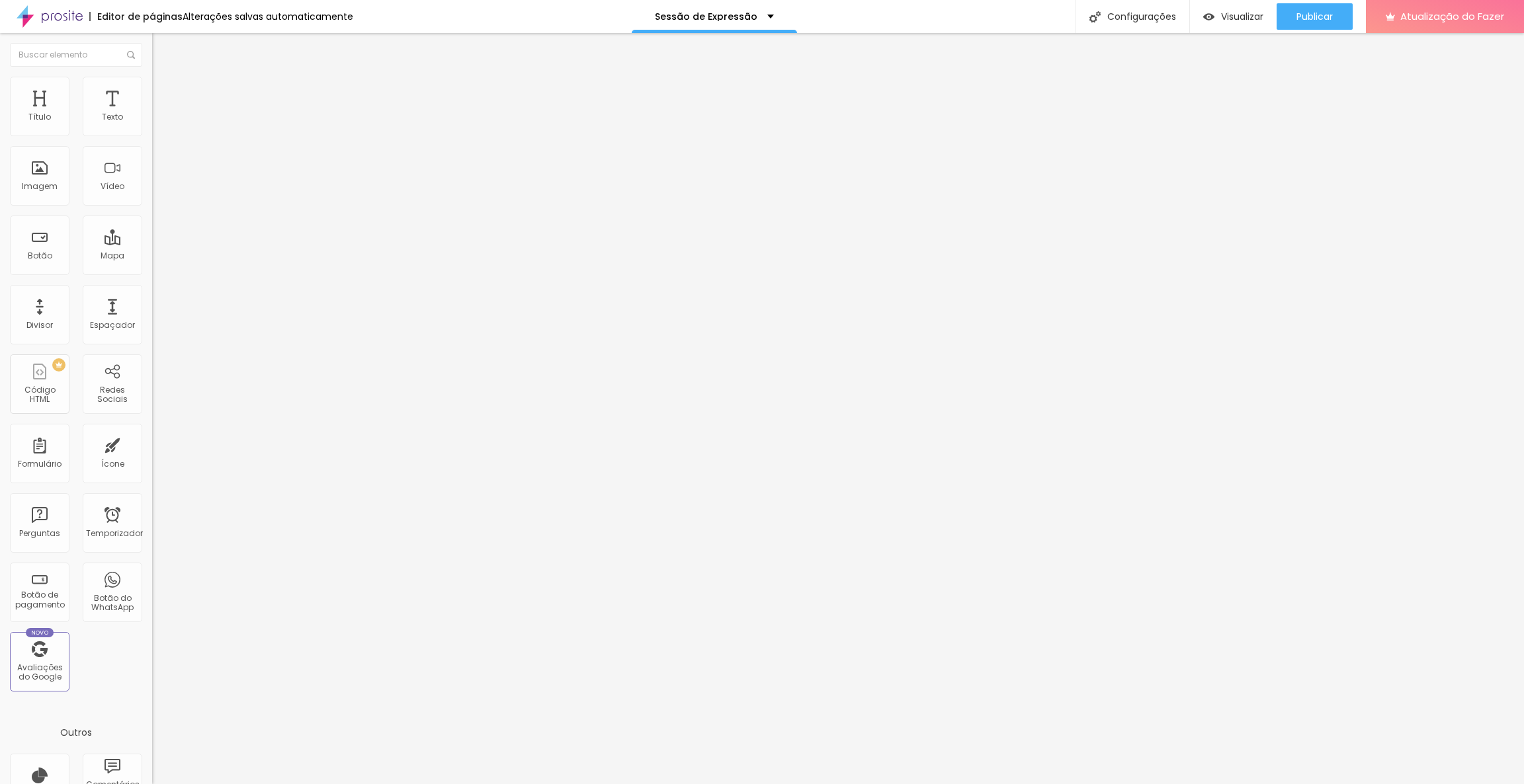
click at [152, 242] on div "Original" at bounding box center [228, 238] width 152 height 8
click at [152, 242] on div "Proporção Padrão 4:3 Cinema 16:9 Padrão 4:3 Quadrado 1:1 Original" at bounding box center [228, 216] width 152 height 52
click at [152, 207] on span "Padrão 4:3" at bounding box center [173, 201] width 43 height 11
click at [152, 243] on span "Original" at bounding box center [168, 237] width 32 height 11
click at [152, 215] on span "Cinema" at bounding box center [169, 209] width 33 height 11
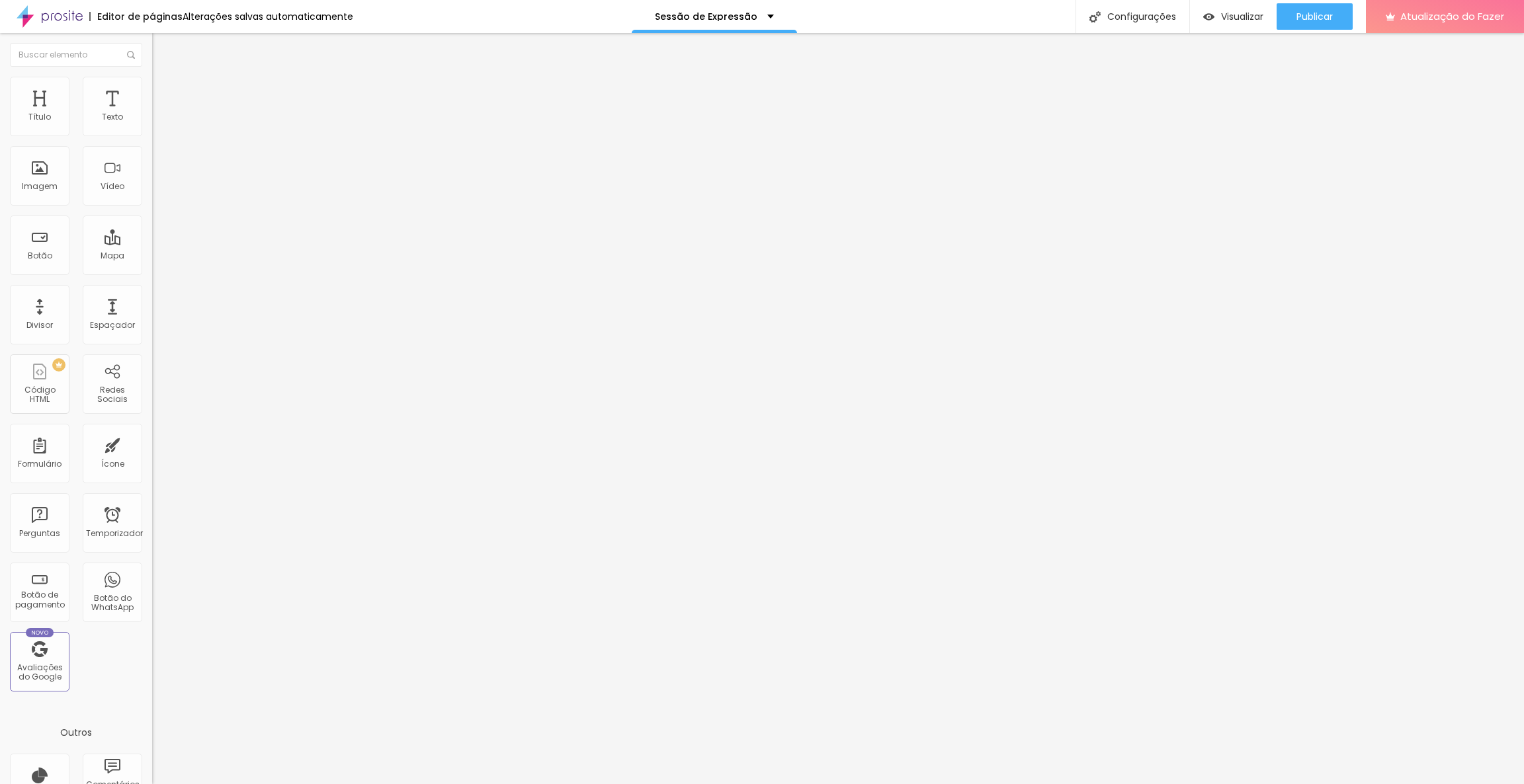
click at [152, 227] on span "Padrão" at bounding box center [167, 221] width 30 height 11
click at [152, 235] on span "Quadrado" at bounding box center [173, 229] width 43 height 11
click at [152, 243] on span "Original" at bounding box center [168, 237] width 32 height 11
click at [152, 215] on span "Cinema" at bounding box center [169, 209] width 33 height 11
click at [152, 226] on div "Padrão 4:3" at bounding box center [228, 222] width 152 height 8
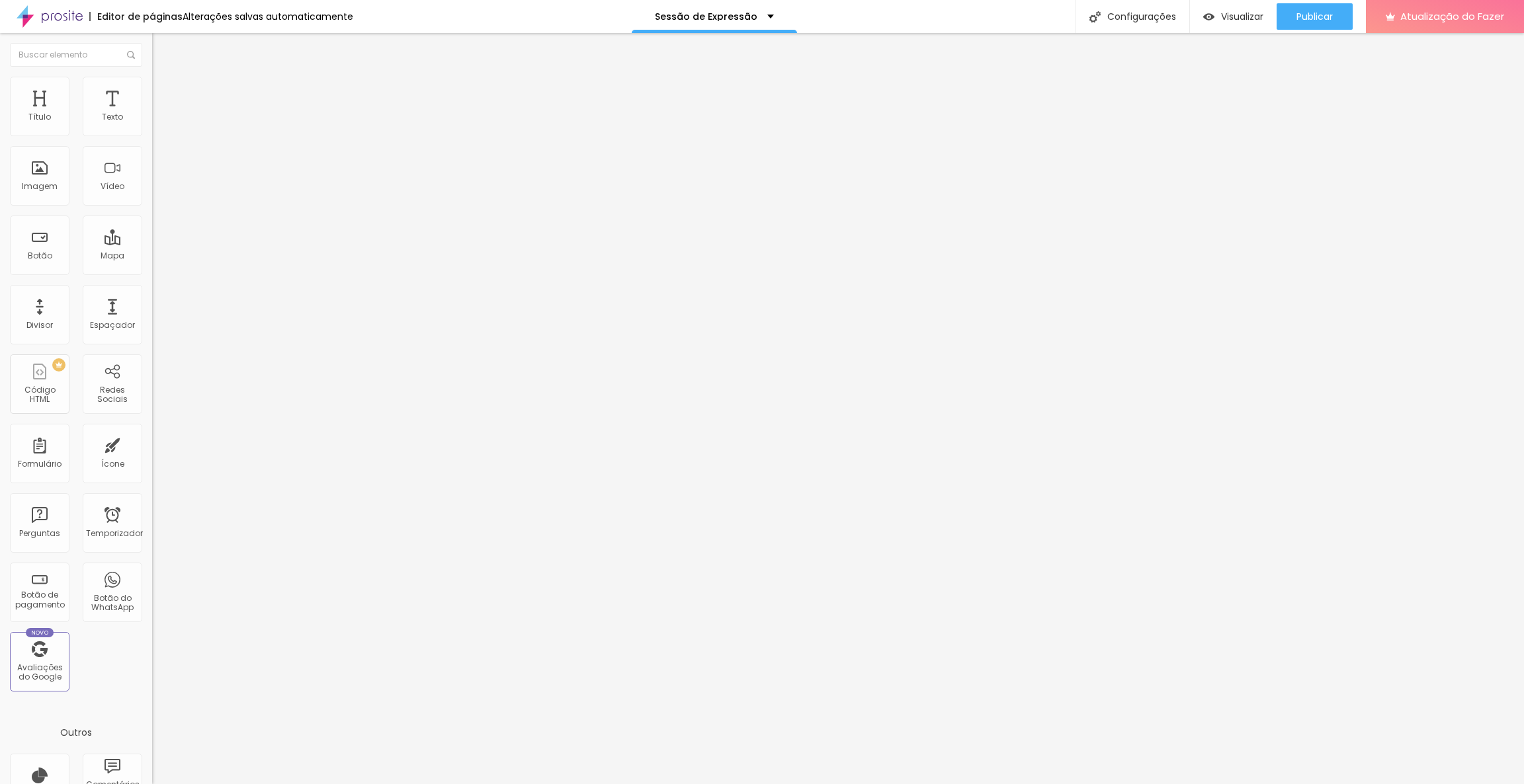
click at [152, 234] on div "Quadrado 1:1" at bounding box center [228, 230] width 152 height 8
click at [152, 223] on span "Padrão" at bounding box center [167, 217] width 30 height 11
click at [152, 243] on span "Original" at bounding box center [168, 237] width 32 height 11
click at [152, 223] on span "Padrão" at bounding box center [167, 217] width 30 height 11
click at [152, 207] on span "Padrão 4:3" at bounding box center [173, 201] width 43 height 11
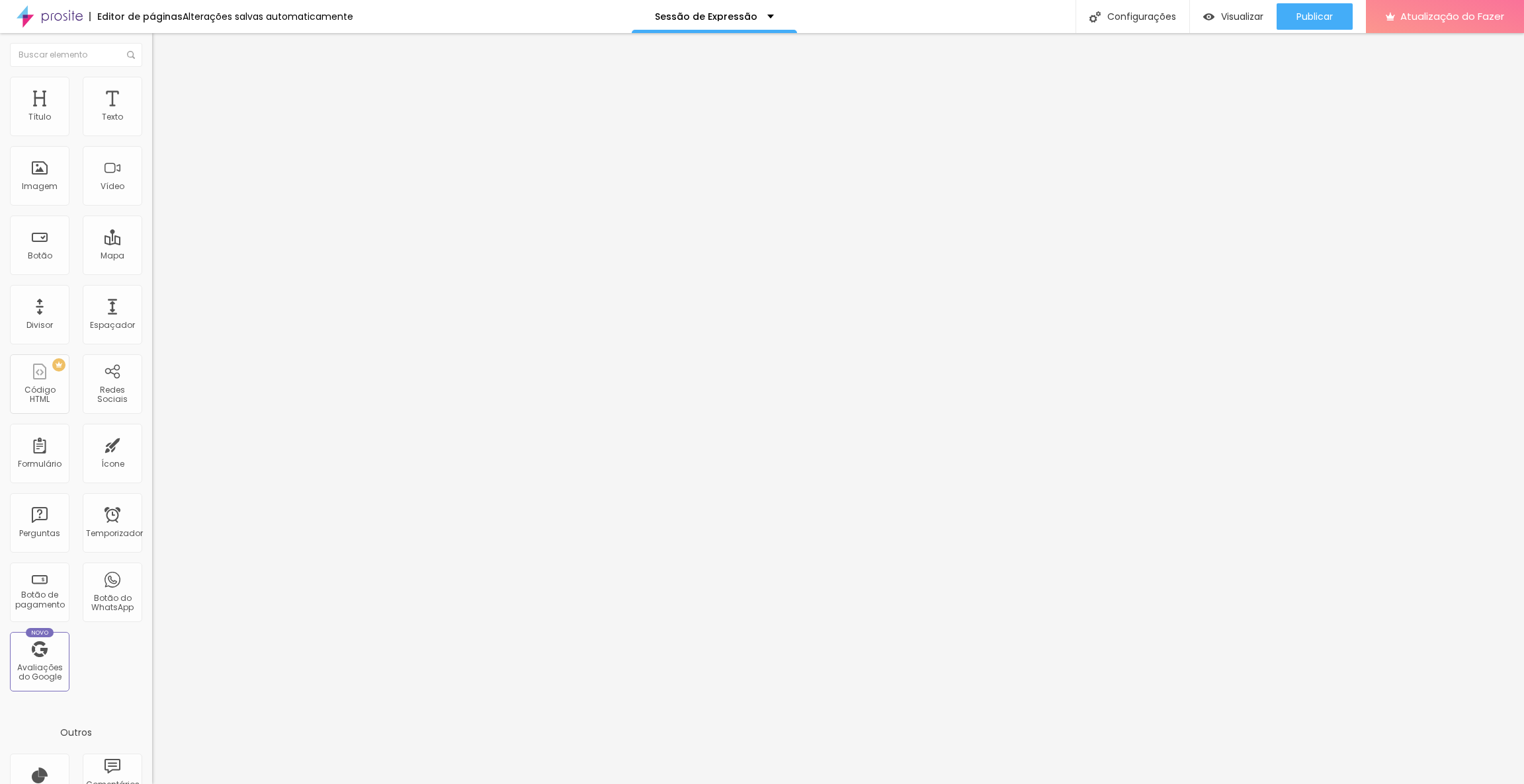
click at [152, 213] on div "Cinema 16:9" at bounding box center [228, 209] width 152 height 8
click at [152, 227] on span "Padrão" at bounding box center [167, 221] width 30 height 11
click at [152, 207] on span "Original" at bounding box center [168, 201] width 32 height 11
click at [152, 223] on span "Padrão" at bounding box center [167, 217] width 30 height 11
click at [152, 207] on span "Original" at bounding box center [168, 201] width 32 height 11
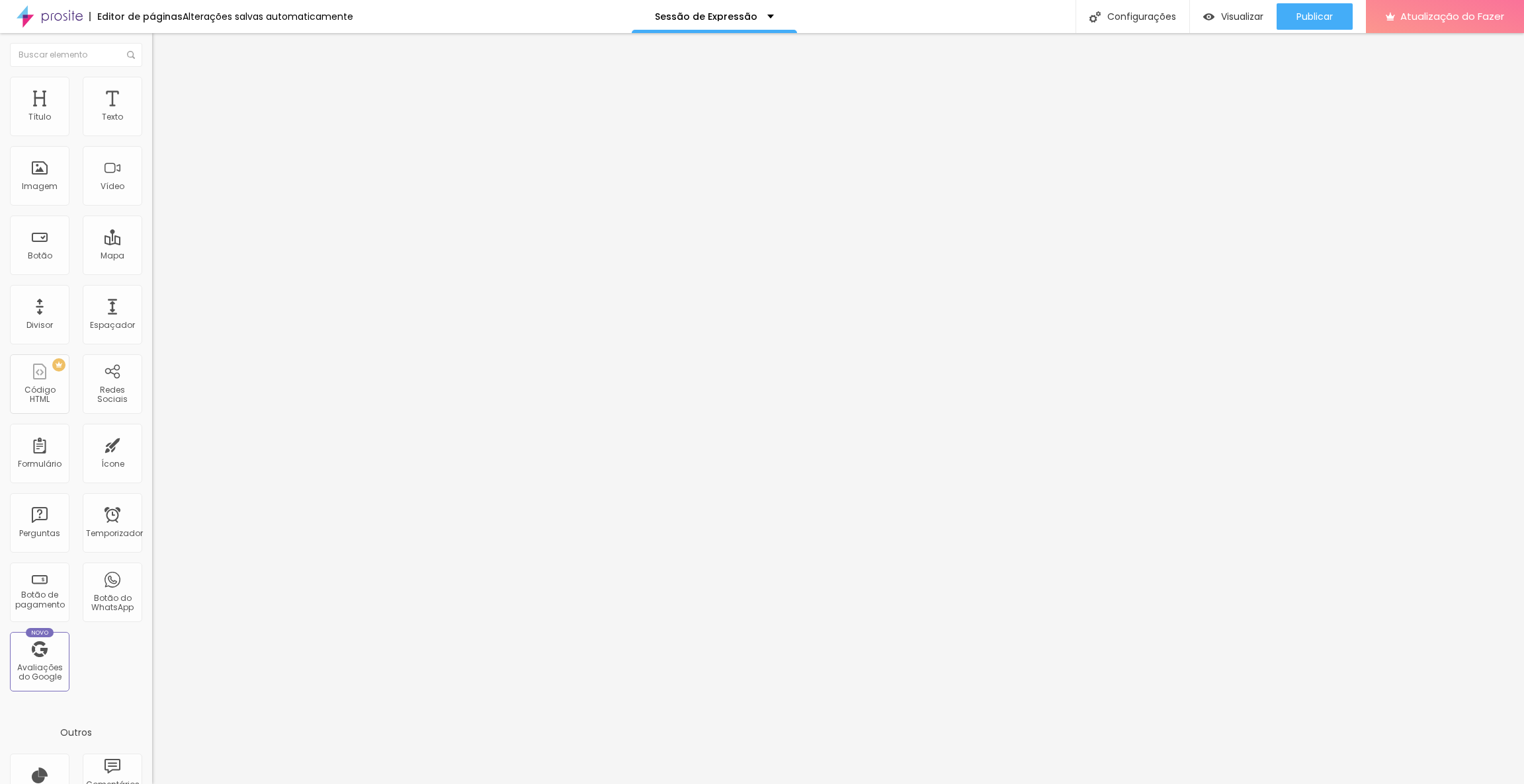
click at [152, 221] on div "Padrão 4:3" at bounding box center [228, 217] width 152 height 8
click at [160, 114] on font "Trocar imagem" at bounding box center [192, 108] width 64 height 11
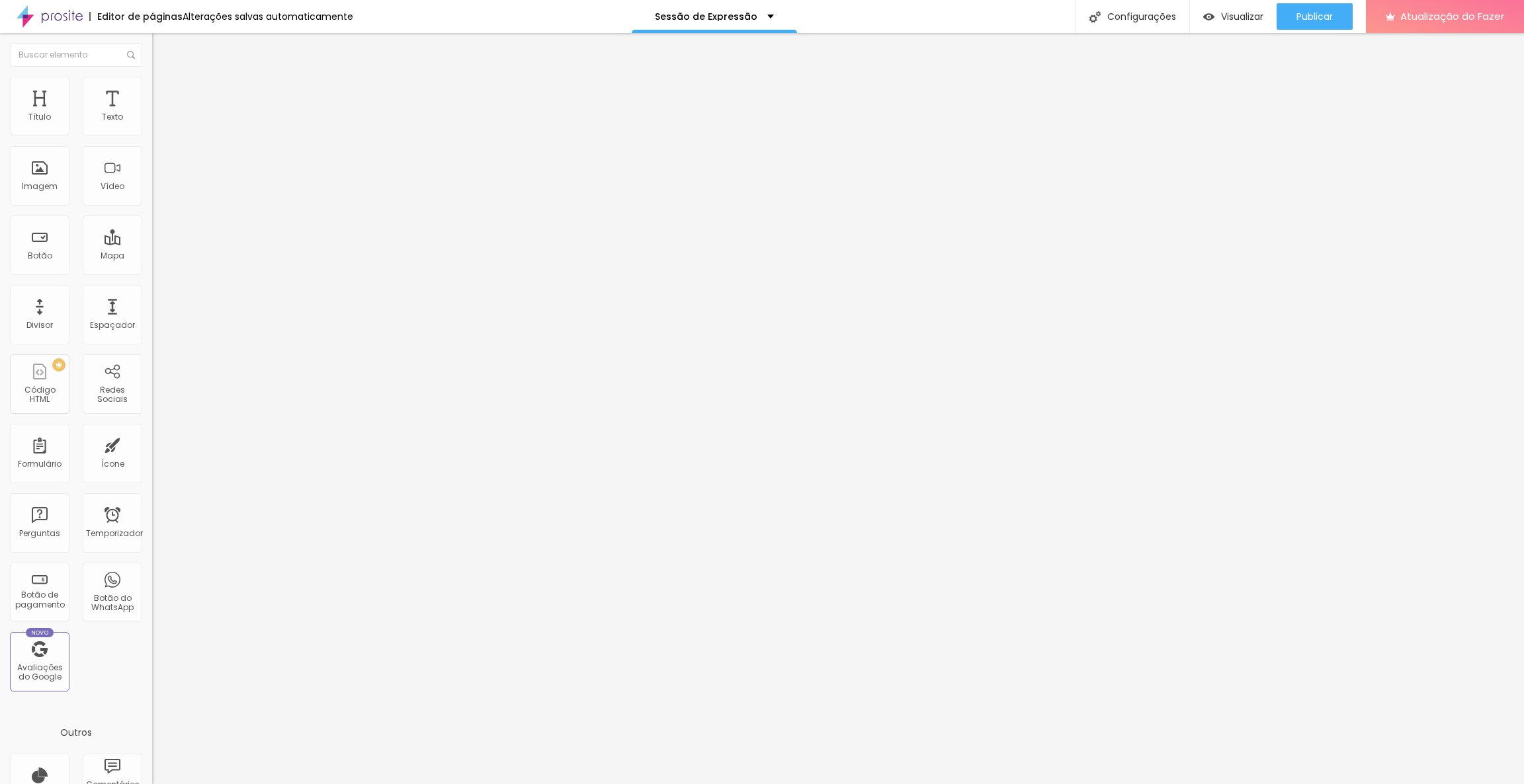
click at [152, 90] on li "Avançado" at bounding box center [228, 97] width 152 height 13
click at [152, 269] on input "0" at bounding box center [180, 275] width 57 height 14
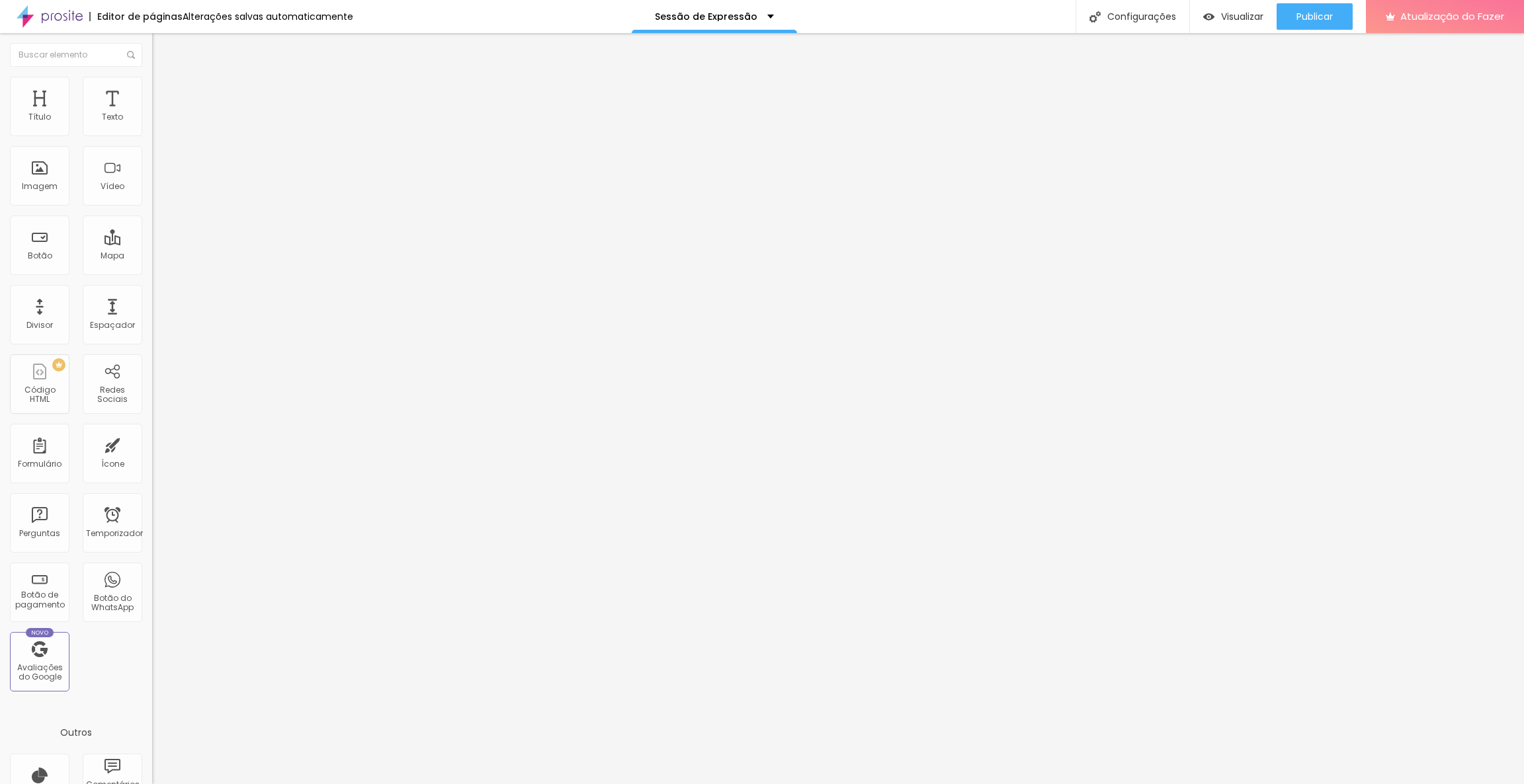
click at [152, 90] on img at bounding box center [158, 96] width 12 height 12
click at [152, 269] on input "0" at bounding box center [180, 275] width 57 height 14
click at [152, 90] on li "Avançado" at bounding box center [228, 97] width 152 height 13
click at [152, 269] on input "0" at bounding box center [180, 275] width 57 height 14
click at [164, 93] on font "Avançado" at bounding box center [185, 99] width 43 height 11
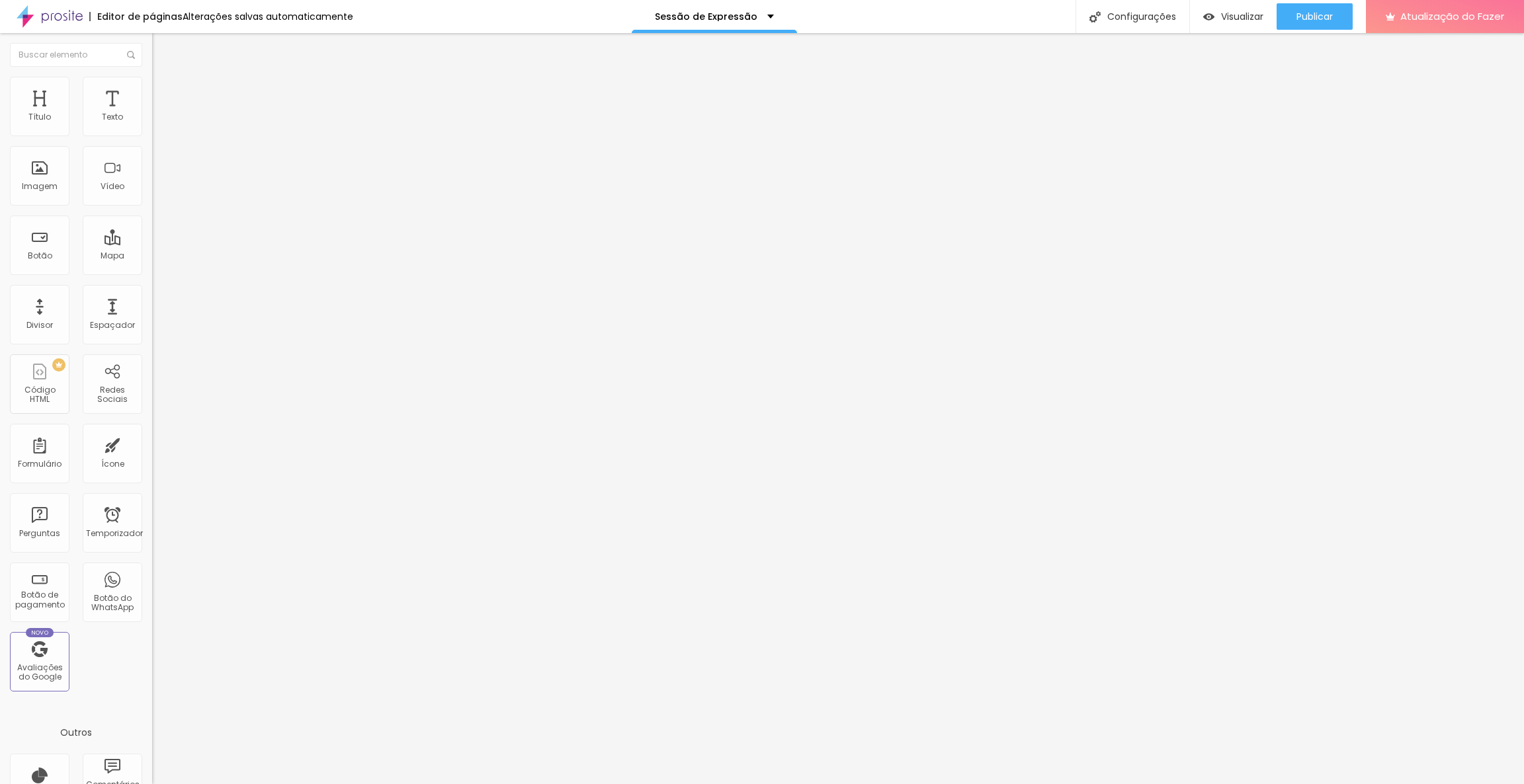
click at [152, 90] on img at bounding box center [158, 96] width 12 height 12
click at [152, 269] on input "5" at bounding box center [180, 275] width 57 height 14
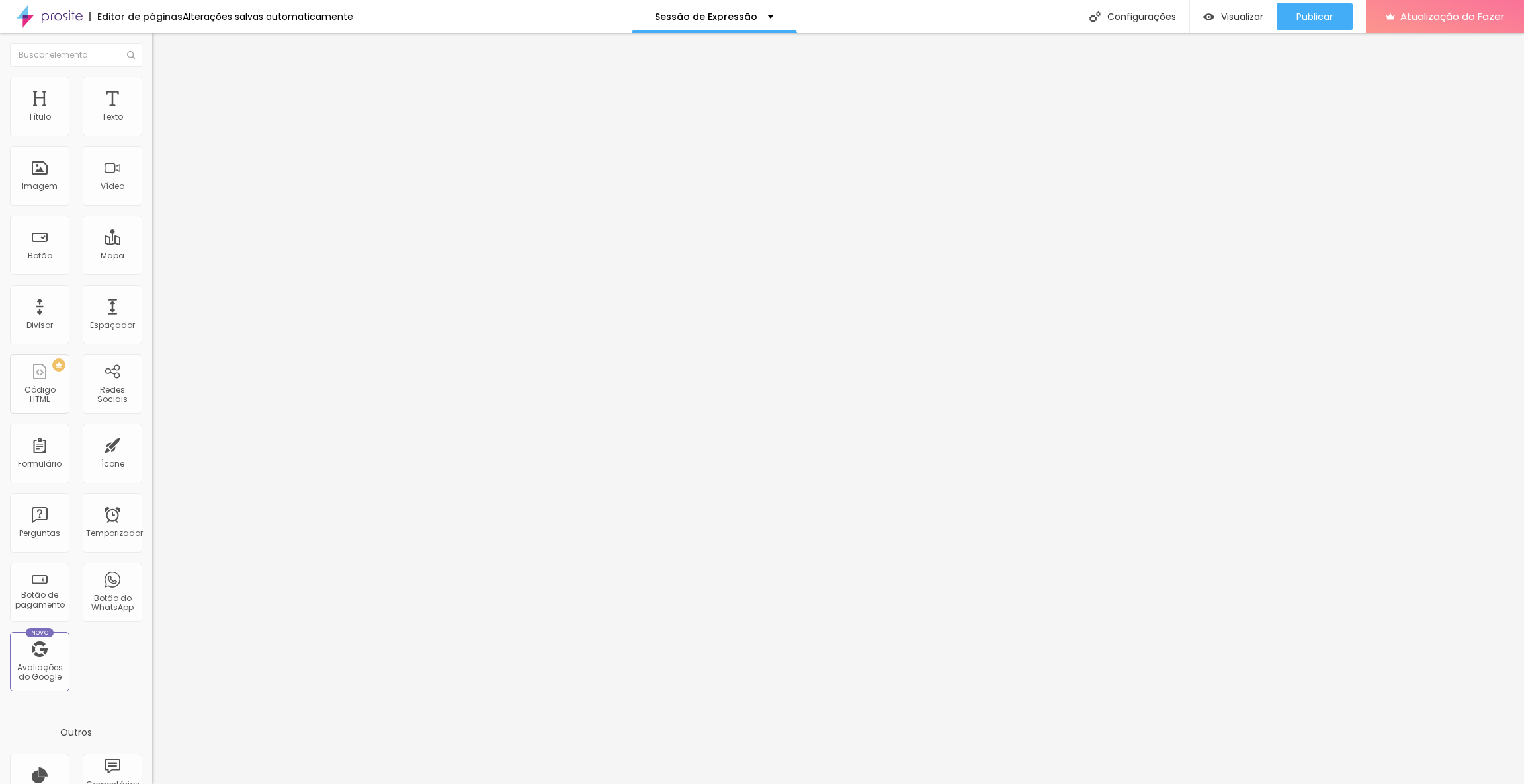
click at [152, 90] on li "Avançado" at bounding box center [228, 97] width 152 height 13
click at [152, 269] on input "5" at bounding box center [180, 275] width 57 height 14
click at [152, 90] on li "Avançado" at bounding box center [228, 97] width 152 height 13
click at [152, 269] on input "5" at bounding box center [180, 275] width 57 height 14
click at [152, 90] on img at bounding box center [158, 96] width 12 height 12
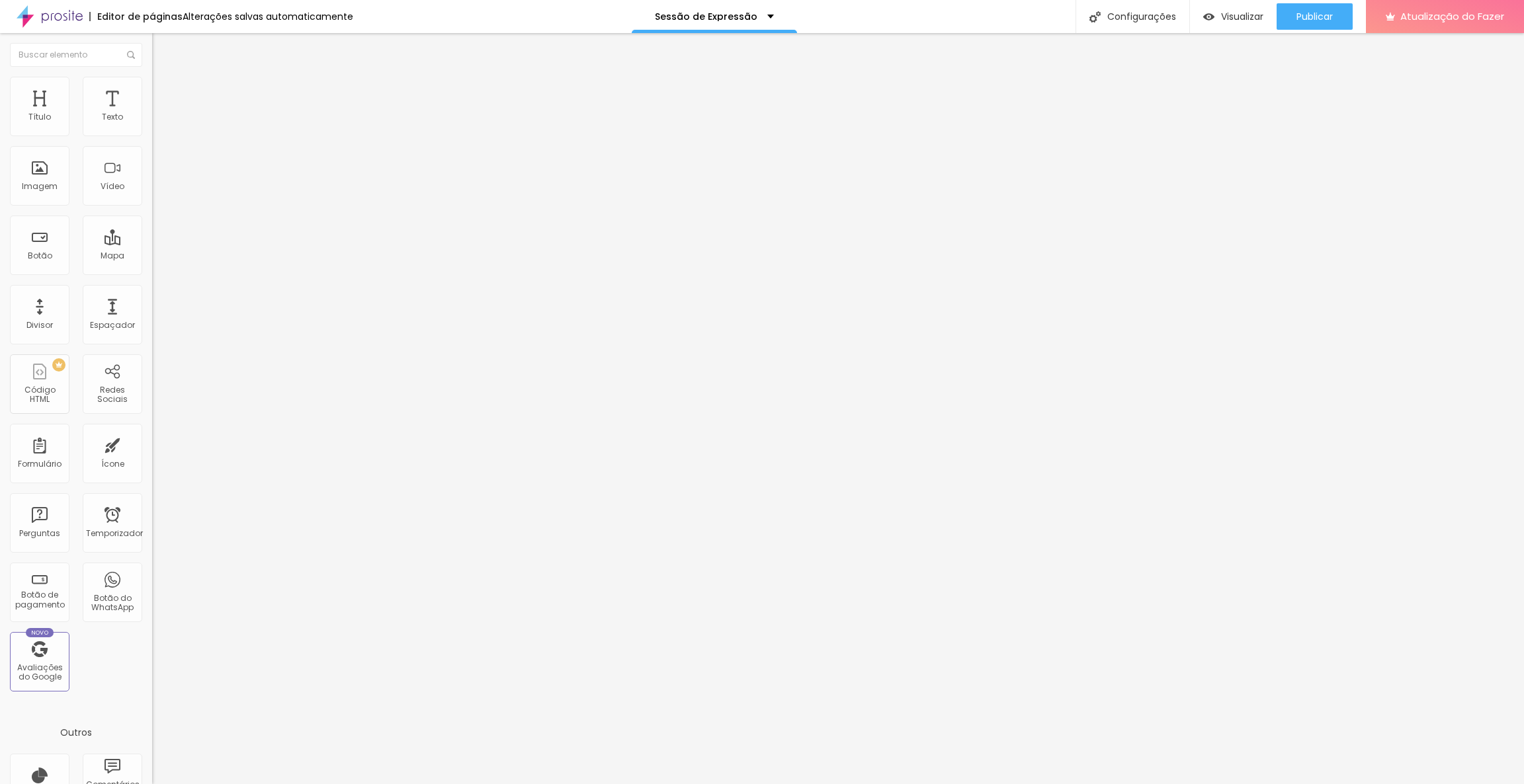
click at [152, 269] on input "20" at bounding box center [180, 275] width 57 height 14
click at [164, 93] on font "Avançado" at bounding box center [185, 99] width 43 height 11
click at [152, 269] on input "20" at bounding box center [180, 275] width 57 height 14
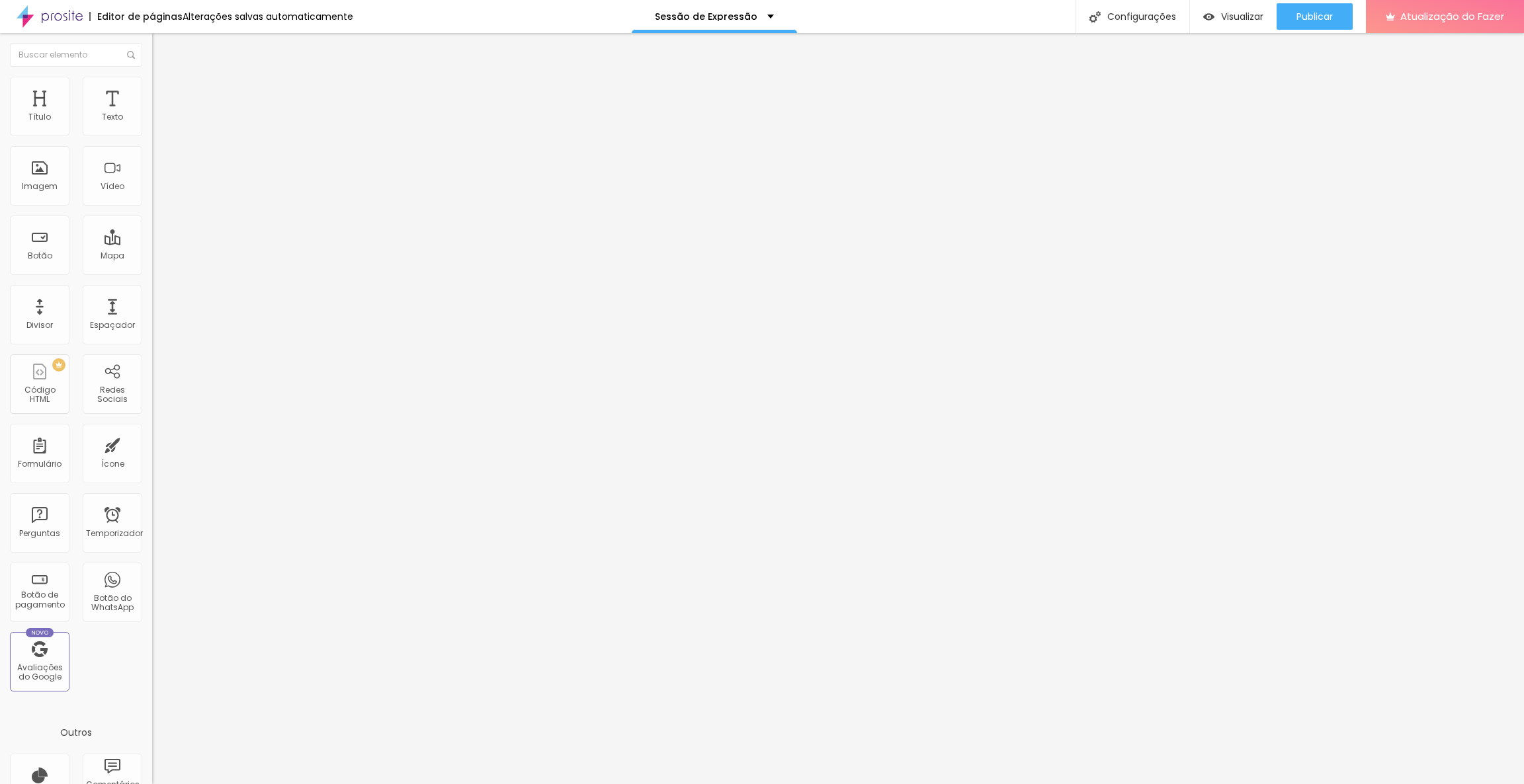
click at [152, 269] on input "20" at bounding box center [180, 275] width 57 height 14
click at [152, 90] on li "Avançado" at bounding box center [228, 97] width 152 height 13
click at [152, 137] on div "20 Espaço de cima" at bounding box center [228, 197] width 152 height 187
click at [152, 269] on input "20" at bounding box center [180, 275] width 57 height 14
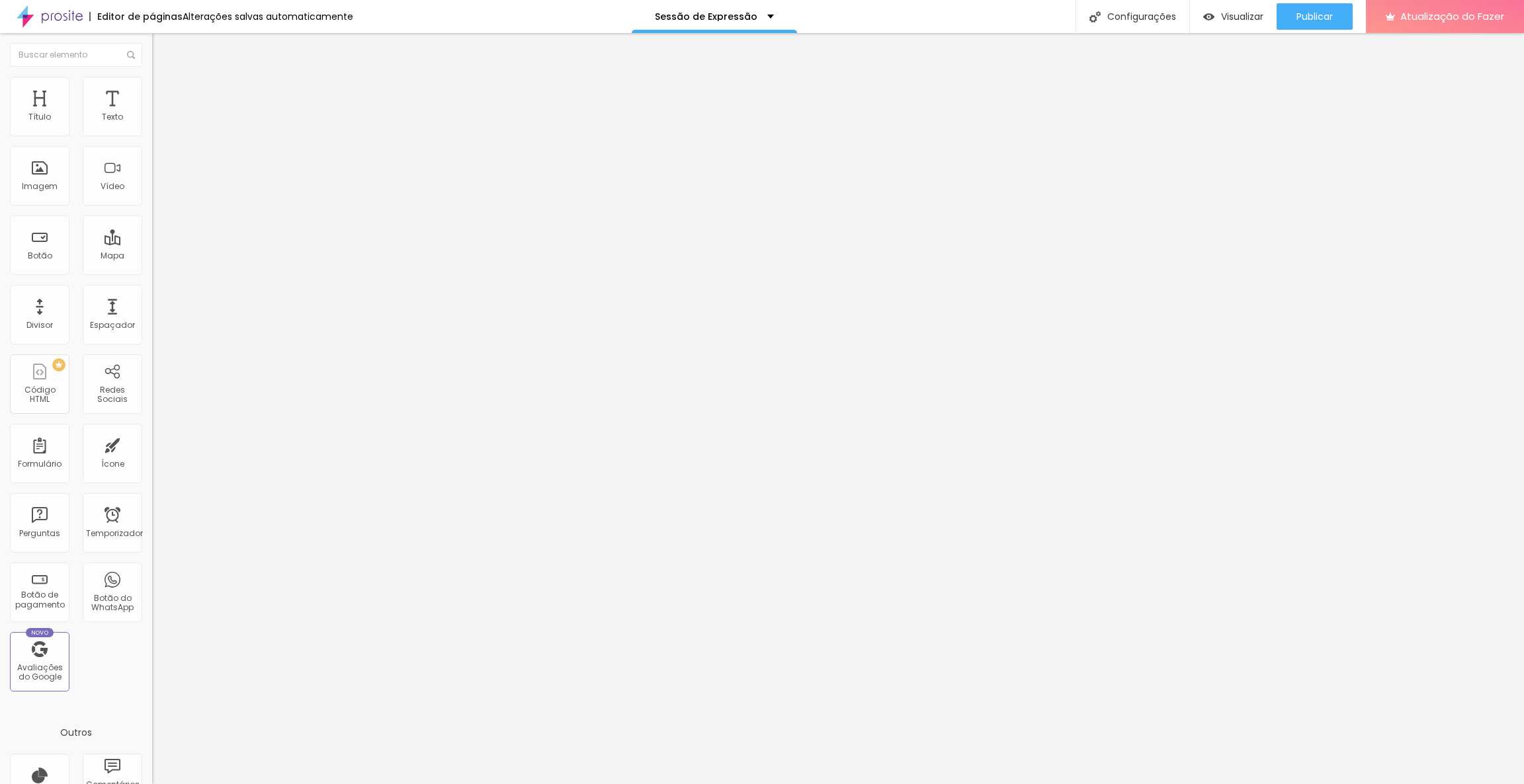
click at [152, 269] on input "20" at bounding box center [180, 275] width 57 height 14
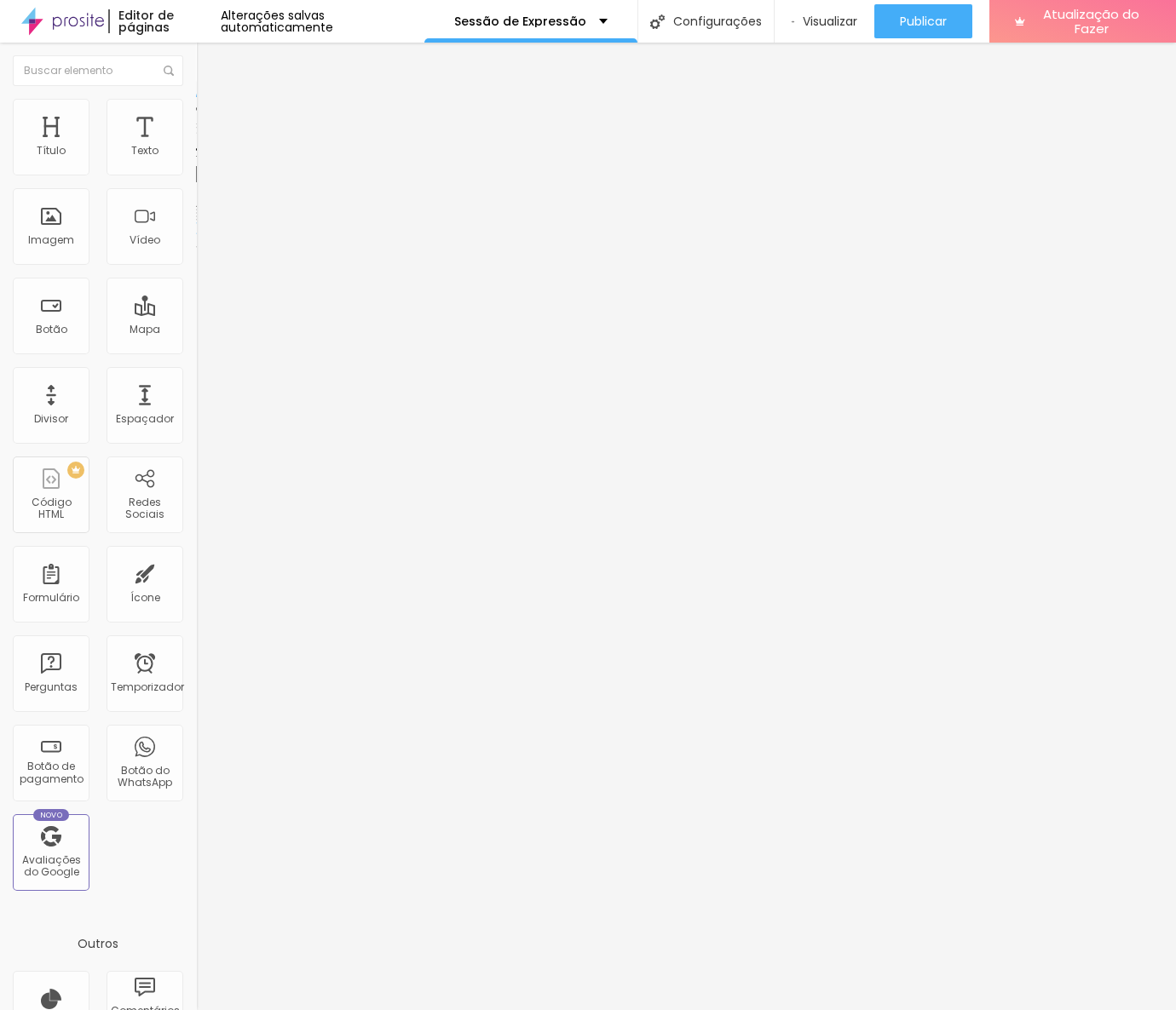
click at [196, 116] on li "Avançado" at bounding box center [294, 125] width 196 height 17
drag, startPoint x: 47, startPoint y: 198, endPoint x: 4, endPoint y: 197, distance: 43.0
click at [196, 571] on input "range" at bounding box center [251, 578] width 110 height 14
drag, startPoint x: 51, startPoint y: 162, endPoint x: -2, endPoint y: 168, distance: 53.3
click at [196, 331] on input "range" at bounding box center [251, 338] width 110 height 14
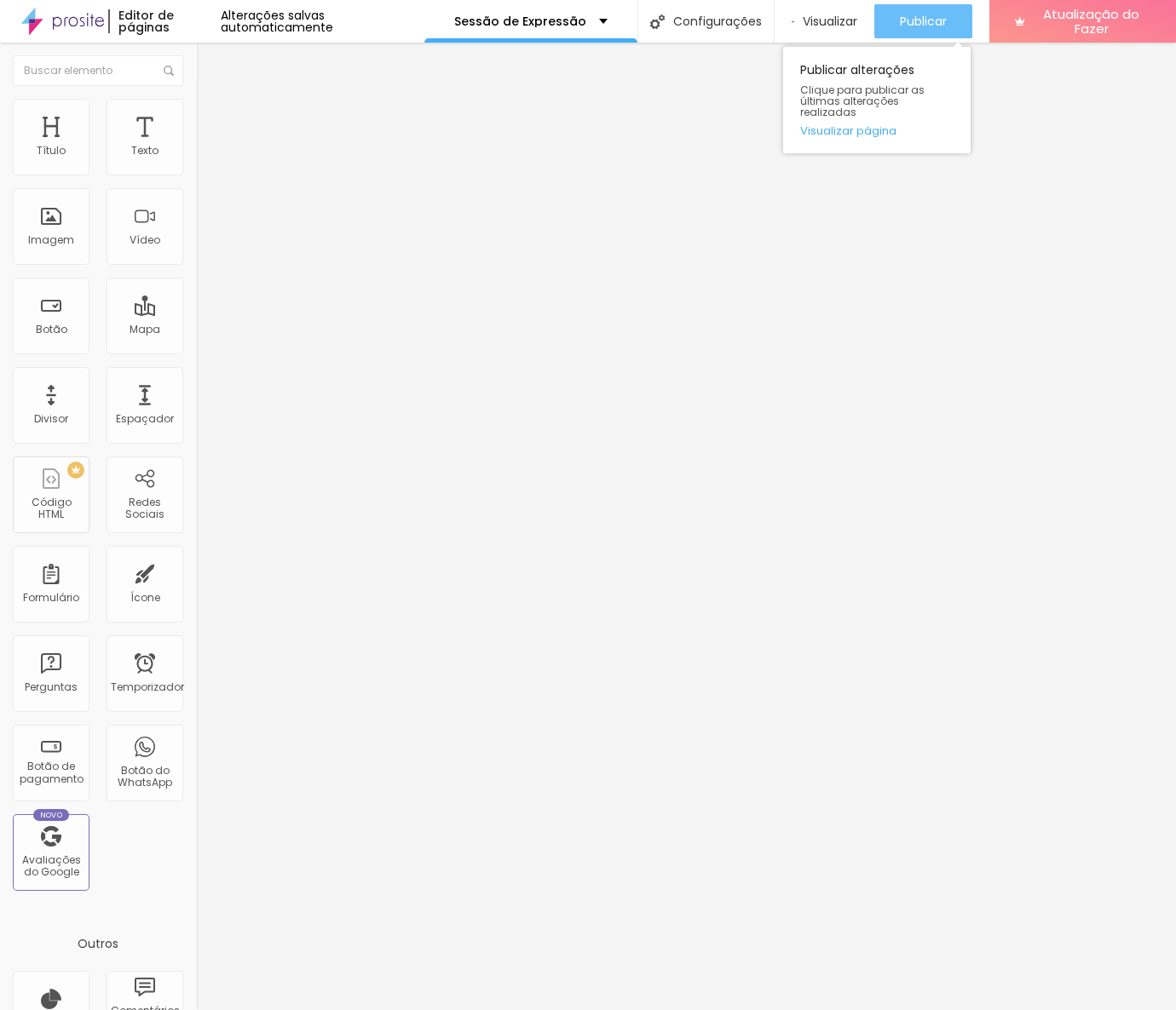
click at [904, 22] on font "Publicar" at bounding box center [923, 21] width 47 height 17
